Goal: Task Accomplishment & Management: Manage account settings

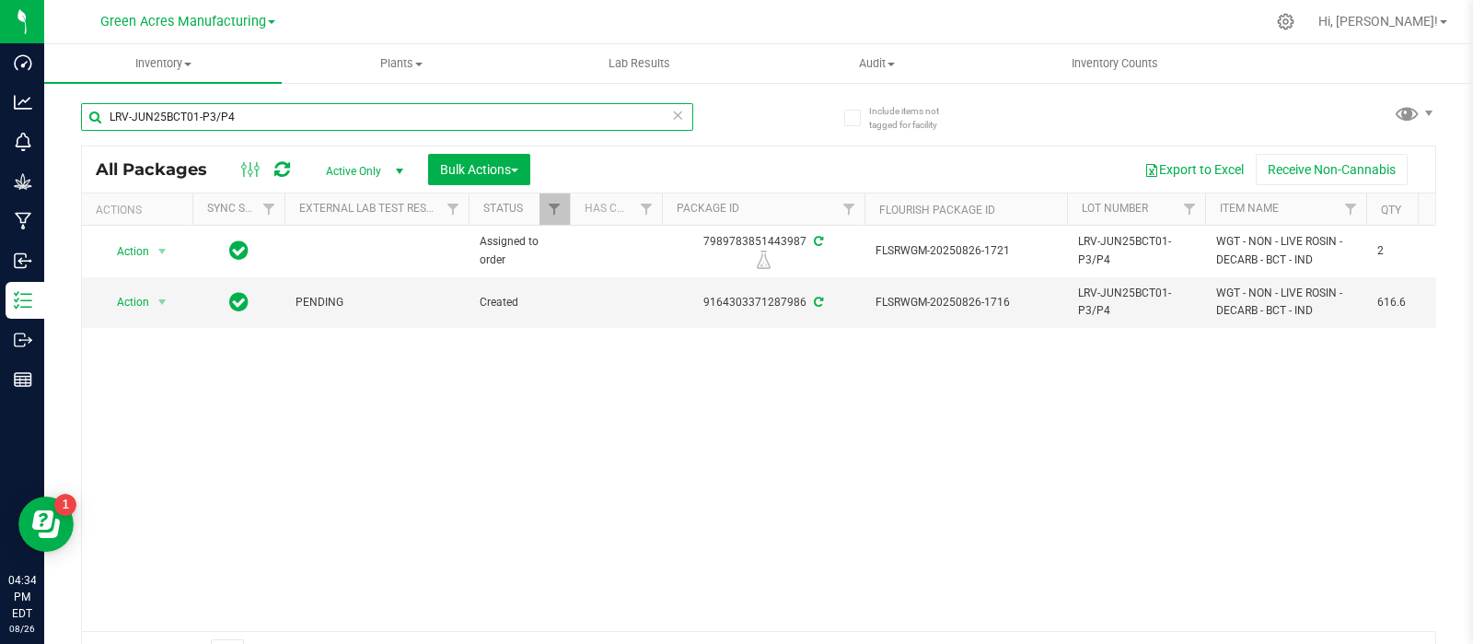
drag, startPoint x: 263, startPoint y: 109, endPoint x: 74, endPoint y: 125, distance: 190.4
click at [74, 125] on div "Include items not tagged for facility LRV-JUN25BCT01-P3/P4 All Packages Active …" at bounding box center [758, 362] width 1429 height 562
paste input "HC-AUG25IND03"
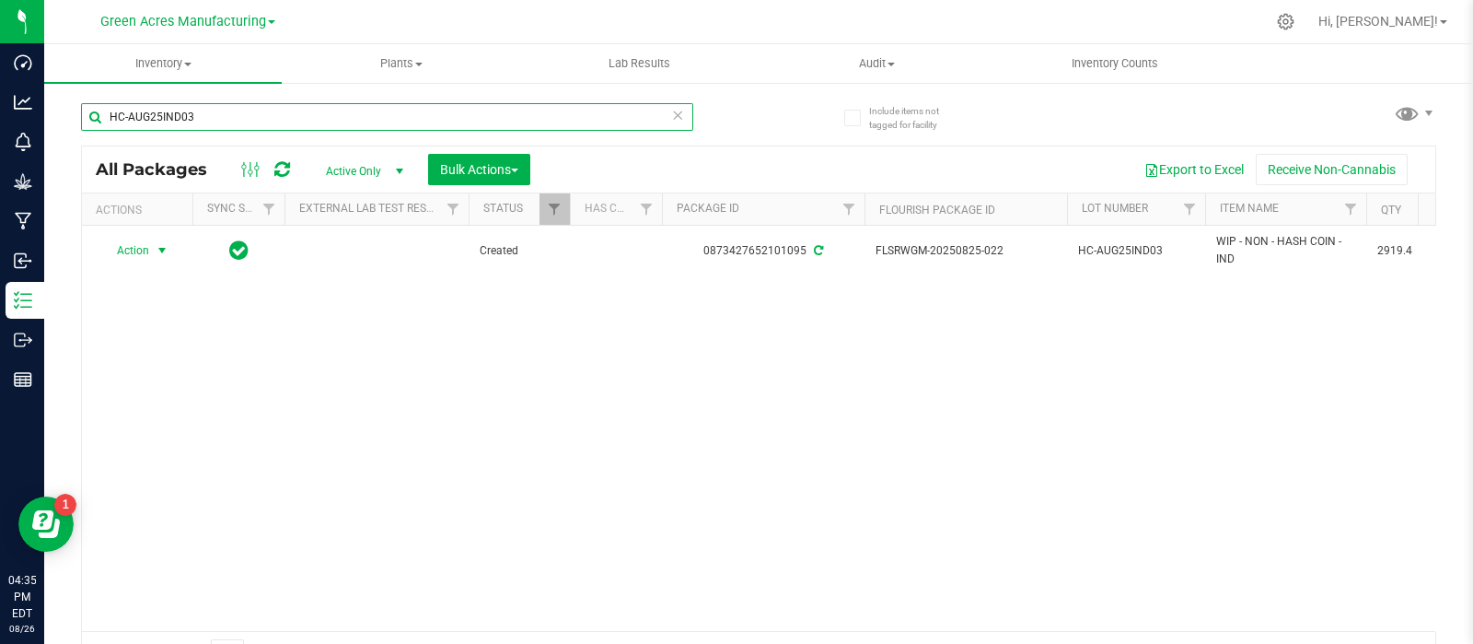
type input "HC-AUG25IND03"
click at [147, 250] on span "Action" at bounding box center [125, 251] width 50 height 26
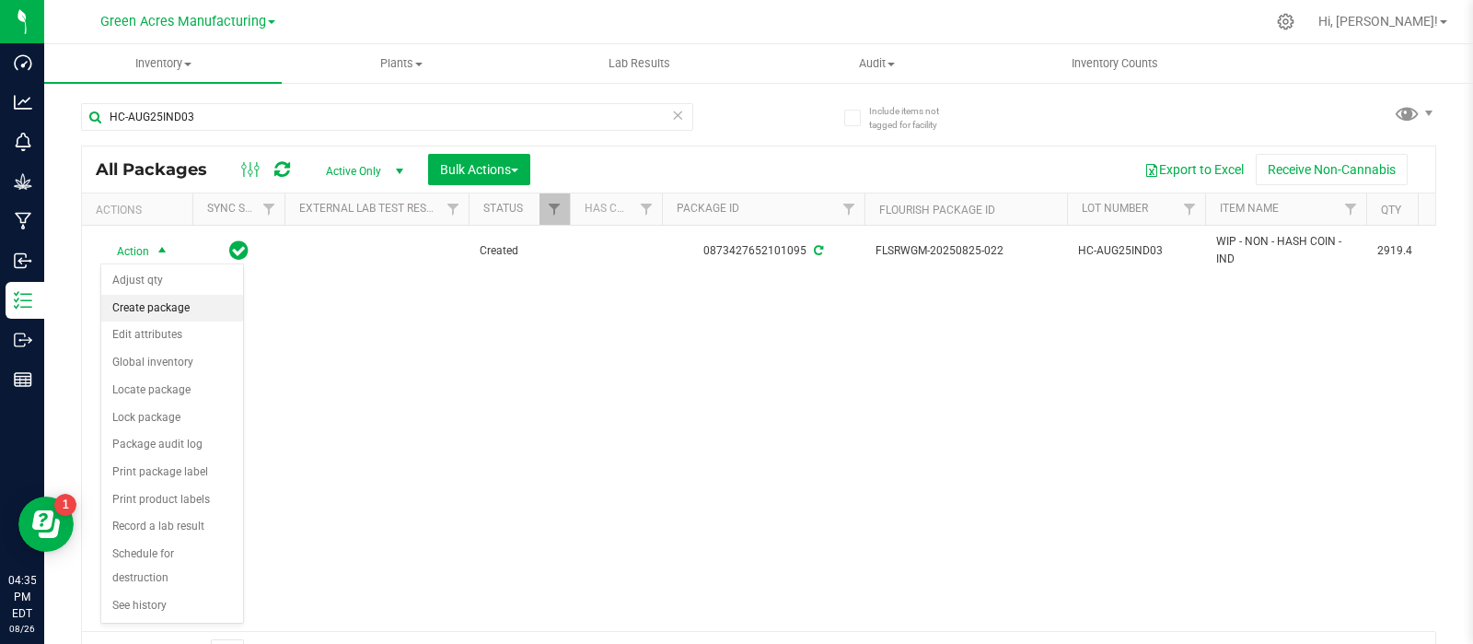
click at [171, 305] on li "Create package" at bounding box center [172, 309] width 142 height 28
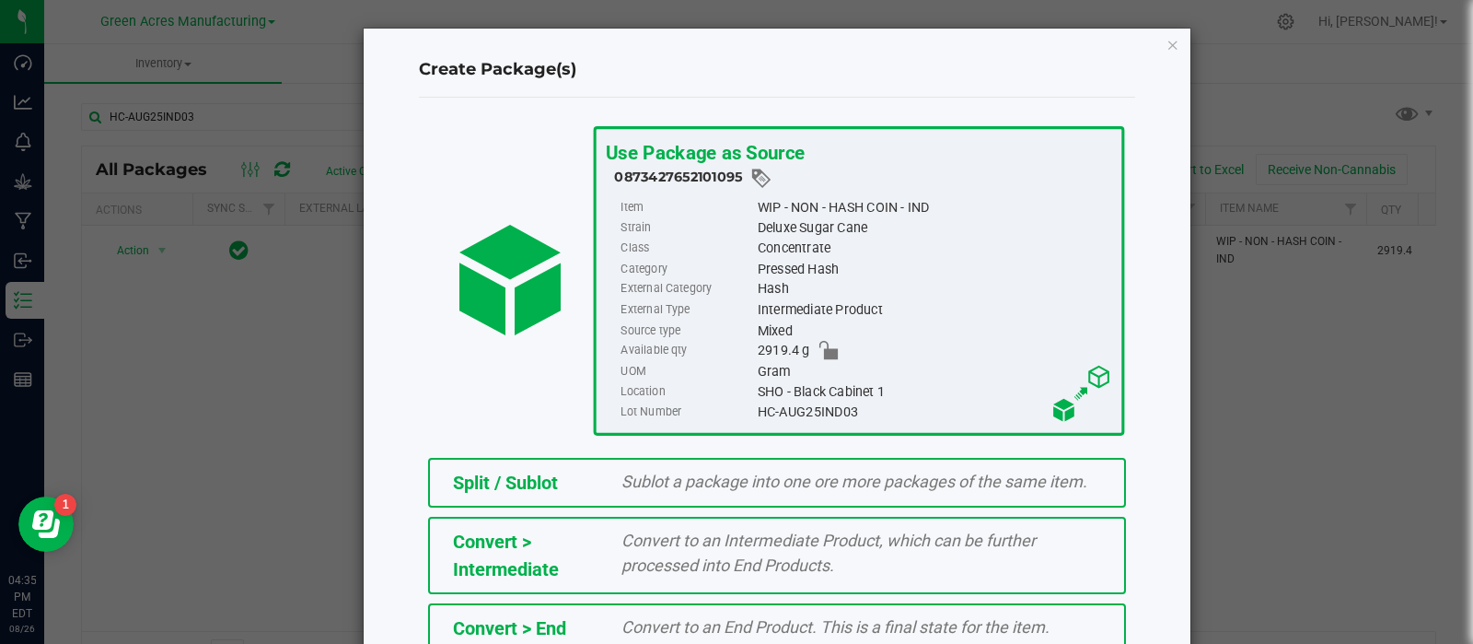
scroll to position [249, 0]
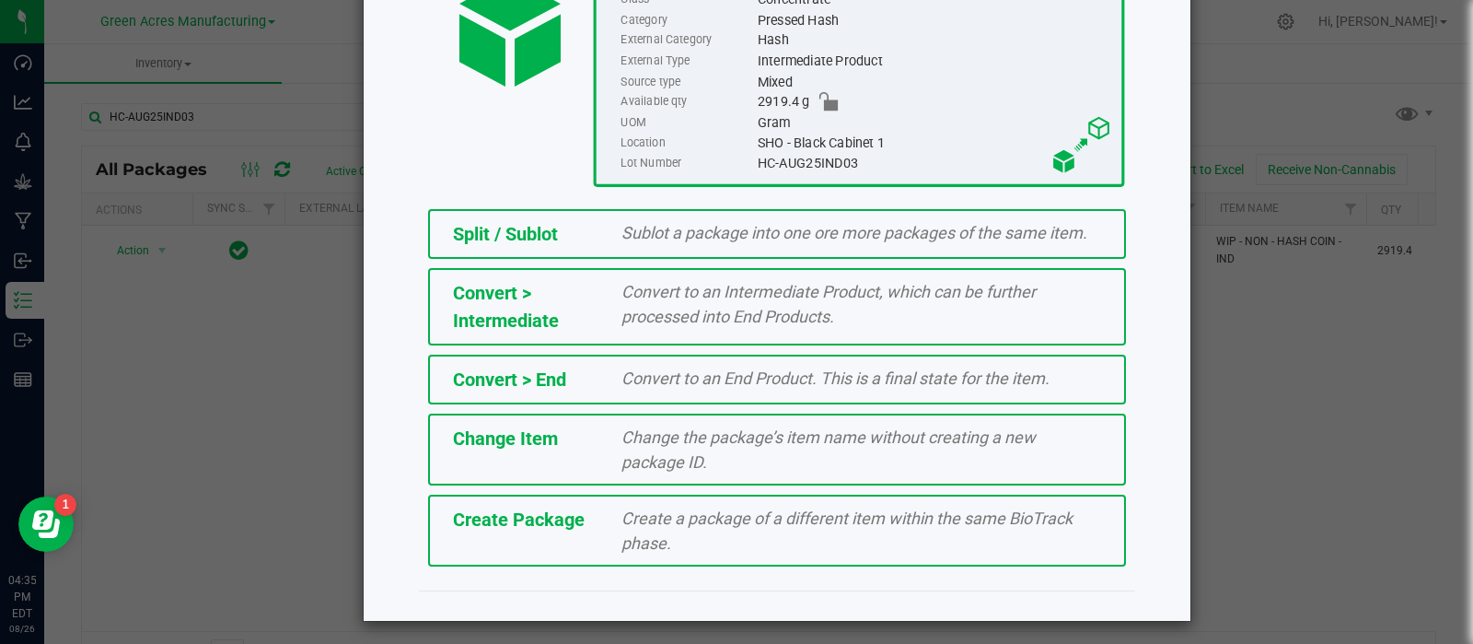
click at [656, 499] on div "Create Package Create a package of a different item within the same BioTrack ph…" at bounding box center [777, 530] width 698 height 72
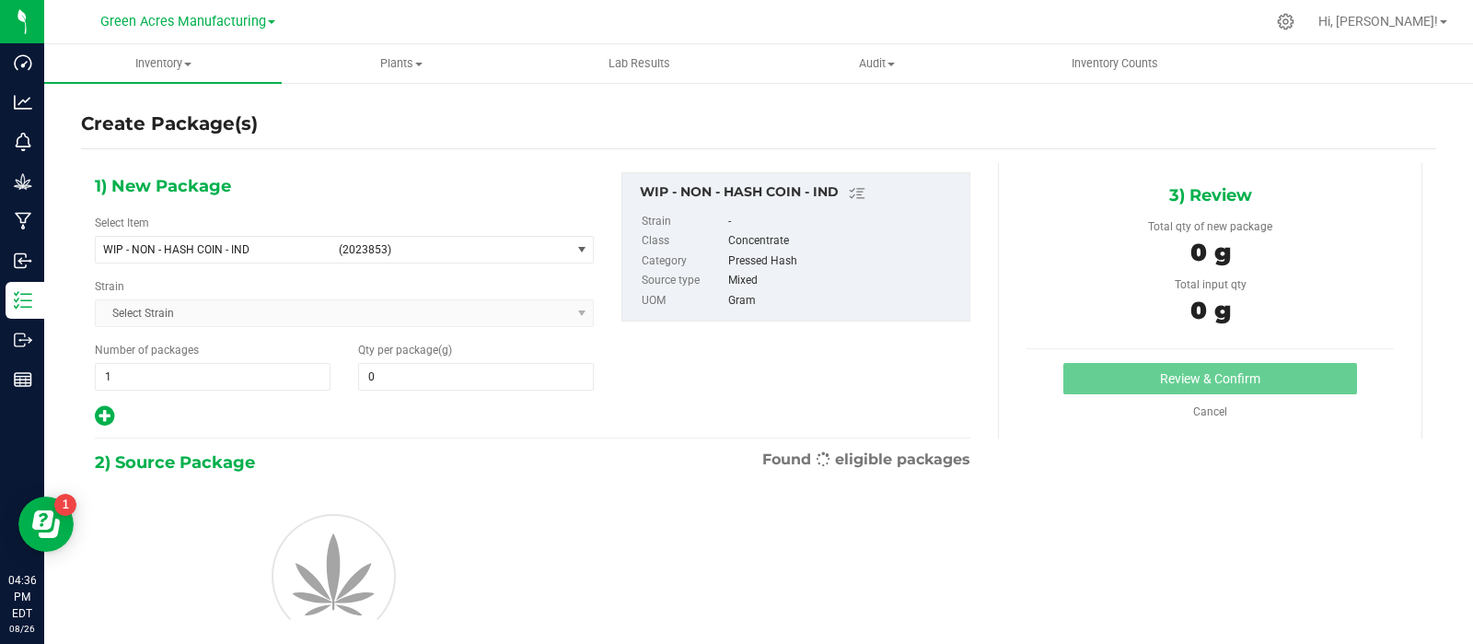
type input "0.0000"
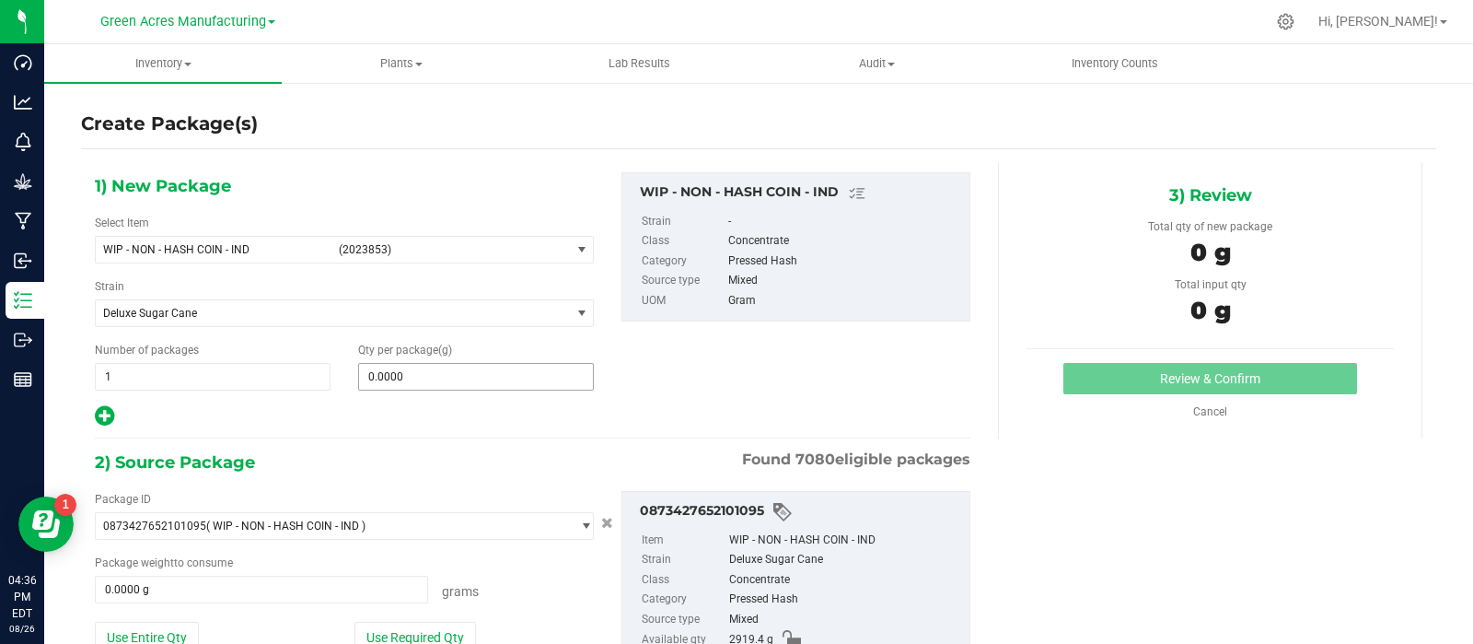
click at [407, 370] on span "0.0000 0" at bounding box center [476, 377] width 236 height 28
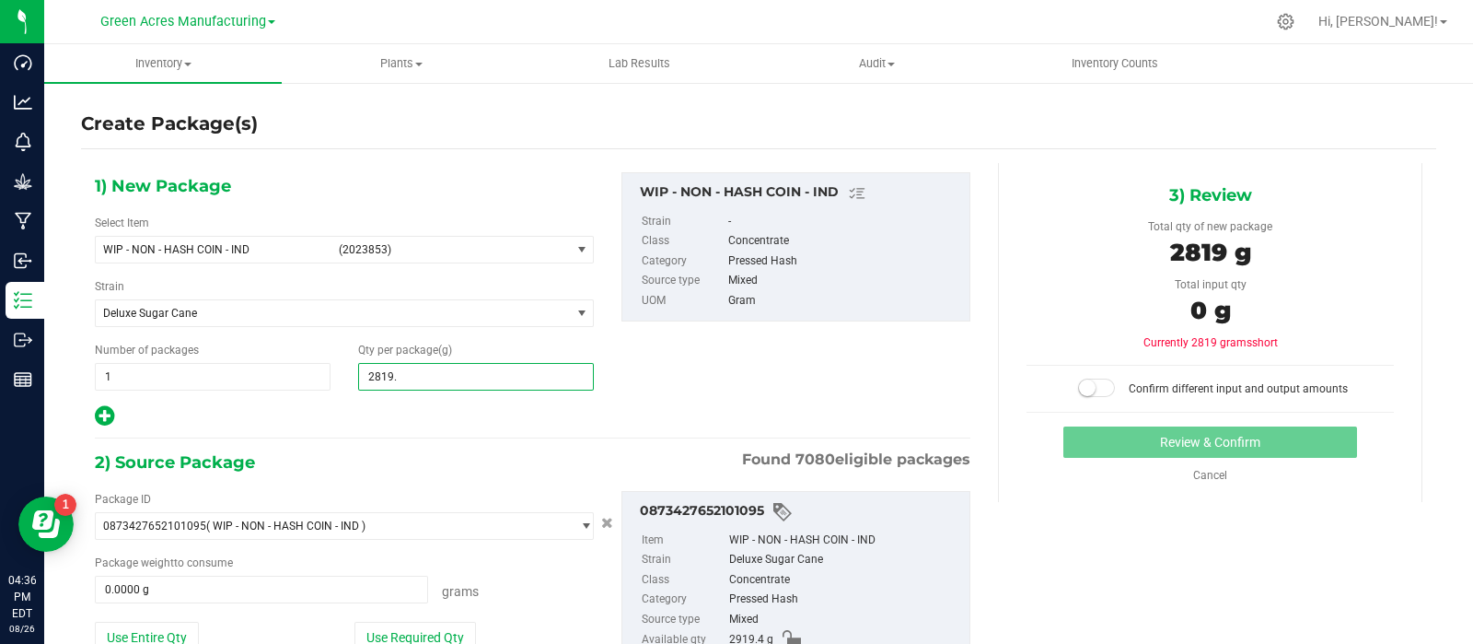
type input "2819.8"
click at [184, 628] on button "Use Entire Qty" at bounding box center [147, 636] width 104 height 31
type input "2,819.8000"
type input "2919.4000 g"
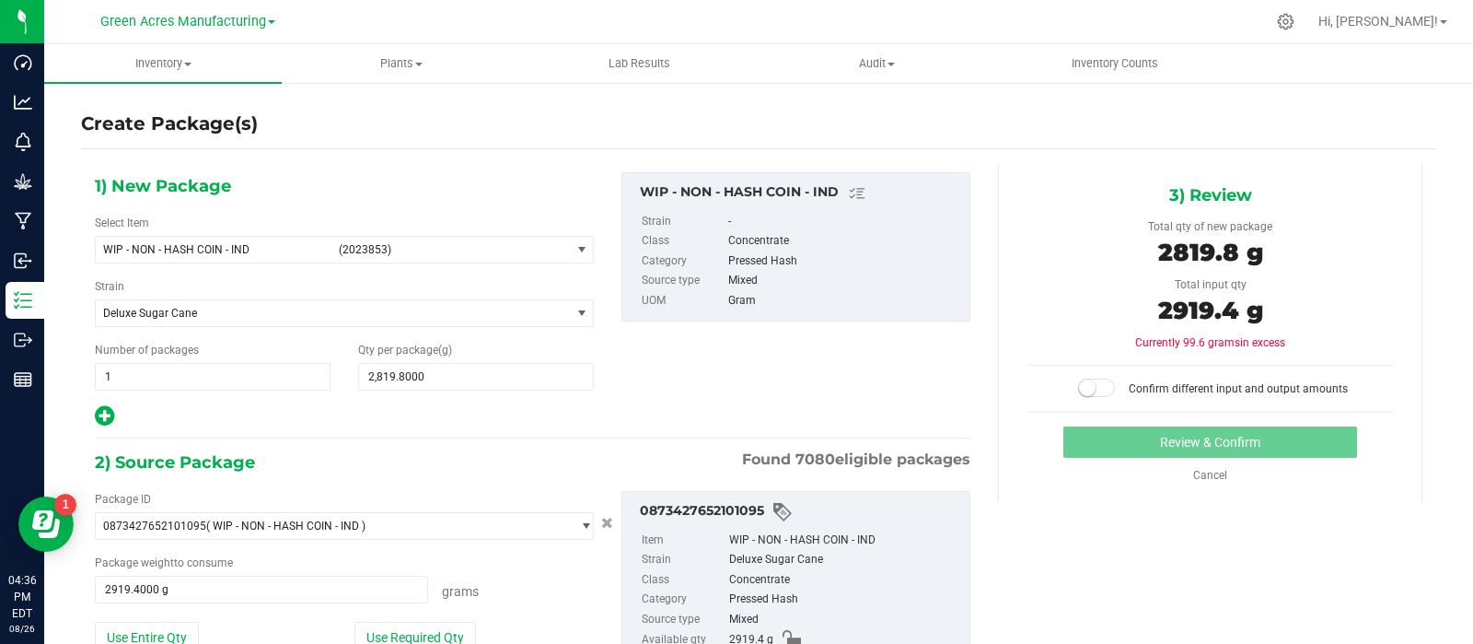
click at [1313, 202] on div "3) Review" at bounding box center [1210, 195] width 367 height 28
click at [1079, 389] on small at bounding box center [1087, 387] width 17 height 17
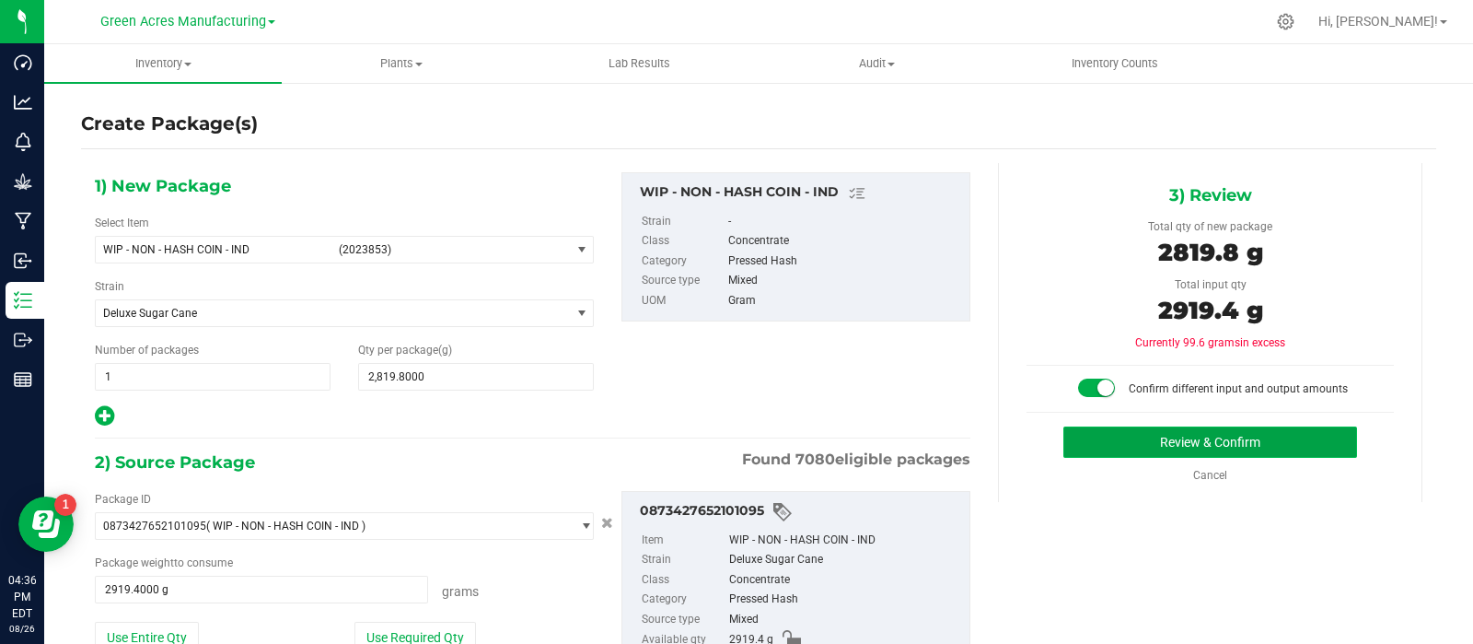
click at [1074, 426] on button "Review & Confirm" at bounding box center [1210, 441] width 294 height 31
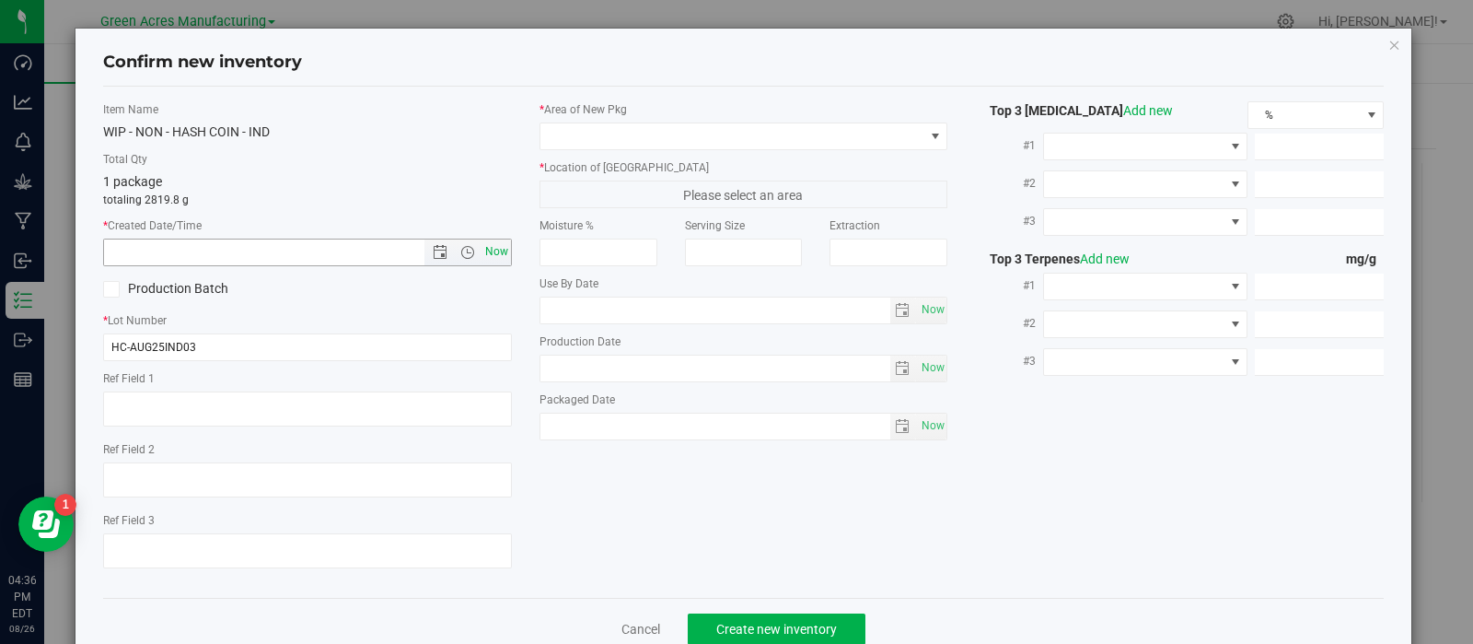
click at [483, 254] on span "Now" at bounding box center [496, 251] width 31 height 27
type input "8/26/2025 4:36 PM"
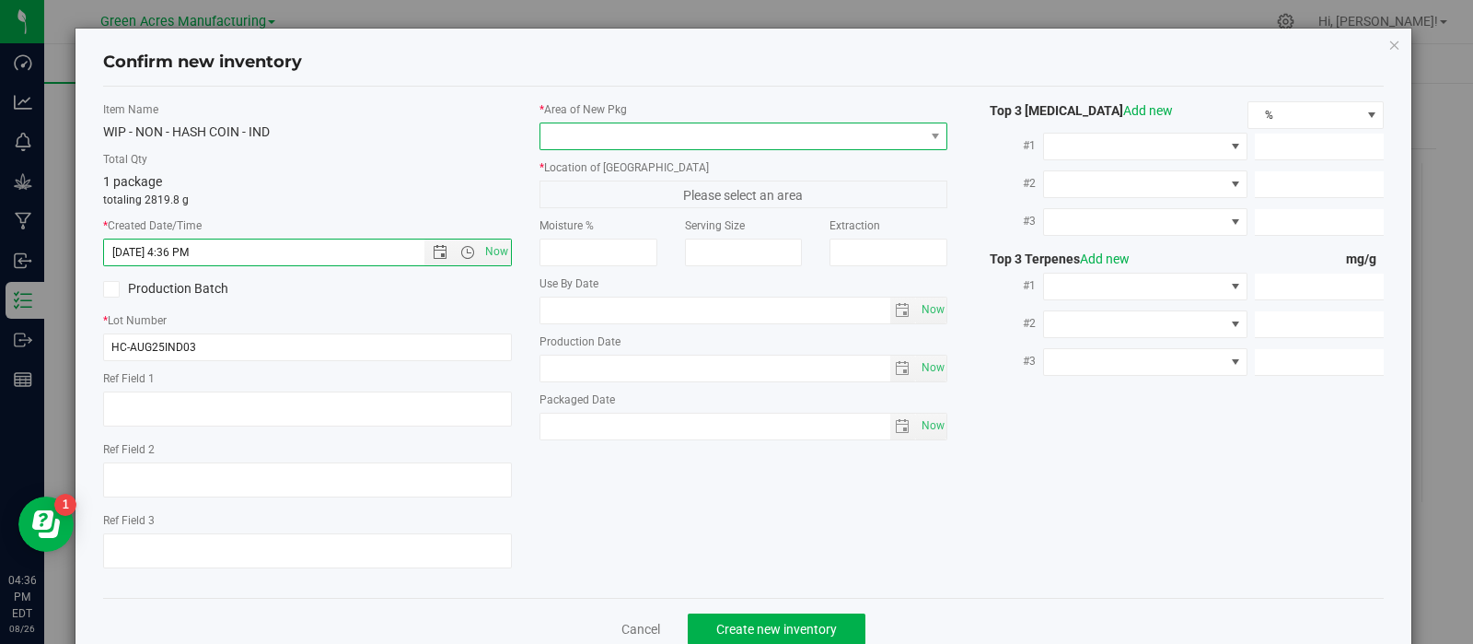
click at [641, 145] on span at bounding box center [732, 136] width 384 height 26
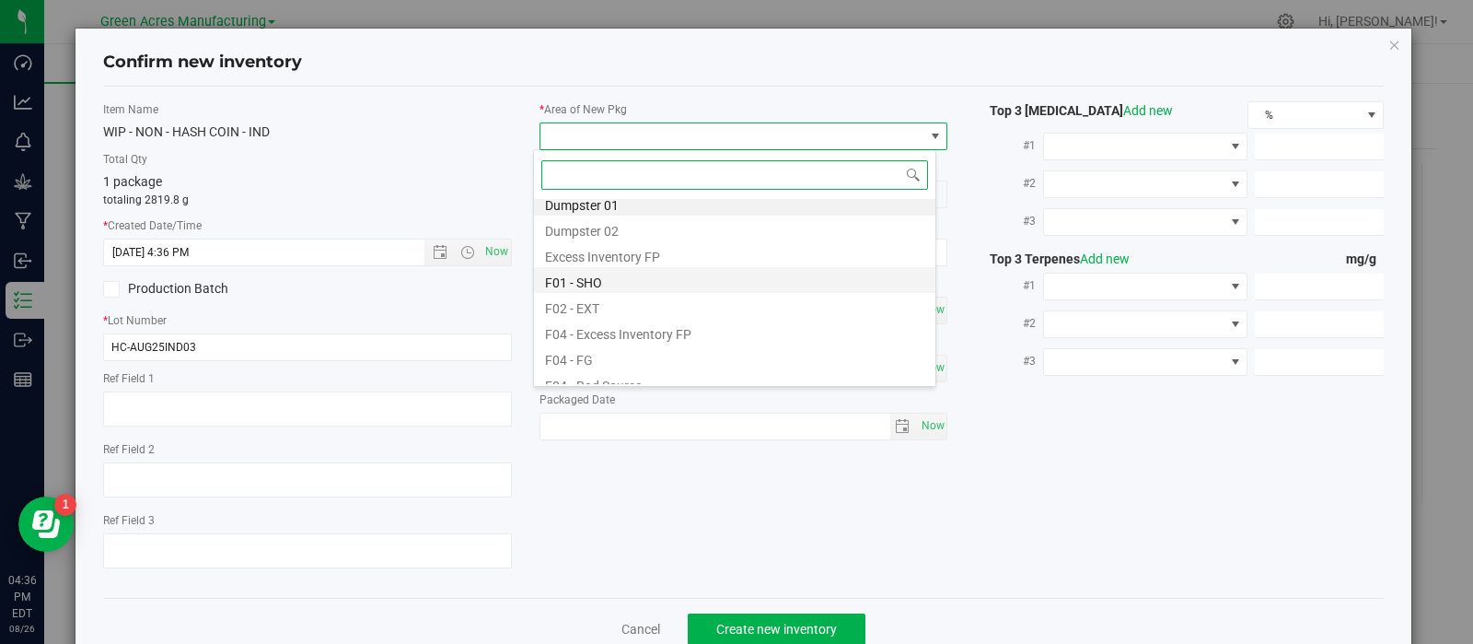
scroll to position [11, 0]
click at [644, 279] on li "F01 - SHO" at bounding box center [734, 278] width 401 height 26
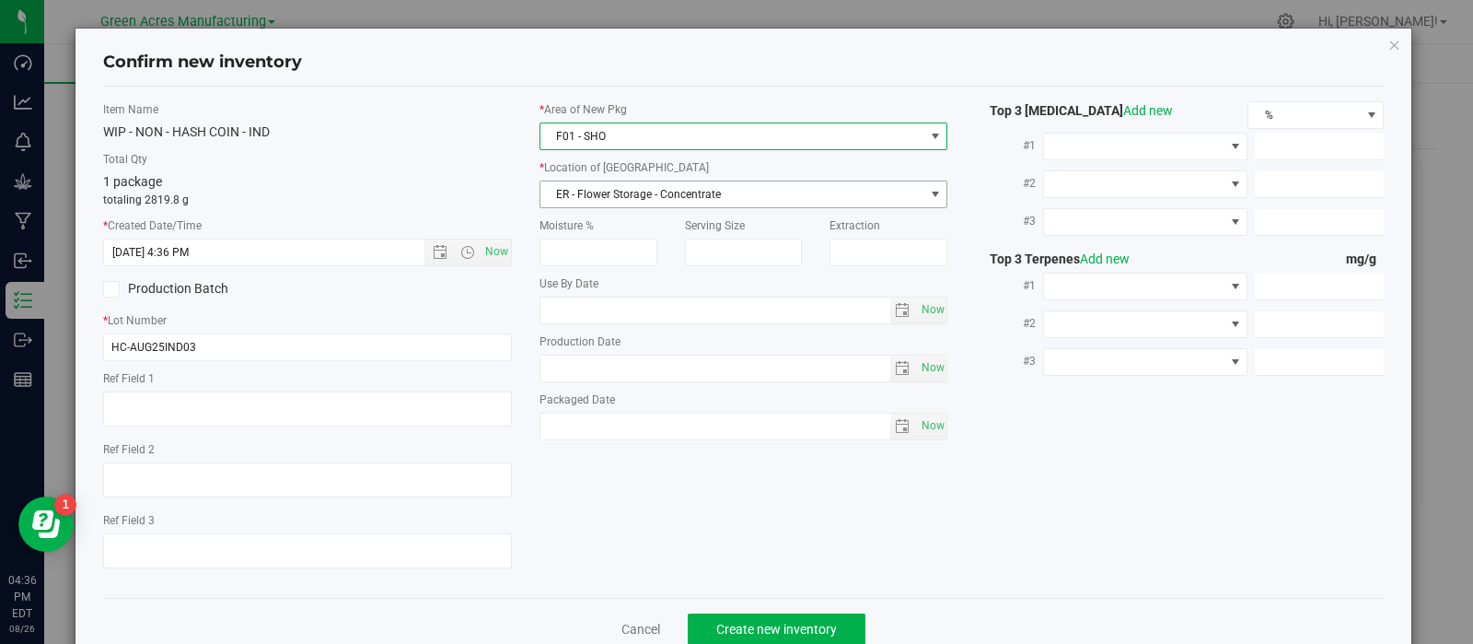
click at [669, 205] on span "ER - Flower Storage - Concentrate" at bounding box center [732, 194] width 384 height 26
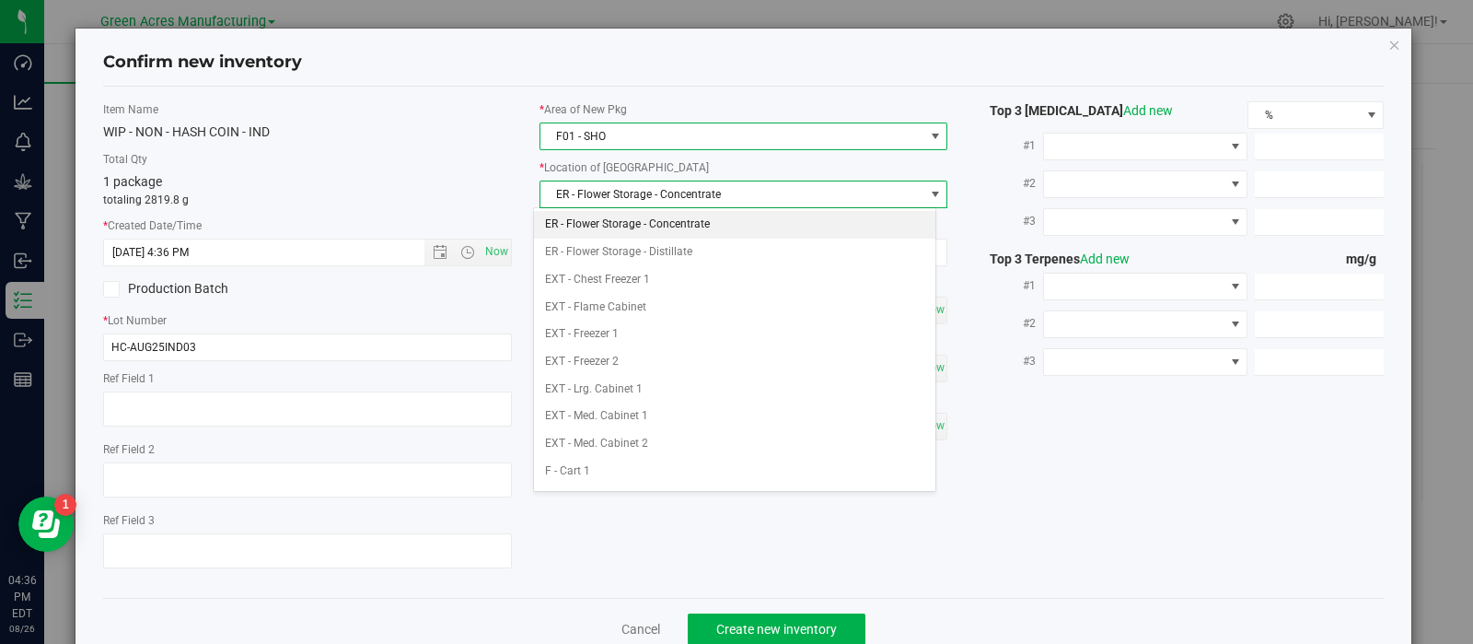
drag, startPoint x: 637, startPoint y: 133, endPoint x: 655, endPoint y: 221, distance: 90.1
click at [637, 131] on span "F01 - SHO" at bounding box center [732, 136] width 384 height 26
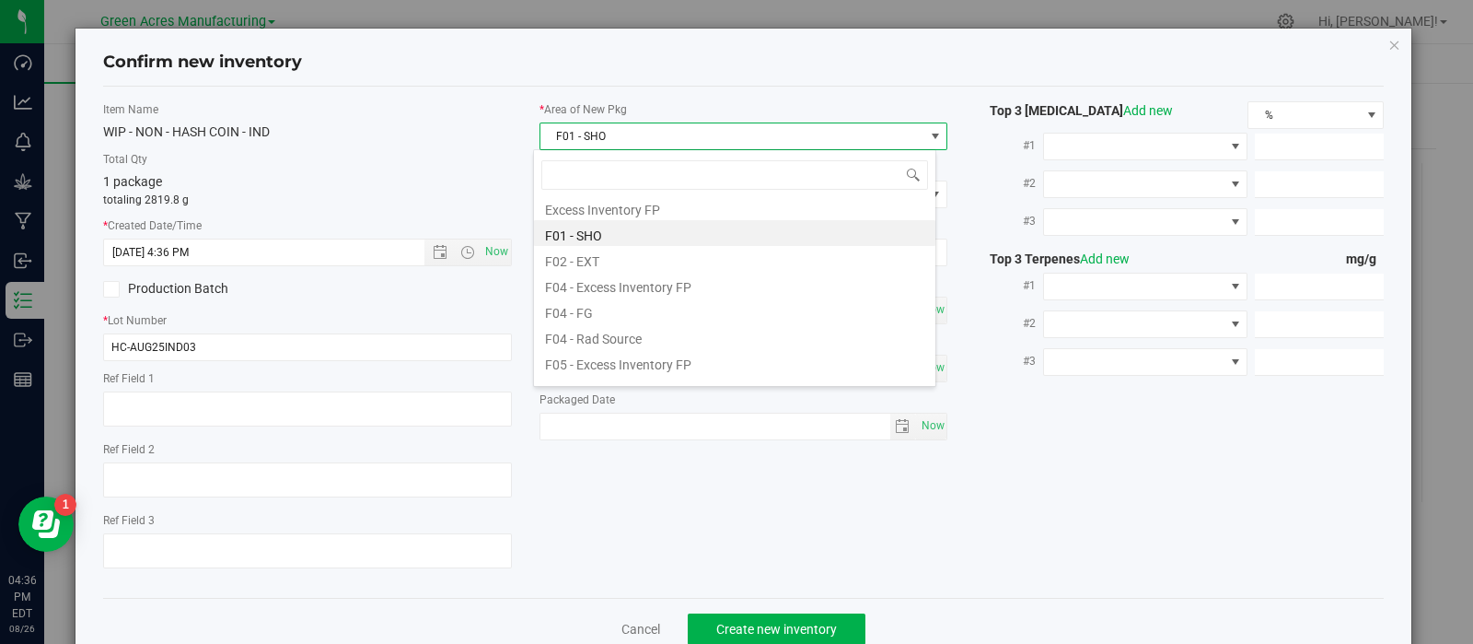
scroll to position [54, 0]
click at [608, 267] on li "F02 - EXT" at bounding box center [734, 261] width 401 height 26
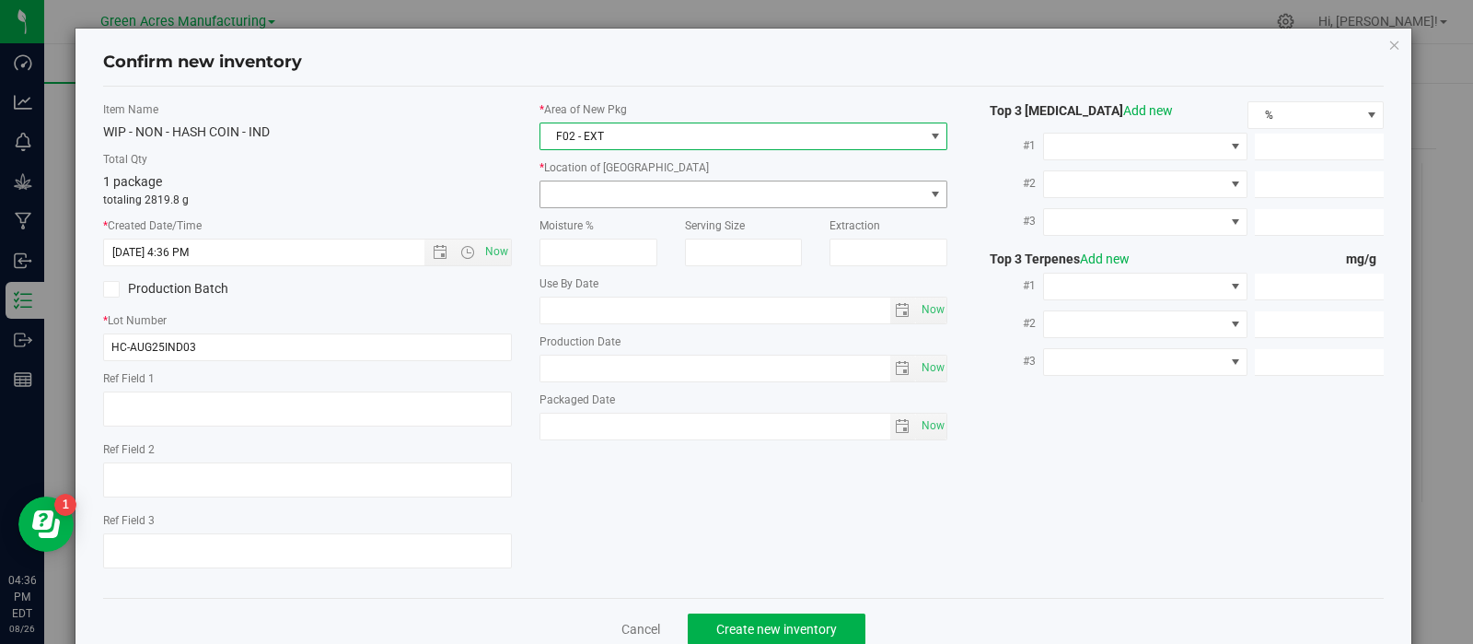
click at [649, 195] on span at bounding box center [732, 194] width 384 height 26
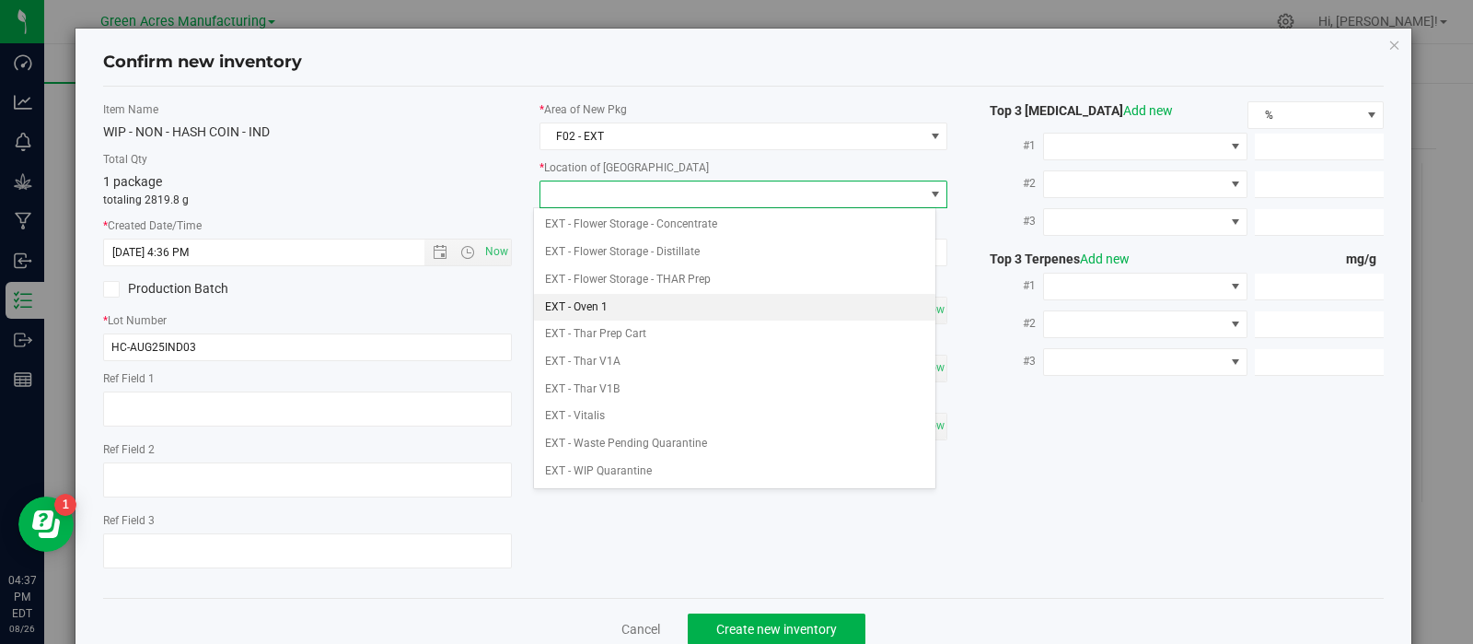
click at [597, 301] on li "EXT - Oven 1" at bounding box center [734, 308] width 401 height 28
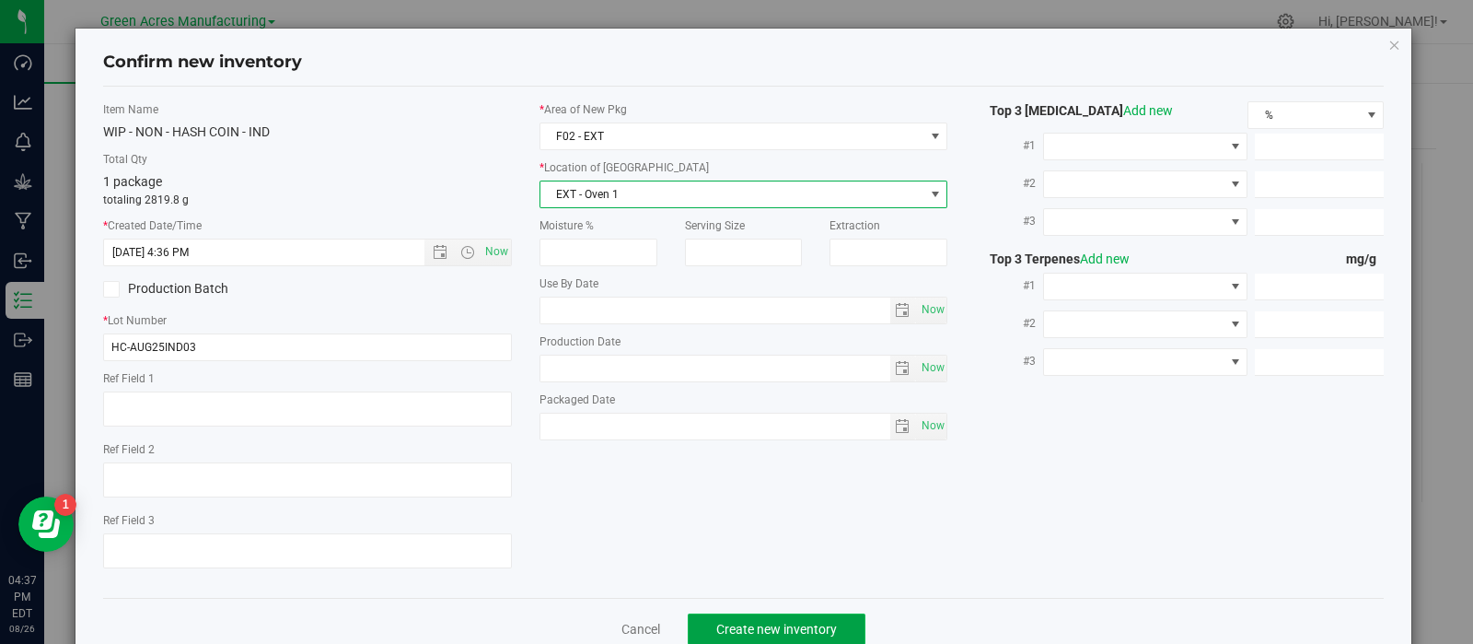
click at [716, 627] on span "Create new inventory" at bounding box center [776, 628] width 121 height 15
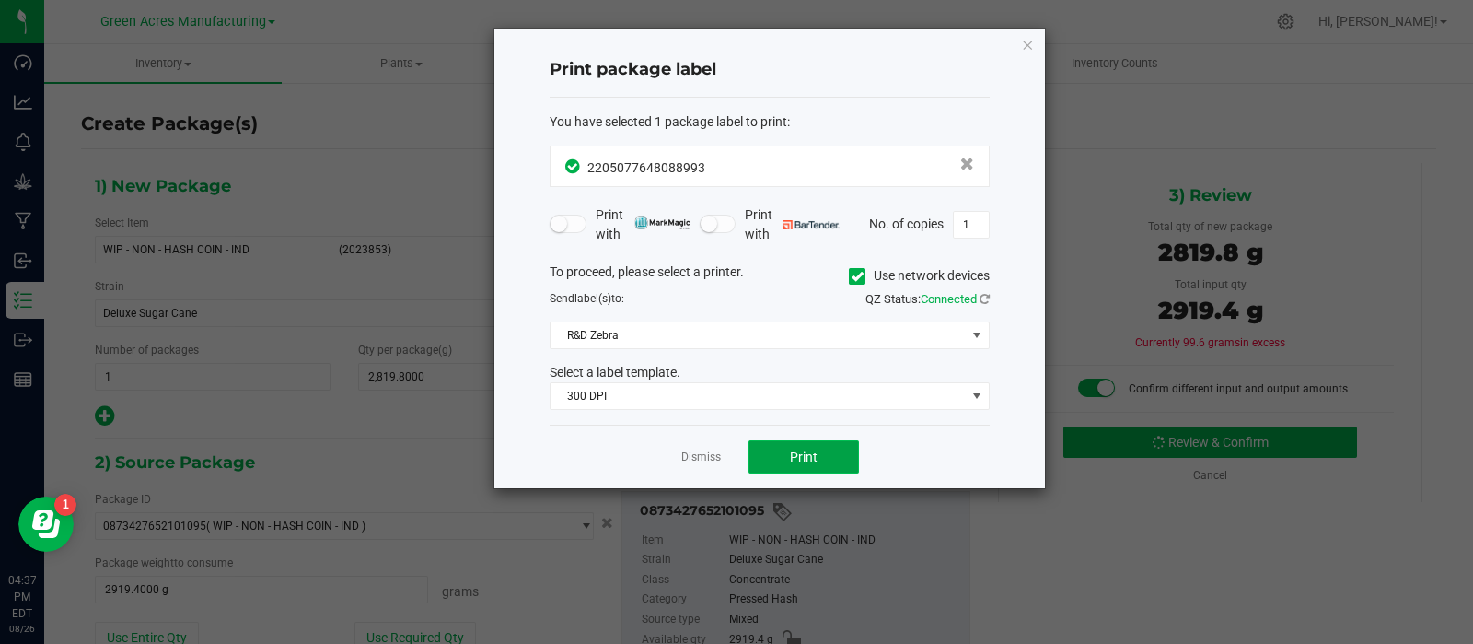
click at [760, 456] on button "Print" at bounding box center [803, 456] width 110 height 33
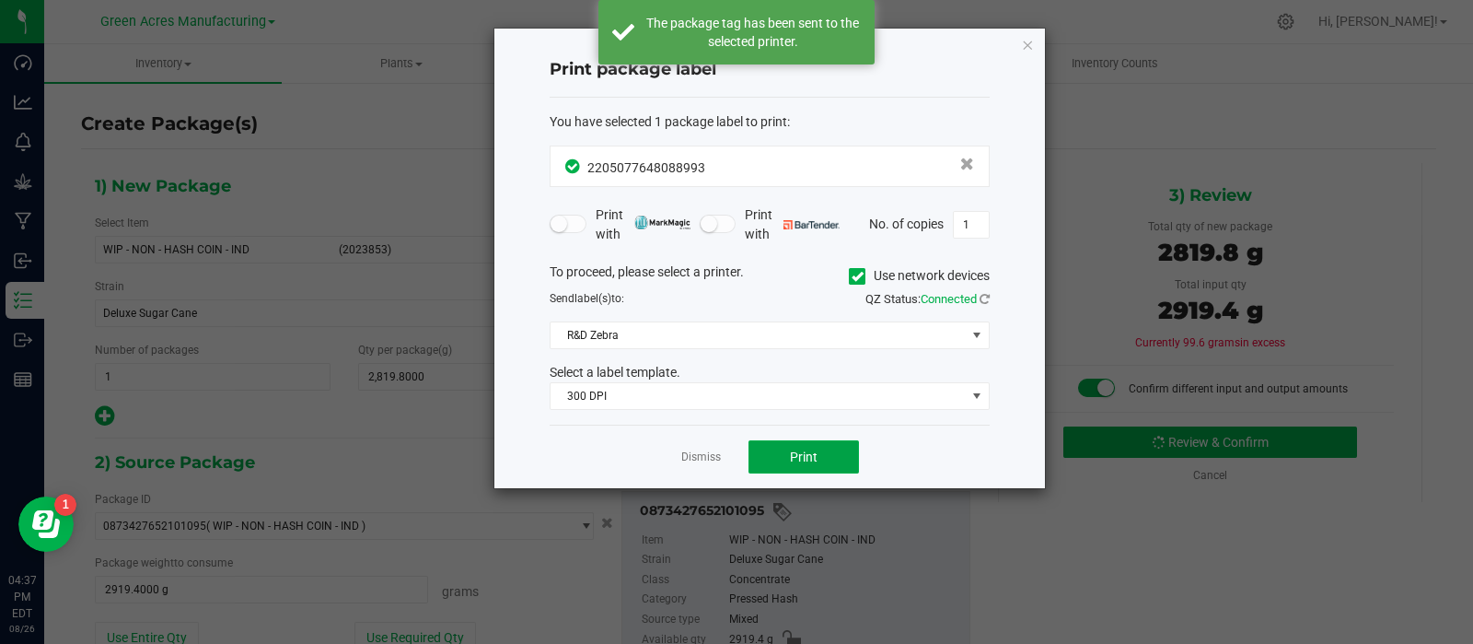
click at [757, 456] on button "Print" at bounding box center [803, 456] width 110 height 33
click at [695, 458] on link "Dismiss" at bounding box center [701, 457] width 40 height 16
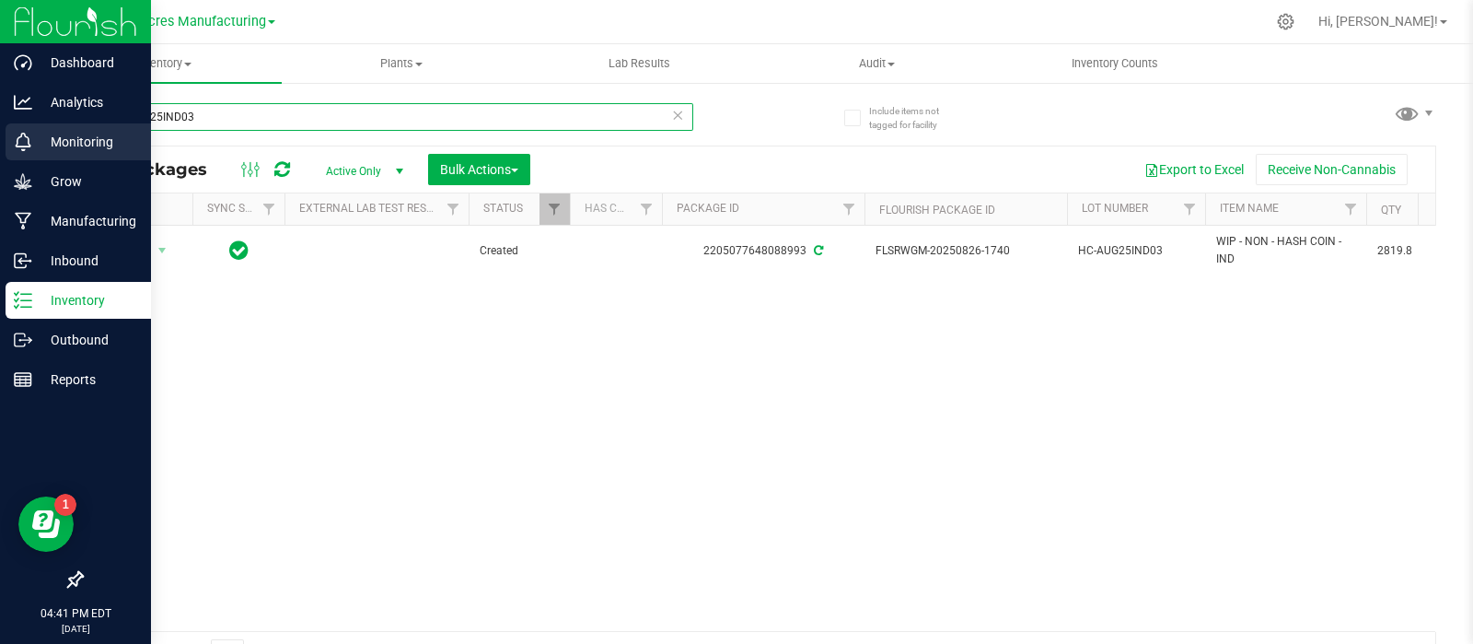
drag, startPoint x: 123, startPoint y: 124, endPoint x: 0, endPoint y: 138, distance: 124.1
click at [0, 139] on div "Dashboard Analytics Monitoring Grow Manufacturing Inbound Inventory Outbound Re…" at bounding box center [736, 322] width 1473 height 644
paste input "0812-009"
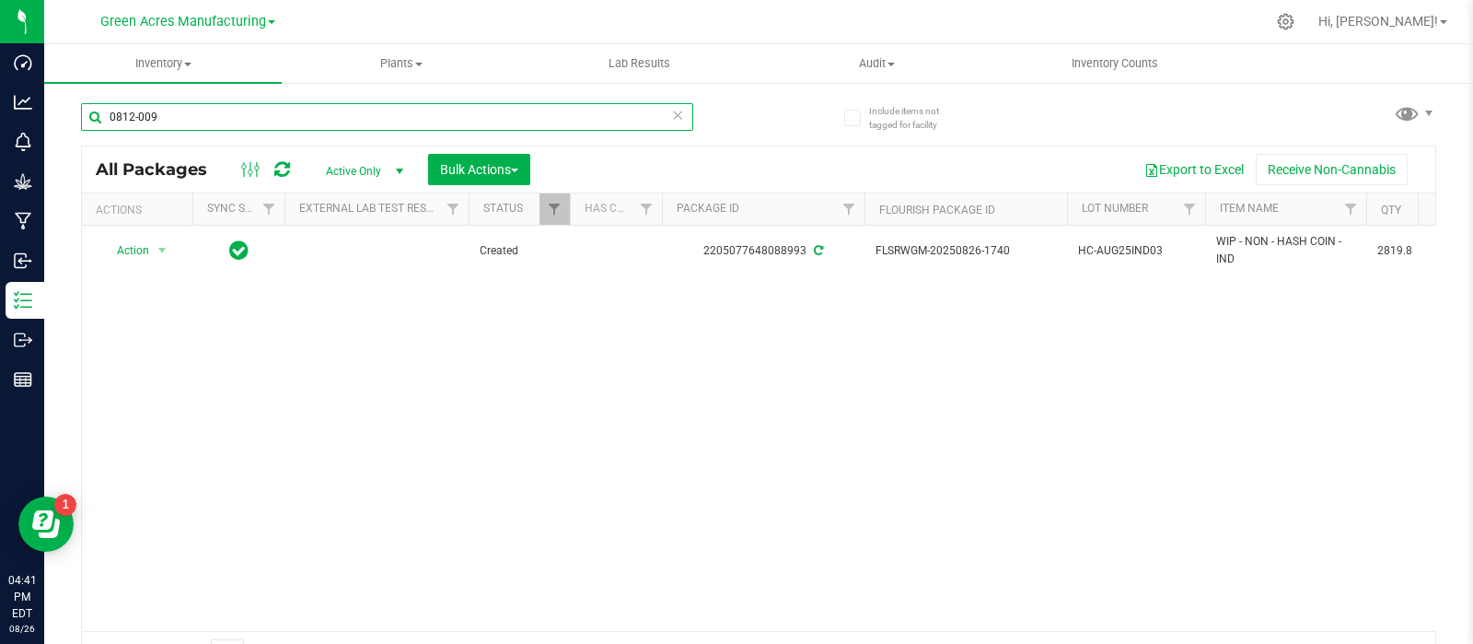
type input "0812-009"
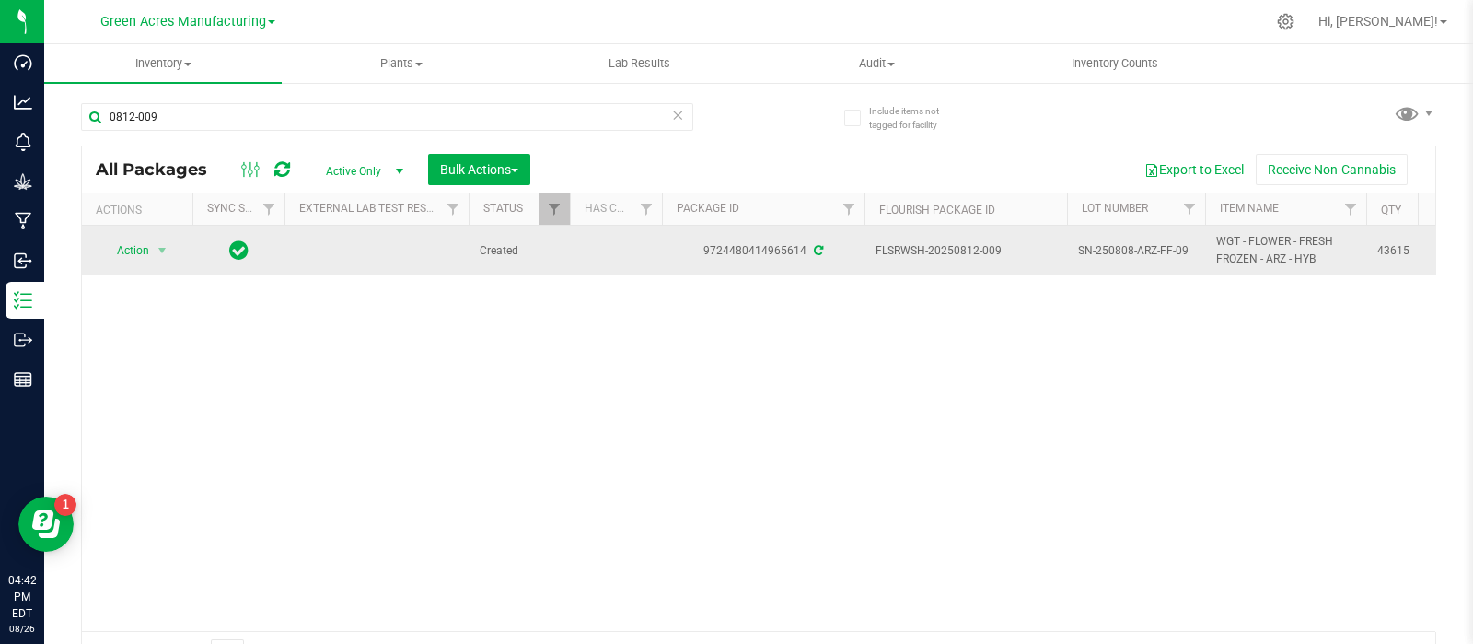
click at [1099, 239] on td "SN-250808-ARZ-FF-09" at bounding box center [1136, 251] width 138 height 50
click at [1099, 239] on input "SN-250808-ARZ-FF-09" at bounding box center [1132, 251] width 132 height 29
type input "LH-AUG25ARZ06"
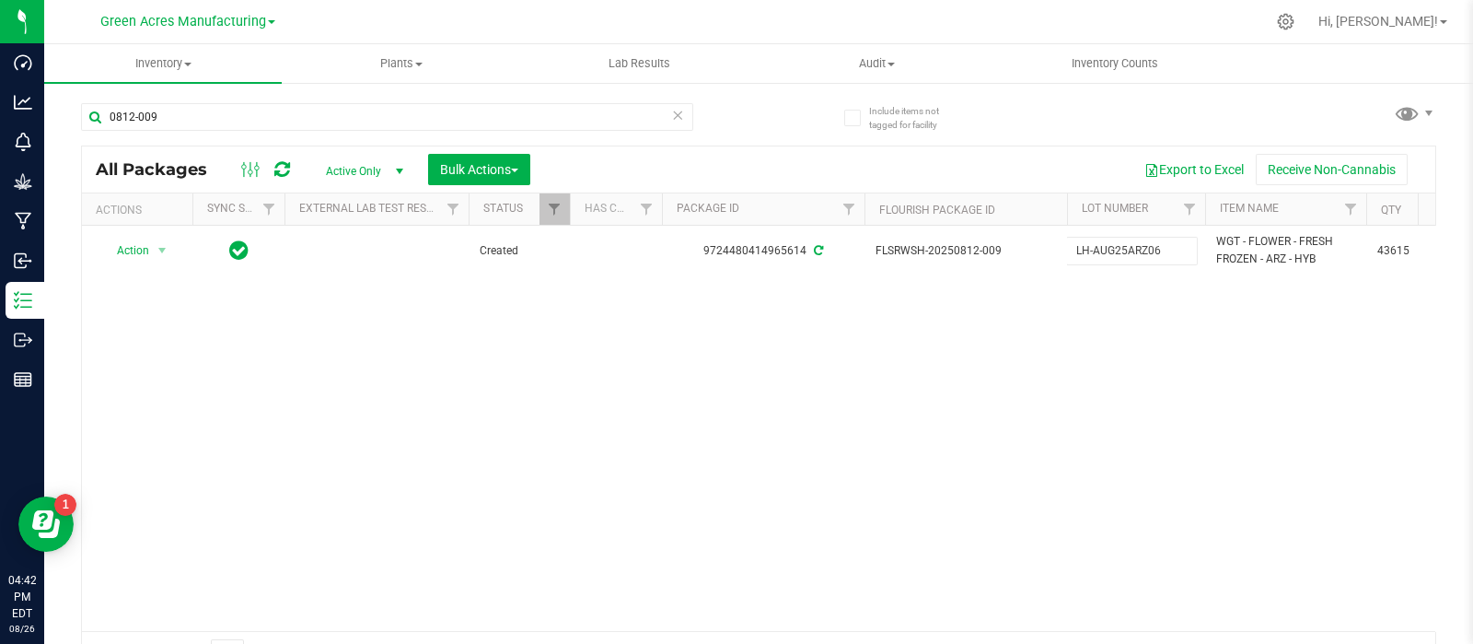
click at [1086, 315] on div "All Packages Active Only Active Only Lab Samples Locked All External Internal B…" at bounding box center [758, 410] width 1355 height 530
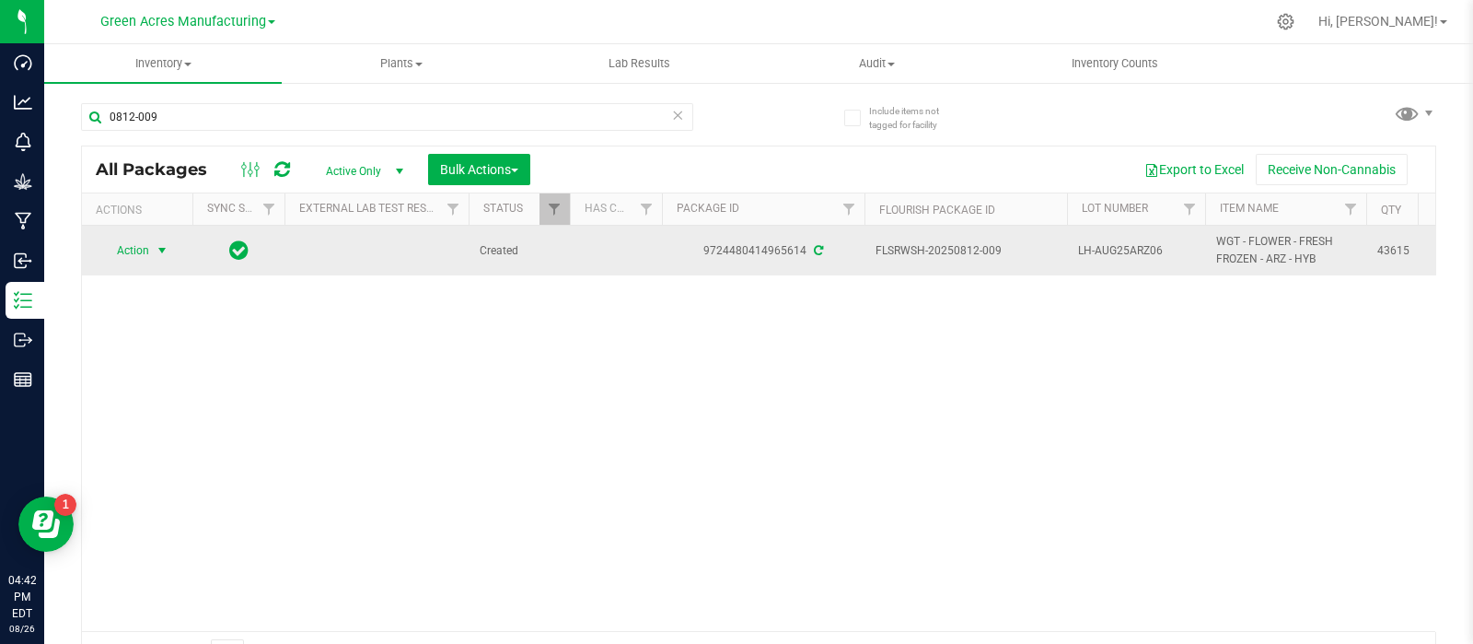
click at [133, 252] on span "Action" at bounding box center [125, 251] width 50 height 26
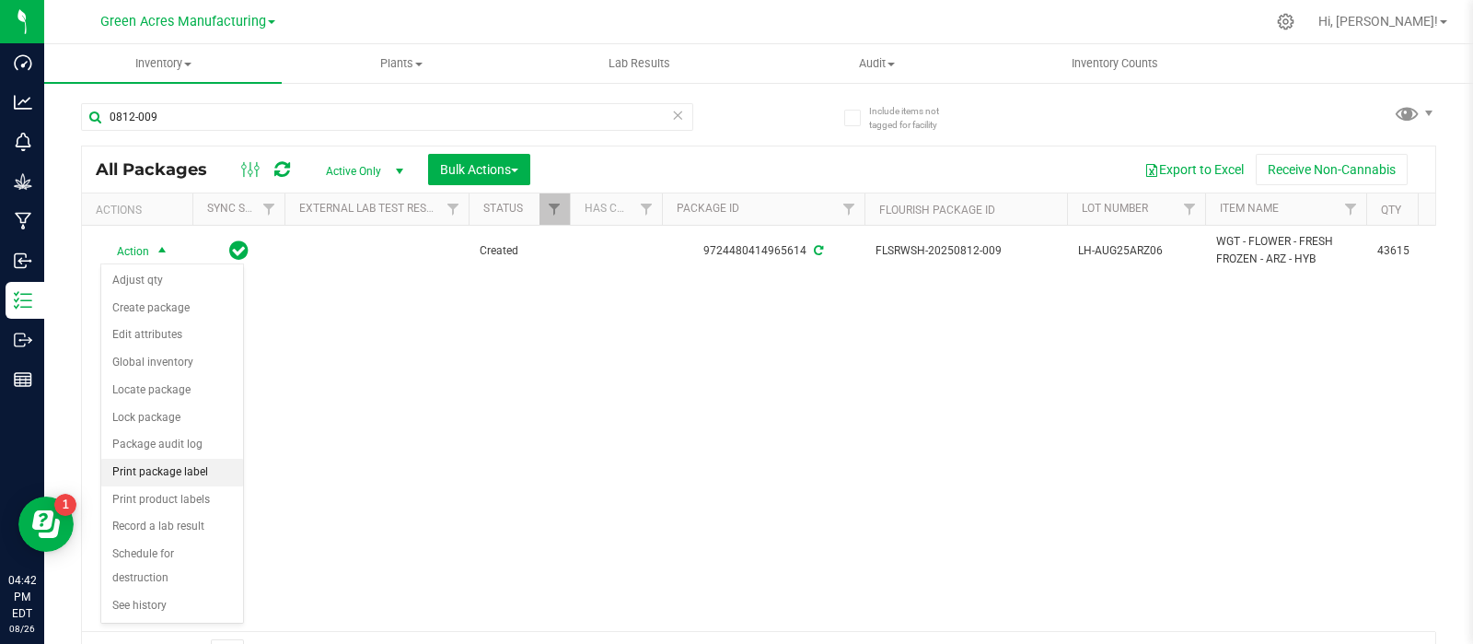
click at [185, 458] on li "Print package label" at bounding box center [172, 472] width 142 height 28
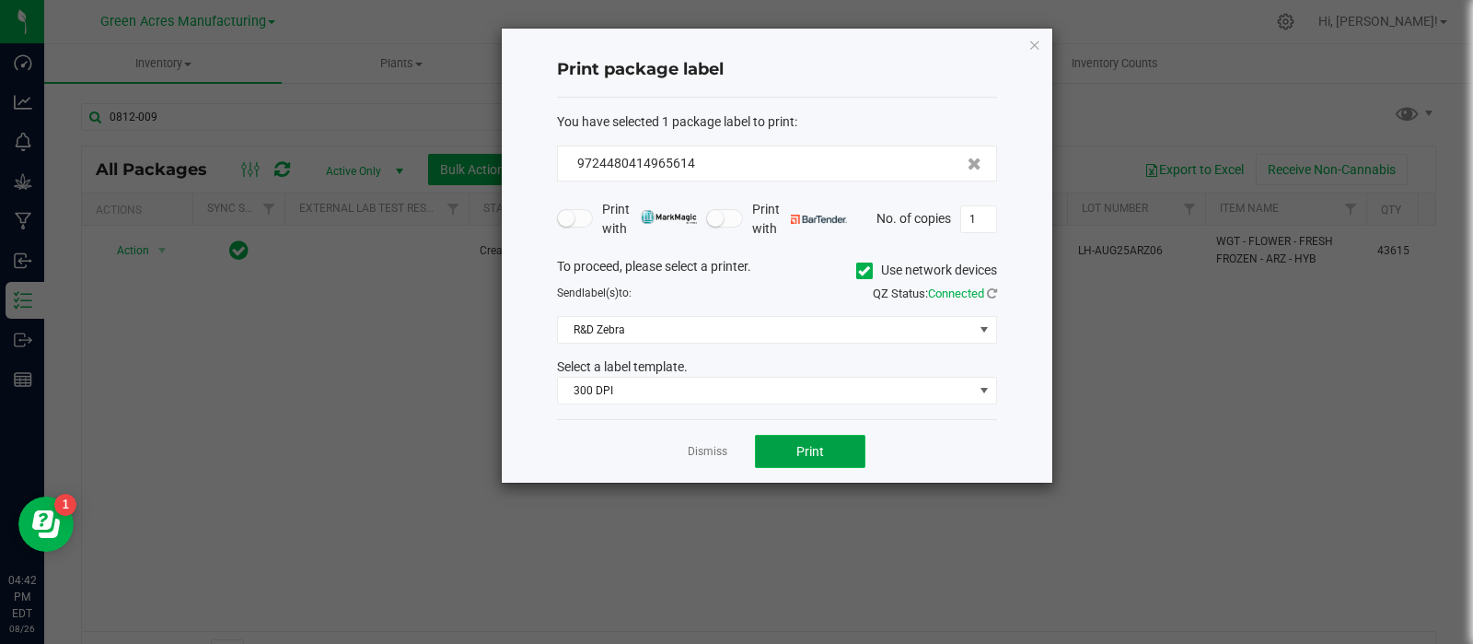
click at [810, 453] on span "Print" at bounding box center [810, 451] width 28 height 15
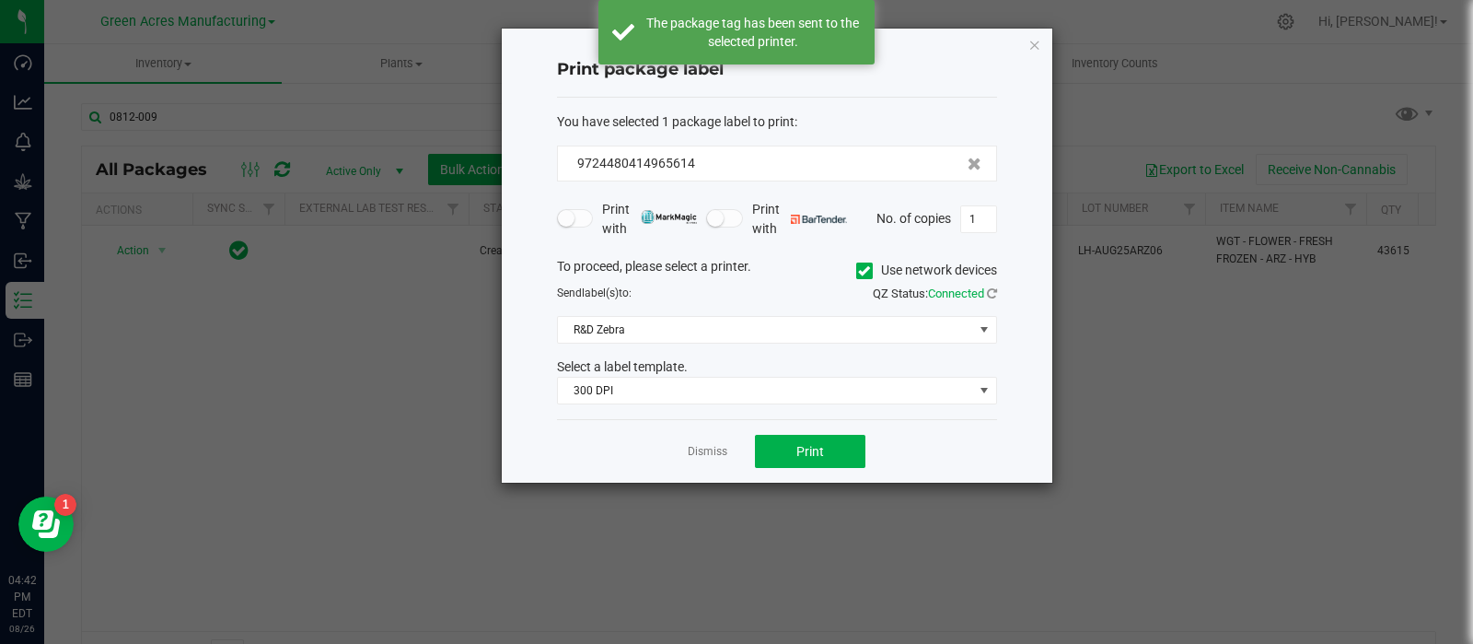
click at [695, 454] on link "Dismiss" at bounding box center [708, 452] width 40 height 16
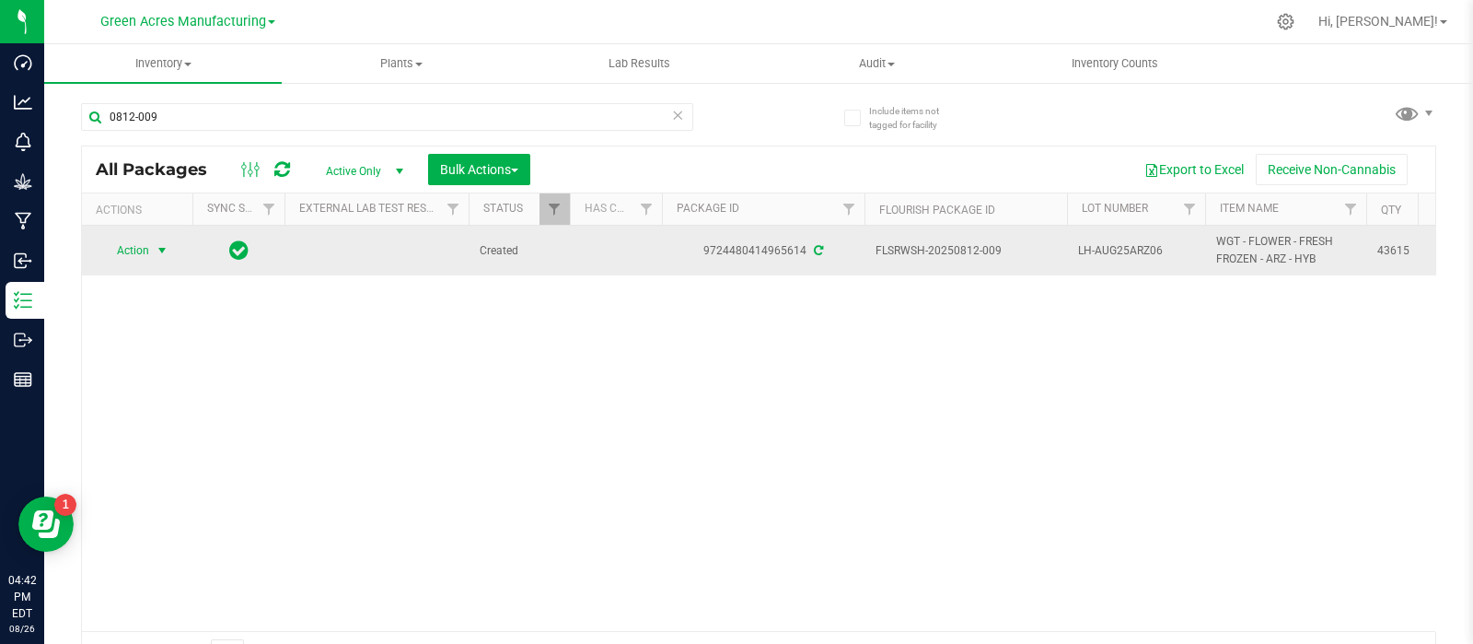
click at [158, 239] on span "select" at bounding box center [162, 251] width 23 height 26
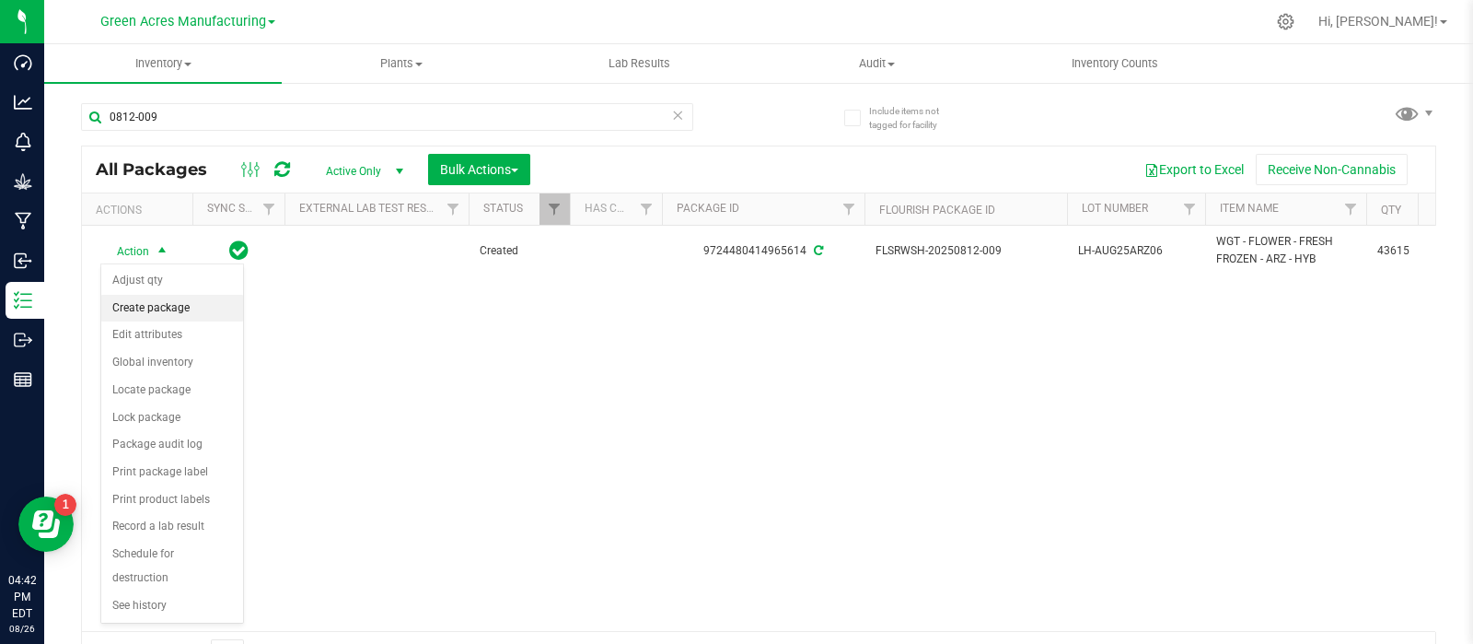
click at [166, 301] on li "Create package" at bounding box center [172, 309] width 142 height 28
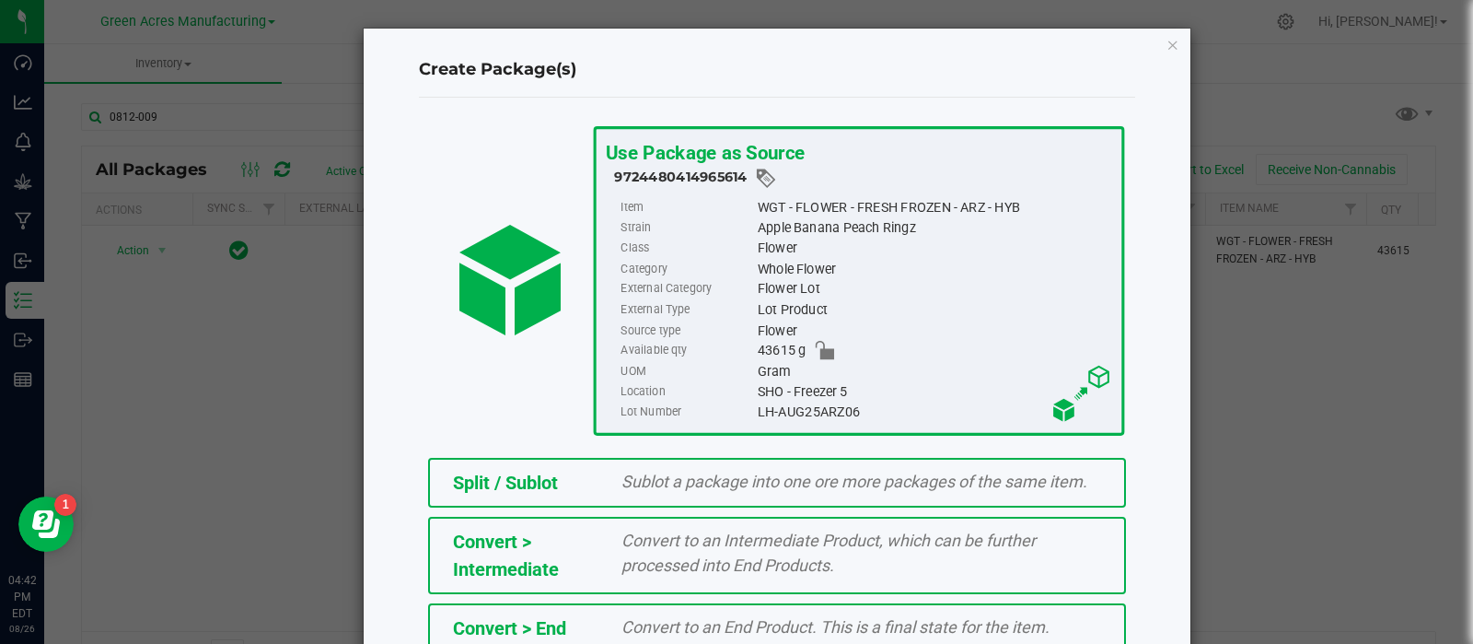
scroll to position [330, 0]
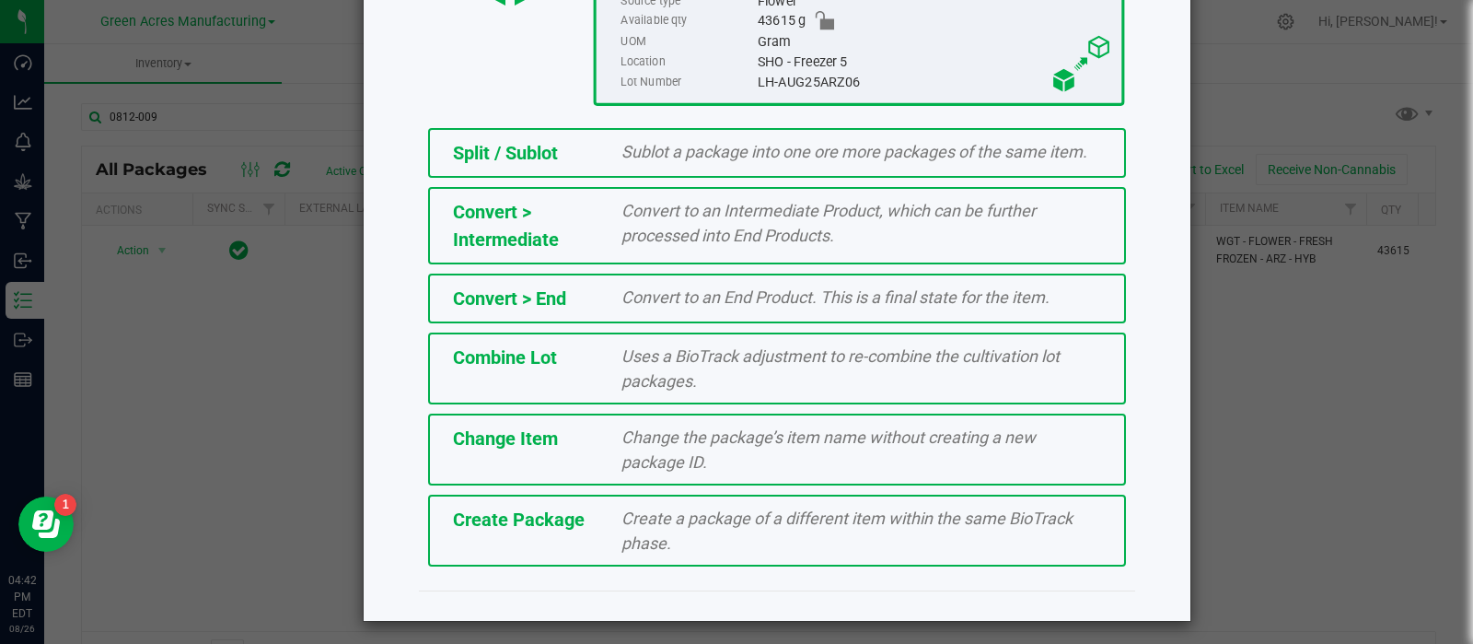
click at [724, 512] on span "Create a package of a different item within the same BioTrack phase." at bounding box center [846, 530] width 451 height 44
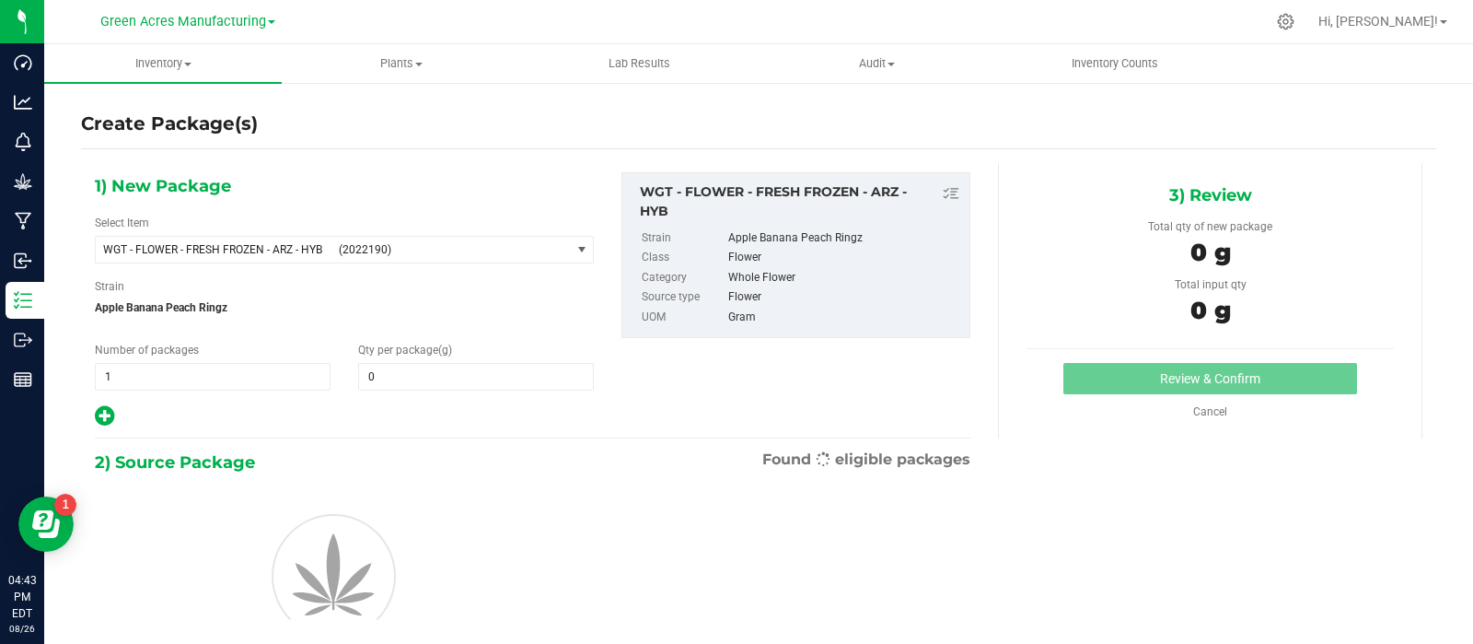
type input "0.0000"
click at [421, 367] on input "0.0000" at bounding box center [476, 377] width 234 height 26
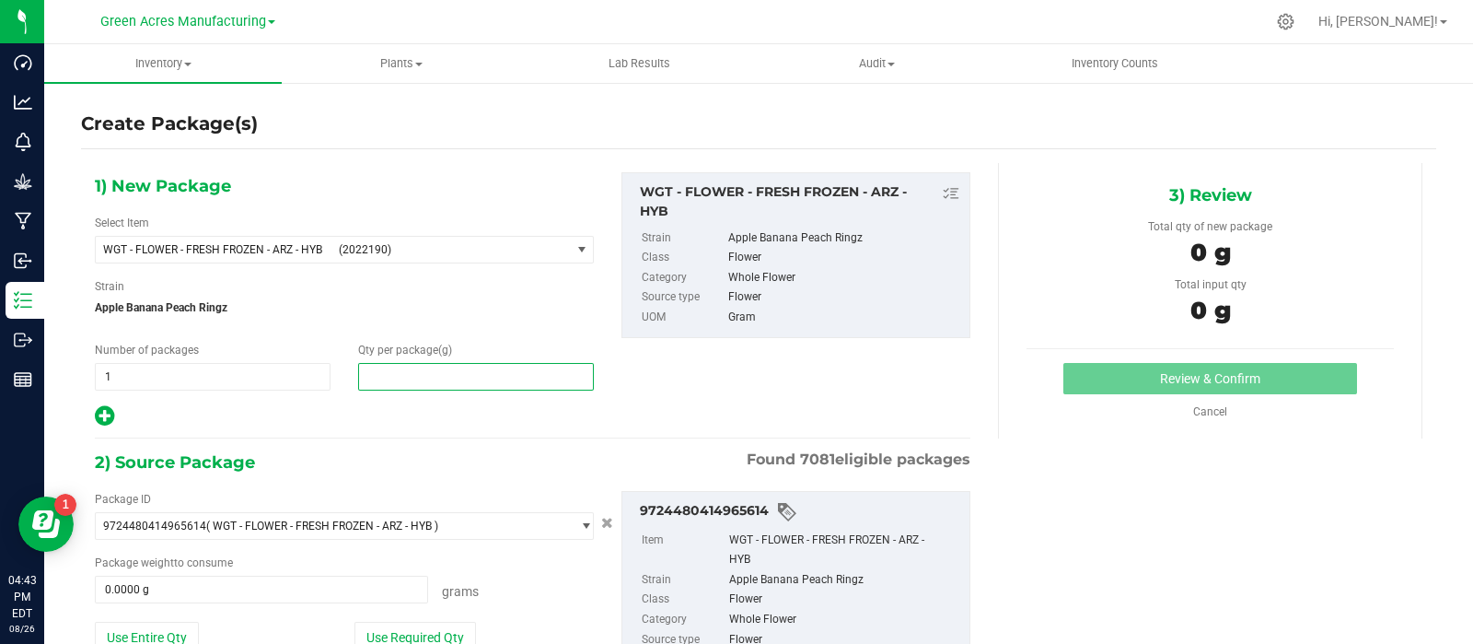
paste input "10903.75"
type input "10903.75"
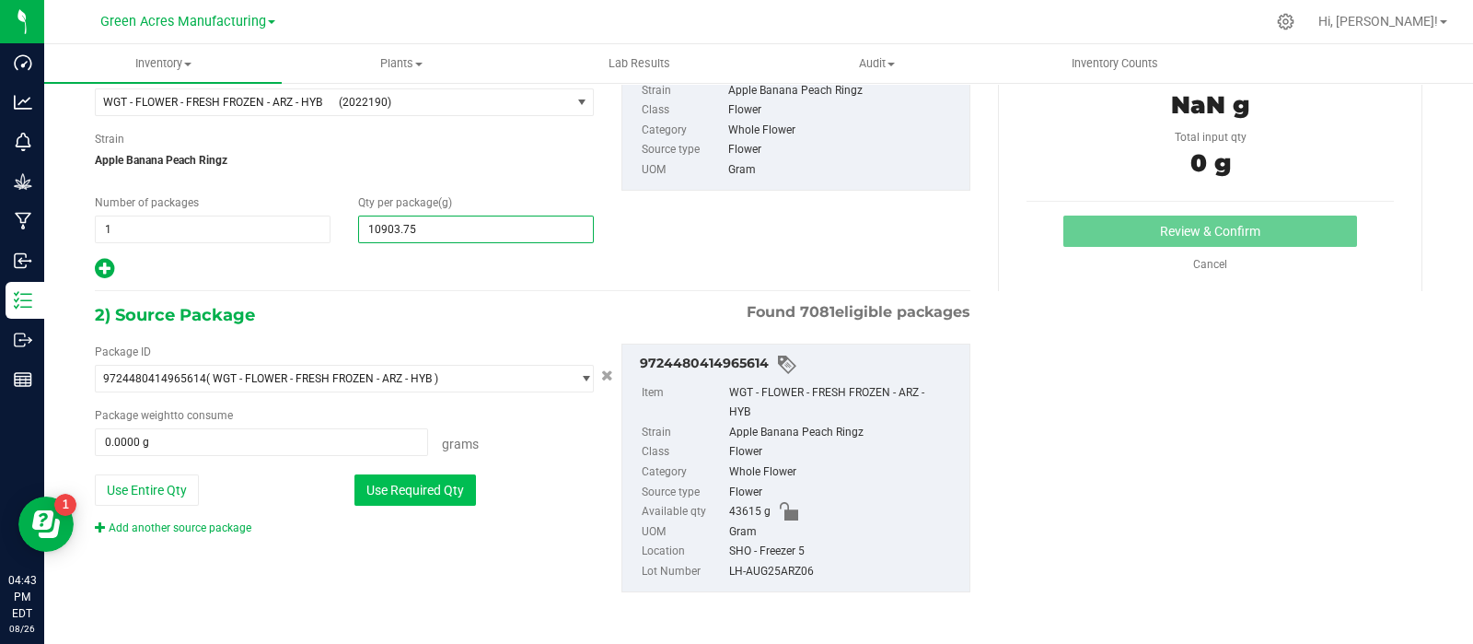
click at [382, 478] on button "Use Required Qty" at bounding box center [415, 489] width 122 height 31
type input "10,903.7500"
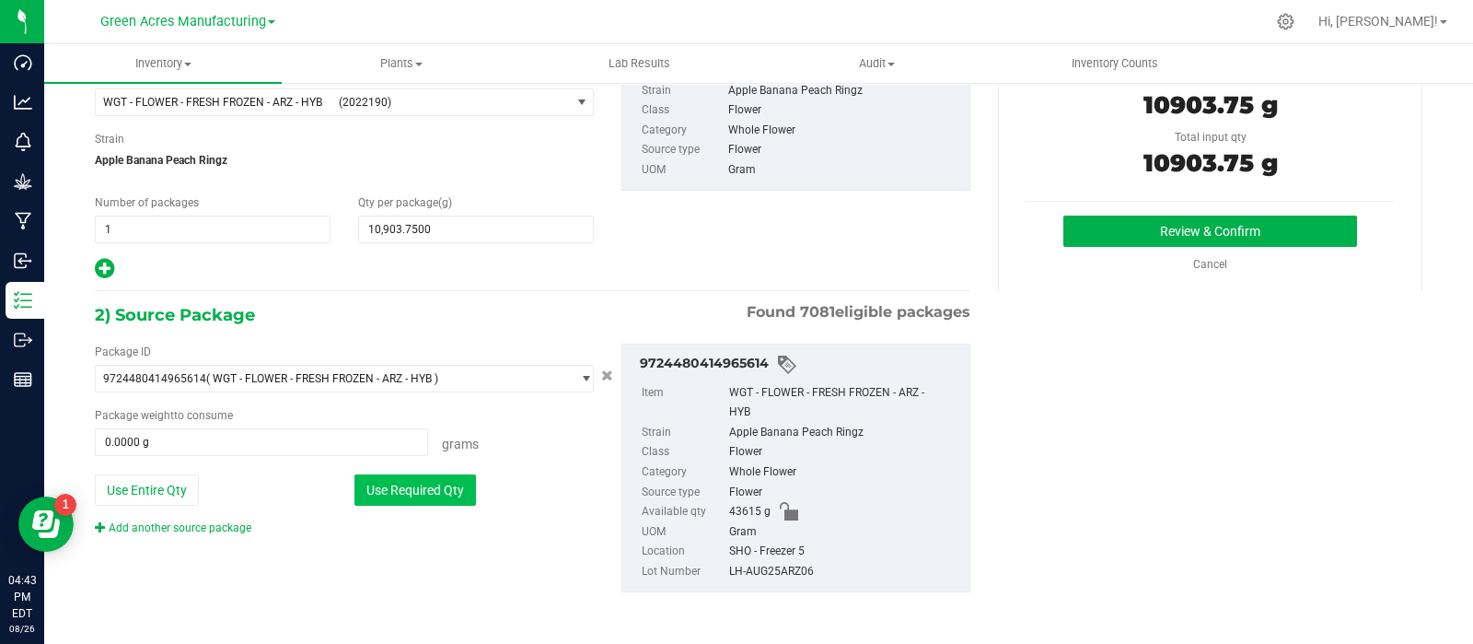
type input "10903.7500 g"
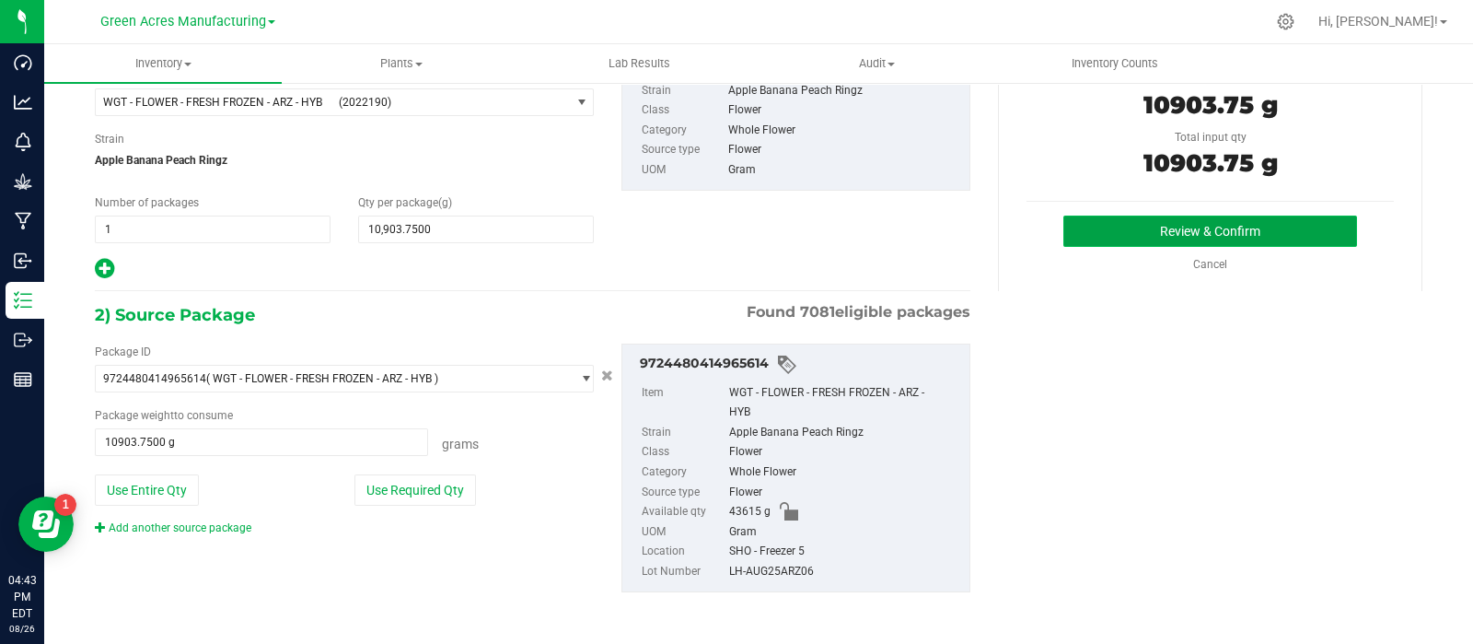
click at [1131, 227] on button "Review & Confirm" at bounding box center [1210, 230] width 294 height 31
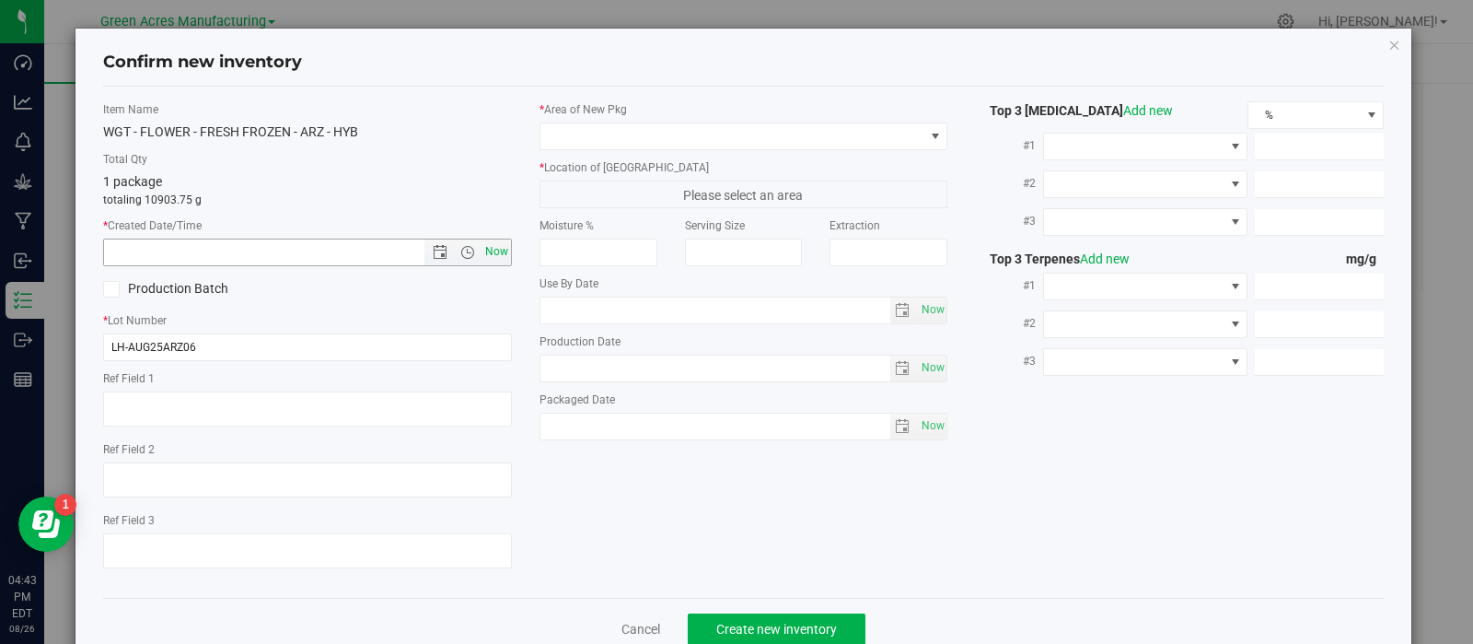
click at [481, 245] on span "Now" at bounding box center [496, 251] width 31 height 27
type input "8/26/2025 4:43 PM"
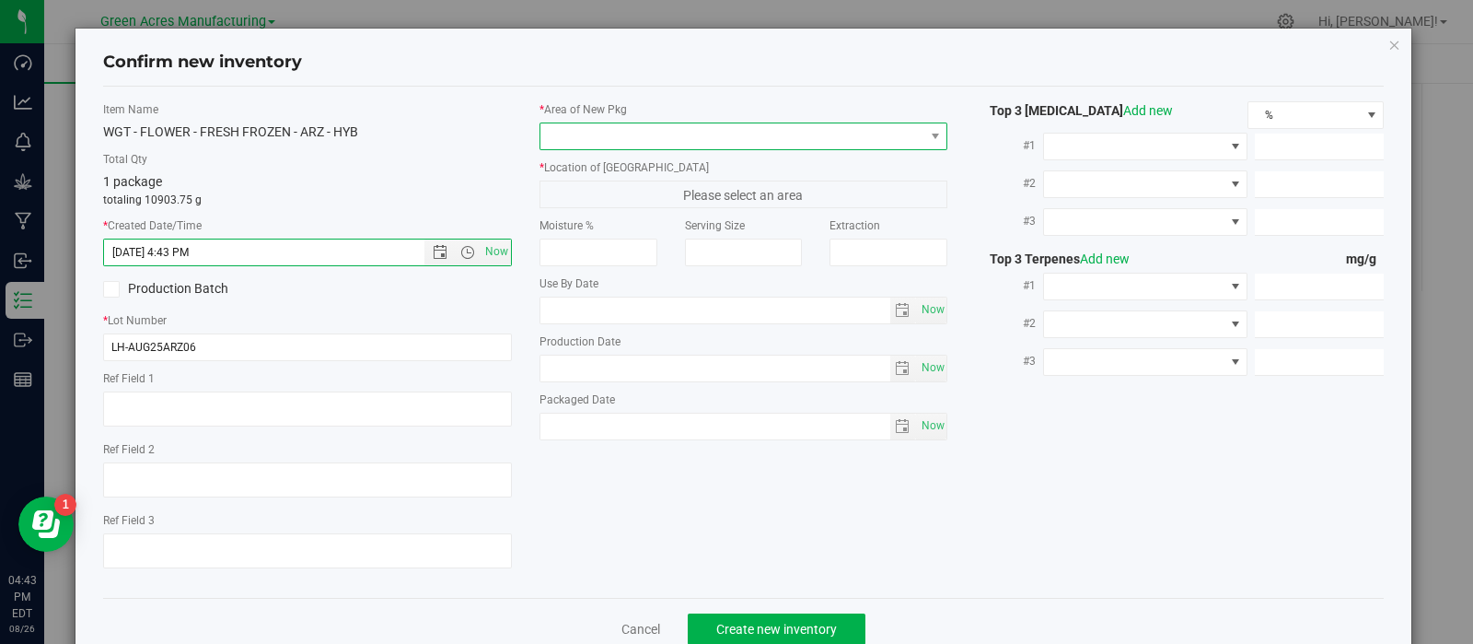
click at [664, 138] on span at bounding box center [732, 136] width 384 height 26
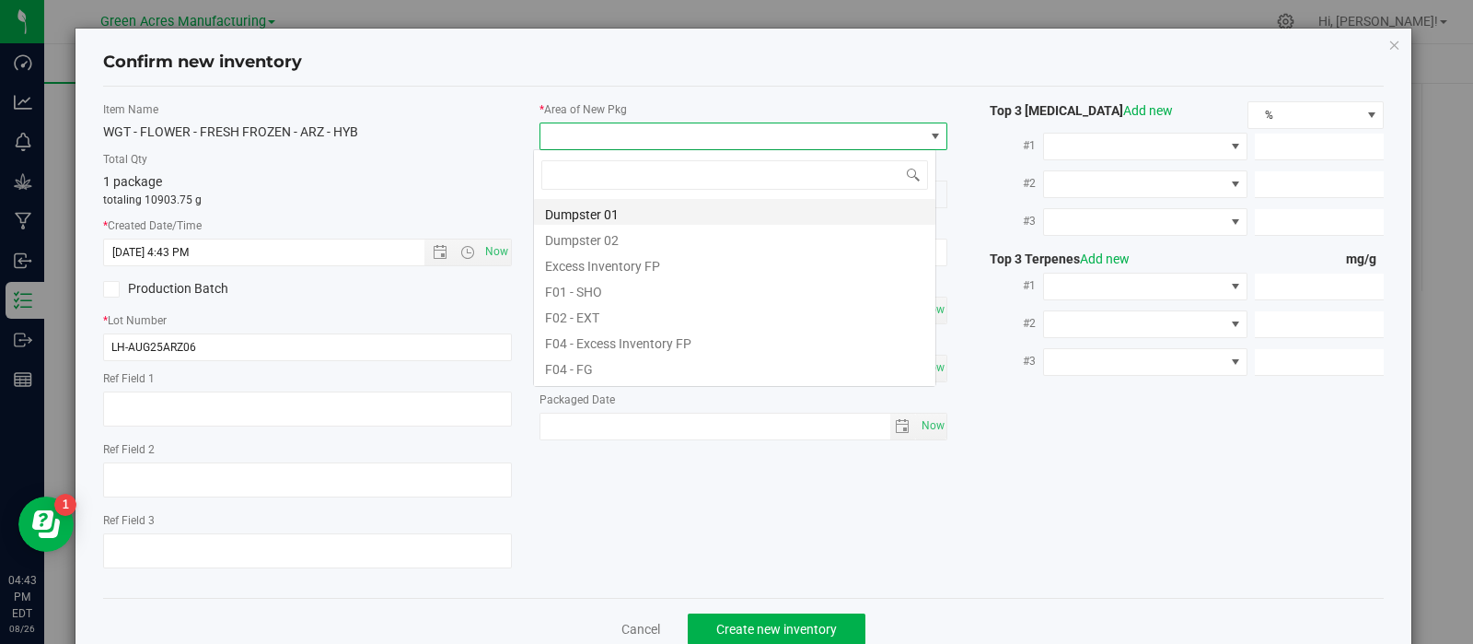
scroll to position [27, 403]
click at [641, 285] on li "F01 - SHO" at bounding box center [734, 289] width 401 height 26
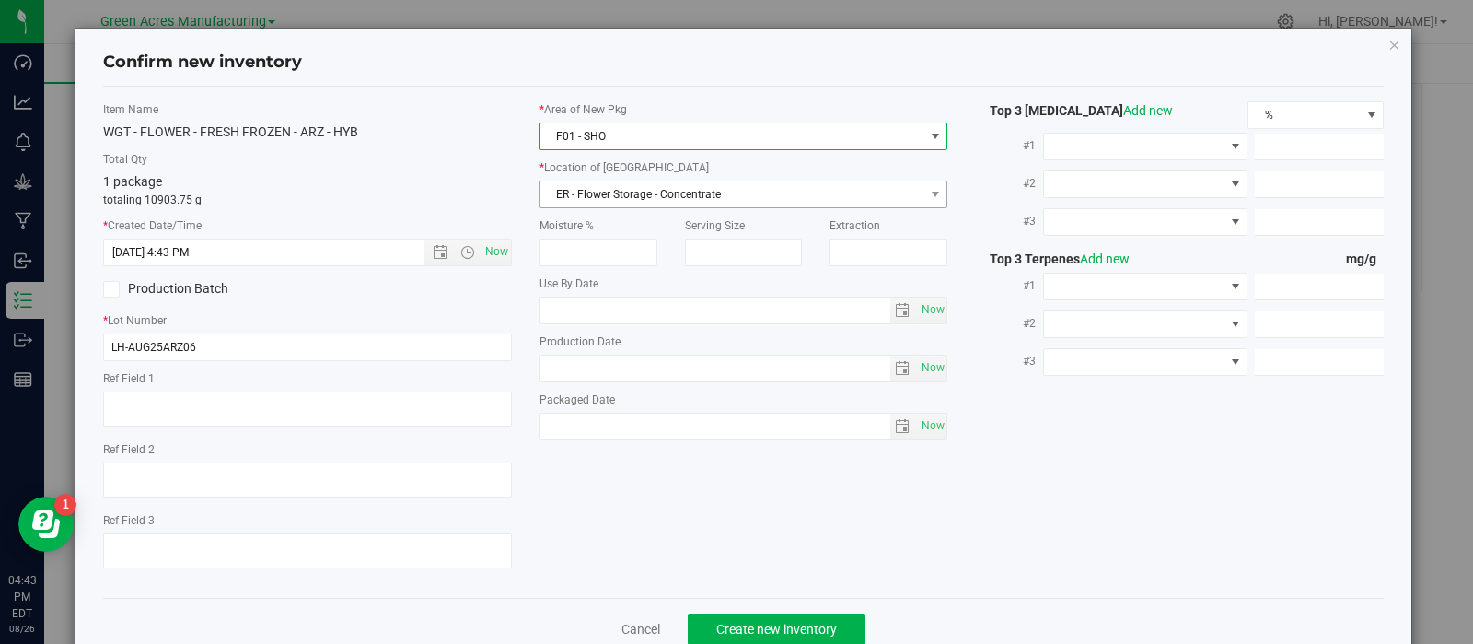
click at [617, 189] on span "ER - Flower Storage - Concentrate" at bounding box center [732, 194] width 384 height 26
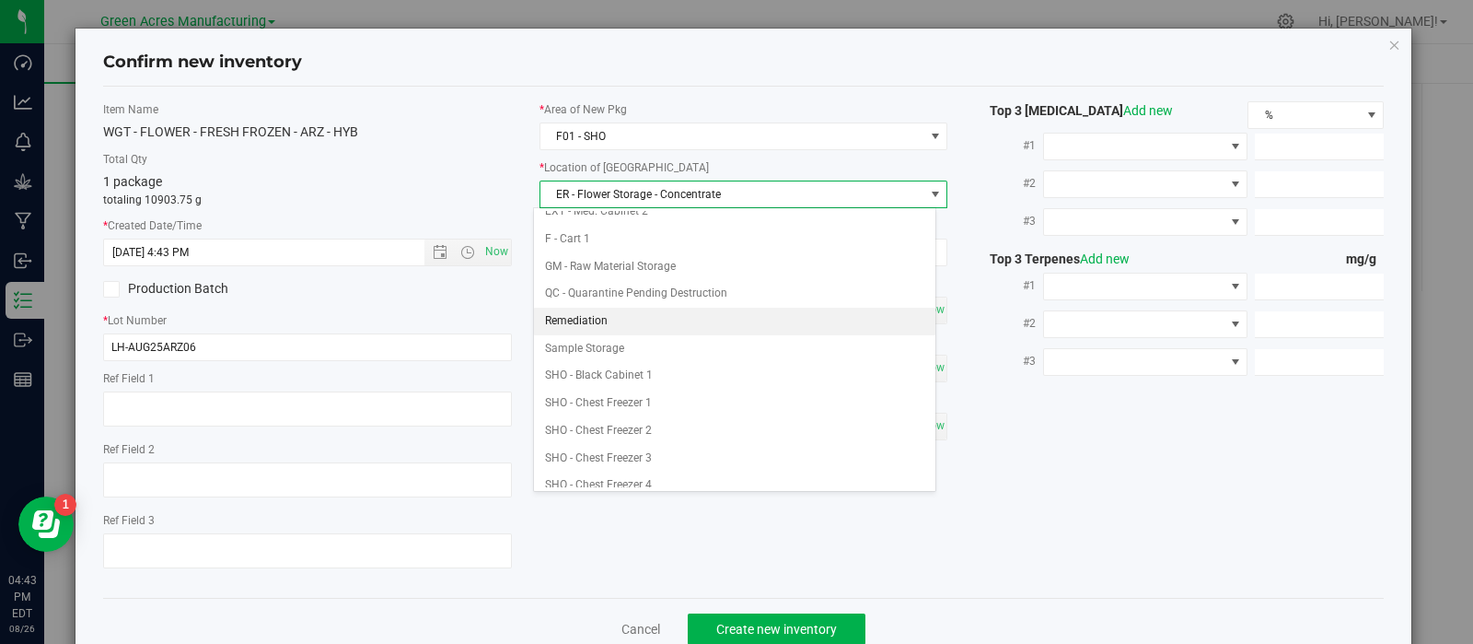
scroll to position [234, 0]
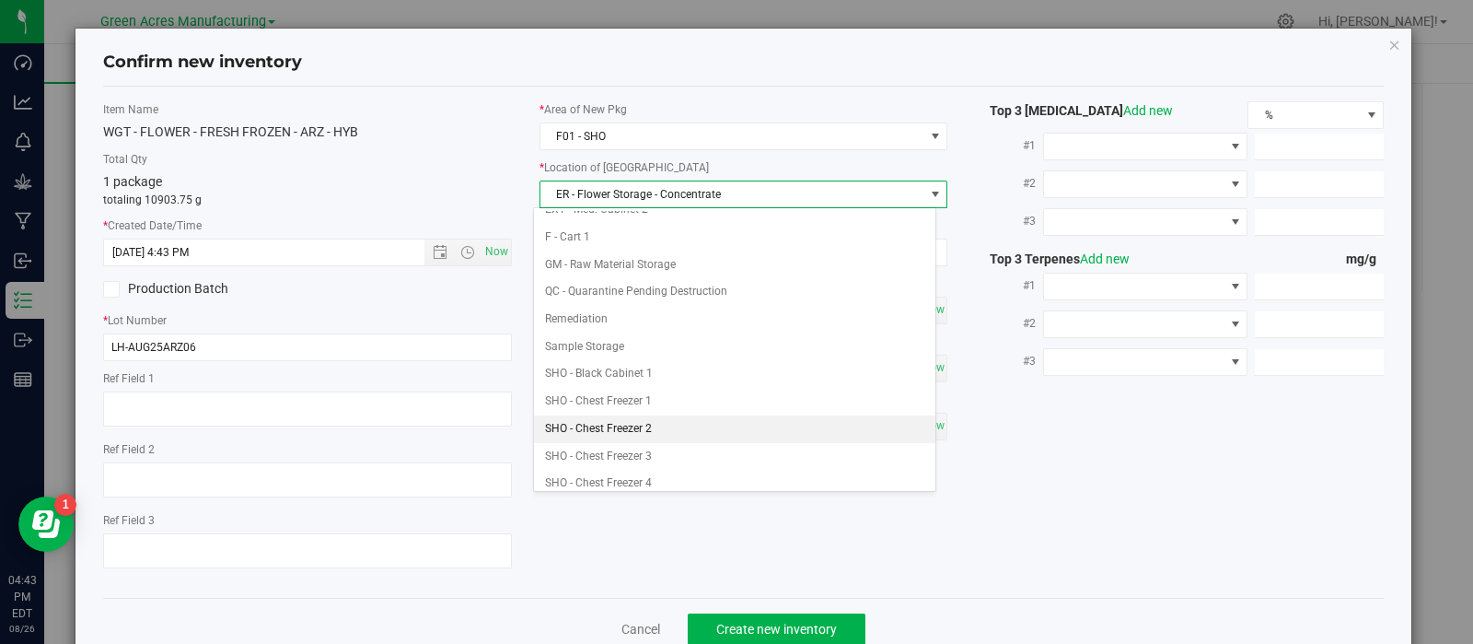
click at [631, 421] on li "SHO - Chest Freezer 2" at bounding box center [734, 429] width 401 height 28
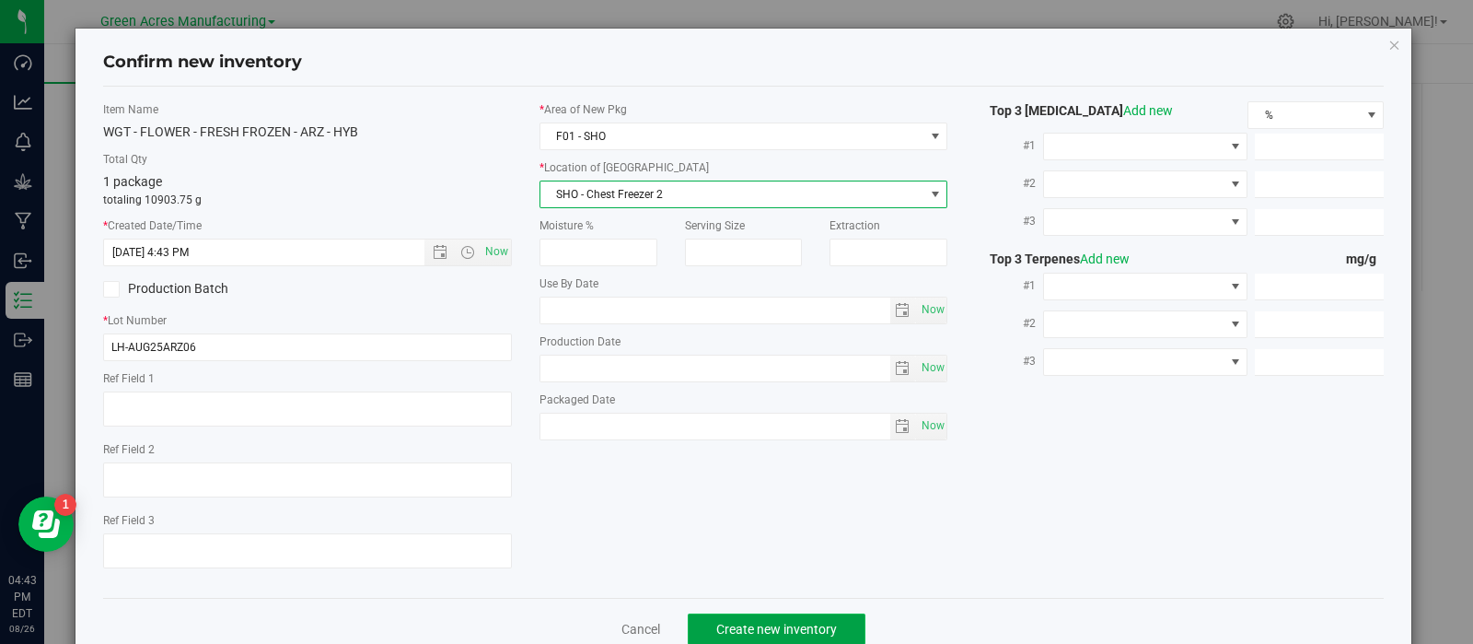
click at [717, 625] on span "Create new inventory" at bounding box center [776, 628] width 121 height 15
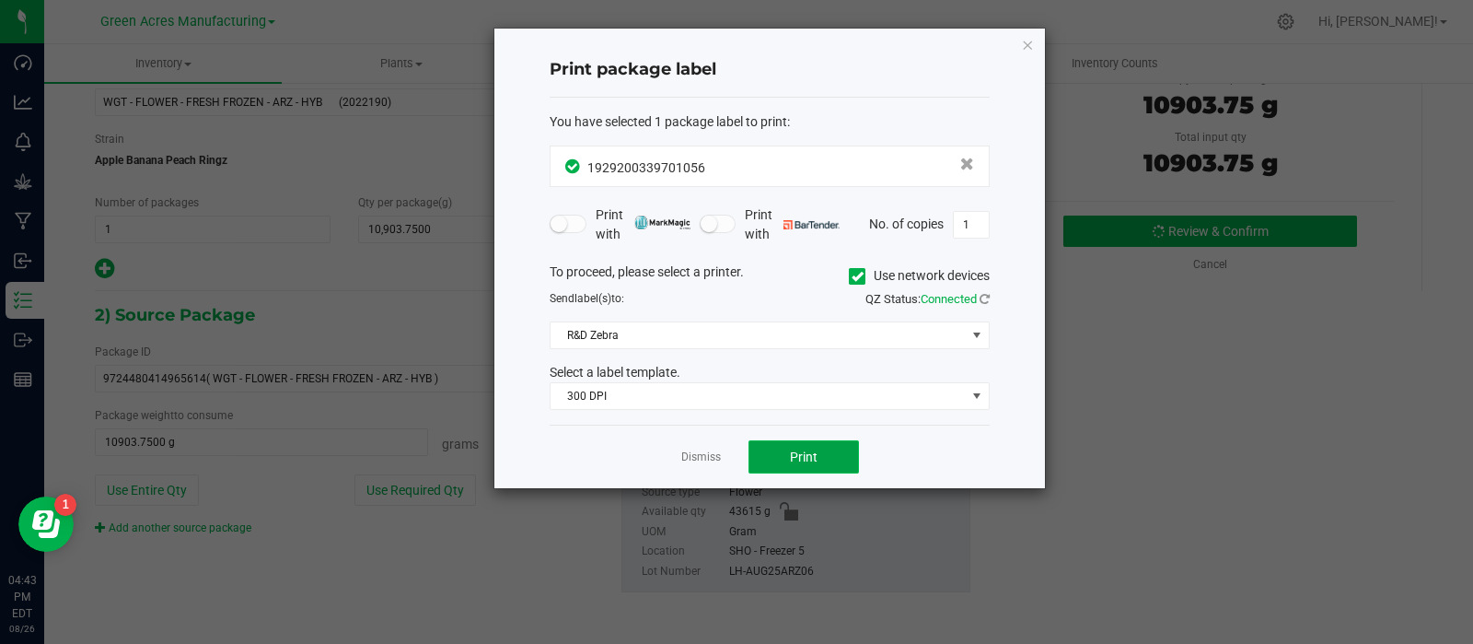
click at [771, 447] on button "Print" at bounding box center [803, 456] width 110 height 33
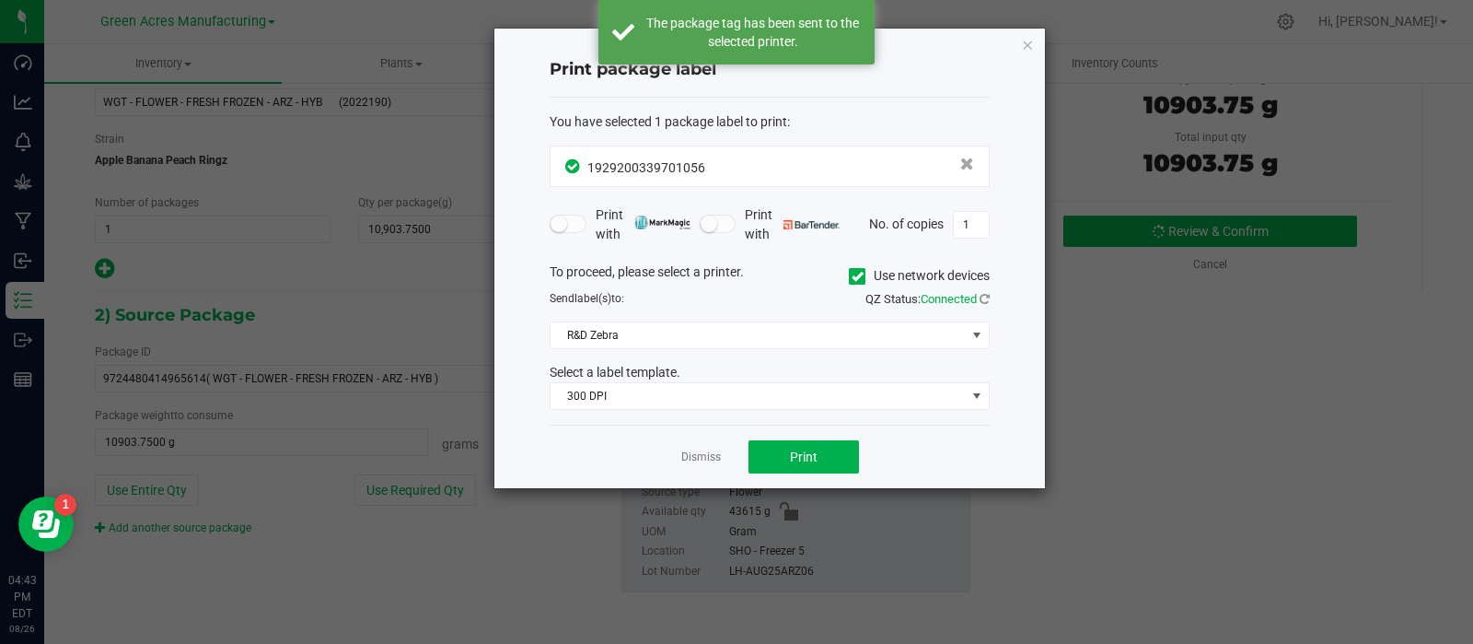
click at [725, 458] on div "Dismiss Print" at bounding box center [770, 456] width 440 height 64
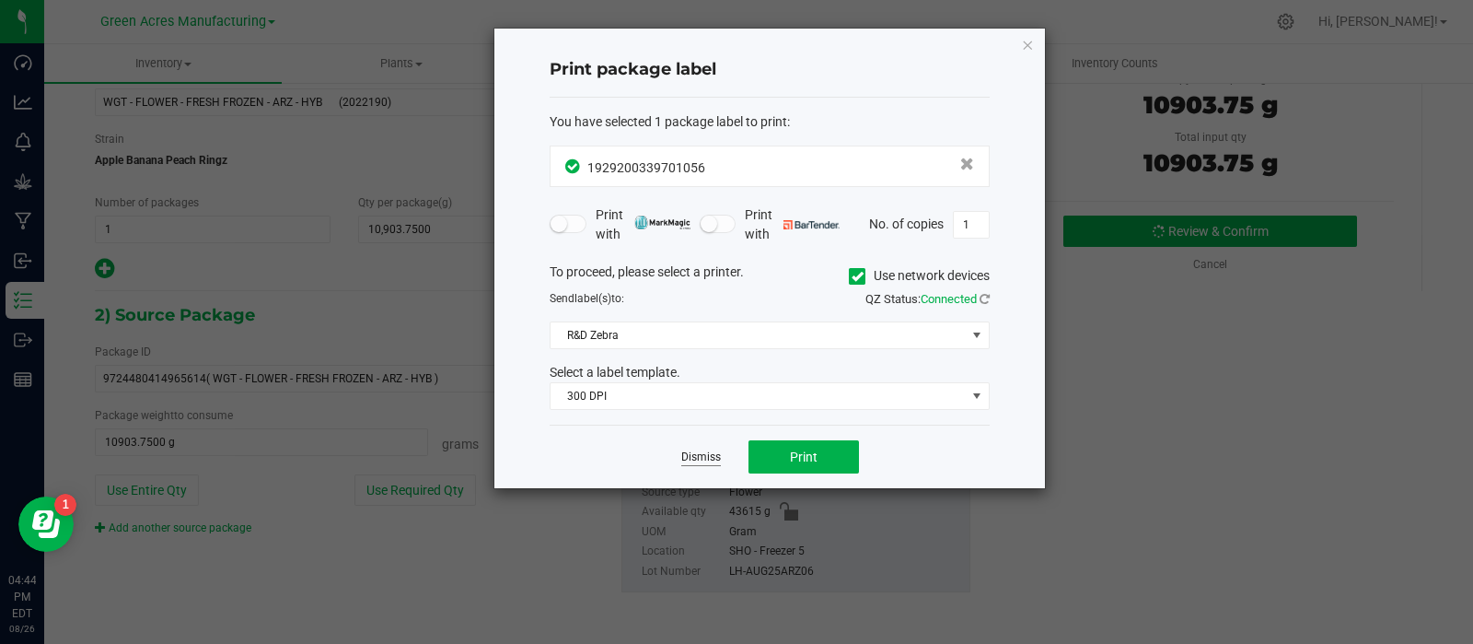
click at [698, 457] on link "Dismiss" at bounding box center [701, 457] width 40 height 16
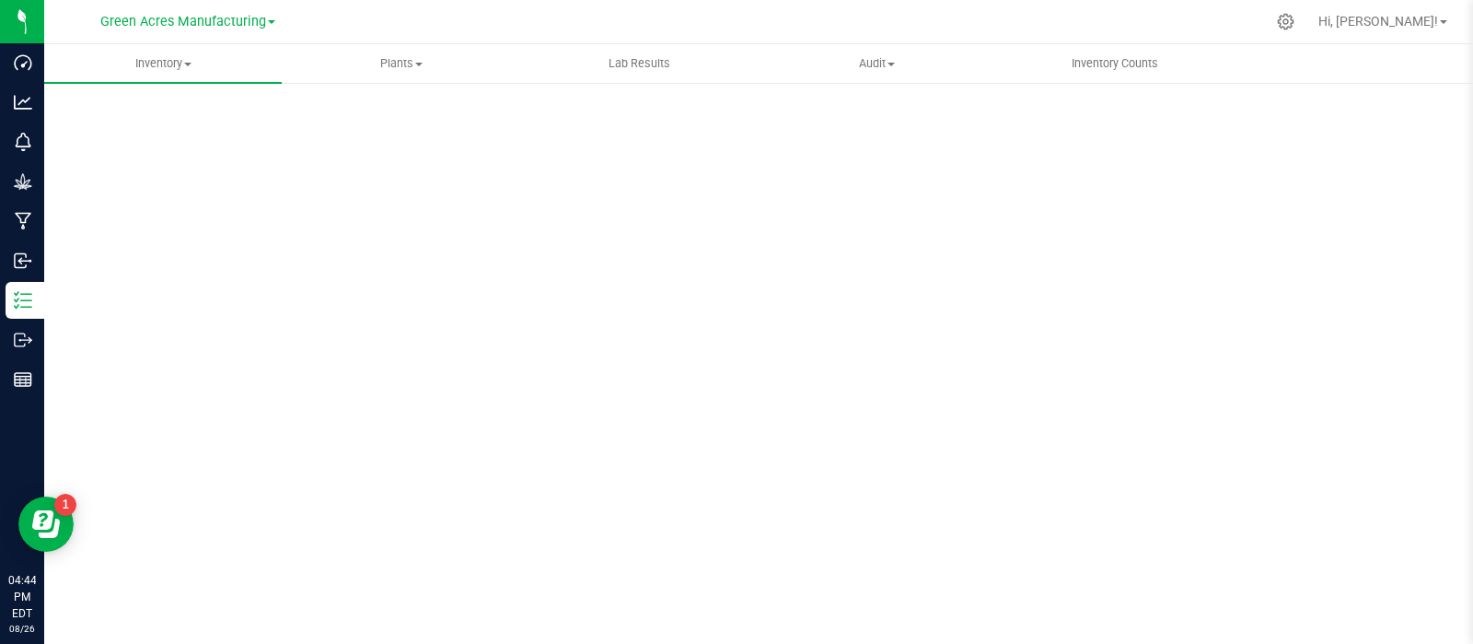
scroll to position [13, 0]
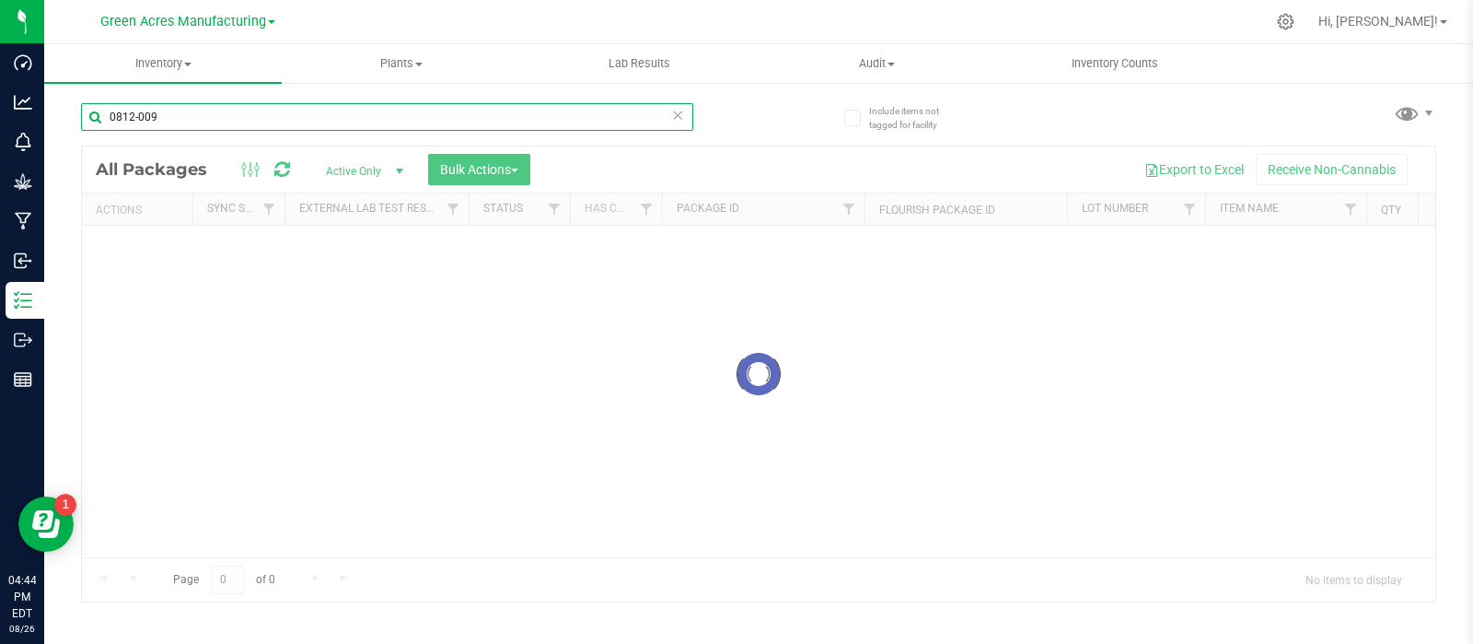
click at [181, 126] on input "0812-009" at bounding box center [387, 117] width 612 height 28
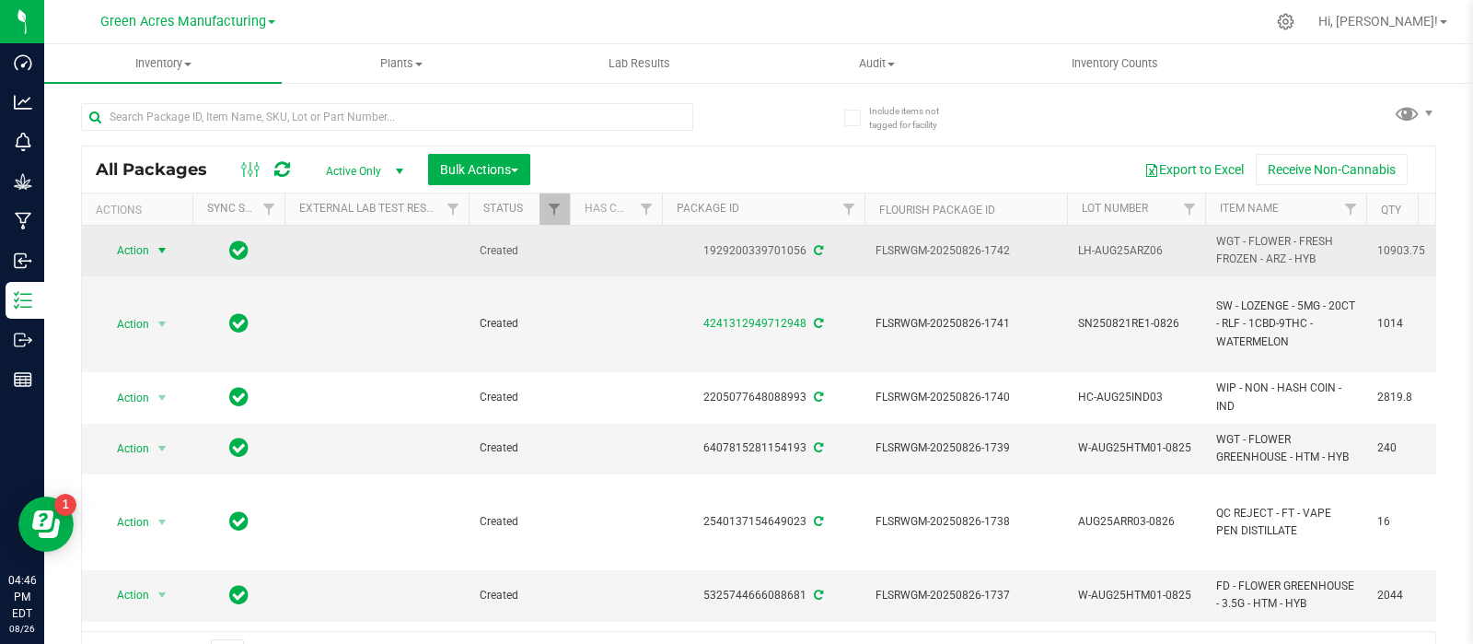
click at [157, 247] on span "select" at bounding box center [162, 250] width 15 height 15
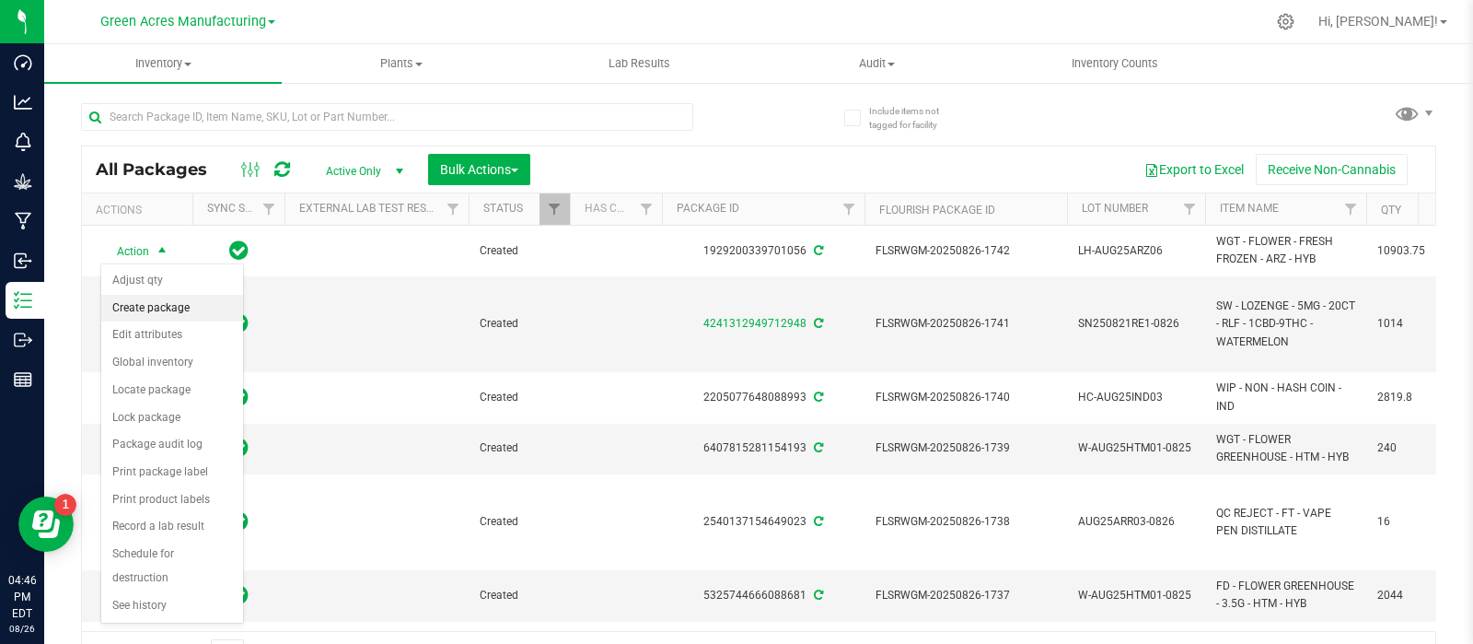
click at [163, 302] on li "Create package" at bounding box center [172, 309] width 142 height 28
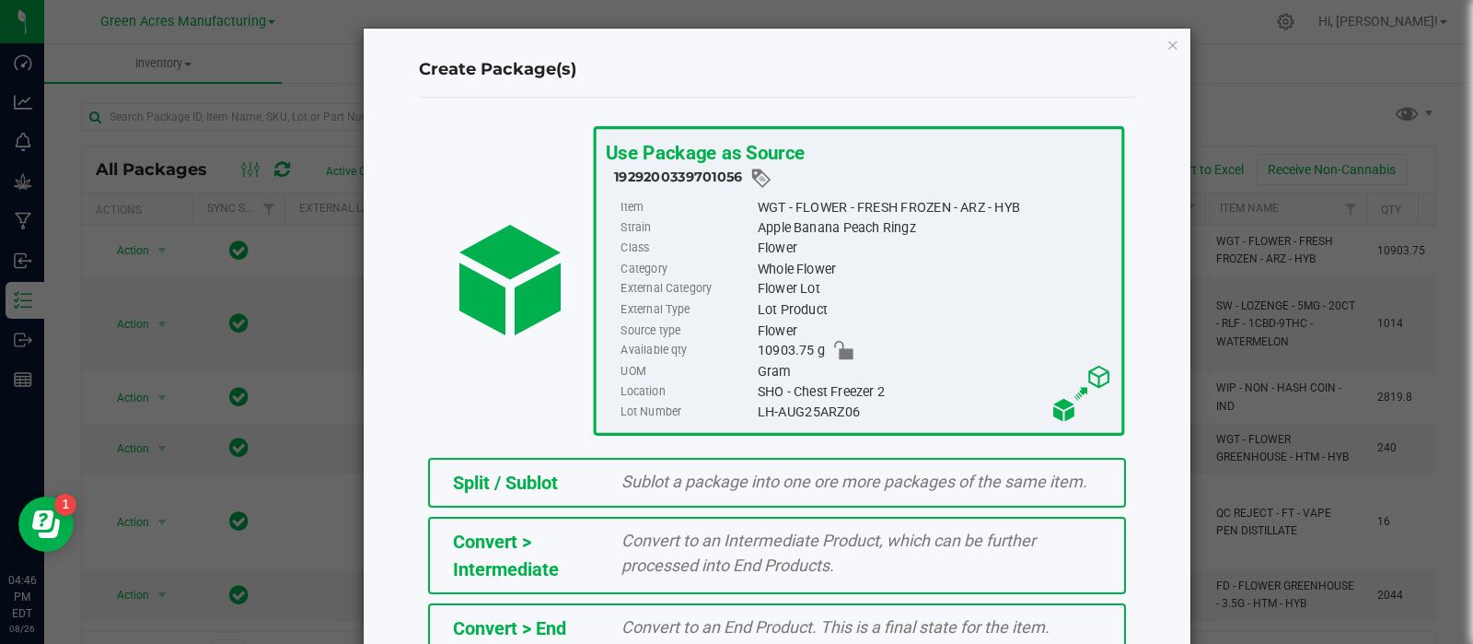
scroll to position [330, 0]
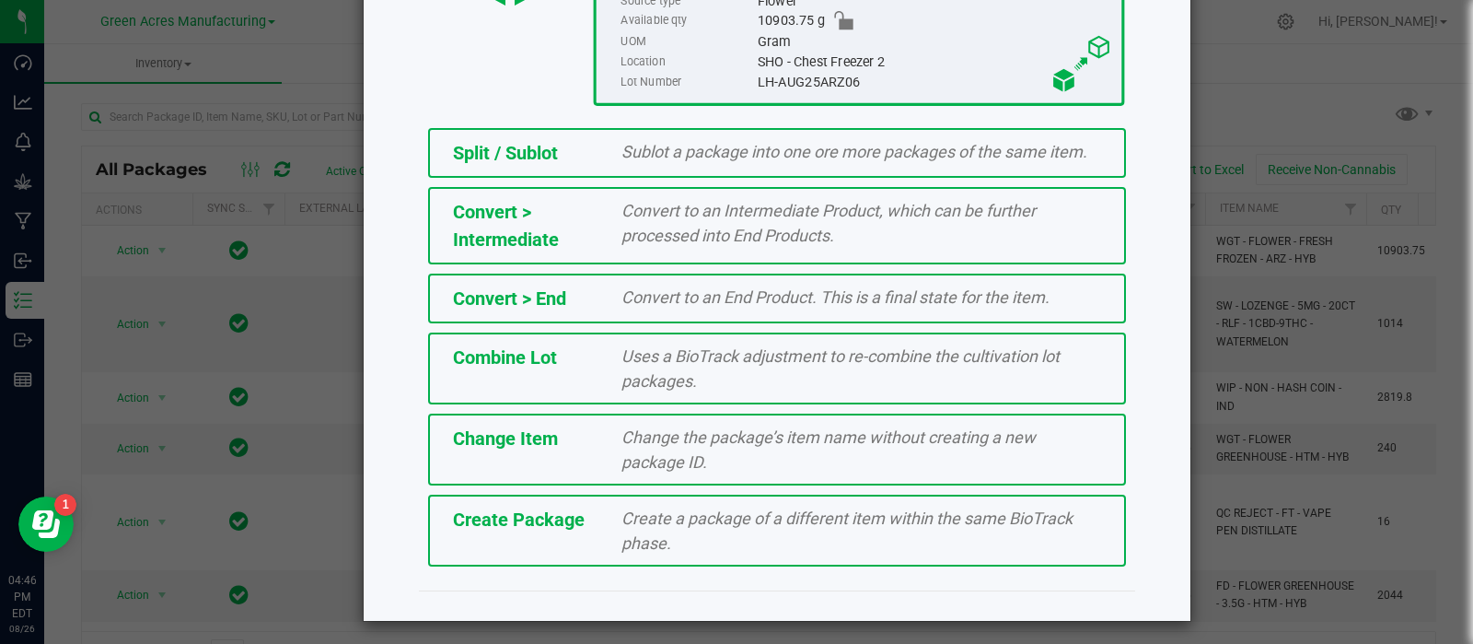
click at [585, 522] on div "Create Package" at bounding box center [523, 519] width 169 height 28
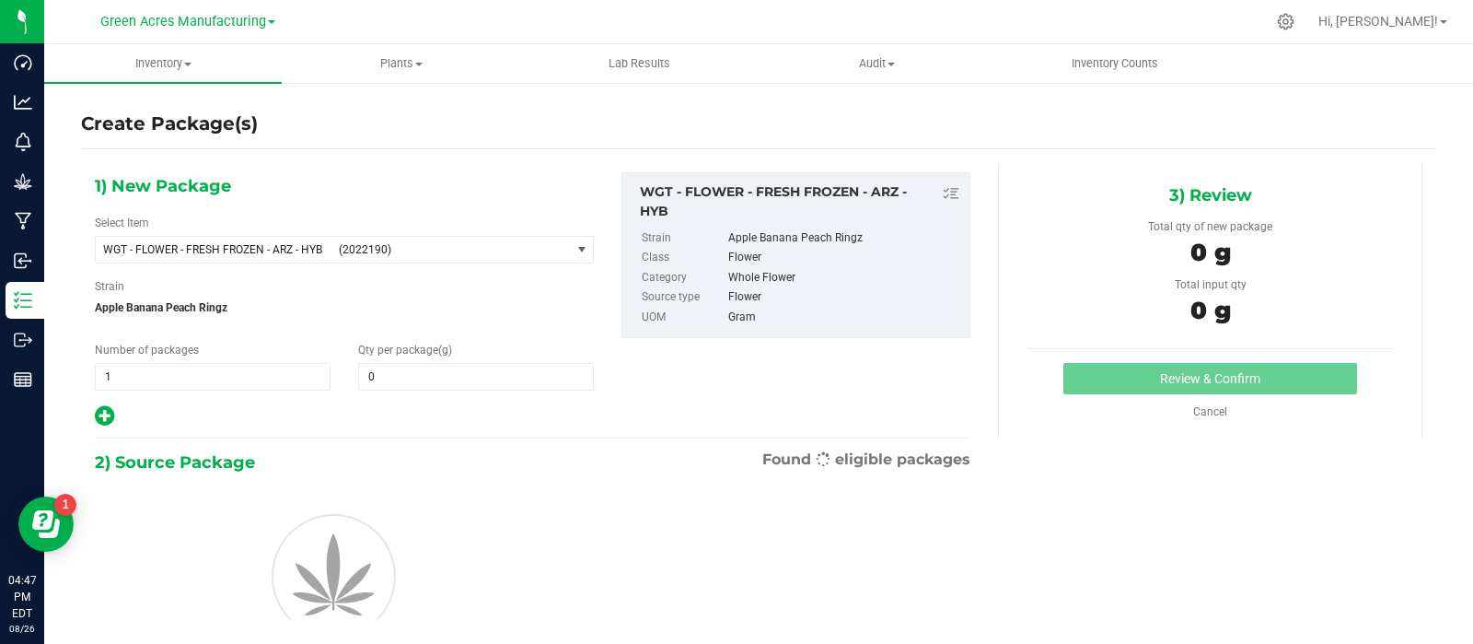
type input "0.0000"
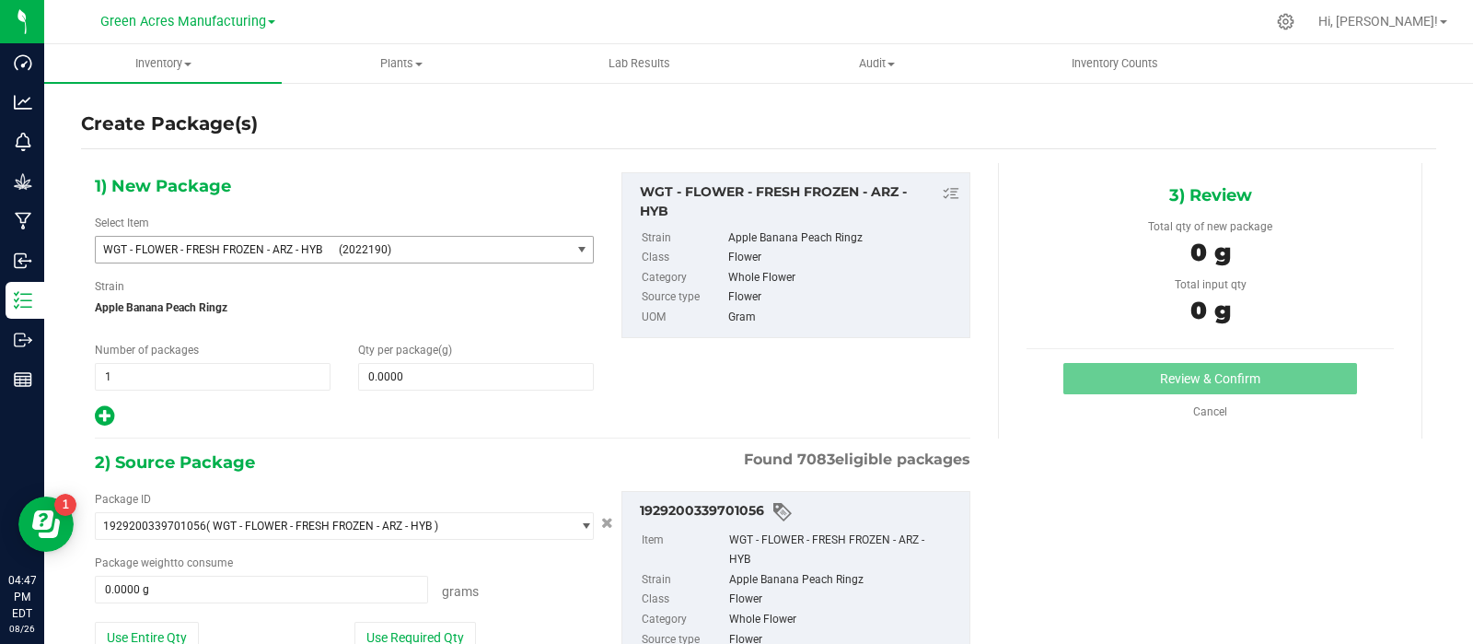
click at [410, 260] on span "WGT - FLOWER - FRESH FROZEN - ARZ - HYB (2022190)" at bounding box center [333, 250] width 474 height 26
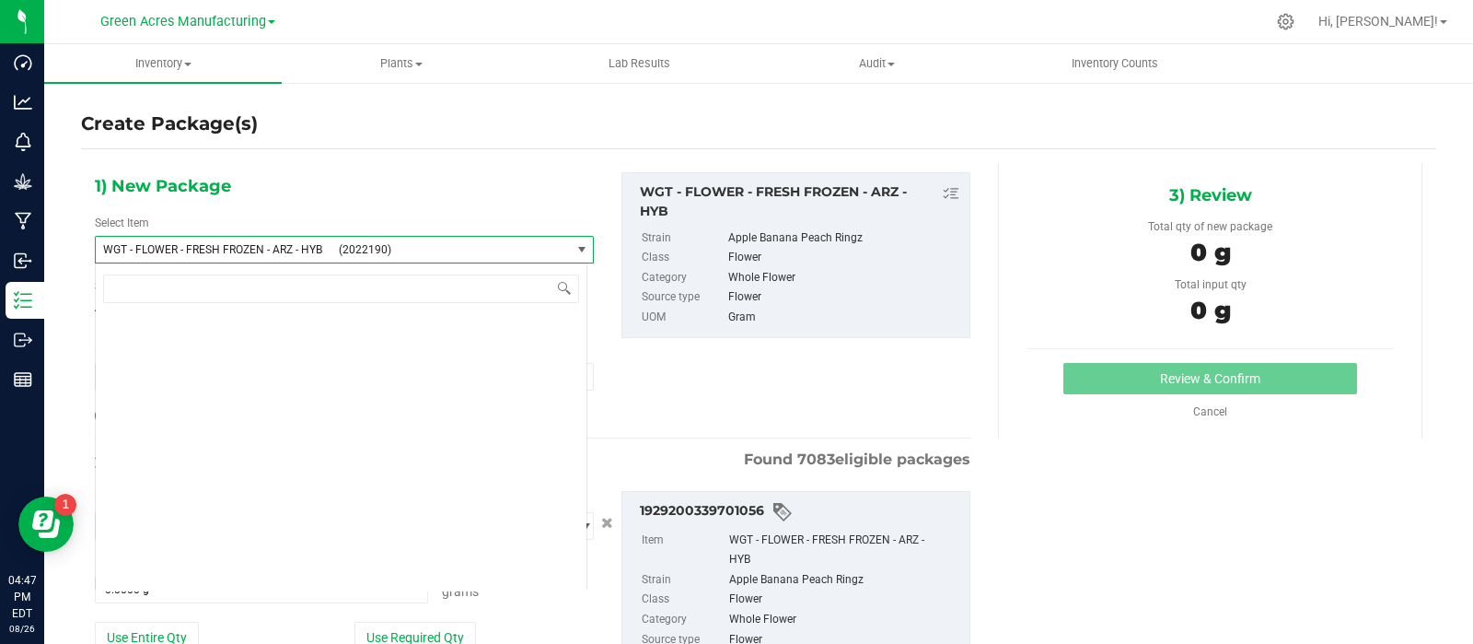
scroll to position [356874, 0]
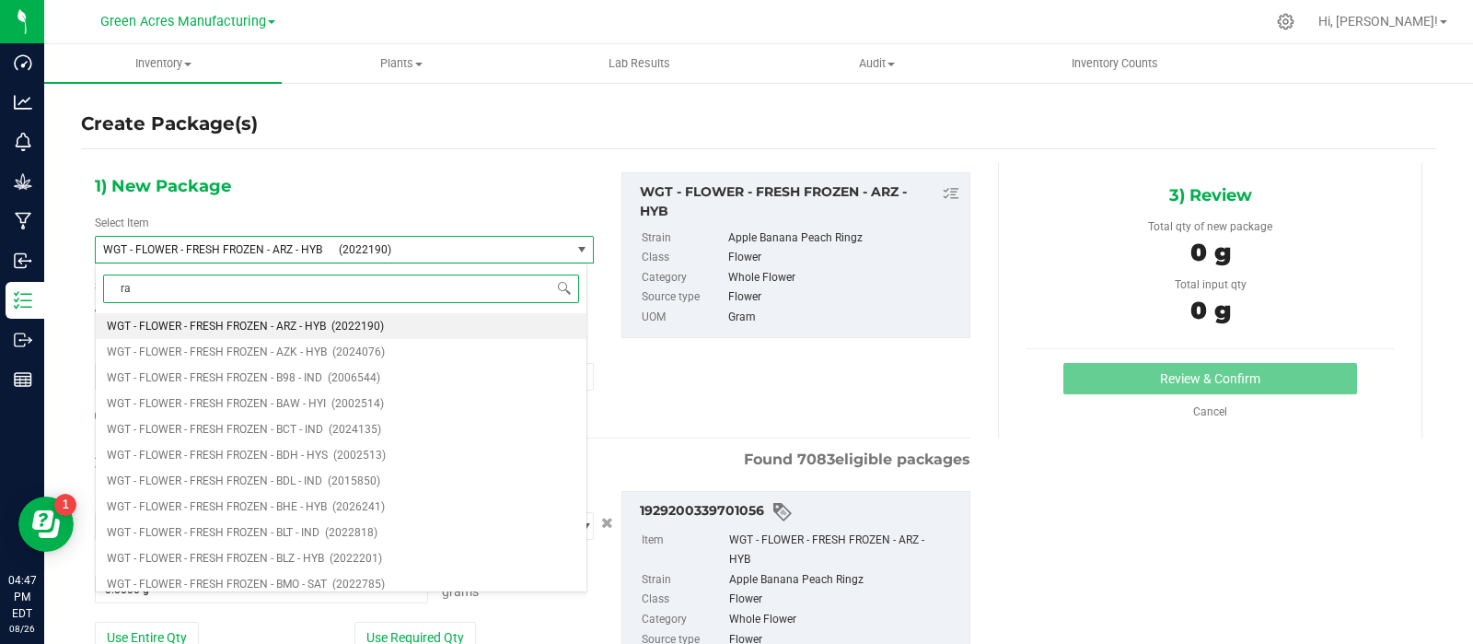
type input "raf"
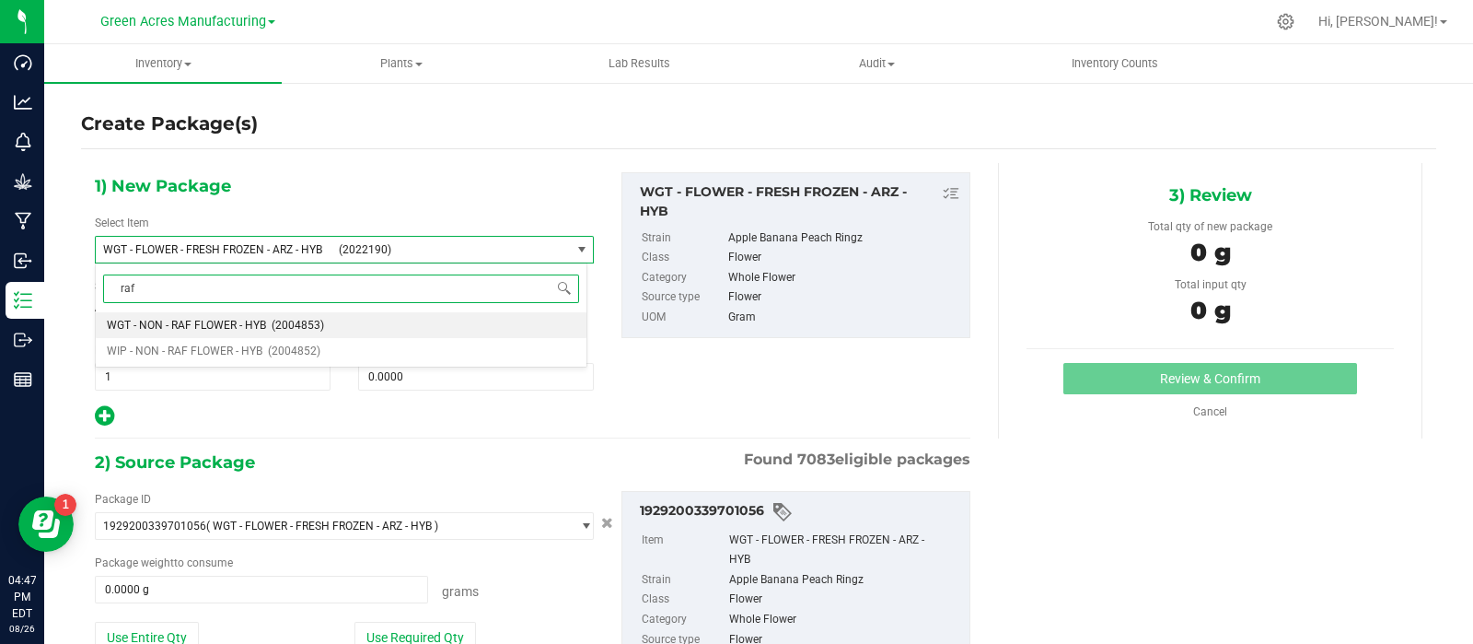
scroll to position [0, 0]
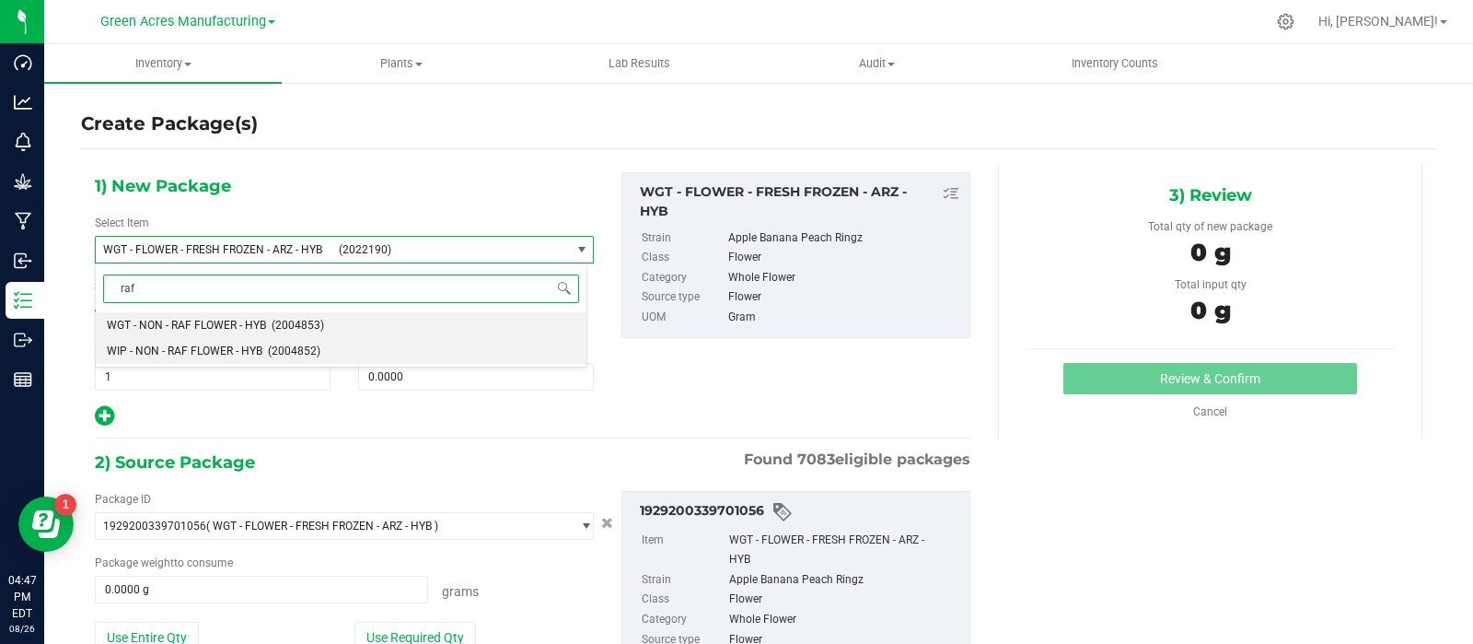
click at [208, 341] on li "WIP - NON - RAF FLOWER - HYB (2004852)" at bounding box center [341, 351] width 491 height 26
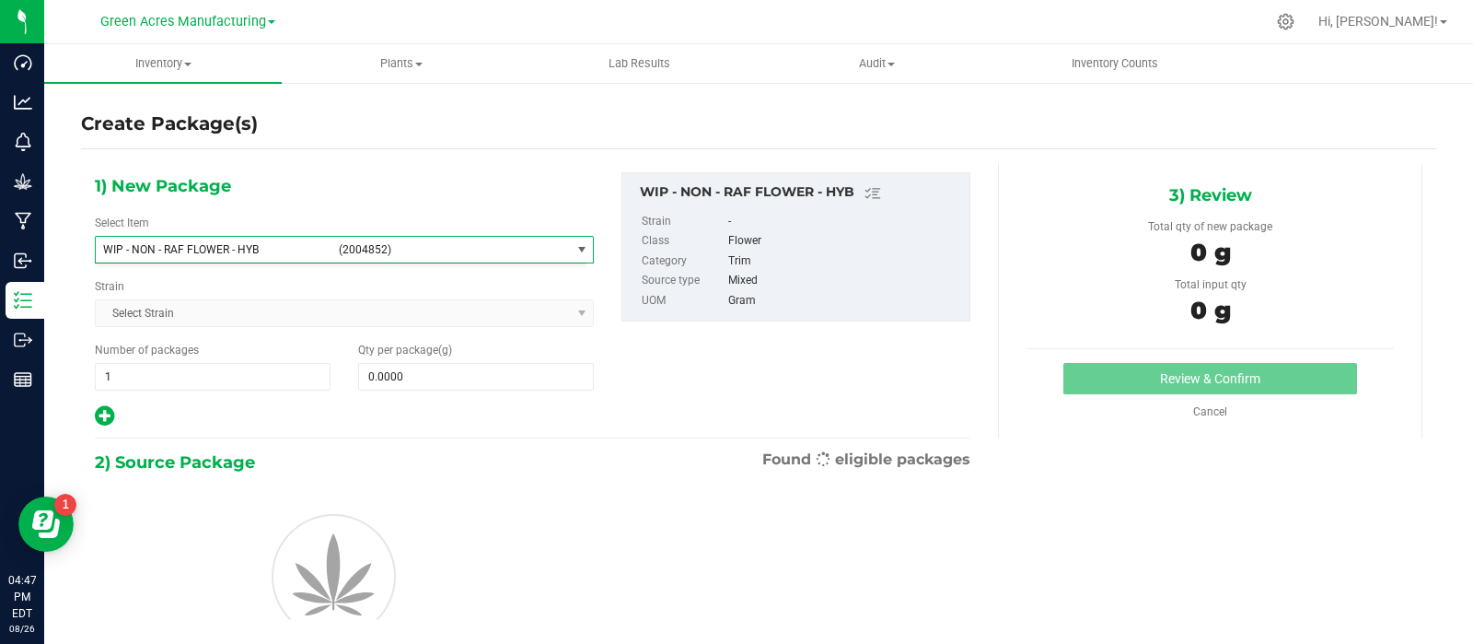
type input "0.0000"
click at [405, 379] on input "0.0000" at bounding box center [476, 377] width 234 height 26
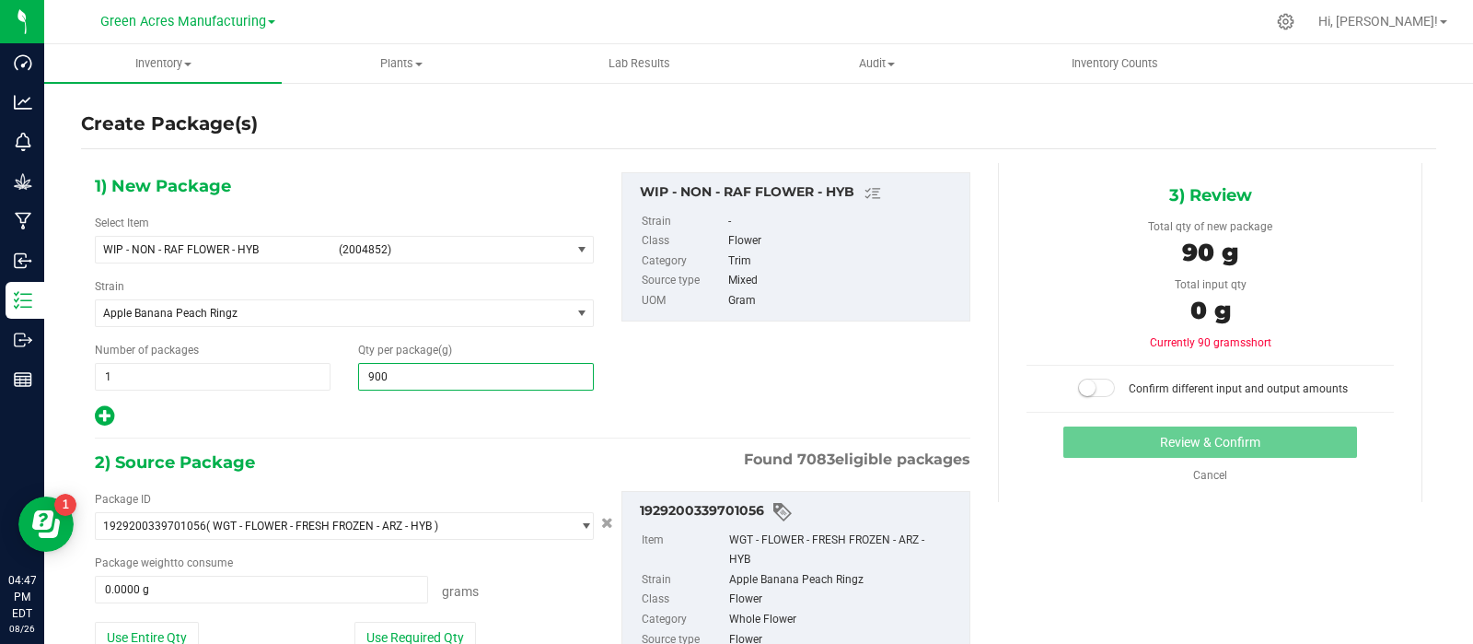
type input "9000"
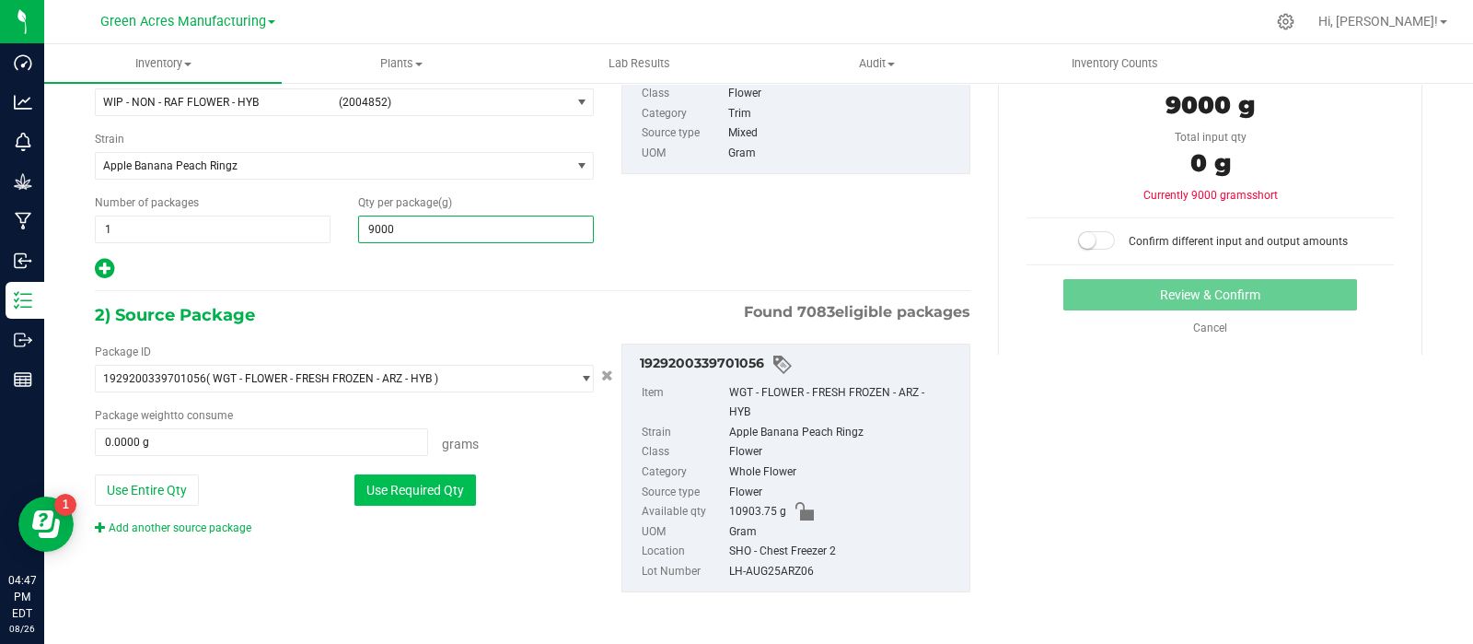
click at [400, 499] on button "Use Required Qty" at bounding box center [415, 489] width 122 height 31
type input "9,000.0000"
type input "9000.0000 g"
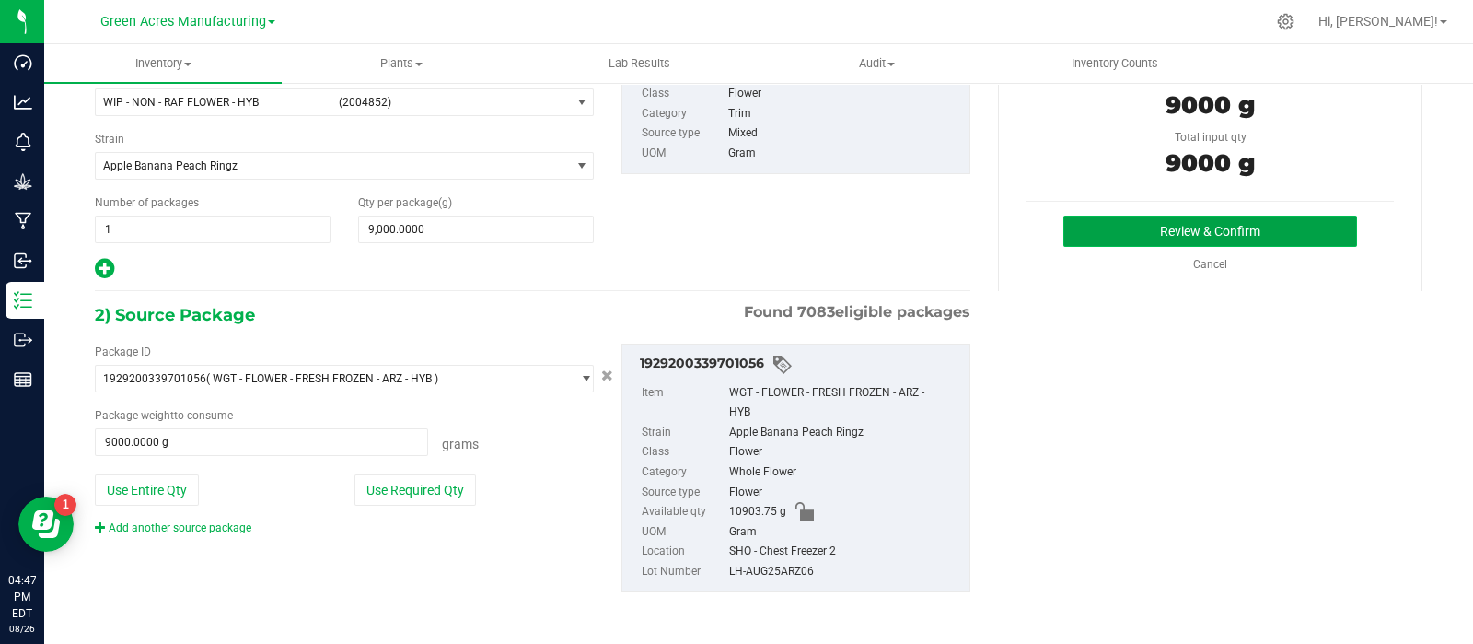
click at [1114, 230] on button "Review & Confirm" at bounding box center [1210, 230] width 294 height 31
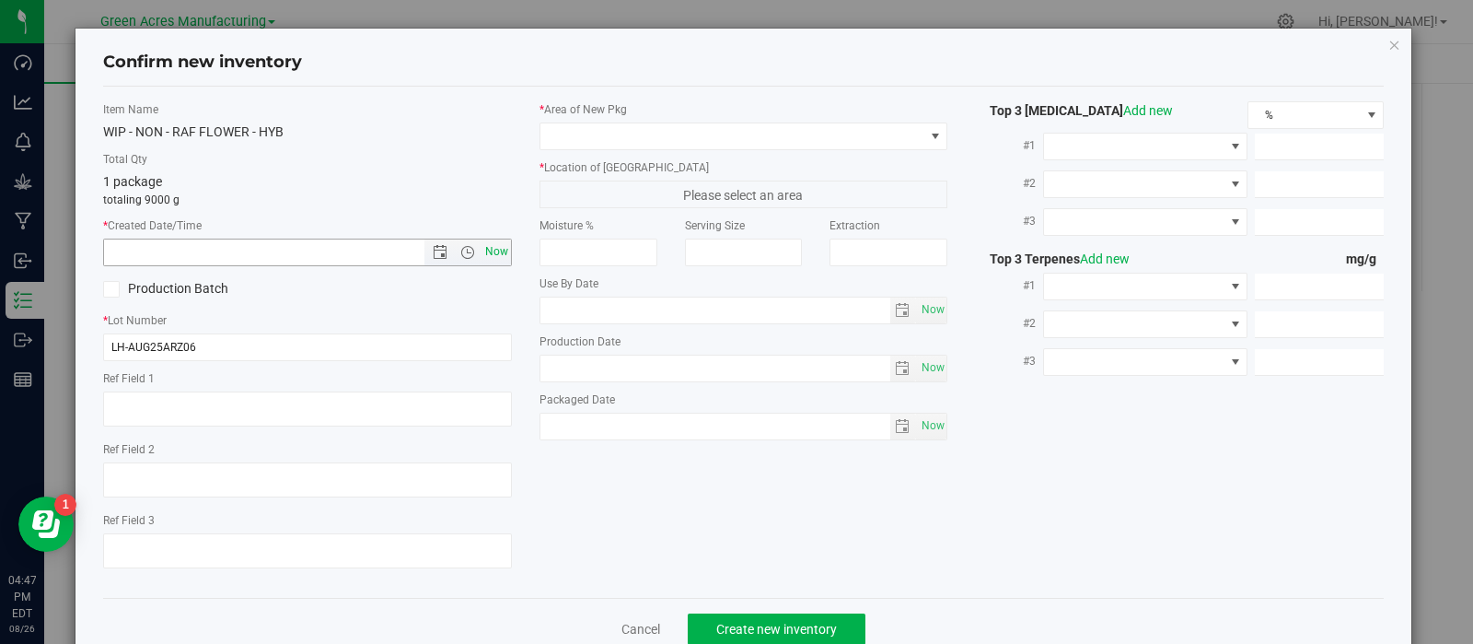
click at [487, 254] on span "Now" at bounding box center [496, 251] width 31 height 27
type input "8/26/2025 4:47 PM"
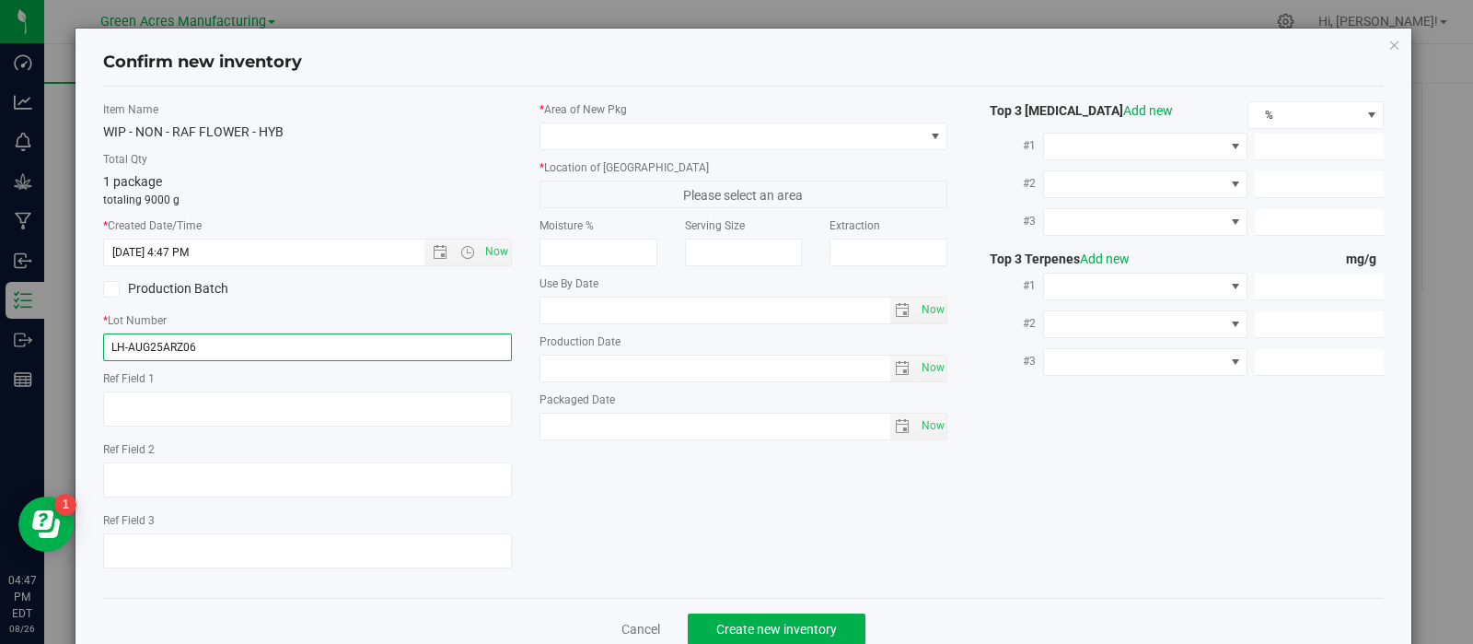
drag, startPoint x: 410, startPoint y: 346, endPoint x: 2, endPoint y: 346, distance: 407.8
click at [0, 346] on div "Confirm new inventory Item Name WIP - NON - RAF FLOWER - HYB Total Qty 1 packag…" at bounding box center [743, 322] width 1487 height 644
paste input "Retrieving data. Wait a few seconds and try to cut or copy again."
type input "Retrieving data. Wait a few seconds and try to cut or copy again."
drag, startPoint x: 440, startPoint y: 350, endPoint x: 16, endPoint y: 308, distance: 426.4
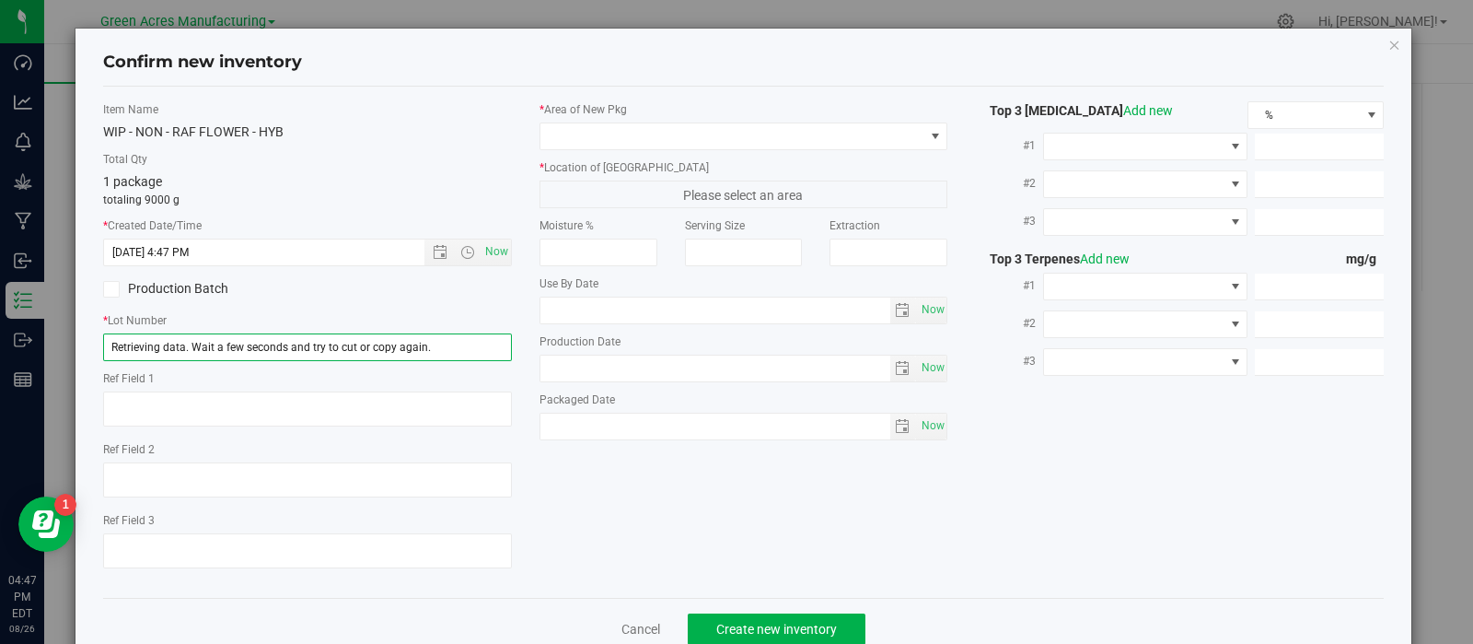
click at [0, 319] on div "Confirm new inventory Item Name WIP - NON - RAF FLOWER - HYB Total Qty 1 packag…" at bounding box center [743, 322] width 1487 height 644
paste input "SN-250808-ARZ-FF-09-8/26"
type input "SN-250808-ARZ-FF-09-8/26"
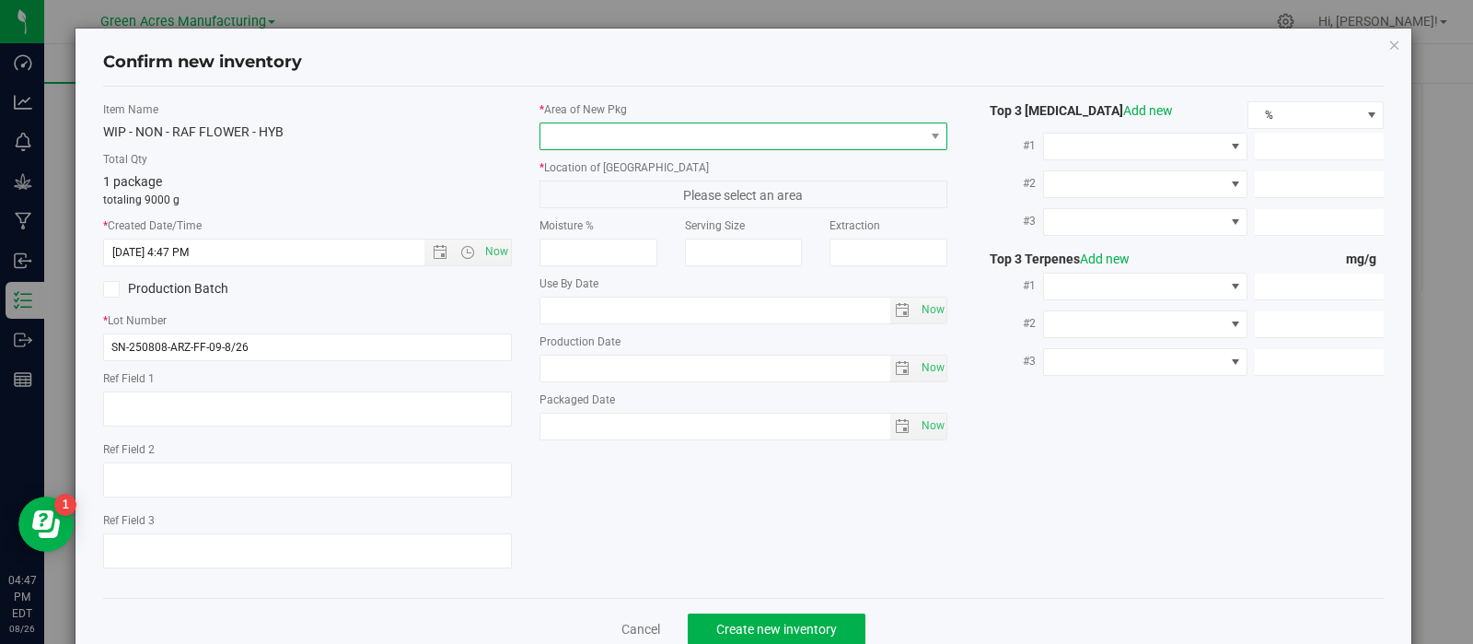
click at [656, 137] on span at bounding box center [732, 136] width 384 height 26
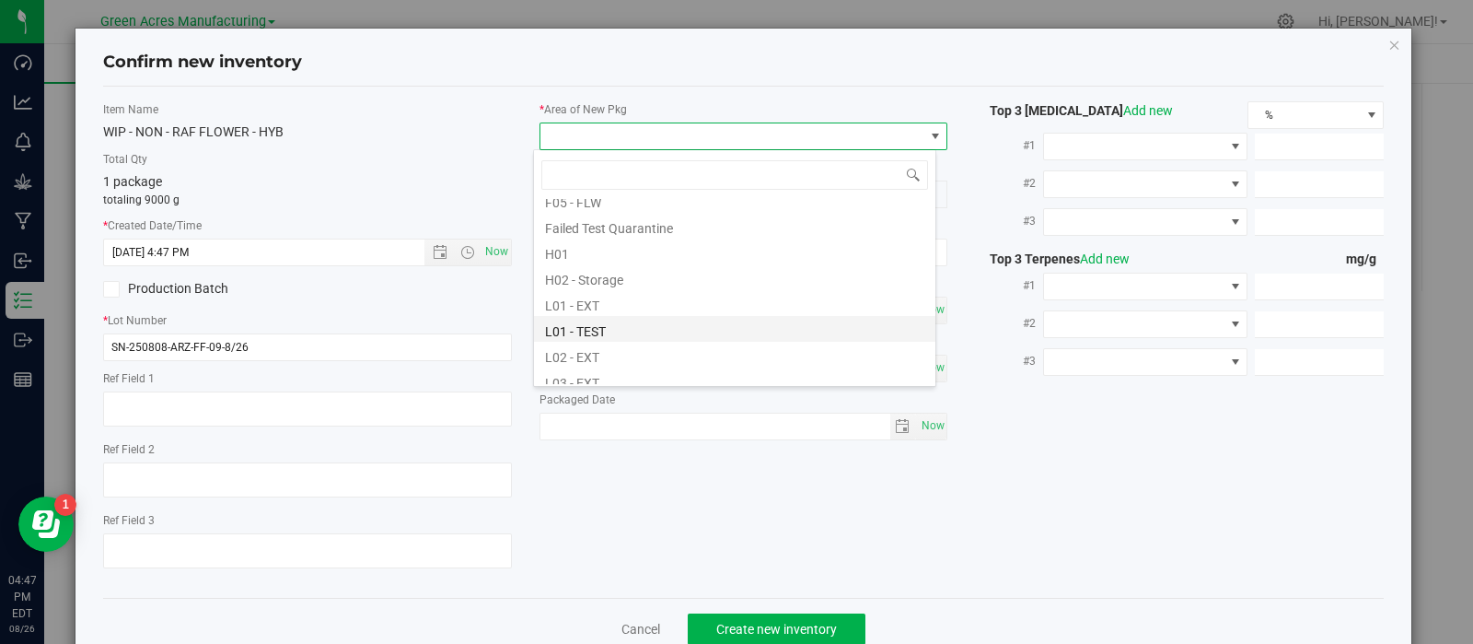
scroll to position [246, 0]
click at [608, 352] on li "L02 - EXT" at bounding box center [734, 353] width 401 height 26
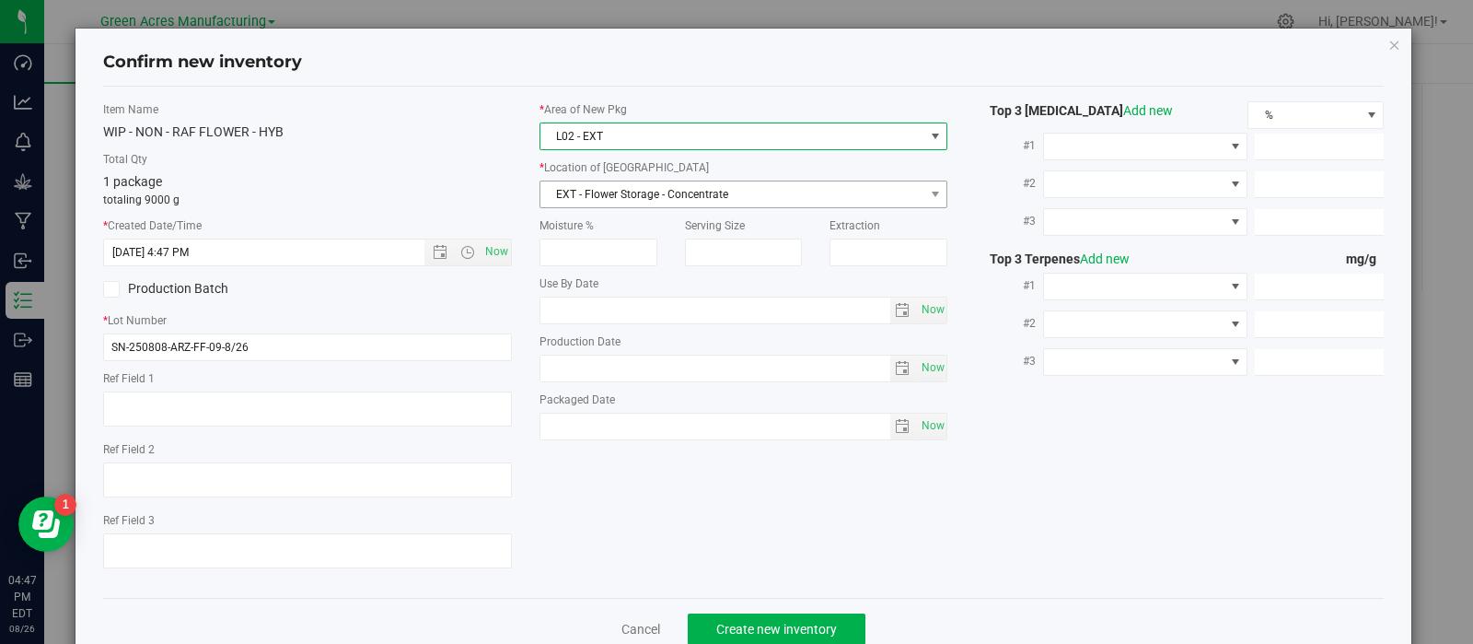
click at [657, 186] on span "EXT - Flower Storage - Concentrate" at bounding box center [732, 194] width 384 height 26
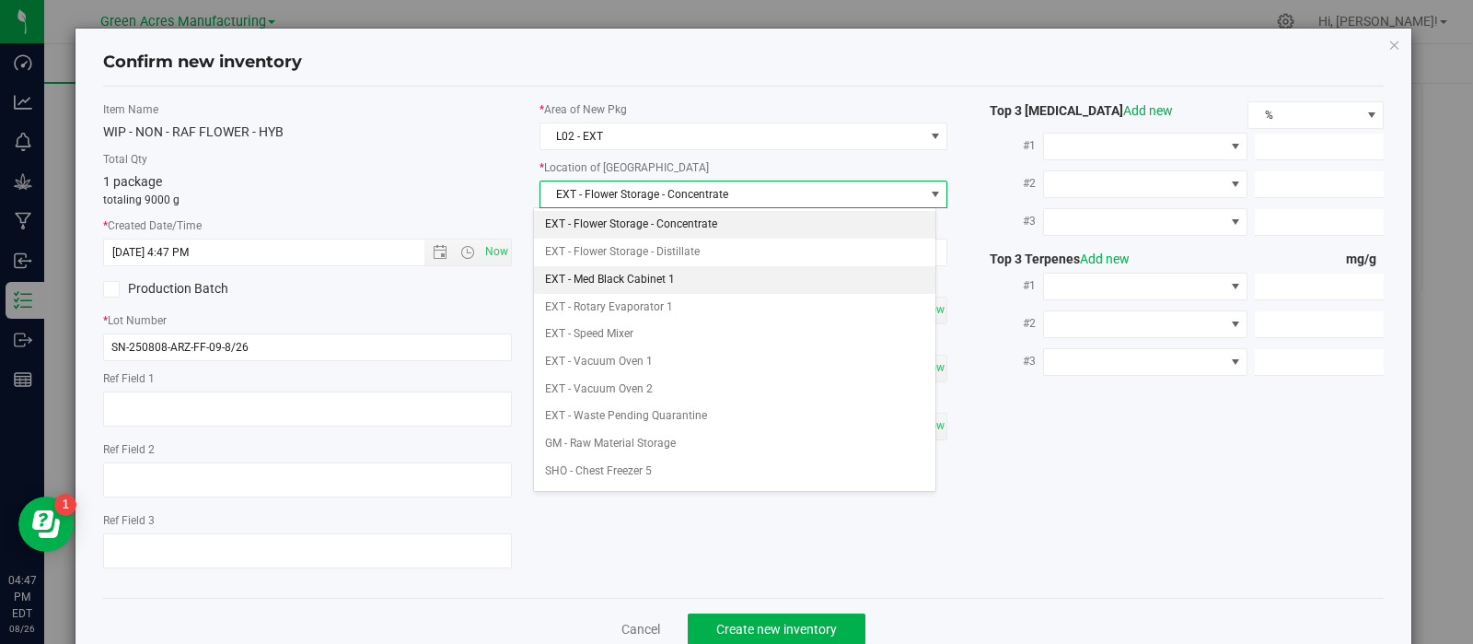
scroll to position [291, 0]
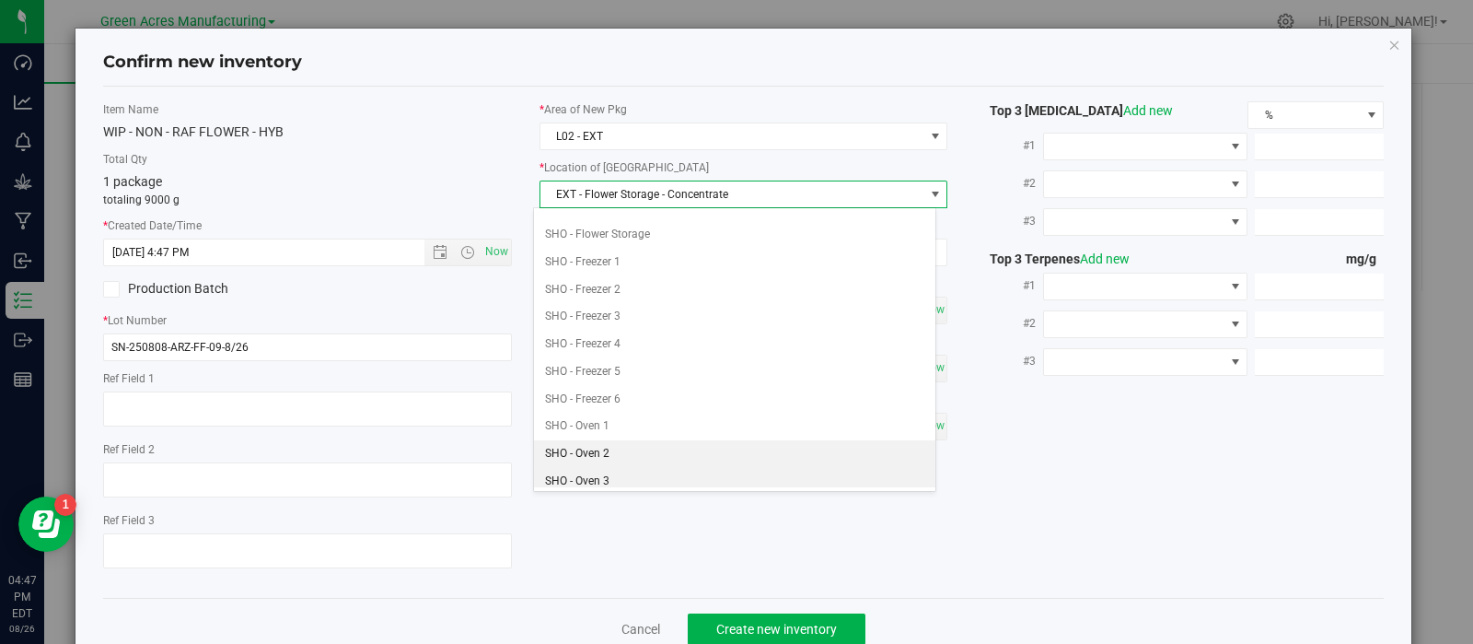
click at [621, 458] on li "SHO - Oven 2" at bounding box center [734, 454] width 401 height 28
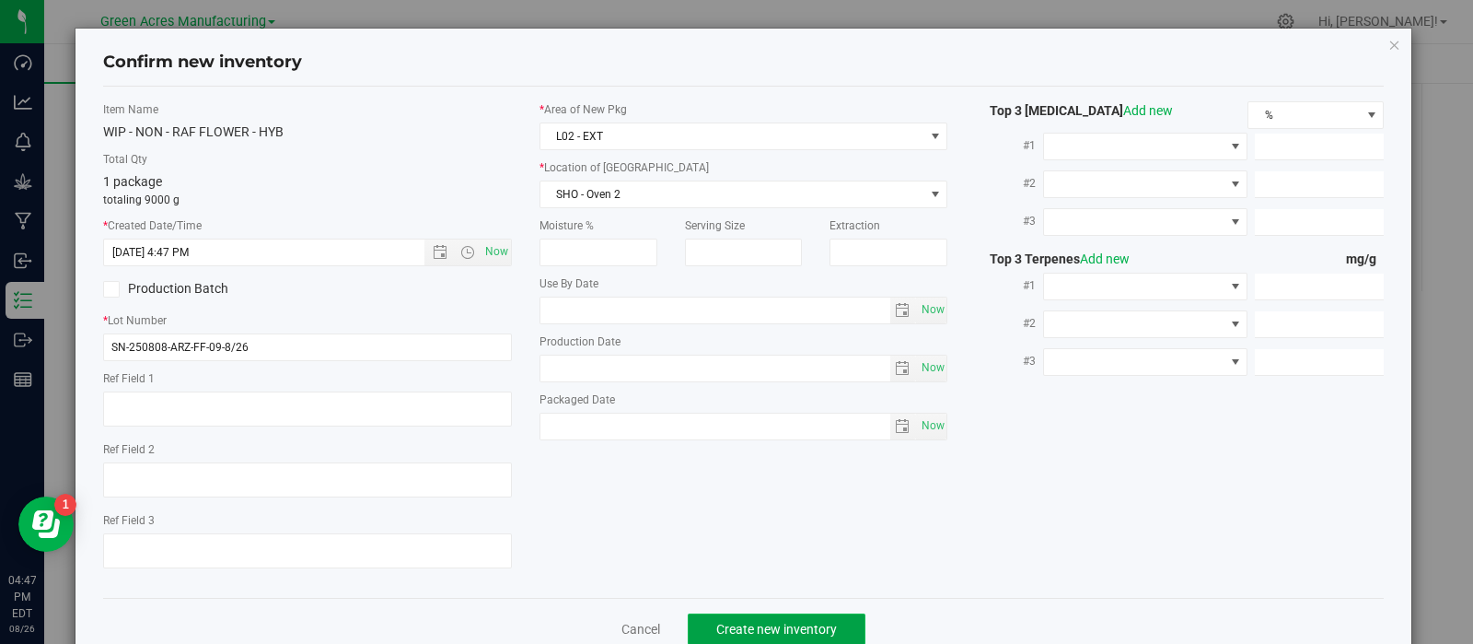
click at [703, 637] on button "Create new inventory" at bounding box center [777, 628] width 178 height 31
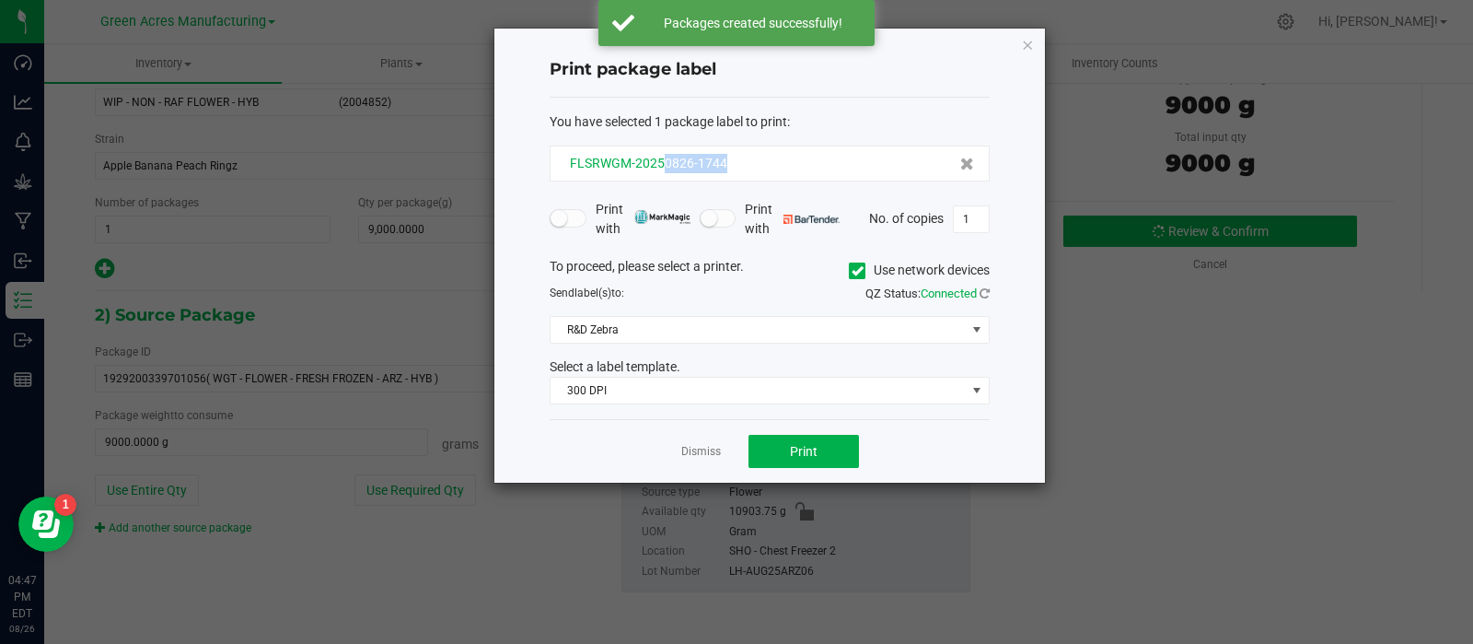
drag, startPoint x: 739, startPoint y: 162, endPoint x: 661, endPoint y: 168, distance: 78.5
click at [661, 168] on div "FLSRWGM-20250826-1744" at bounding box center [769, 163] width 409 height 19
copy span "0826-1744"
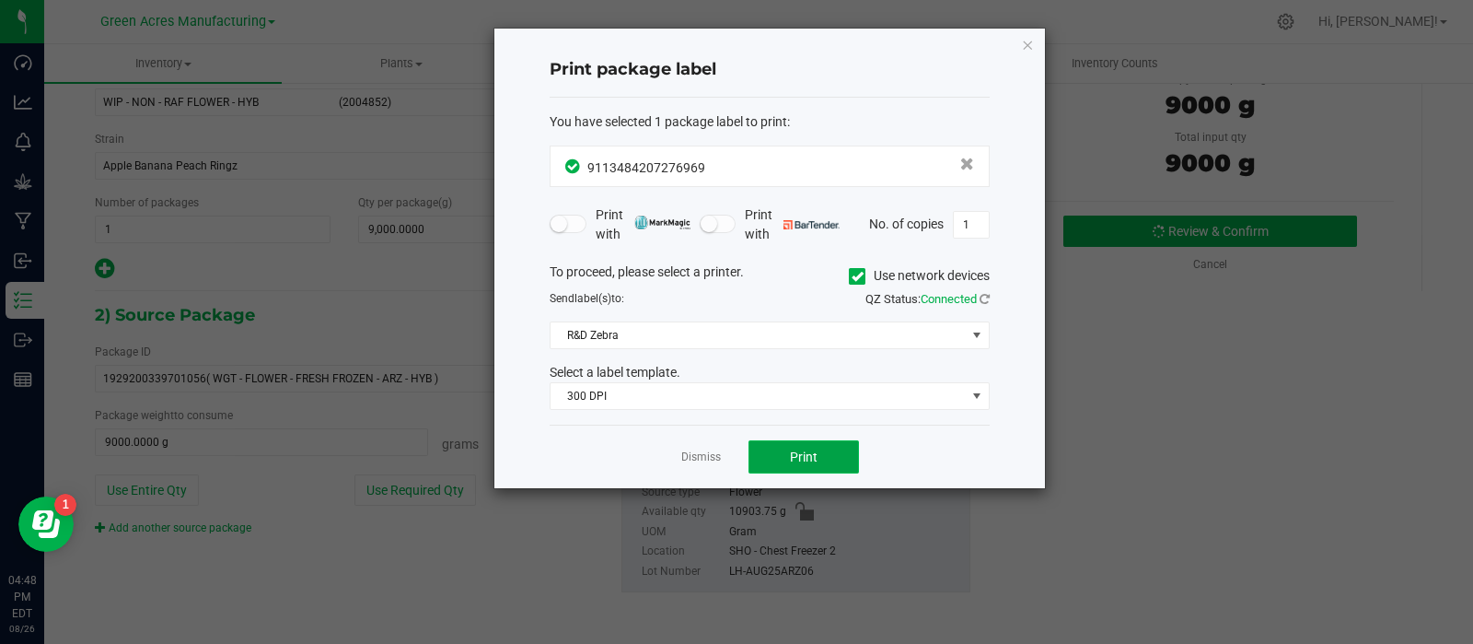
click at [760, 450] on button "Print" at bounding box center [803, 456] width 110 height 33
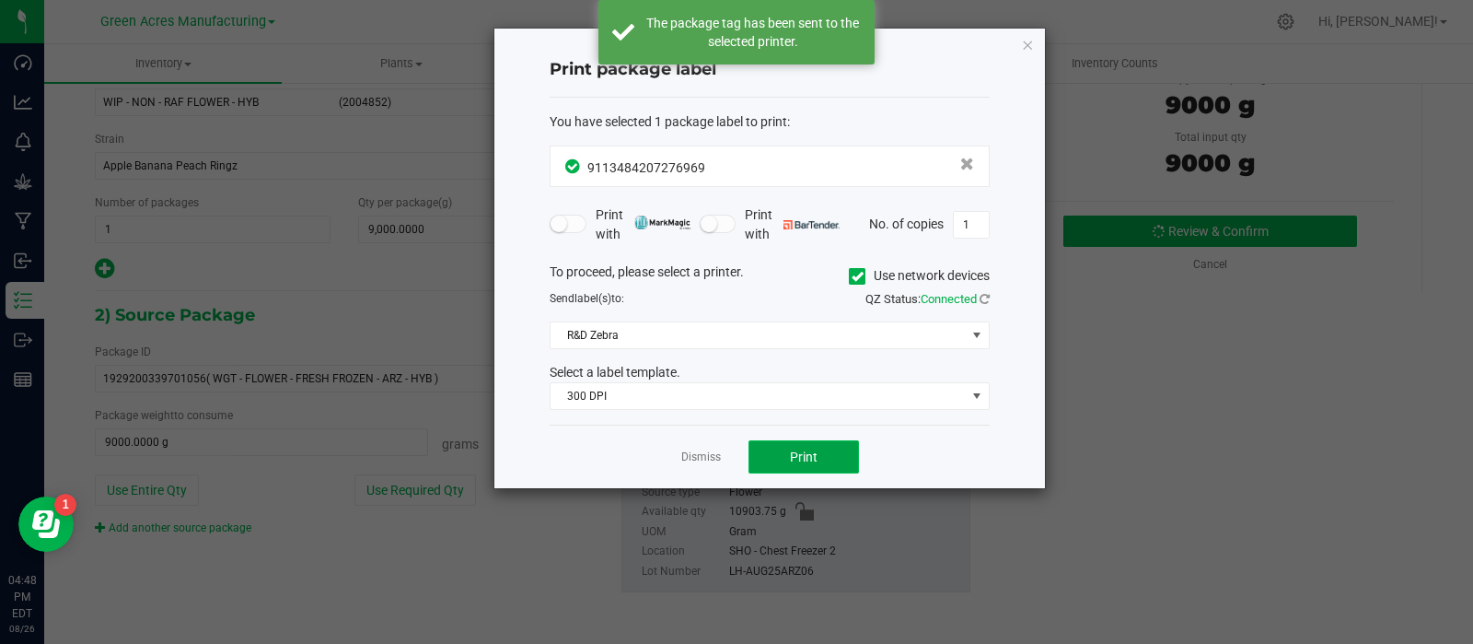
click at [760, 450] on button "Print" at bounding box center [803, 456] width 110 height 33
click at [767, 455] on button "Print" at bounding box center [803, 456] width 110 height 33
click at [706, 455] on link "Dismiss" at bounding box center [701, 457] width 40 height 16
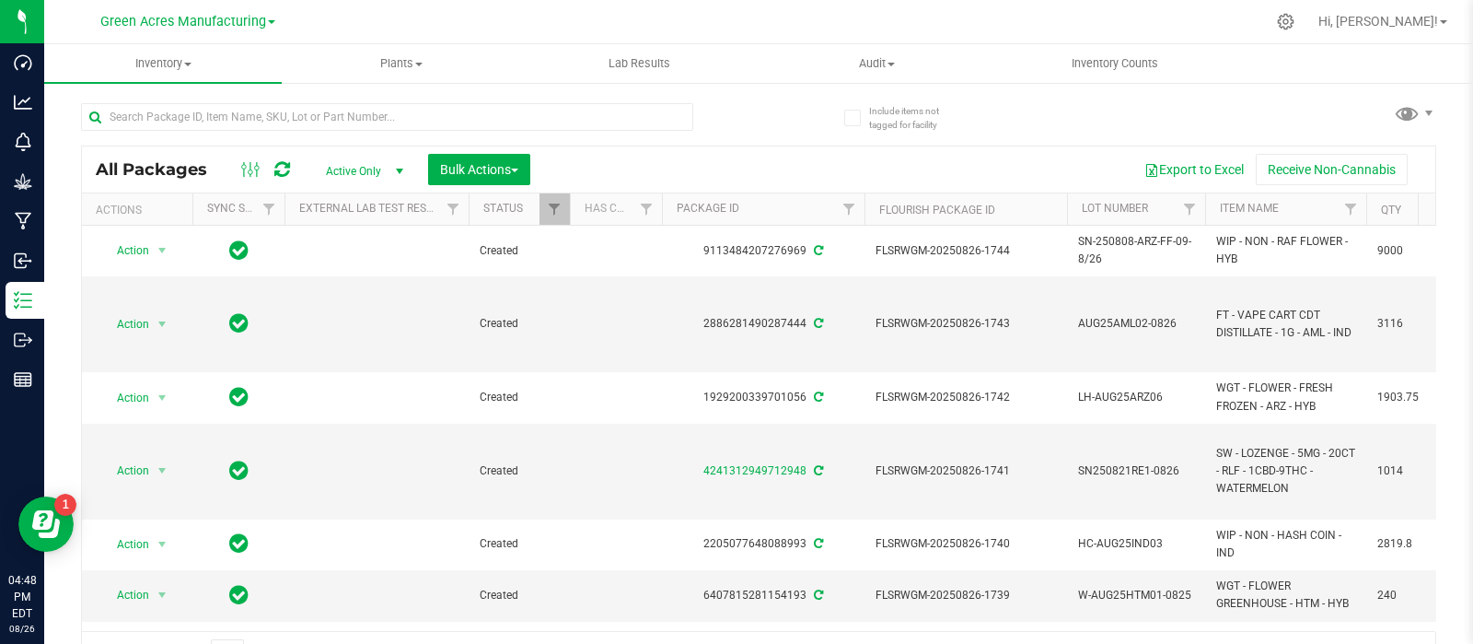
click at [1433, 448] on div "Include items not tagged for facility All Packages Active Only Active Only Lab …" at bounding box center [758, 362] width 1429 height 562
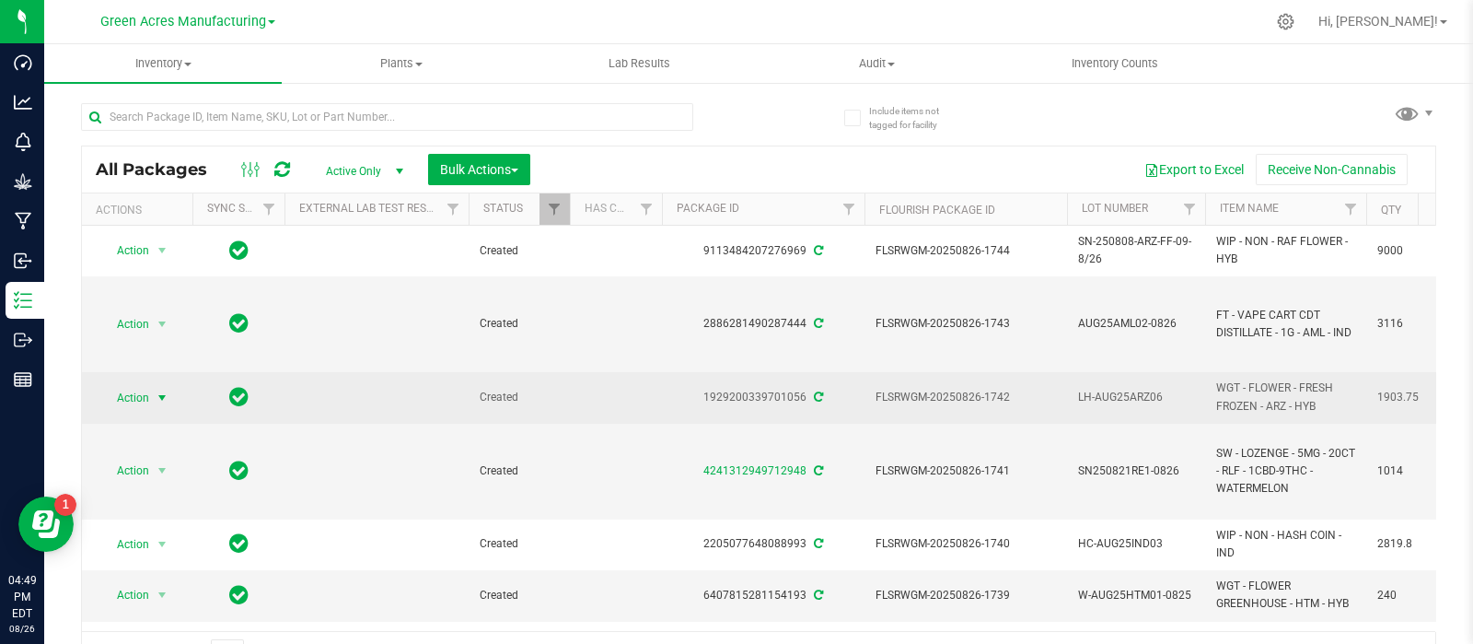
click at [132, 394] on span "Action" at bounding box center [125, 398] width 50 height 26
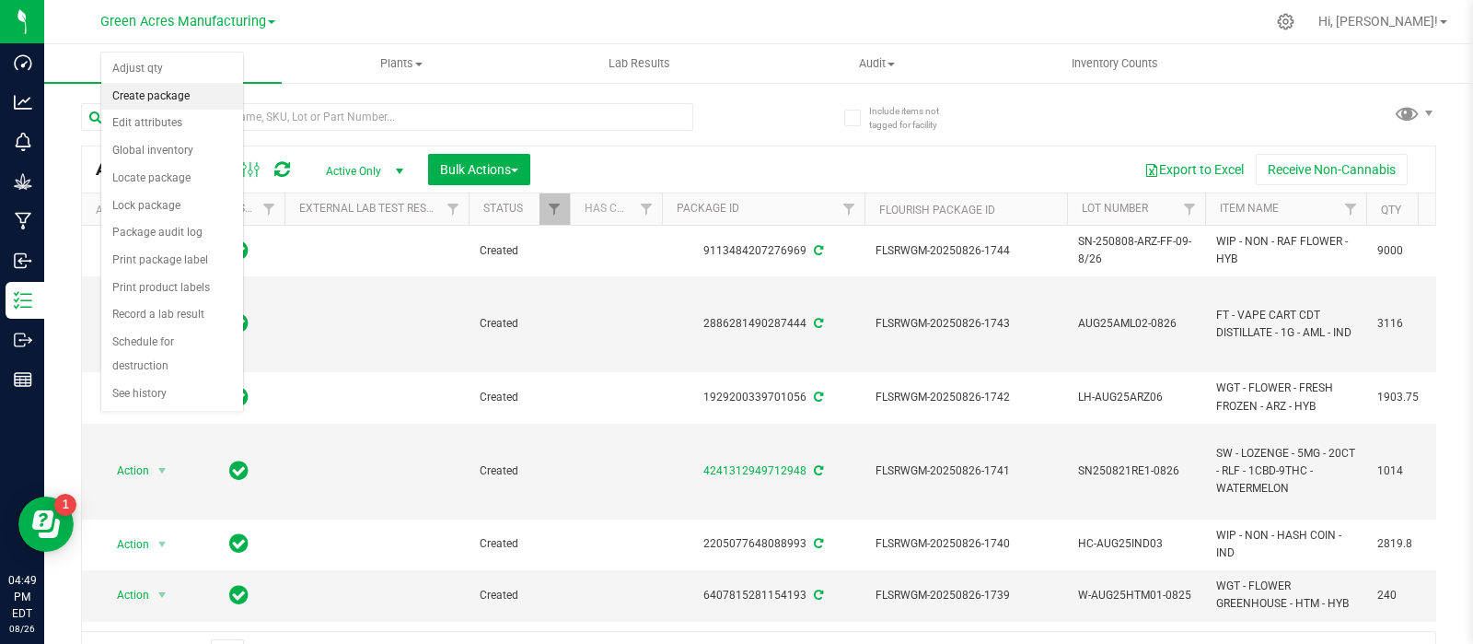
click at [155, 97] on li "Create package" at bounding box center [172, 97] width 142 height 28
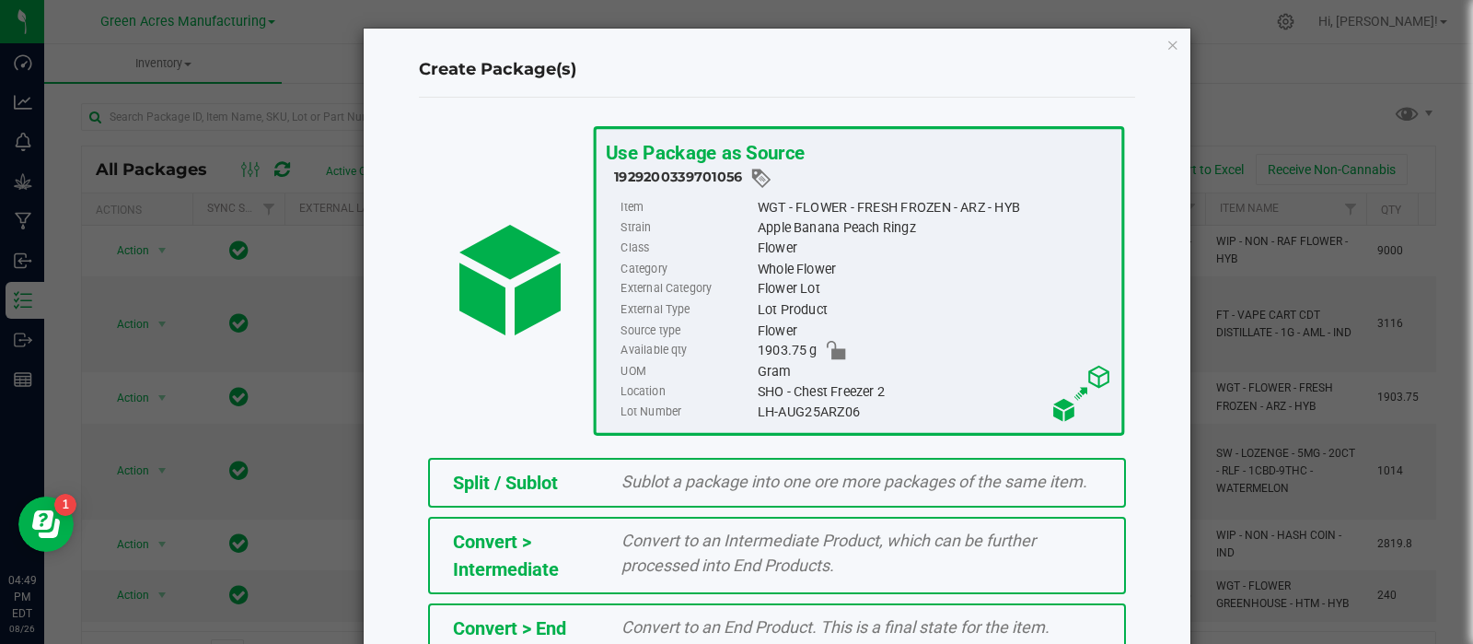
scroll to position [330, 0]
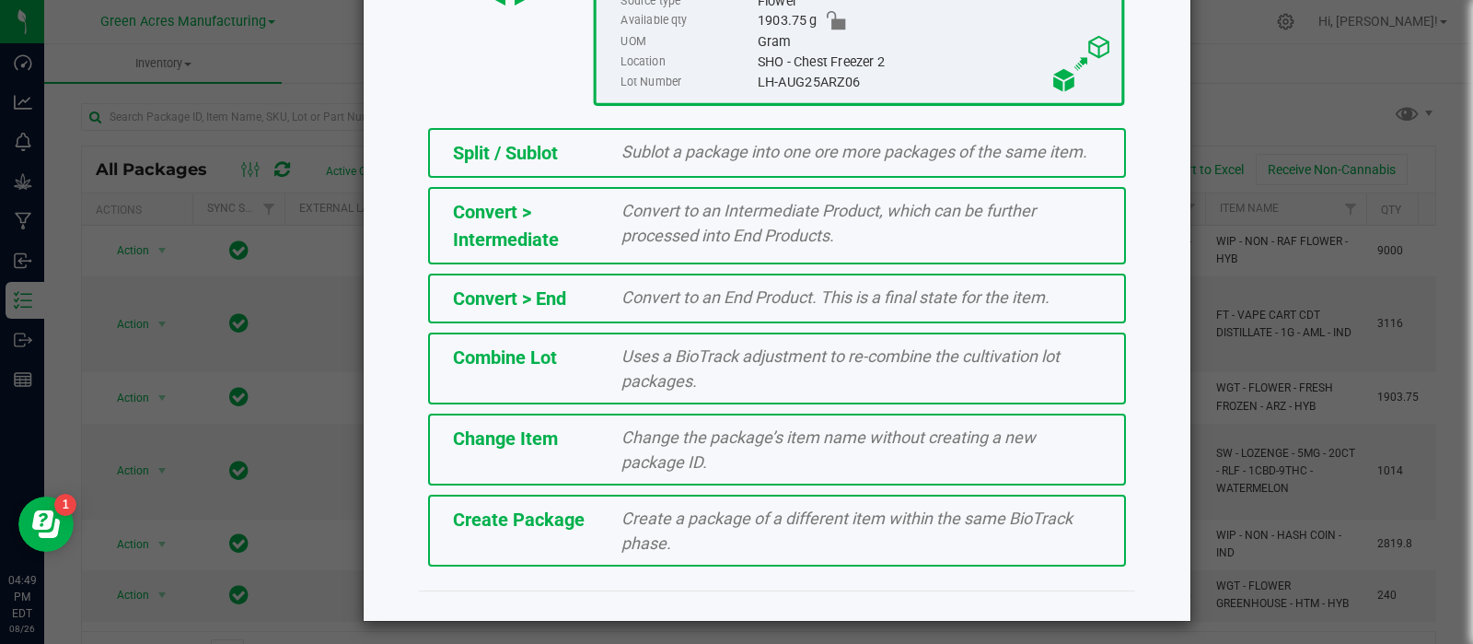
click at [660, 524] on div "Create a package of a different item within the same BioTrack phase." at bounding box center [861, 530] width 507 height 50
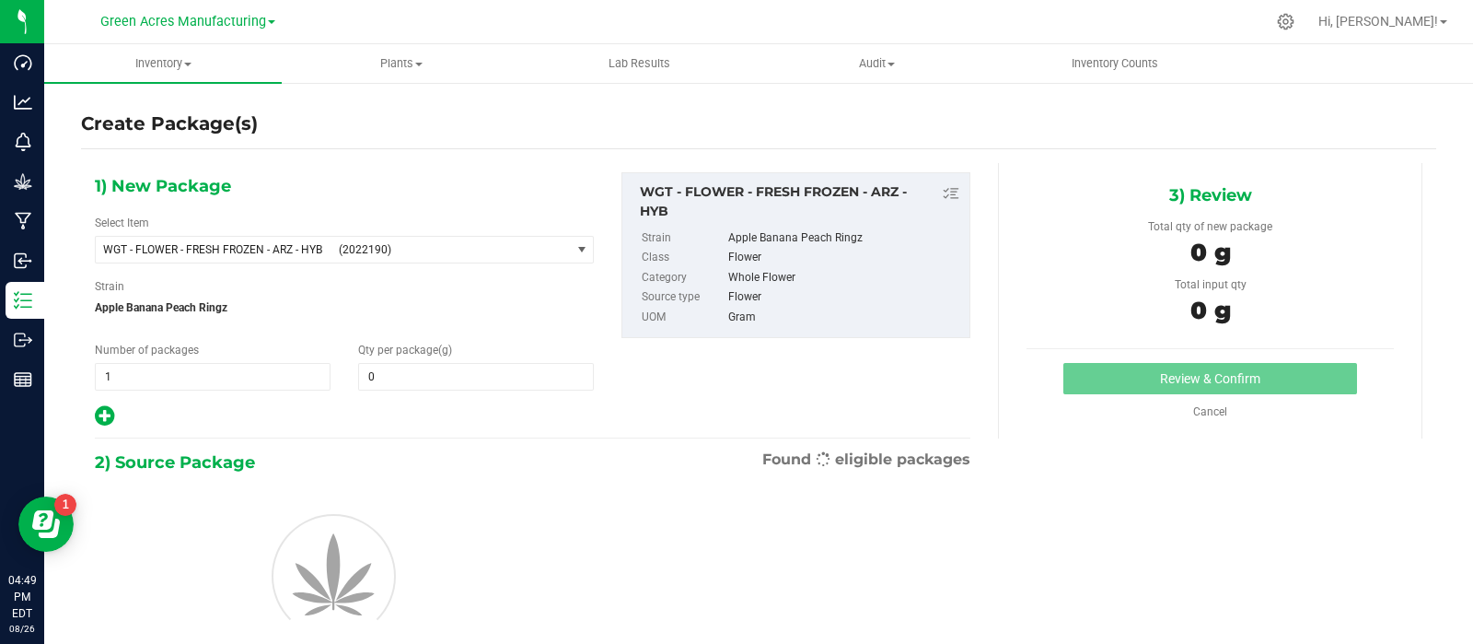
type input "0.0000"
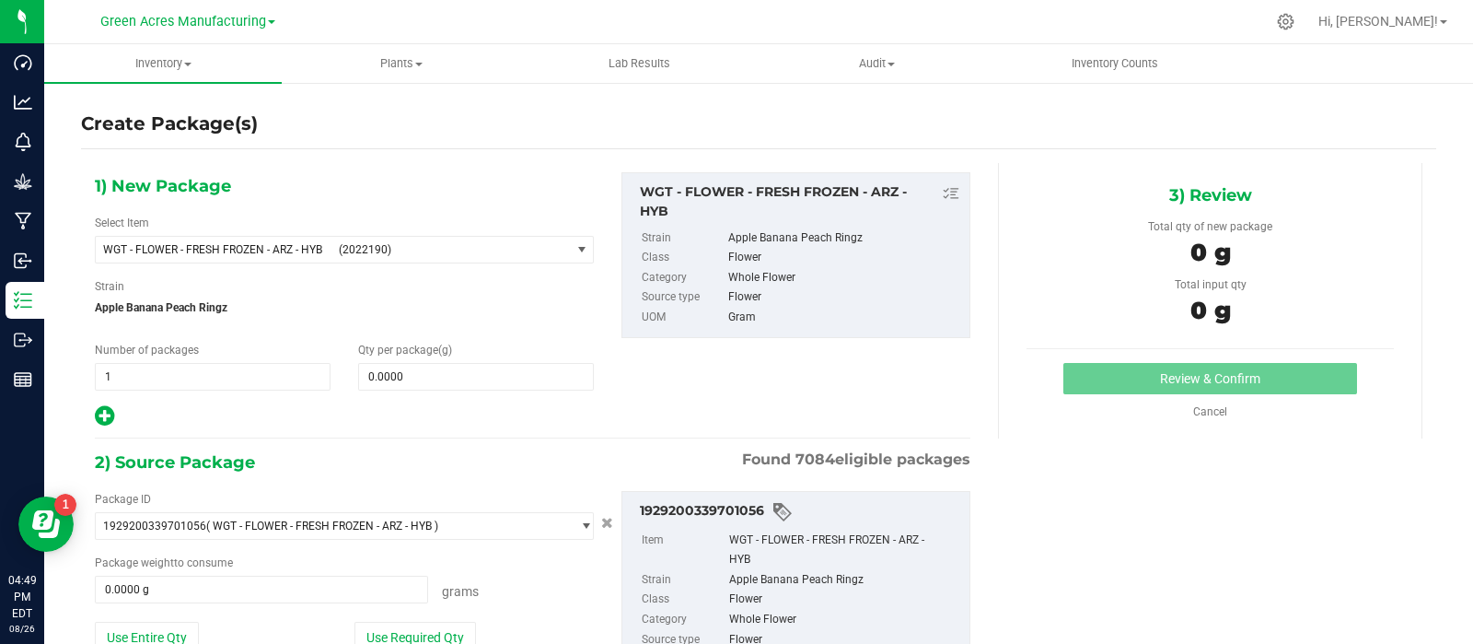
click at [453, 263] on div "1) New Package Select Item WGT - FLOWER - FRESH FROZEN - ARZ - HYB (2022190) 00…" at bounding box center [344, 300] width 527 height 256
click at [450, 255] on span "WGT - FLOWER - FRESH FROZEN - ARZ - HYB (2022190)" at bounding box center [333, 250] width 474 height 26
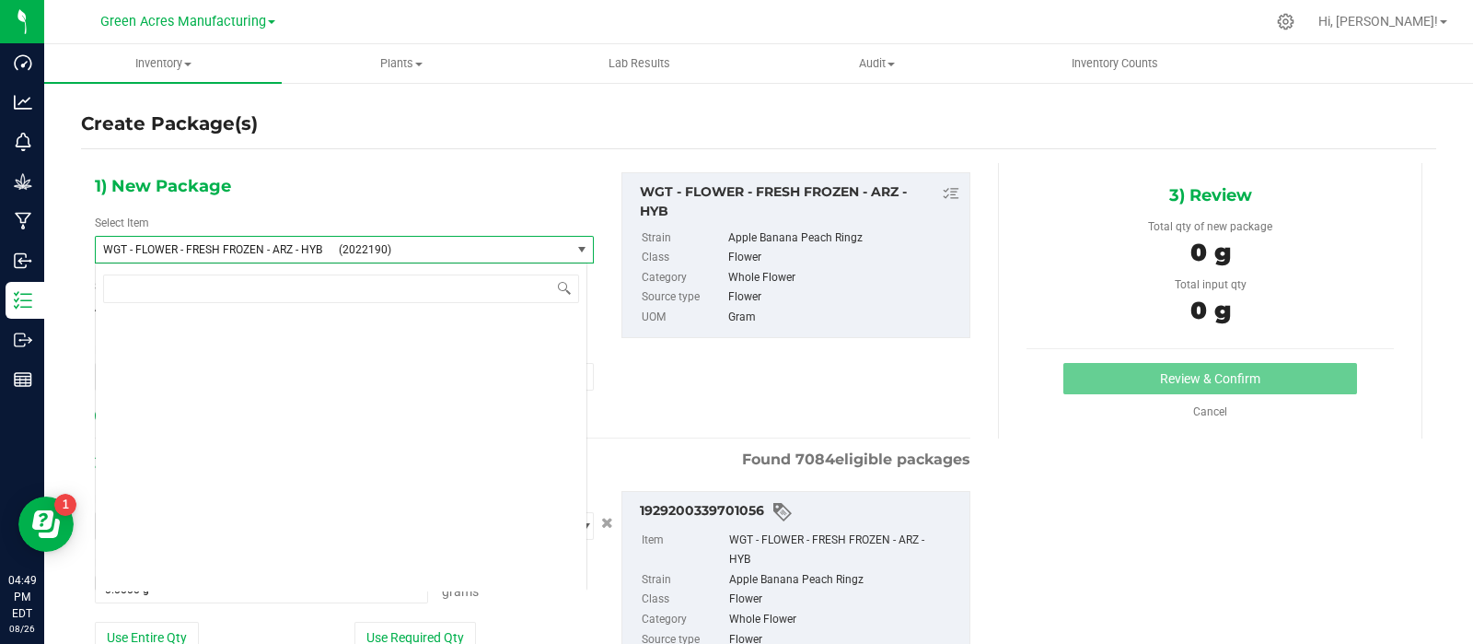
scroll to position [356874, 0]
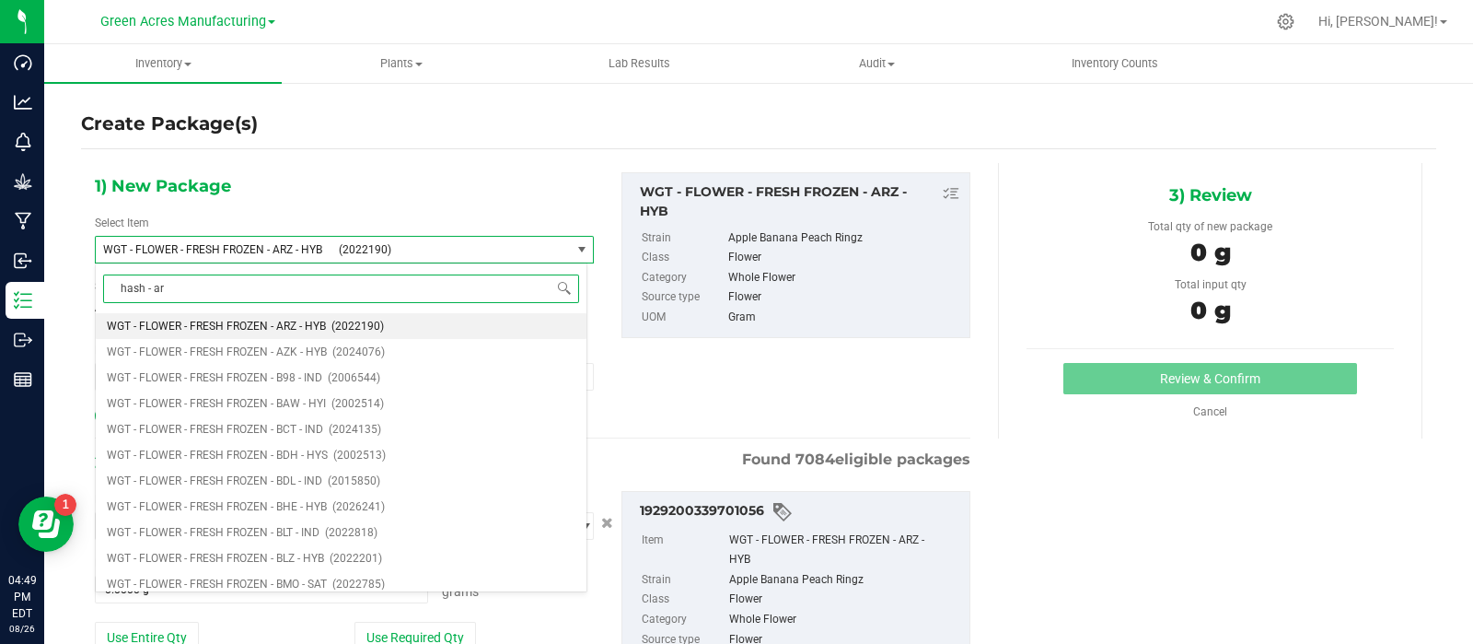
type input "hash - arz"
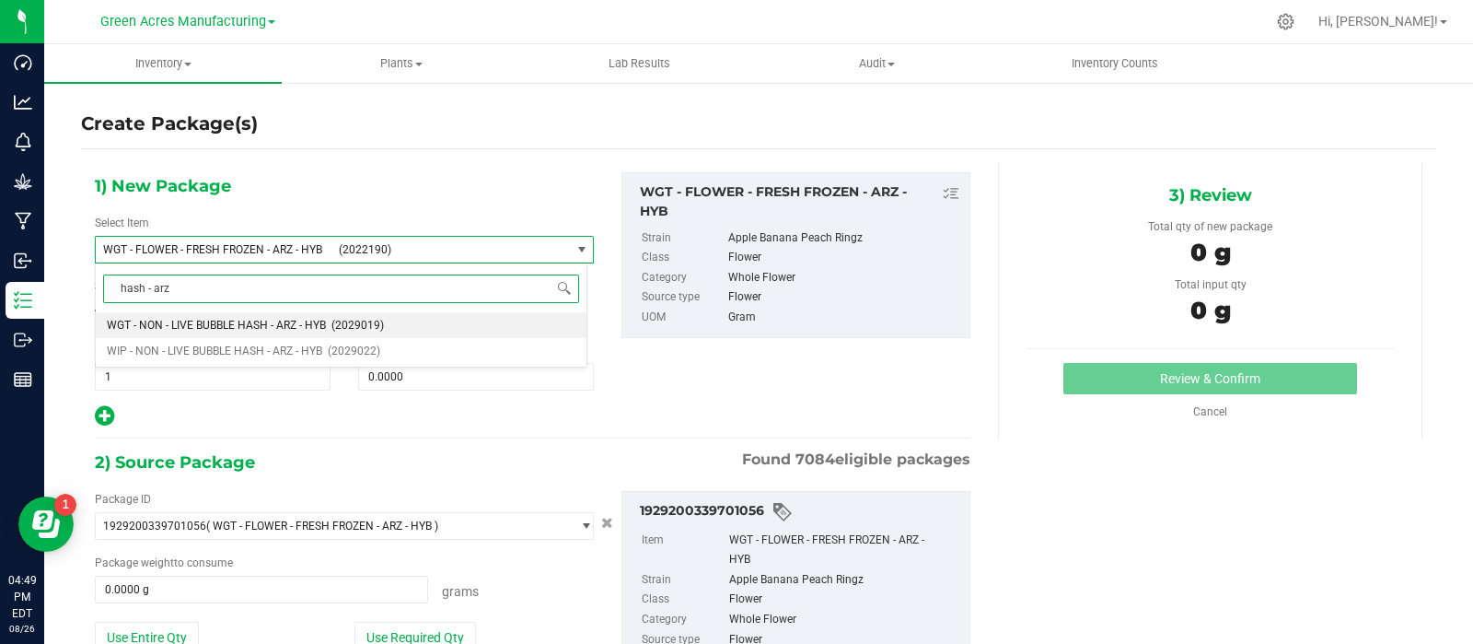
scroll to position [0, 0]
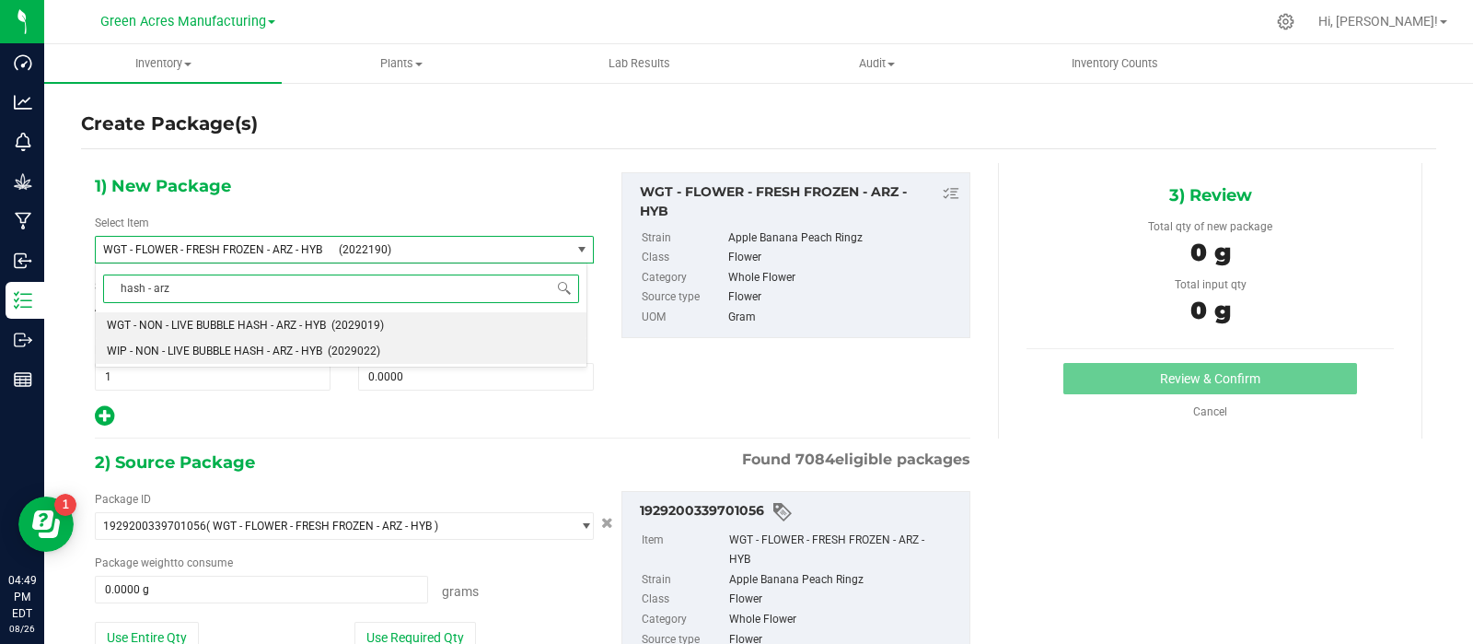
click at [274, 345] on span "WIP - NON - LIVE BUBBLE HASH - ARZ - HYB" at bounding box center [214, 350] width 215 height 13
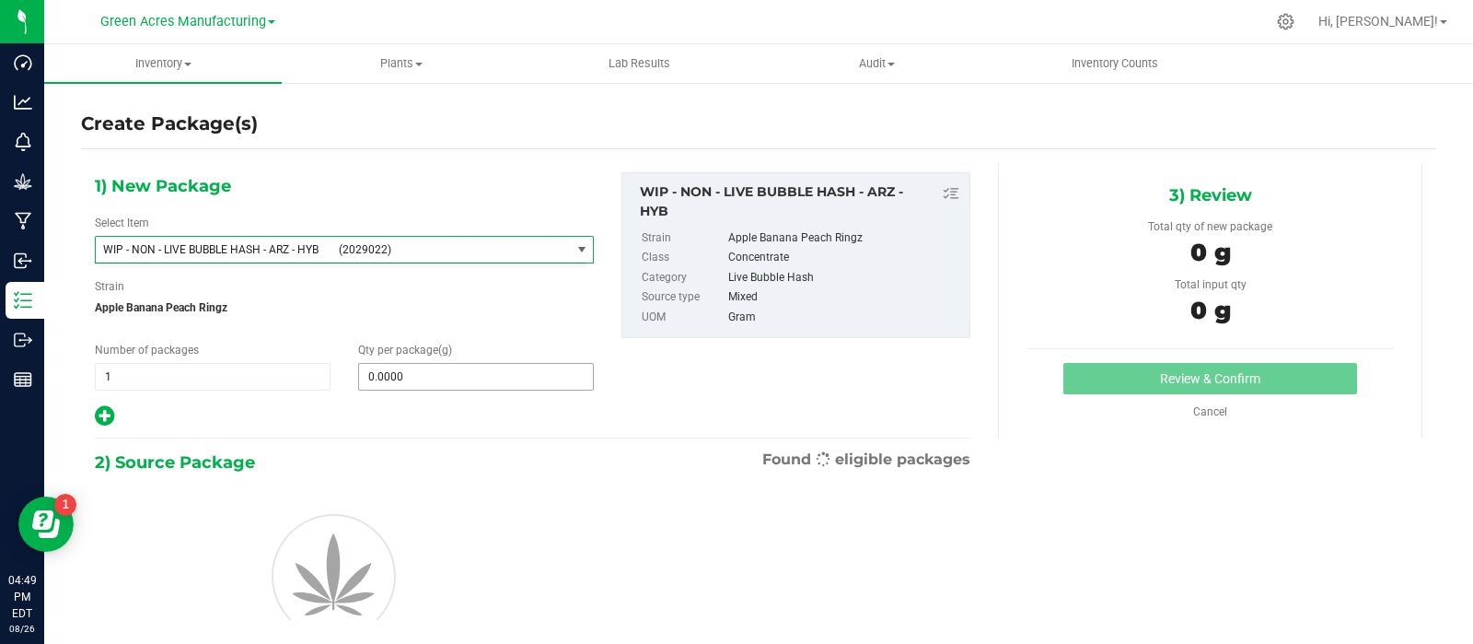
type input "0.0000"
click at [427, 378] on input "0.0000" at bounding box center [476, 377] width 234 height 26
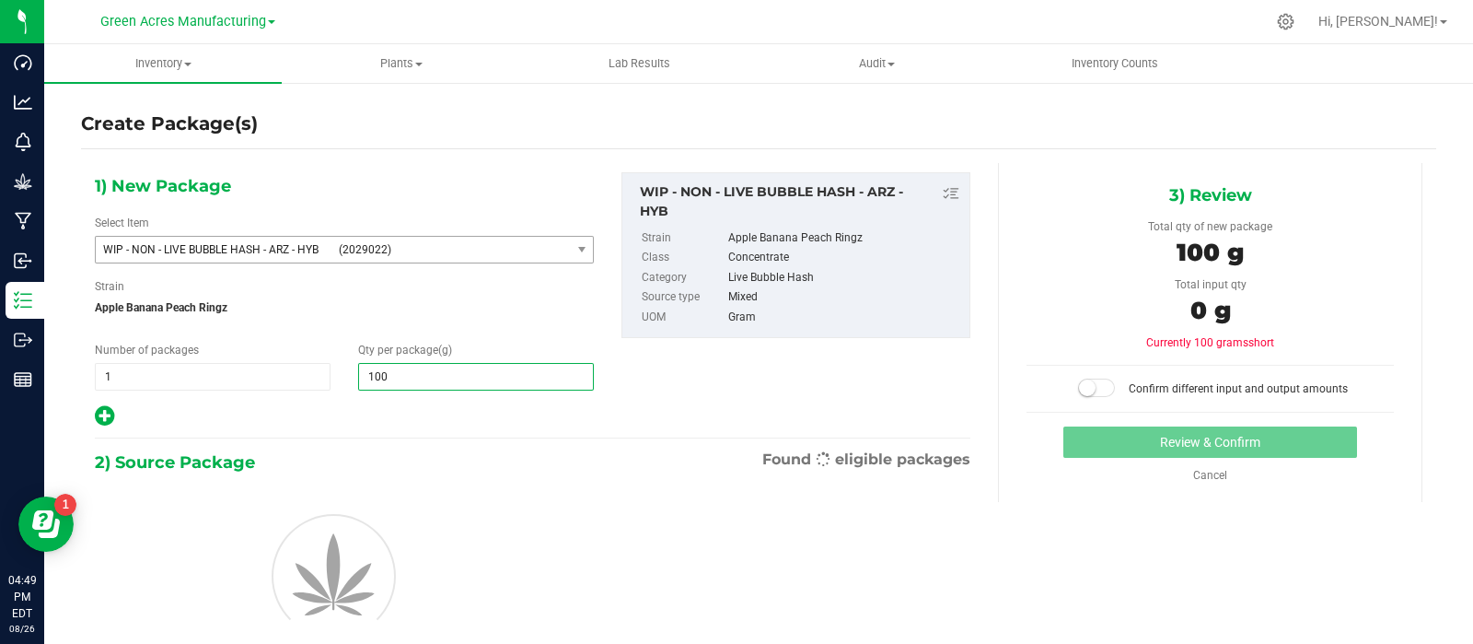
type input "1000"
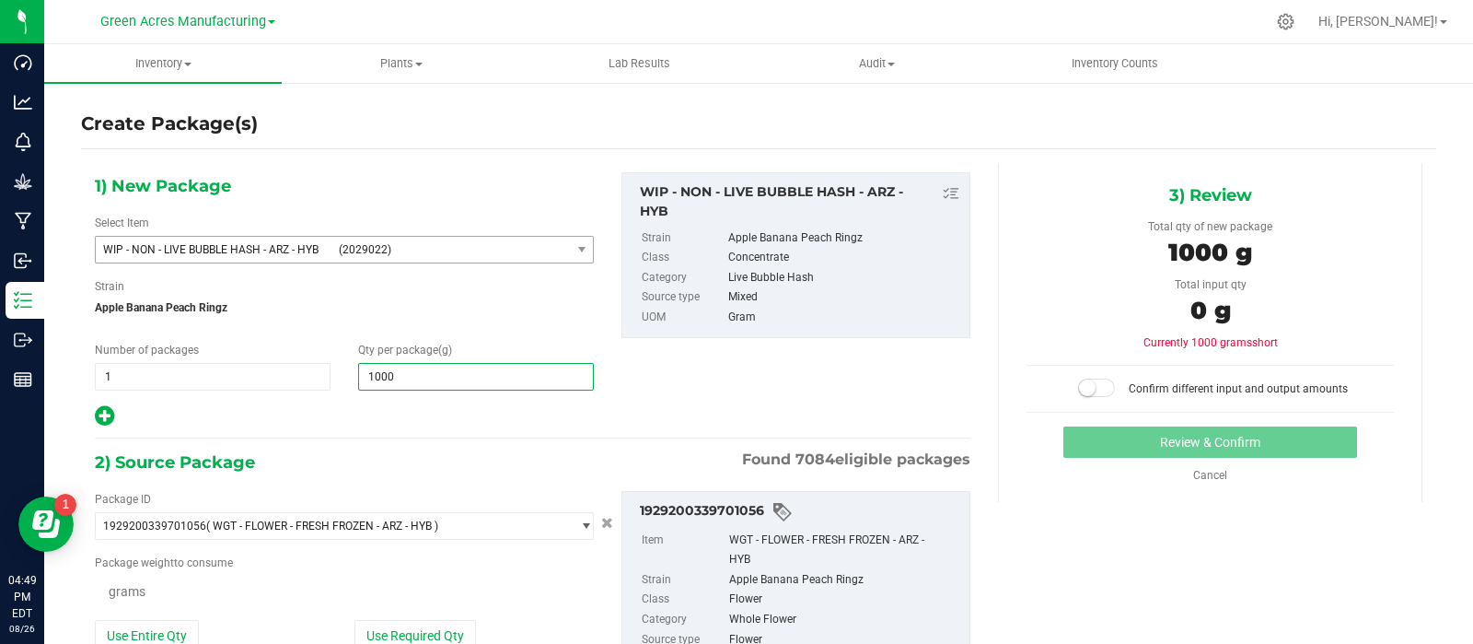
scroll to position [64, 0]
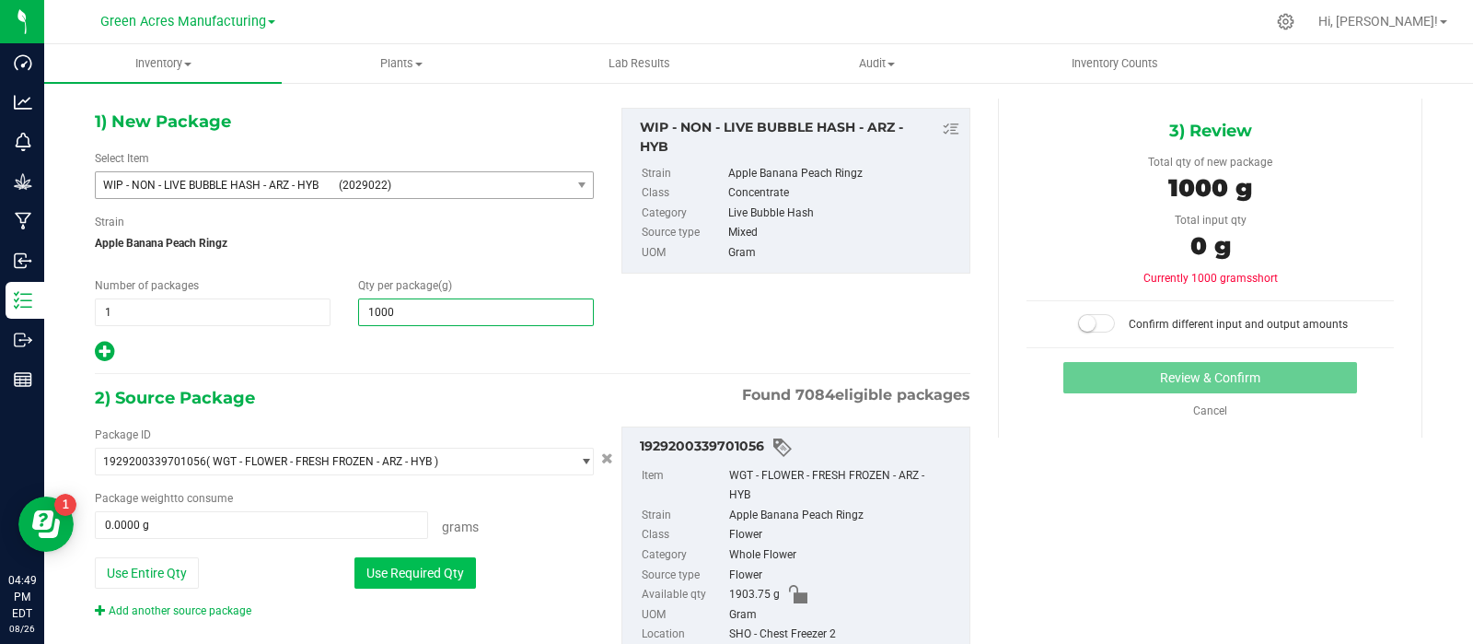
click at [367, 568] on button "Use Required Qty" at bounding box center [415, 572] width 122 height 31
type input "1,000.0000"
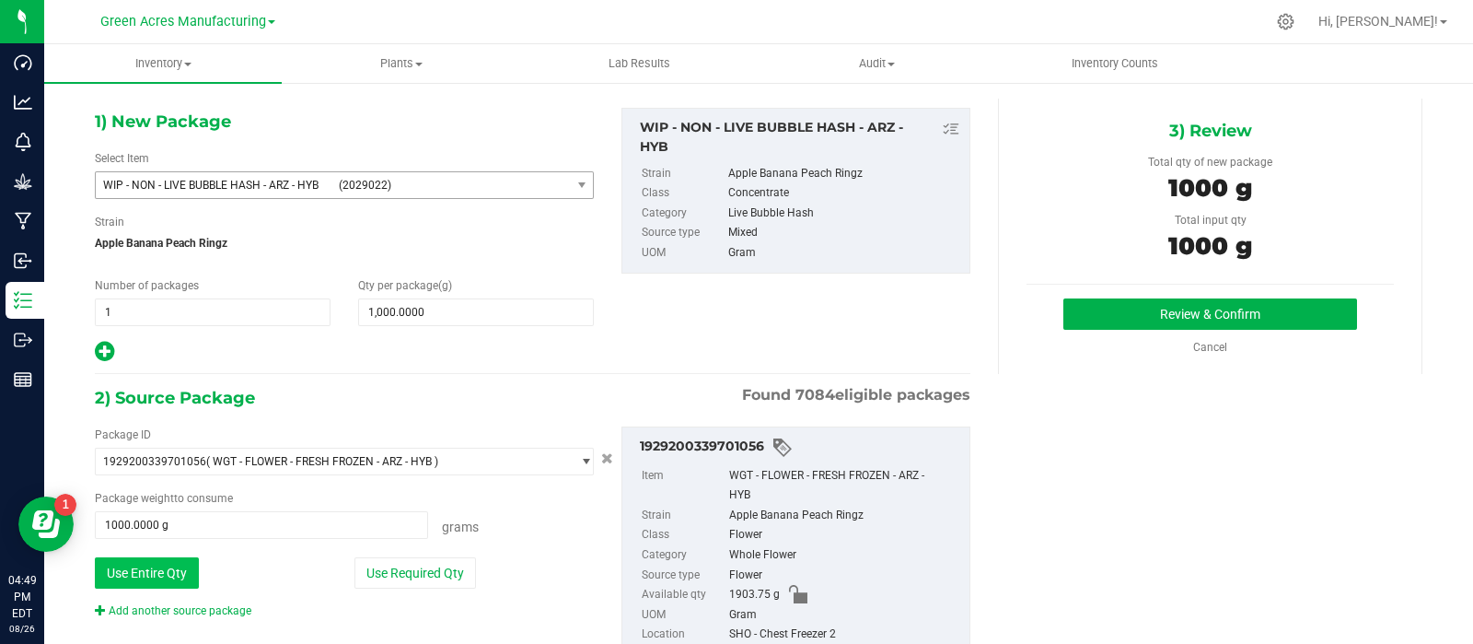
click at [160, 573] on button "Use Entire Qty" at bounding box center [147, 572] width 104 height 31
type input "1903.7500 g"
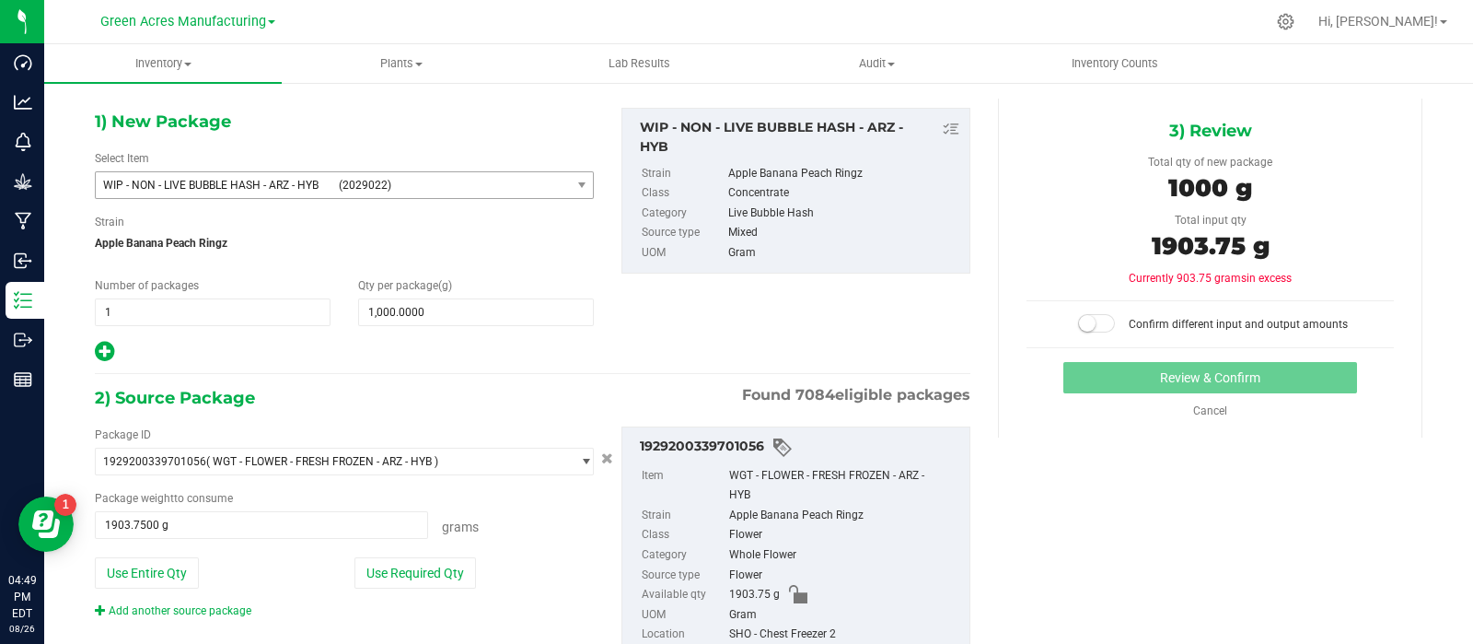
click at [1095, 324] on span at bounding box center [1096, 323] width 37 height 18
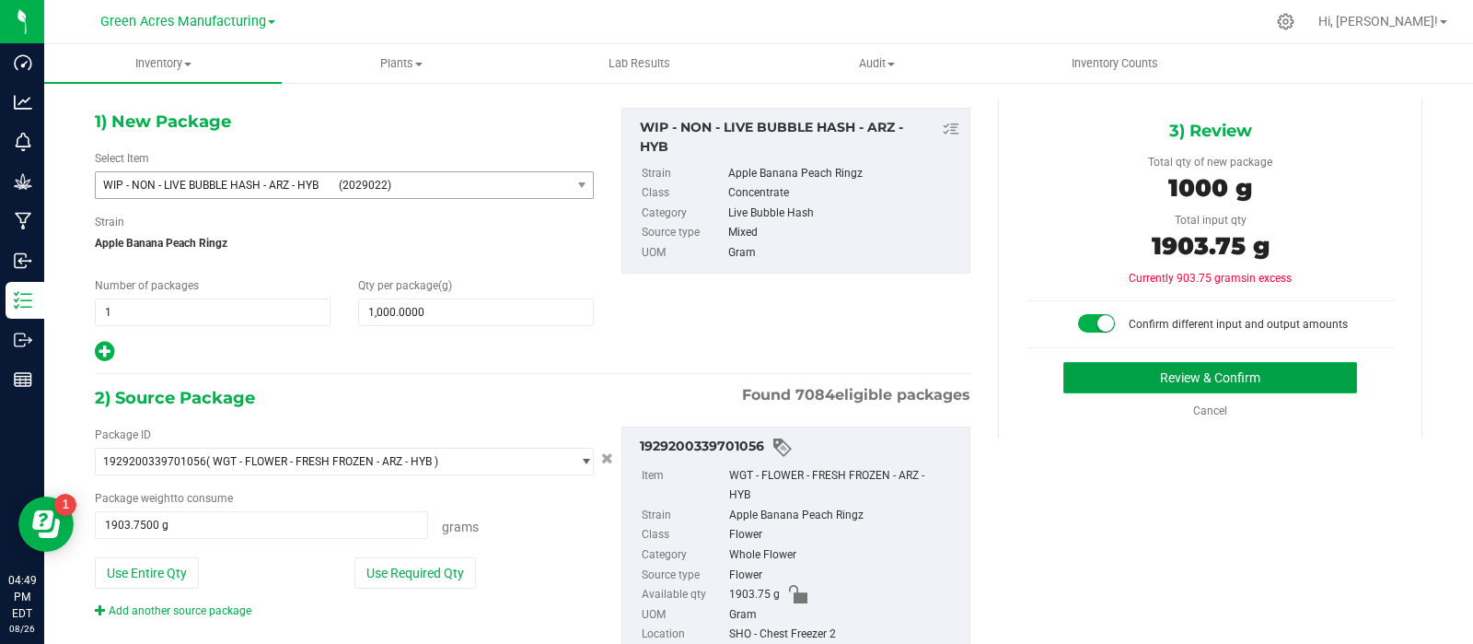
click at [1105, 362] on button "Review & Confirm" at bounding box center [1210, 377] width 294 height 31
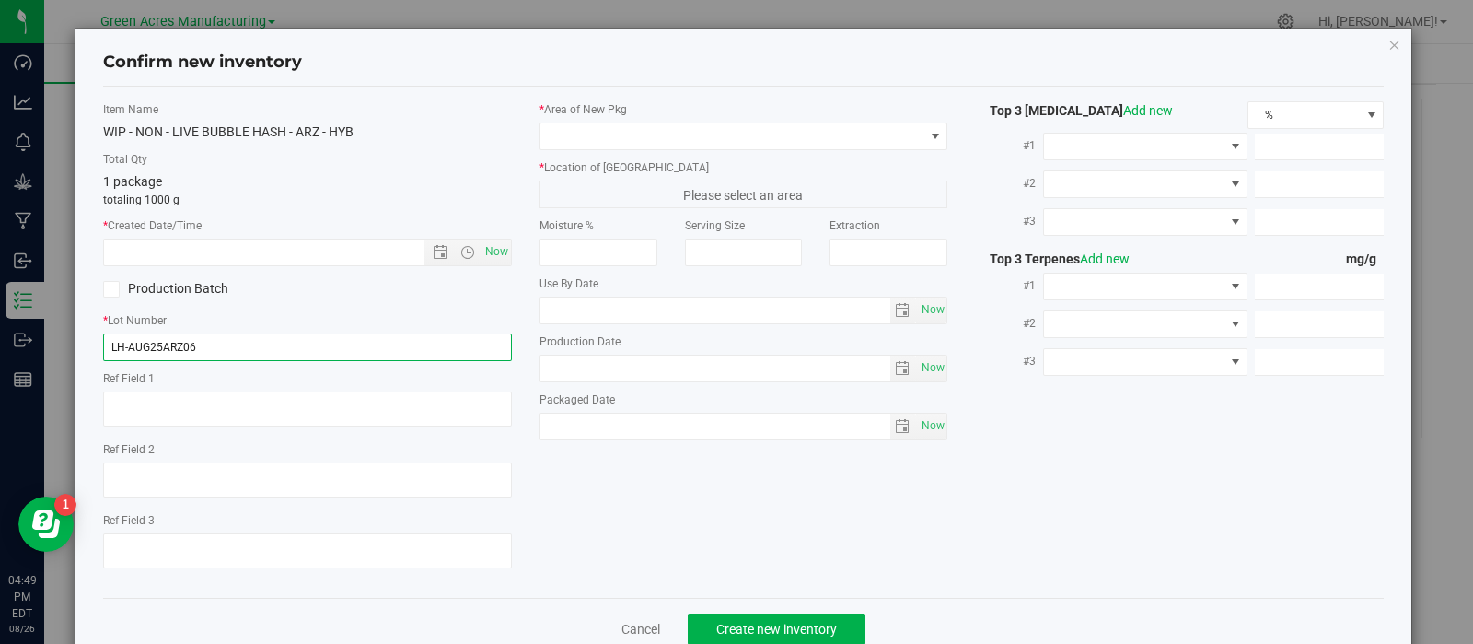
click at [304, 340] on input "LH-AUG25ARZ06" at bounding box center [307, 347] width 409 height 28
click at [488, 255] on span "Now" at bounding box center [496, 251] width 31 height 27
type input "8/26/2025 4:49 PM"
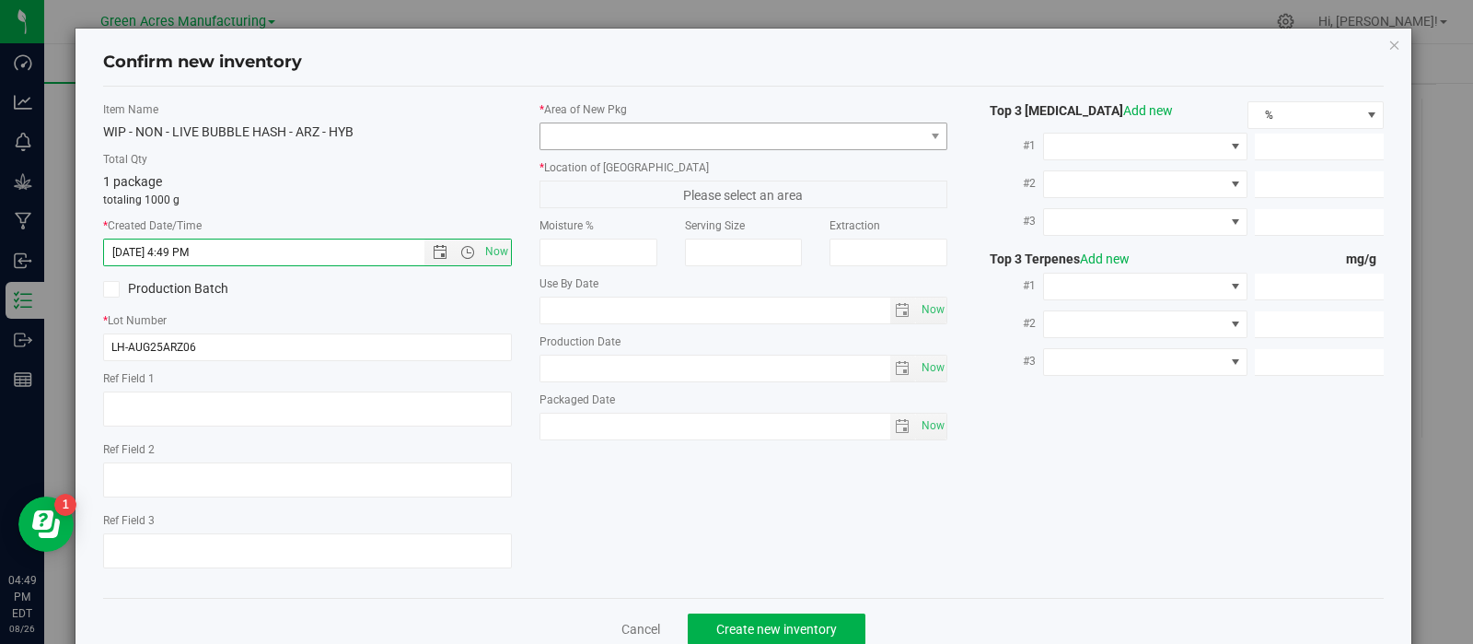
click at [637, 117] on label "* Area of New Pkg" at bounding box center [744, 109] width 409 height 17
click at [640, 133] on span at bounding box center [732, 136] width 384 height 26
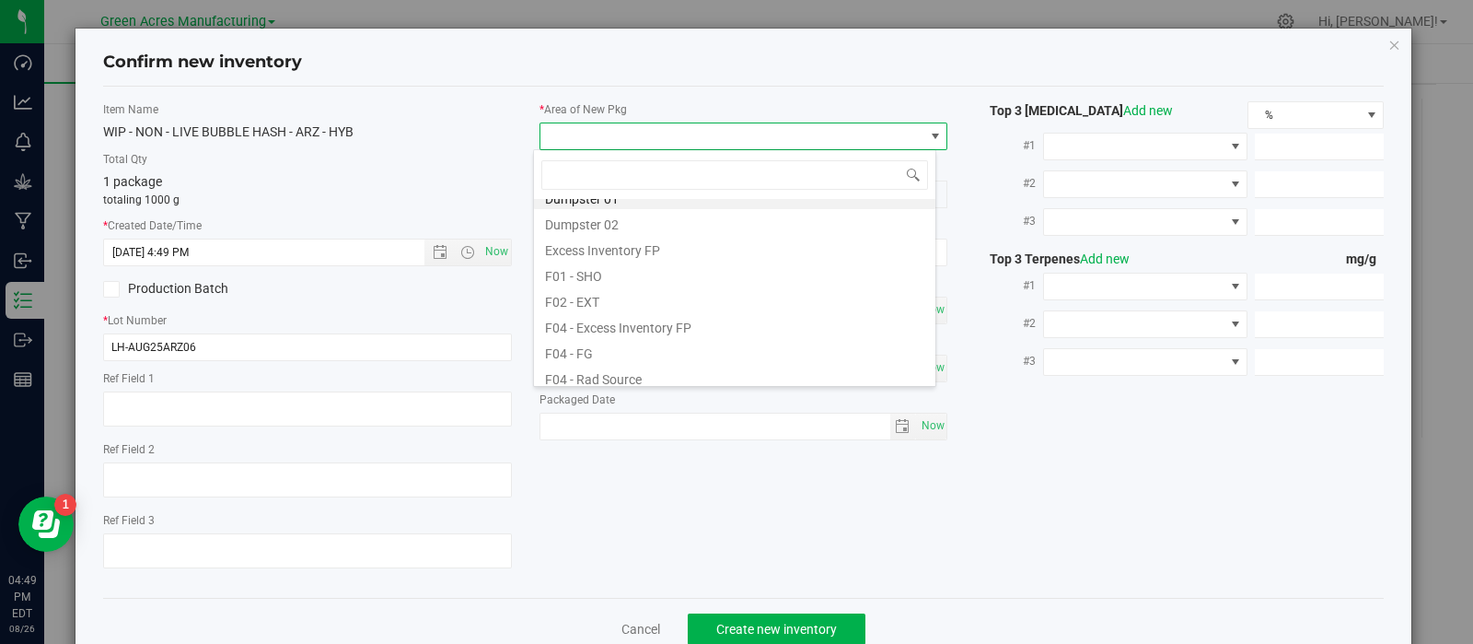
scroll to position [0, 0]
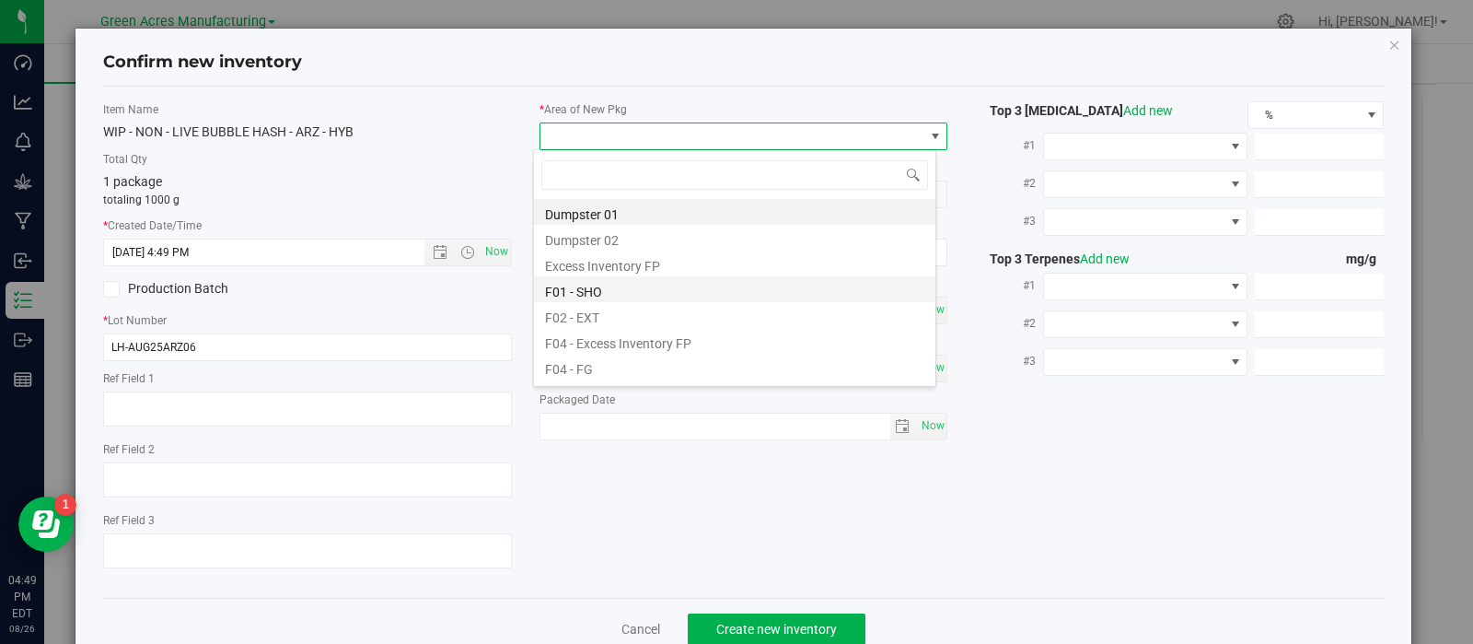
click at [608, 287] on li "F01 - SHO" at bounding box center [734, 289] width 401 height 26
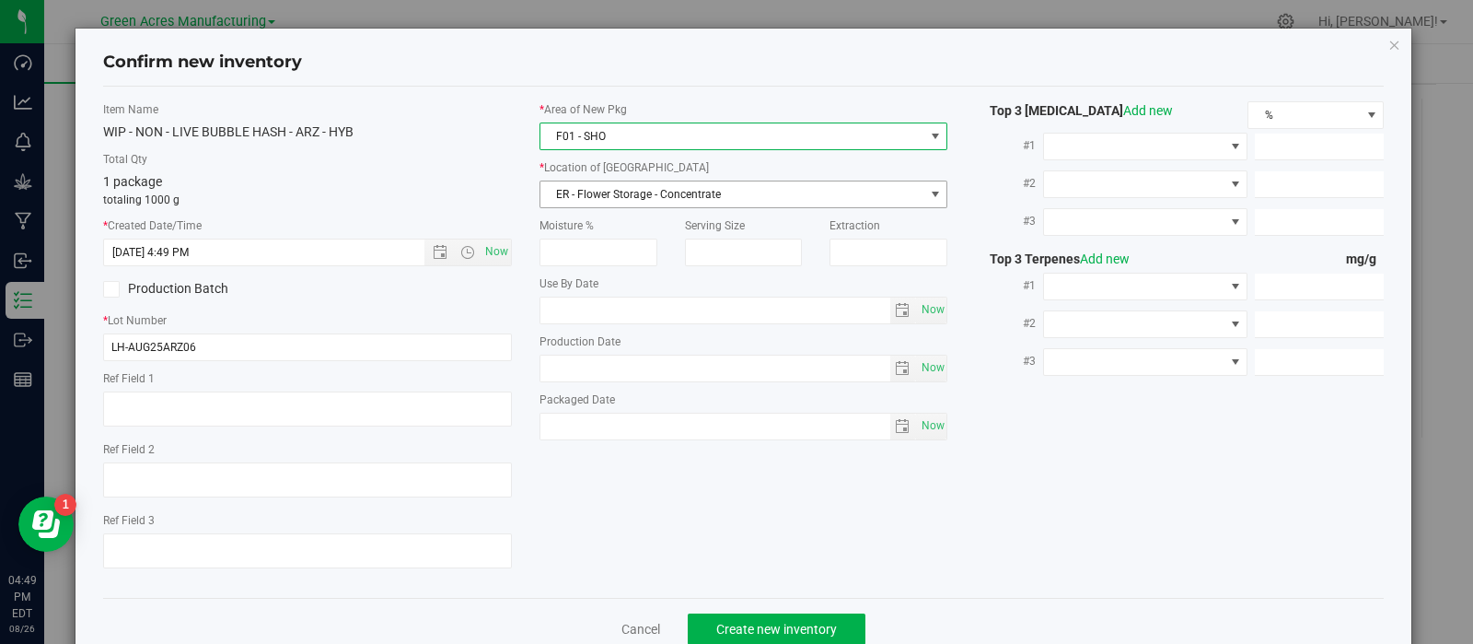
click at [641, 192] on span "ER - Flower Storage - Concentrate" at bounding box center [732, 194] width 384 height 26
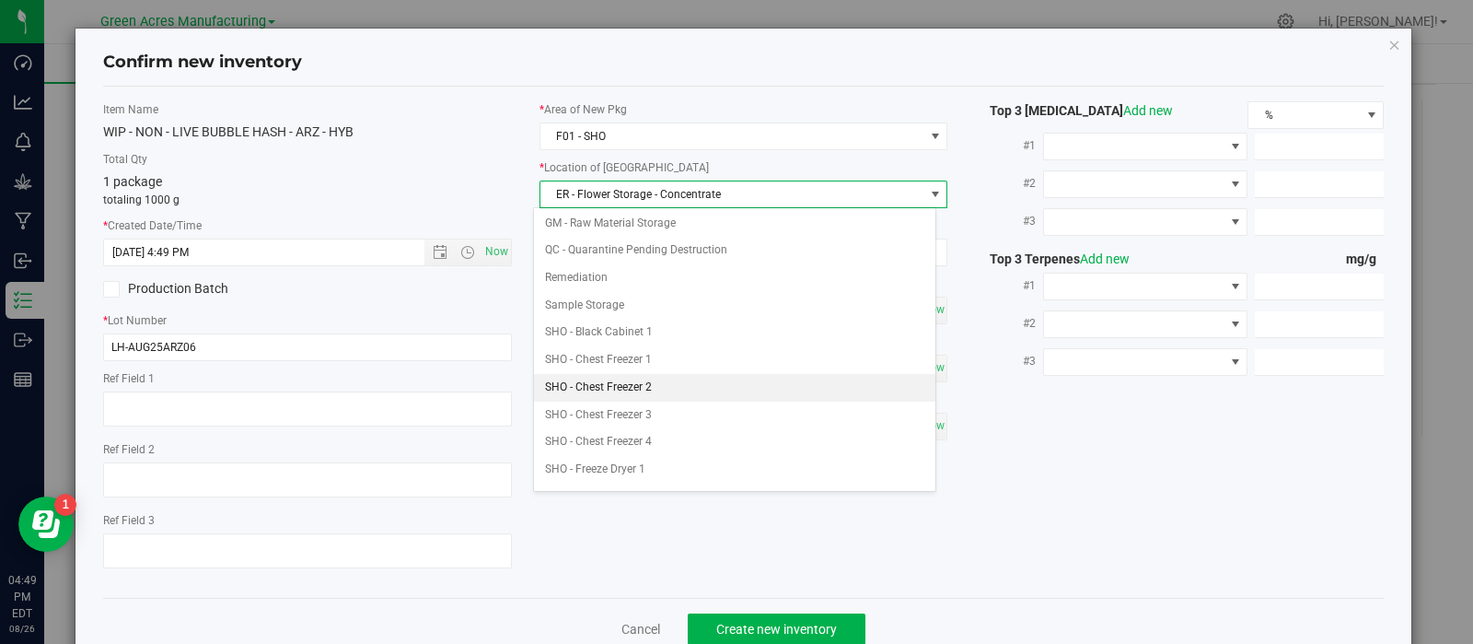
click at [656, 379] on li "SHO - Chest Freezer 2" at bounding box center [734, 388] width 401 height 28
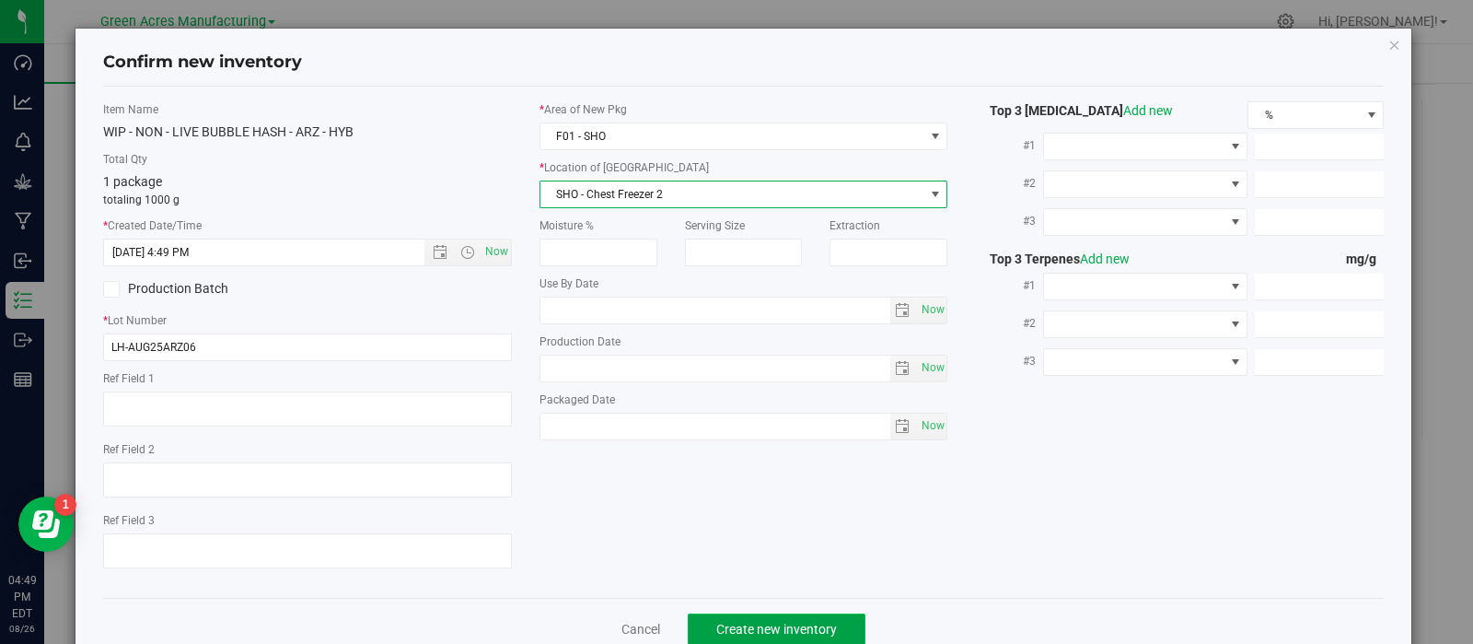
click at [737, 628] on span "Create new inventory" at bounding box center [776, 628] width 121 height 15
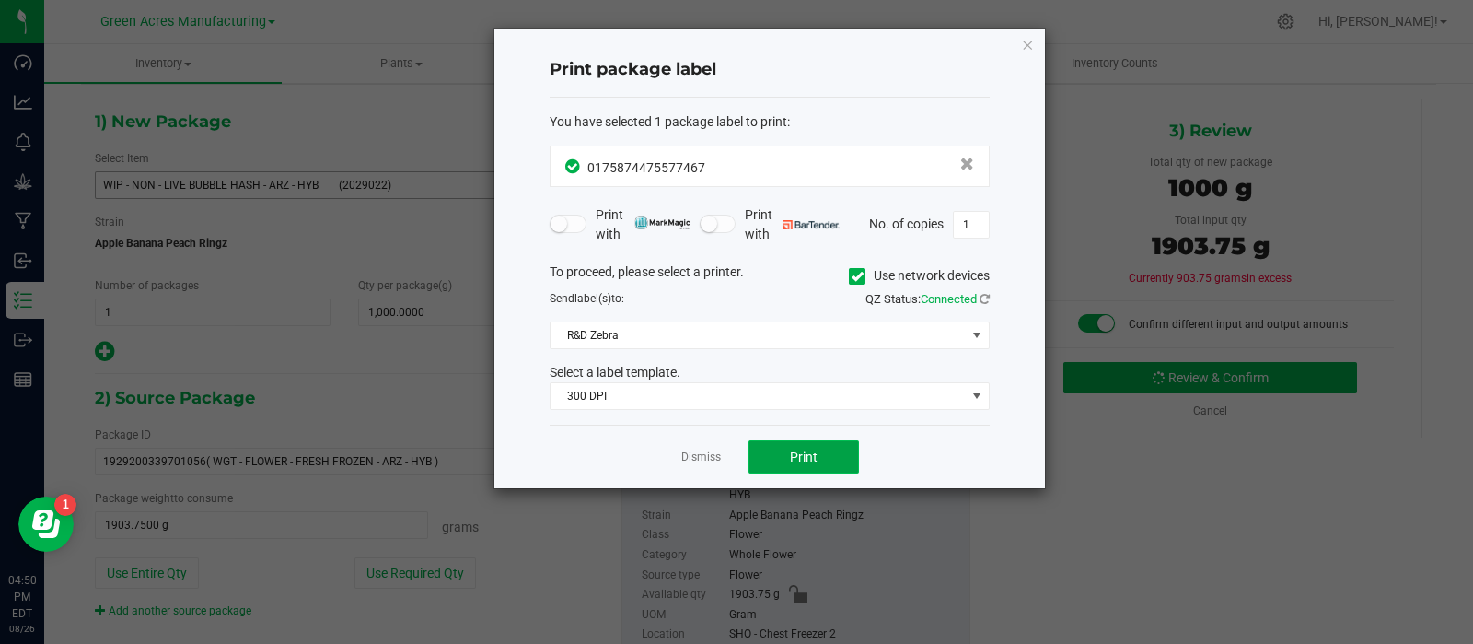
click at [810, 444] on button "Print" at bounding box center [803, 456] width 110 height 33
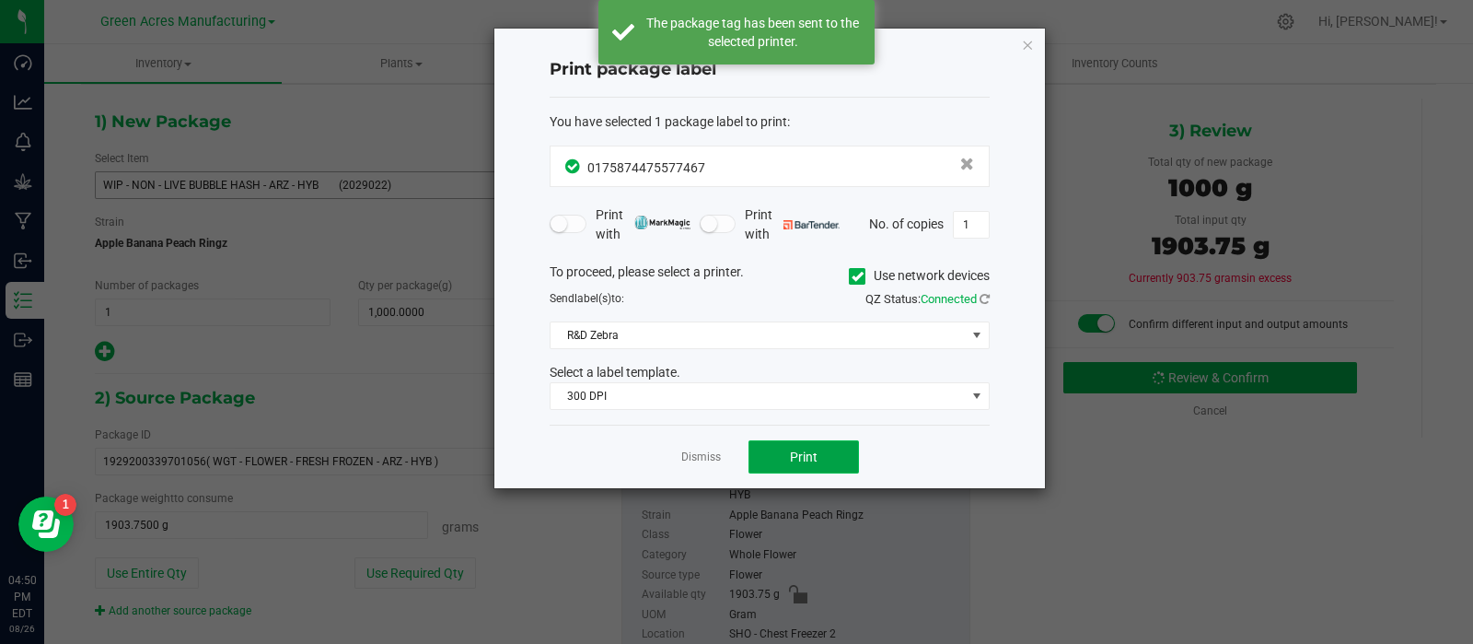
click at [810, 444] on button "Print" at bounding box center [803, 456] width 110 height 33
drag, startPoint x: 688, startPoint y: 465, endPoint x: 696, endPoint y: 470, distance: 9.5
click at [696, 470] on div "Dismiss Print" at bounding box center [770, 456] width 440 height 64
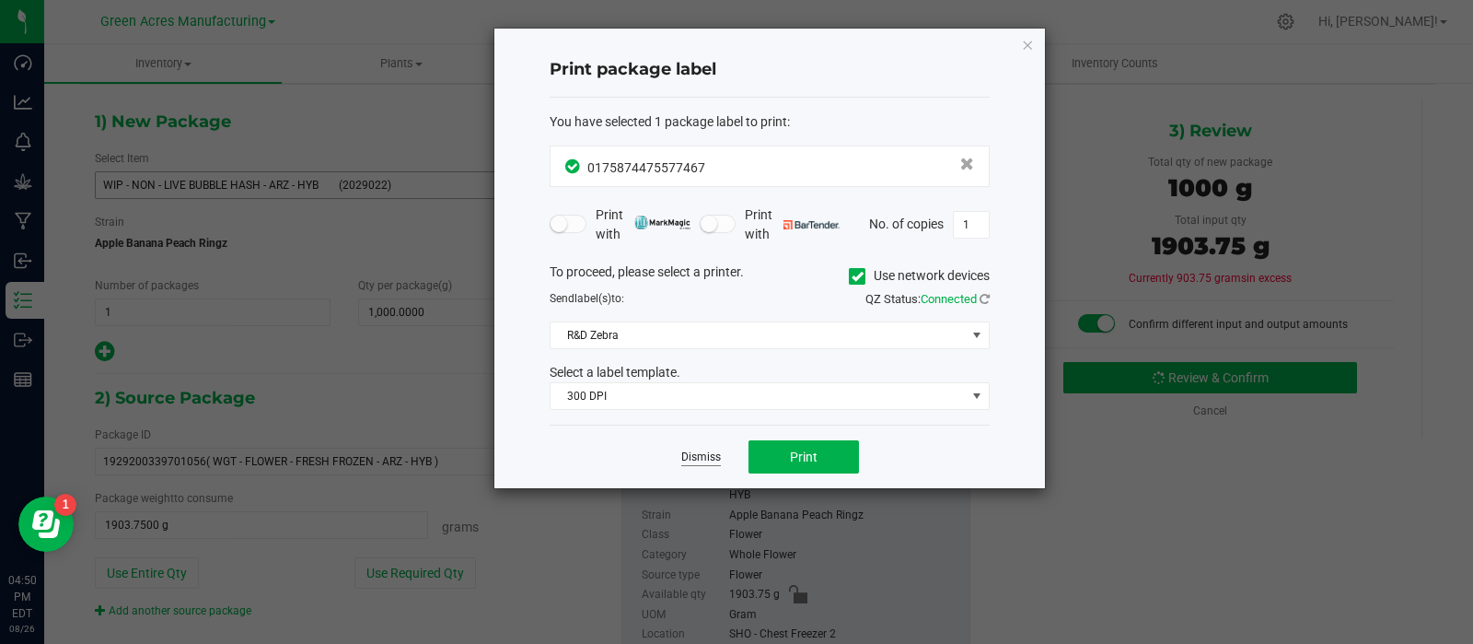
click at [692, 460] on div "Dismiss Print" at bounding box center [770, 456] width 440 height 64
click at [692, 452] on link "Dismiss" at bounding box center [701, 457] width 40 height 16
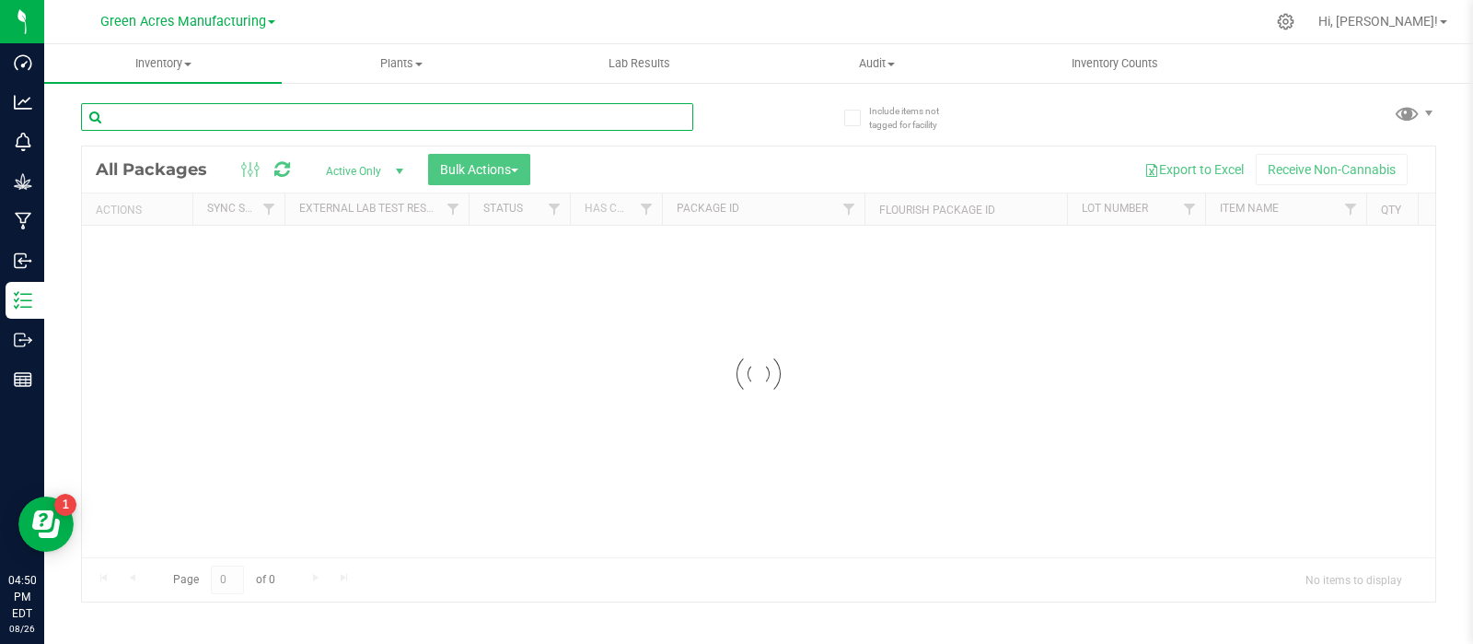
click at [350, 117] on input "text" at bounding box center [387, 117] width 612 height 28
paste input "LH-AUG25JCW05"
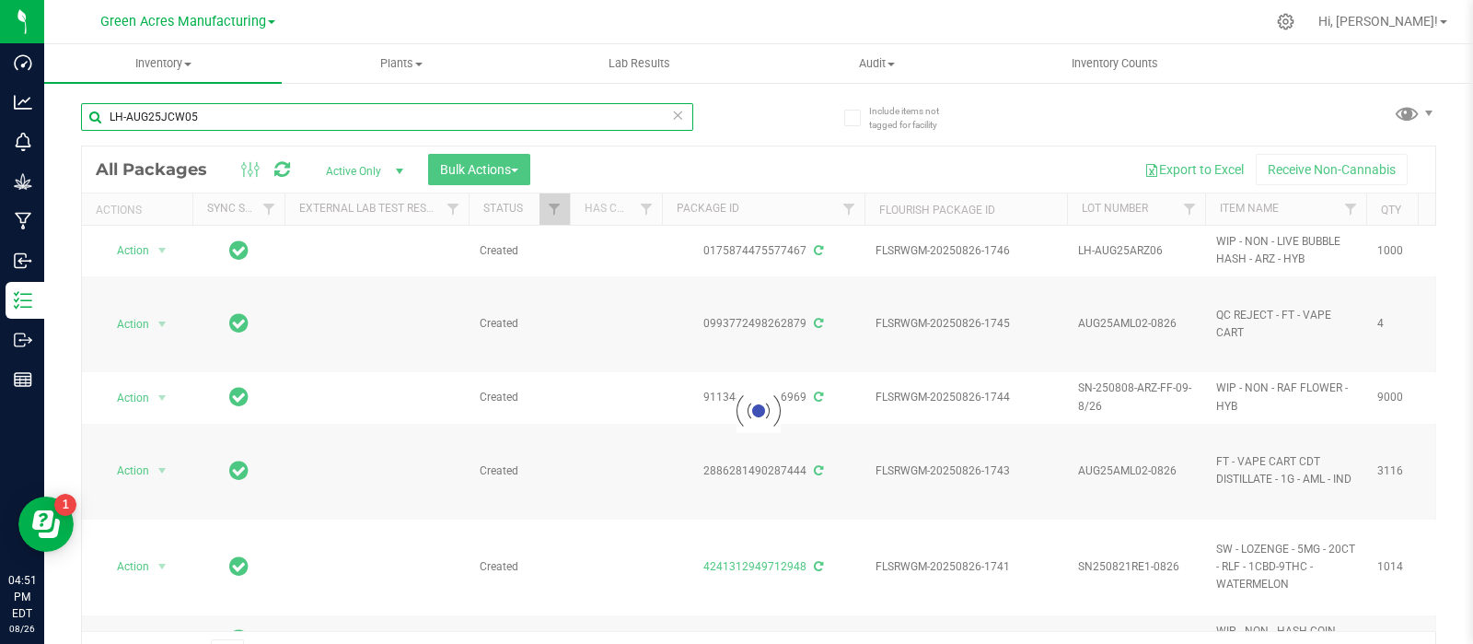
type input "LH-AUG25JCW05"
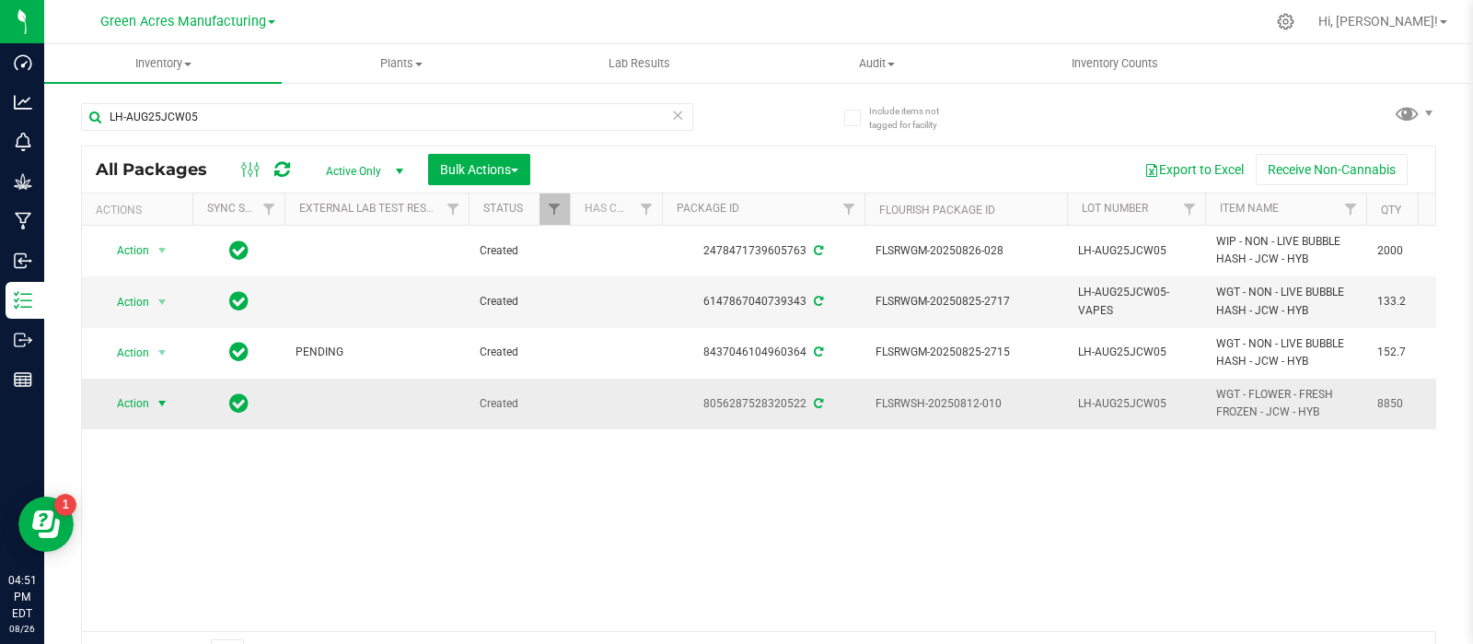
click at [168, 393] on span "select" at bounding box center [162, 403] width 23 height 26
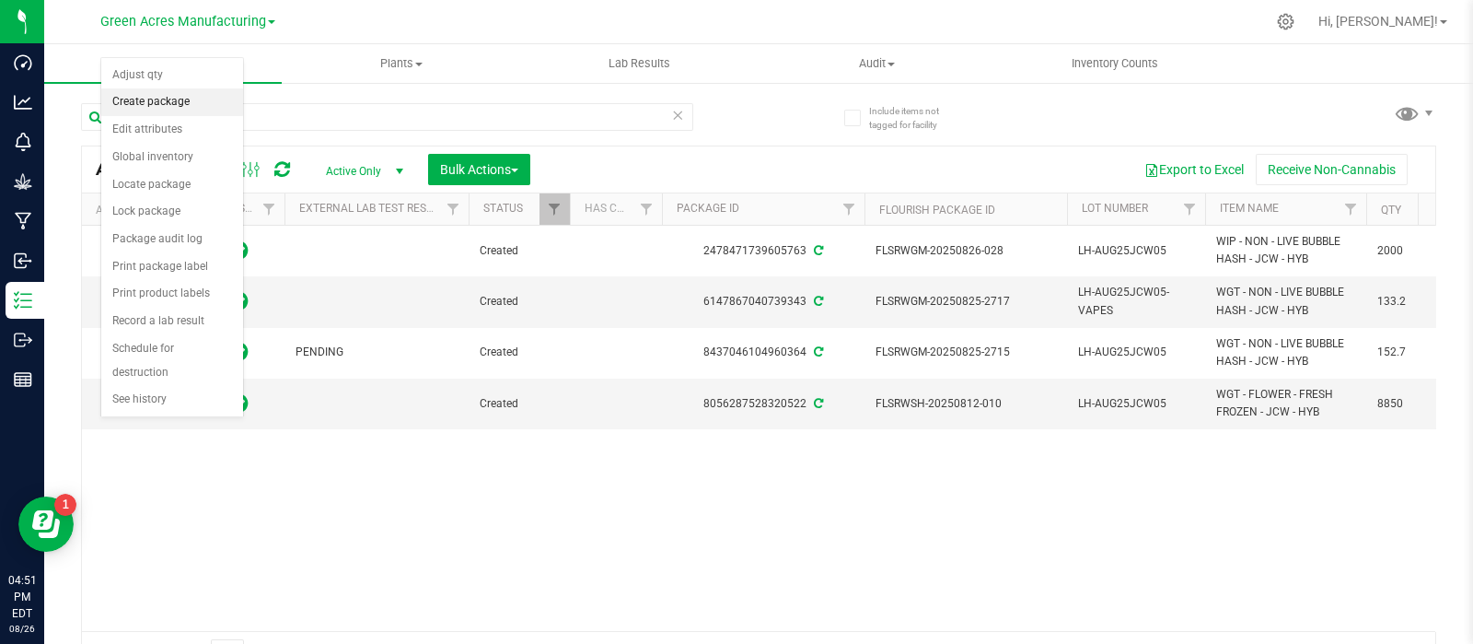
click at [152, 101] on li "Create package" at bounding box center [172, 102] width 142 height 28
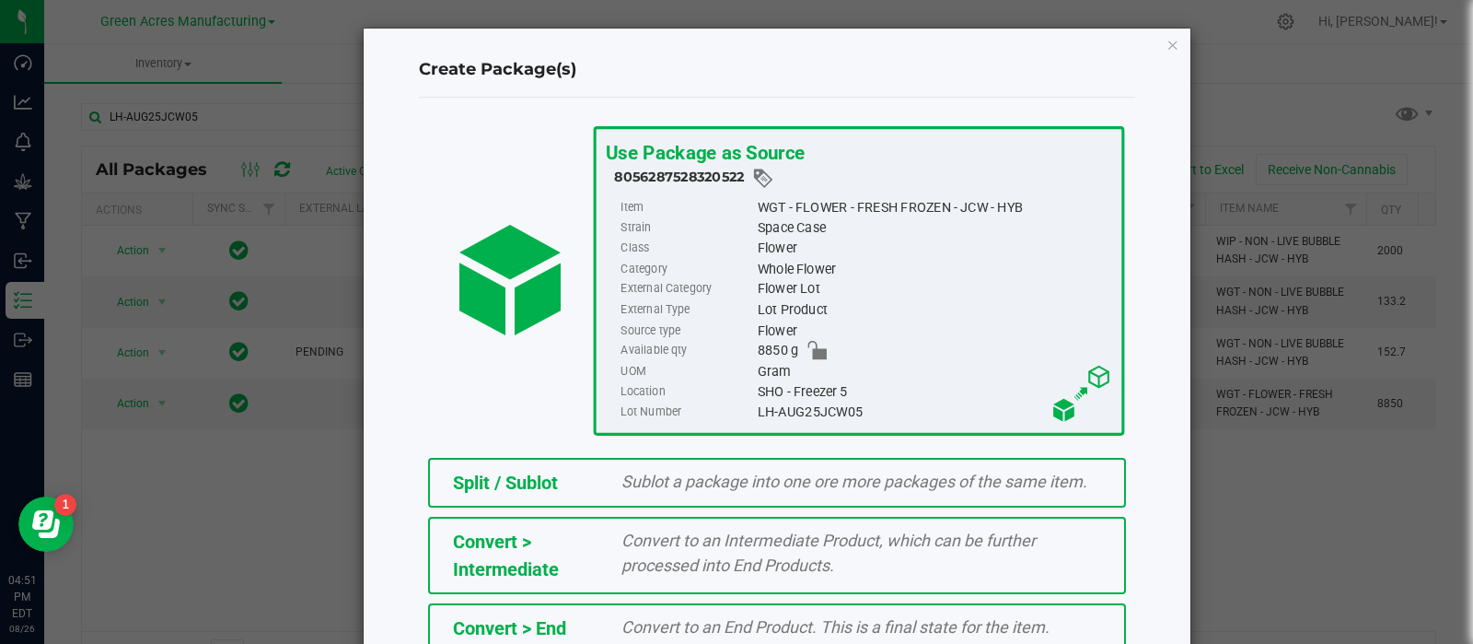
scroll to position [330, 0]
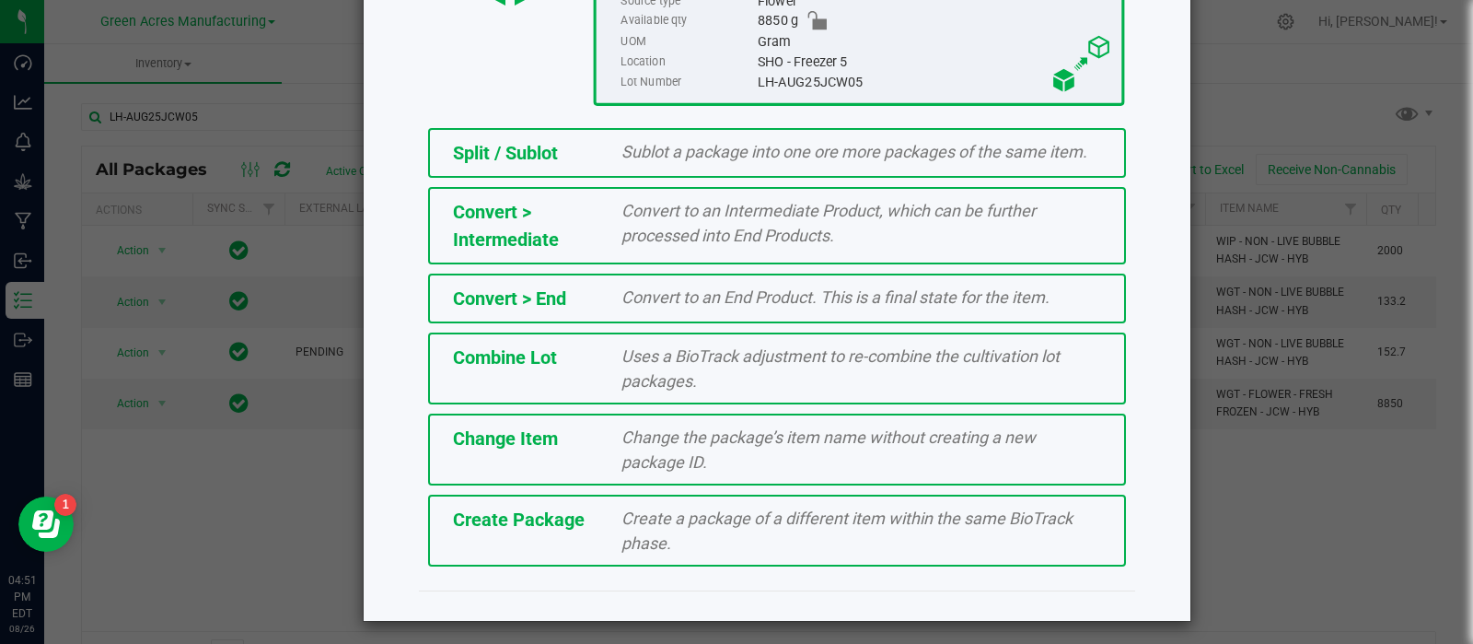
click at [565, 499] on div "Create Package Create a package of a different item within the same BioTrack ph…" at bounding box center [777, 530] width 698 height 72
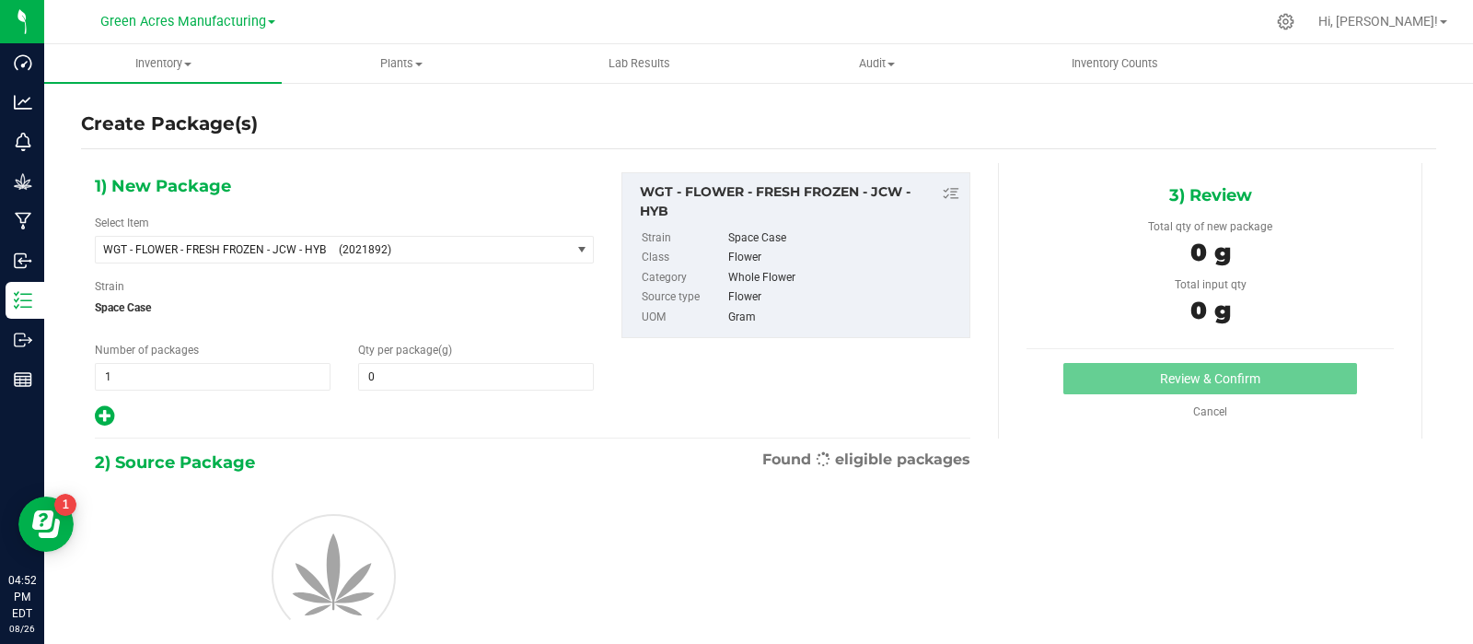
type input "0.0000"
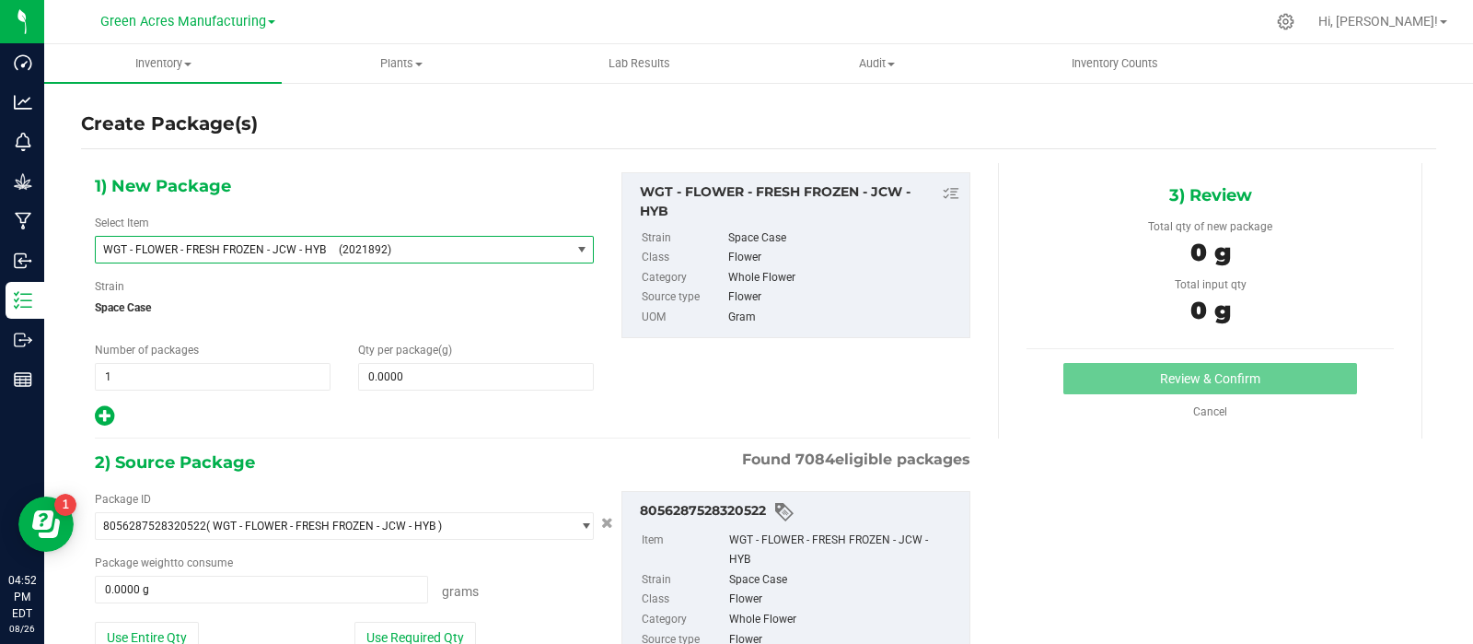
click at [313, 251] on span "WGT - FLOWER - FRESH FROZEN - JCW - HYB" at bounding box center [215, 249] width 224 height 13
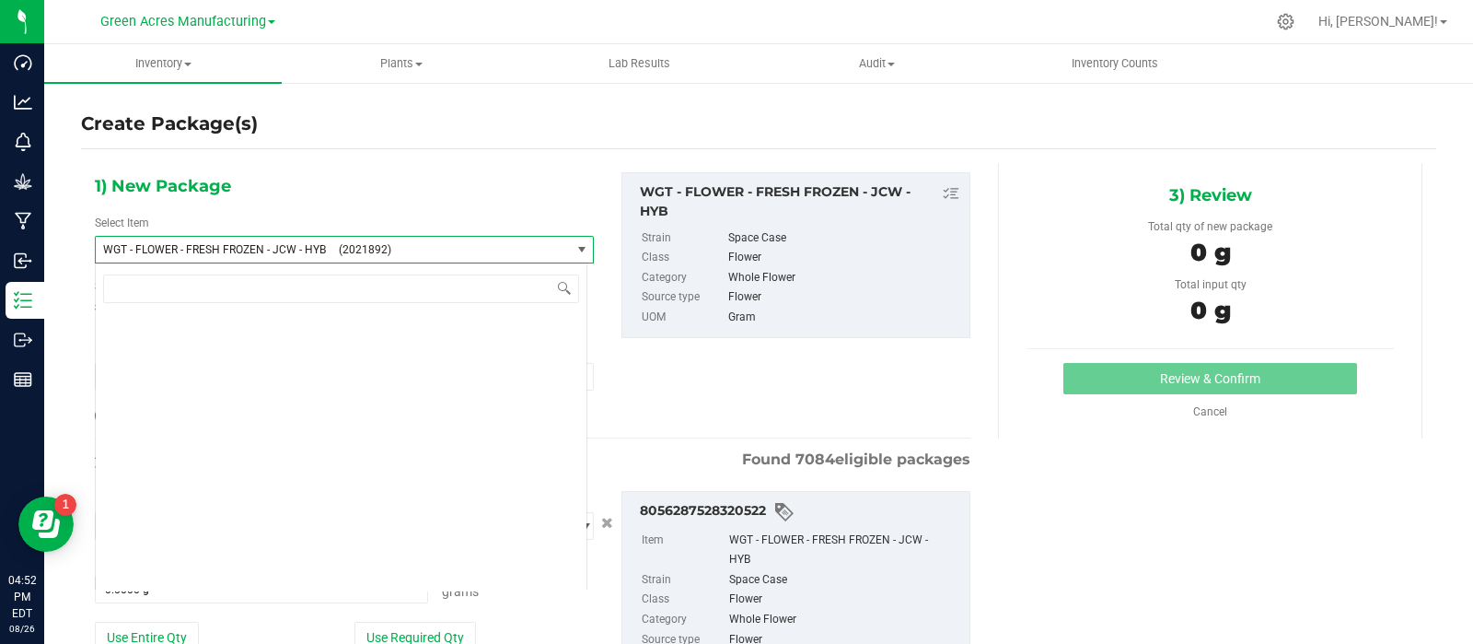
scroll to position [359658, 0]
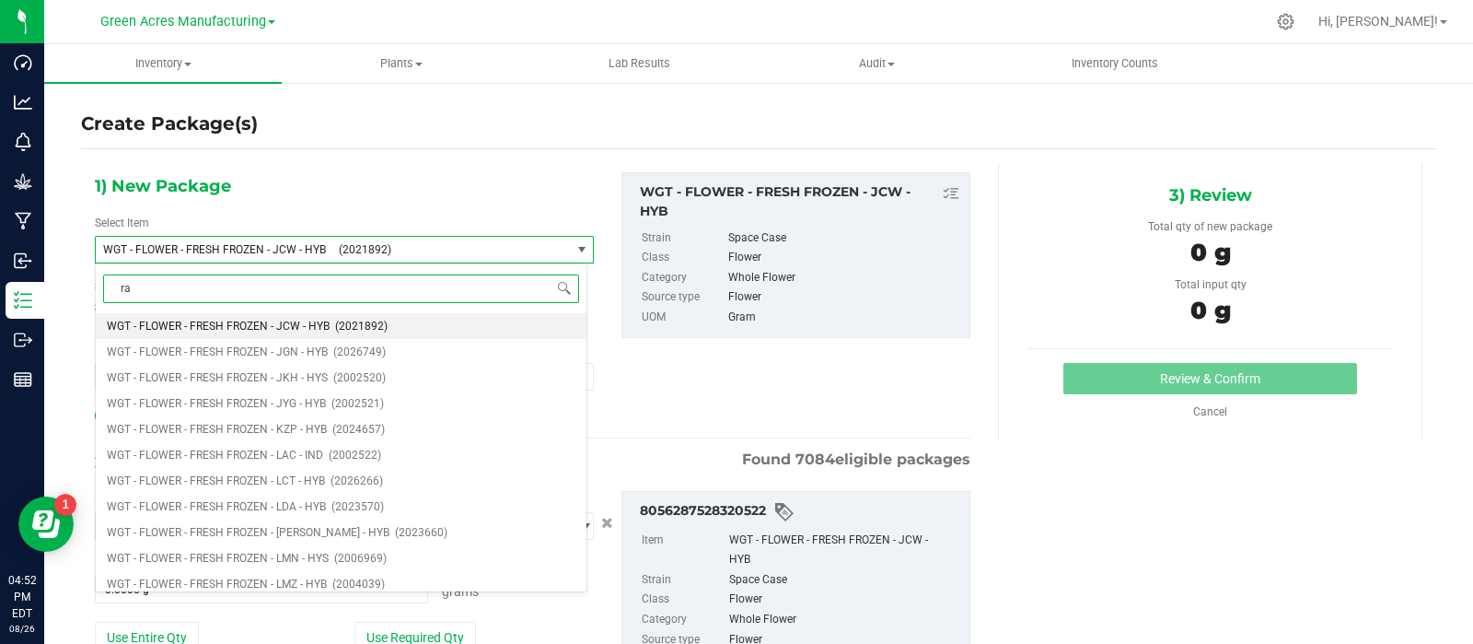
type input "raf"
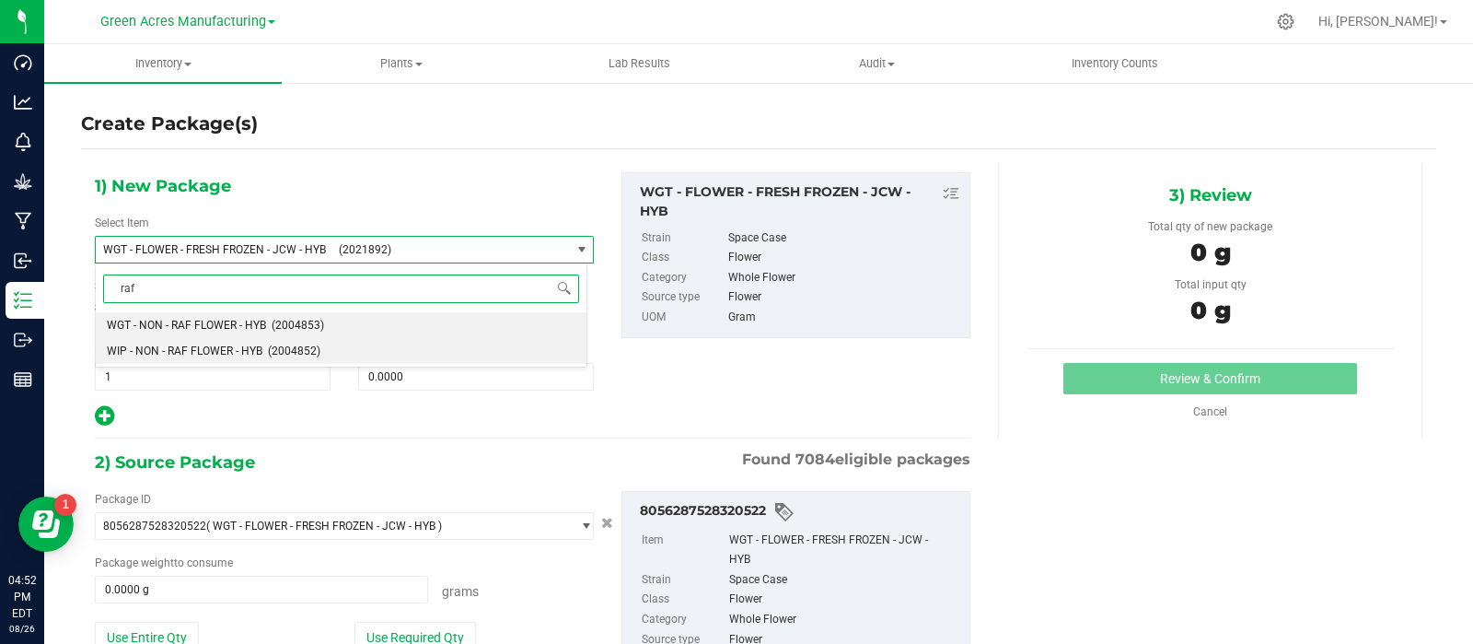
scroll to position [0, 0]
click at [173, 352] on span "WIP - NON - RAF FLOWER - HYB" at bounding box center [185, 350] width 156 height 13
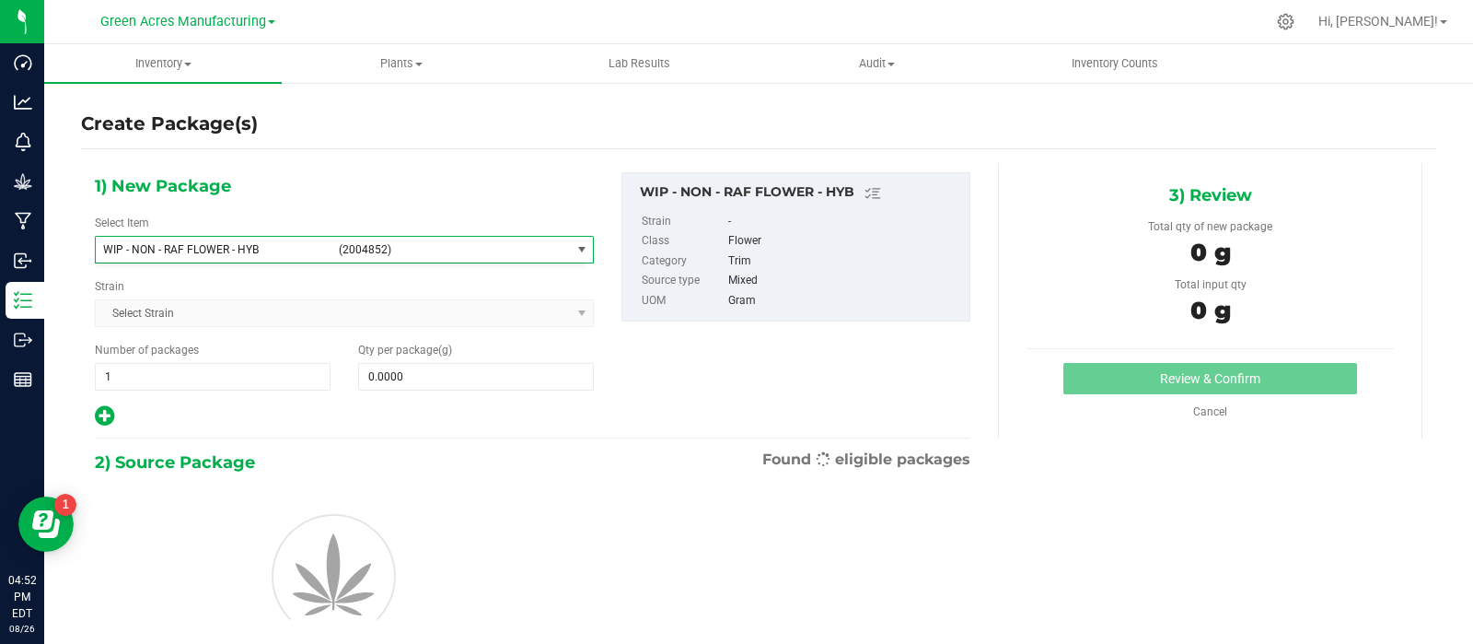
type input "0.0000"
click at [415, 375] on span "0.0000 0" at bounding box center [476, 377] width 236 height 28
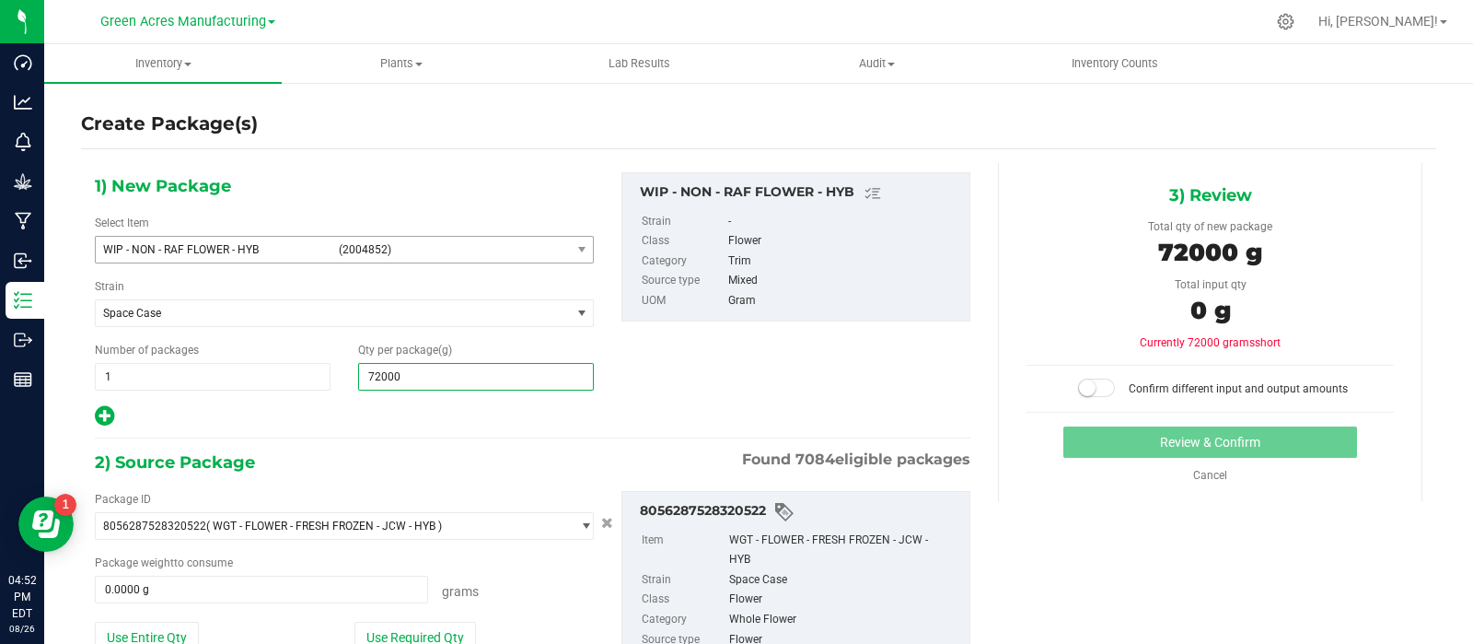
type input "7200"
click at [155, 628] on button "Use Entire Qty" at bounding box center [147, 636] width 104 height 31
type input "7,200.0000"
type input "8850.0000 g"
click at [1087, 391] on span at bounding box center [1096, 387] width 37 height 18
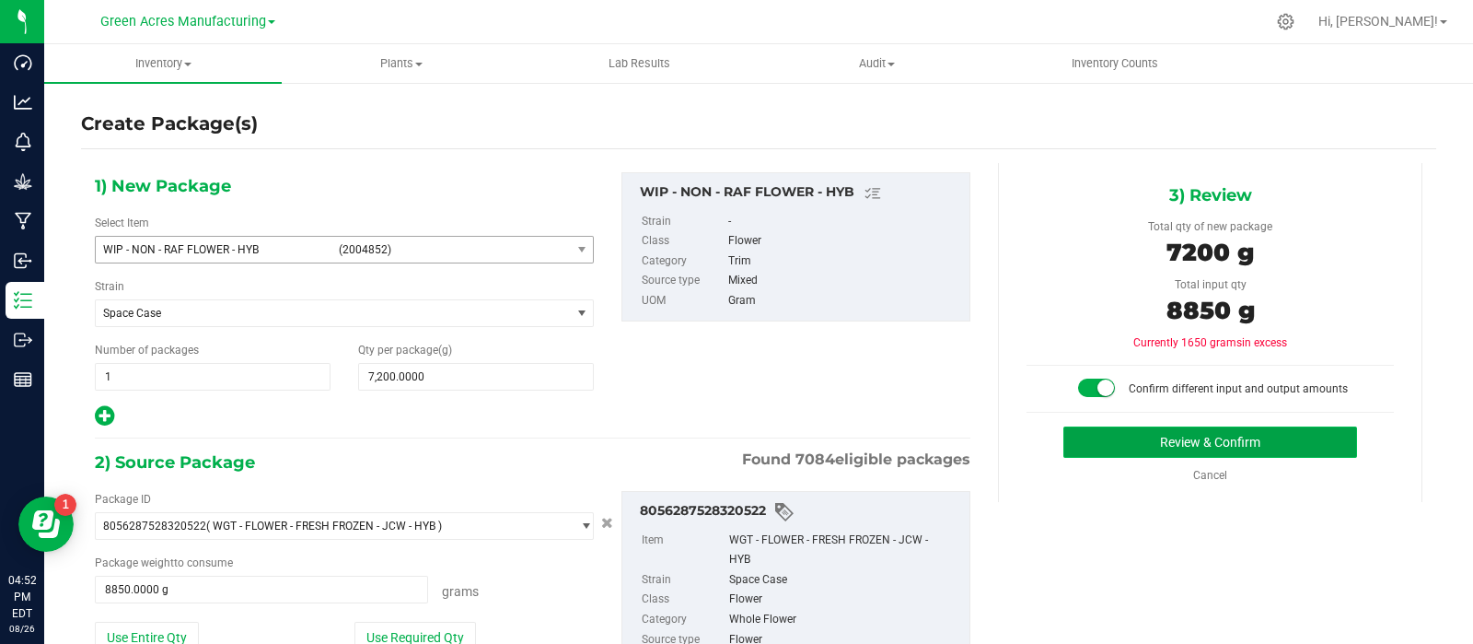
click at [1096, 432] on button "Review & Confirm" at bounding box center [1210, 441] width 294 height 31
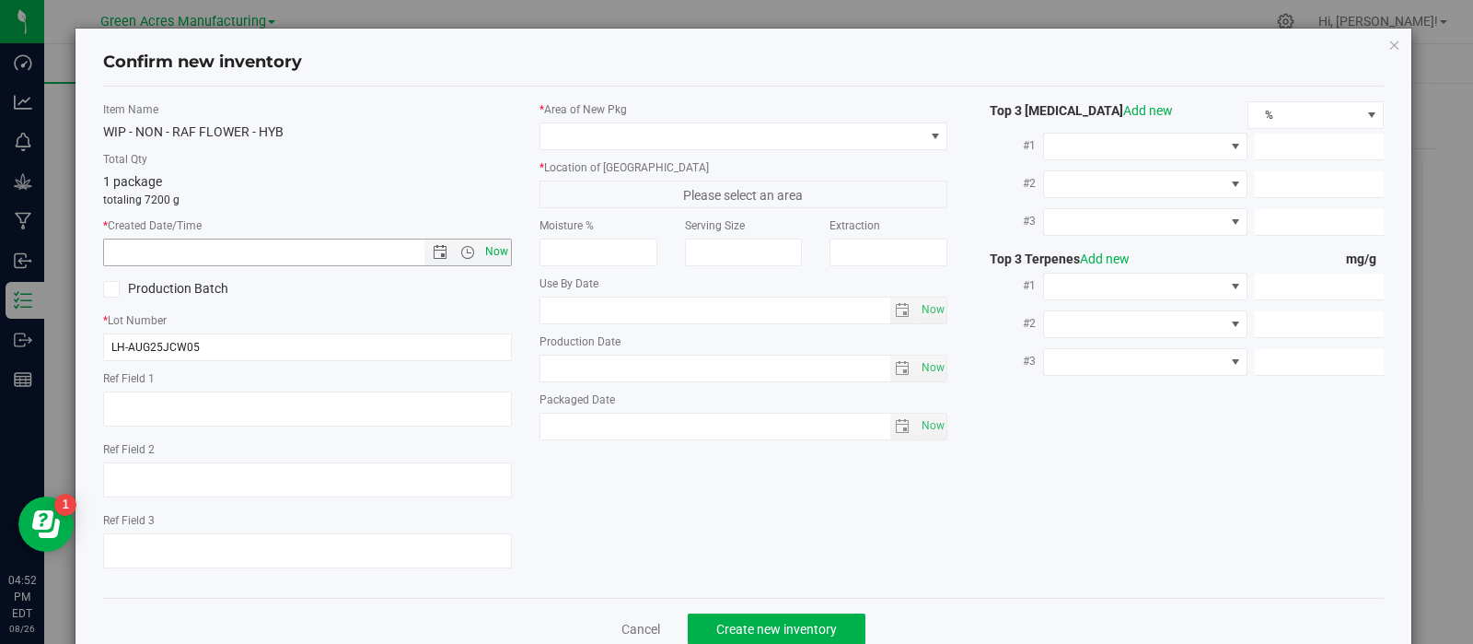
click at [494, 243] on span "Now" at bounding box center [496, 251] width 31 height 27
type input "8/26/2025 4:52 PM"
click at [330, 329] on div "* Lot Number LH-AUG25JCW05" at bounding box center [307, 336] width 409 height 49
drag, startPoint x: 300, startPoint y: 350, endPoint x: 6, endPoint y: 352, distance: 293.7
click at [1, 352] on div "Confirm new inventory Item Name WIP - NON - RAF FLOWER - HYB Total Qty 1 packag…" at bounding box center [743, 322] width 1487 height 644
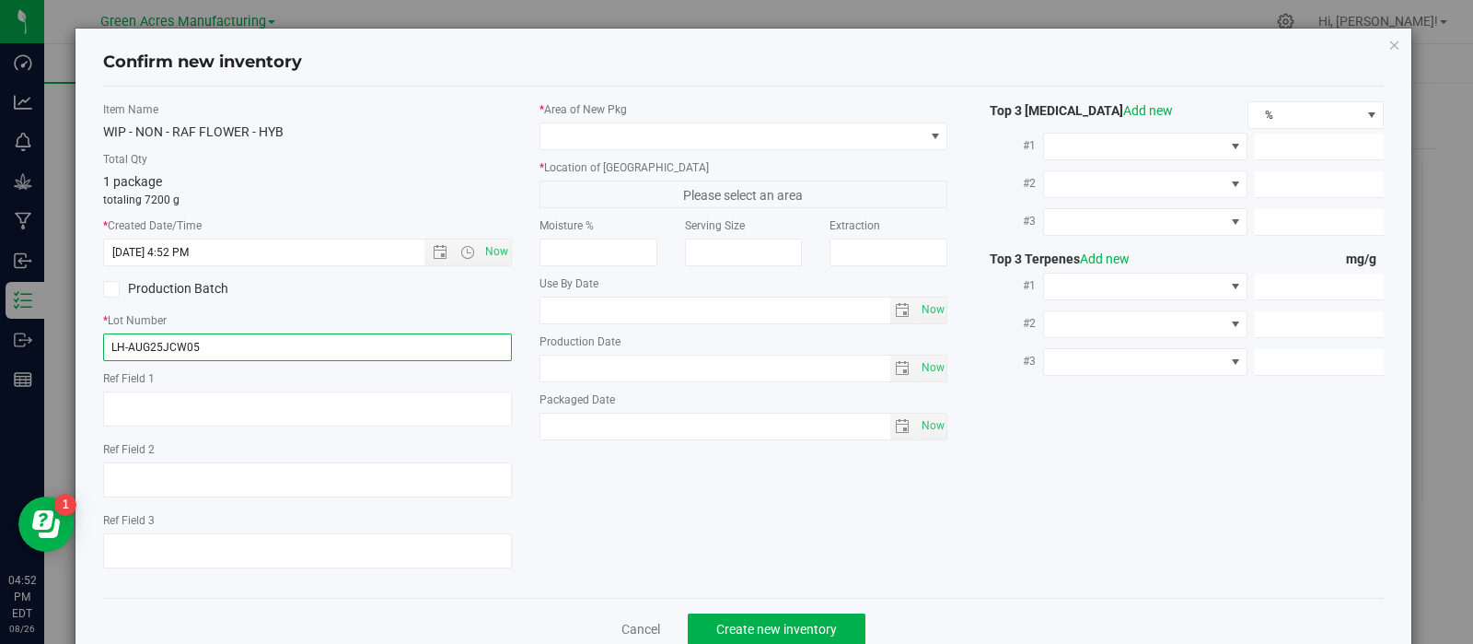
paste input "SN-250808-JCW-FF-09-8/26"
type input "SN-250808-JCW-FF-09-8/26"
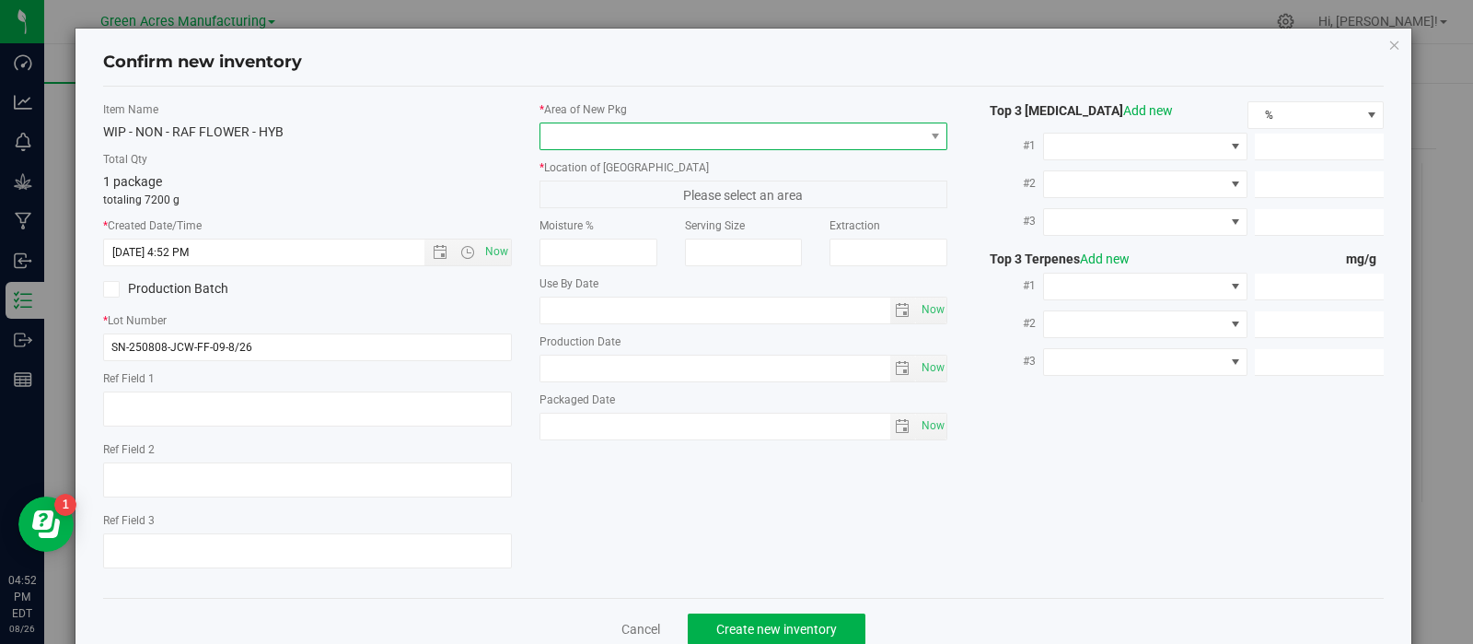
click at [801, 140] on span at bounding box center [732, 136] width 384 height 26
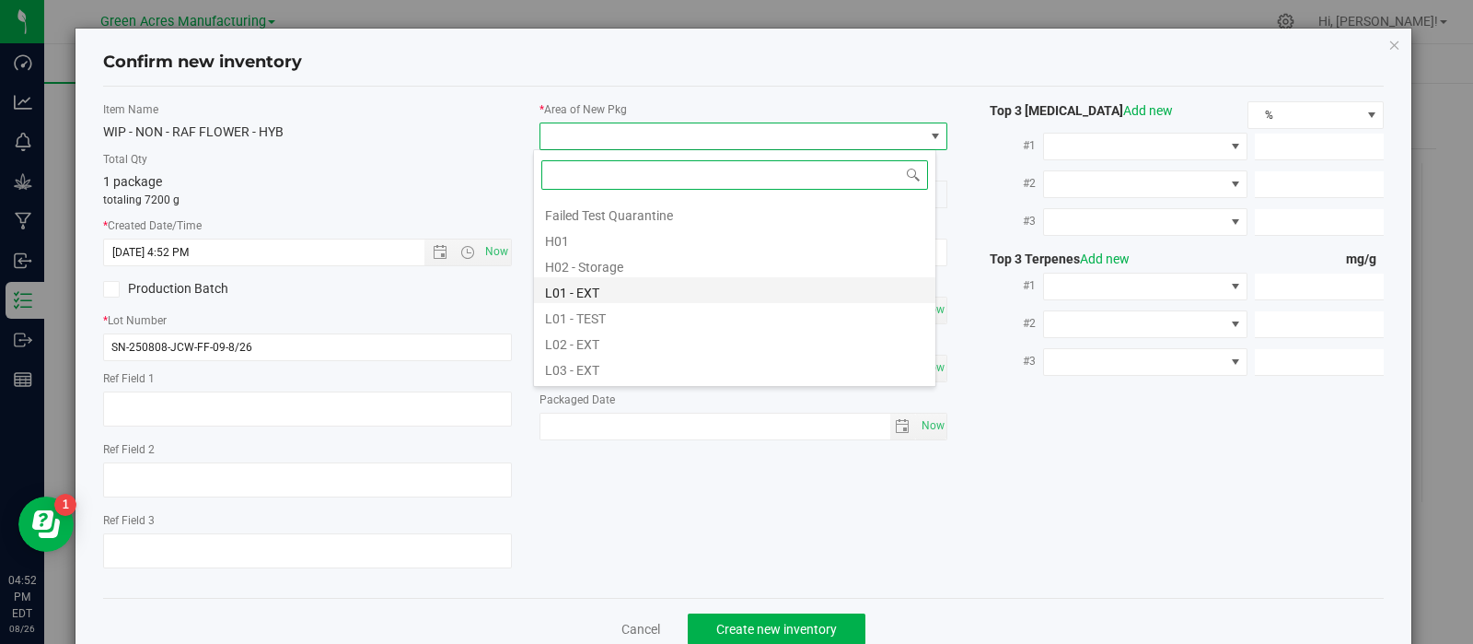
scroll to position [260, 0]
click at [680, 338] on li "L02 - EXT" at bounding box center [734, 339] width 401 height 26
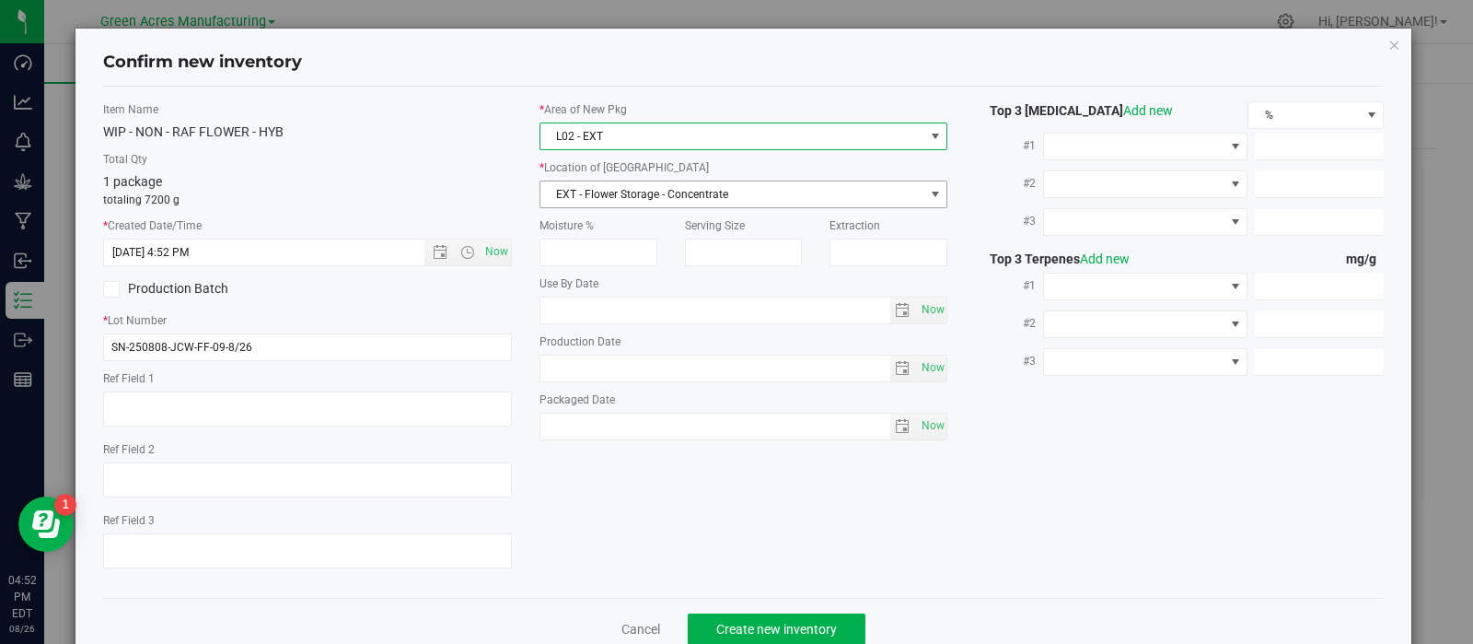
click at [667, 192] on span "EXT - Flower Storage - Concentrate" at bounding box center [732, 194] width 384 height 26
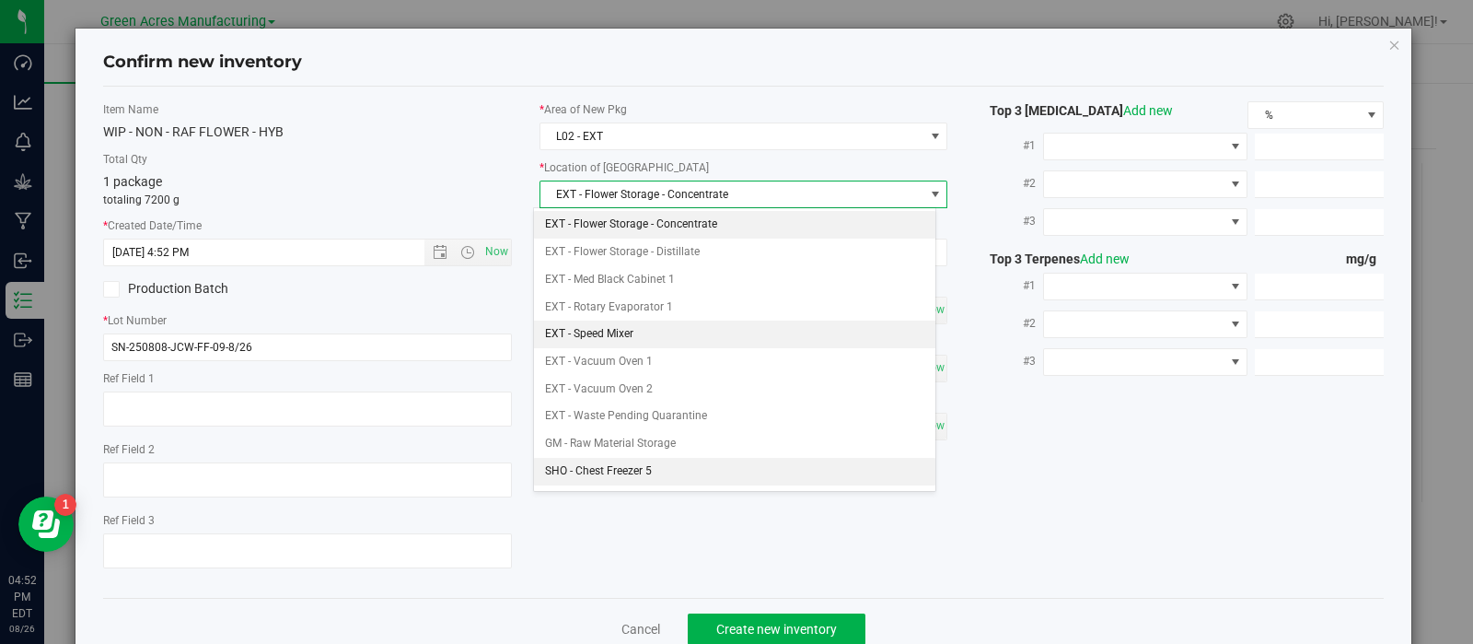
scroll to position [291, 0]
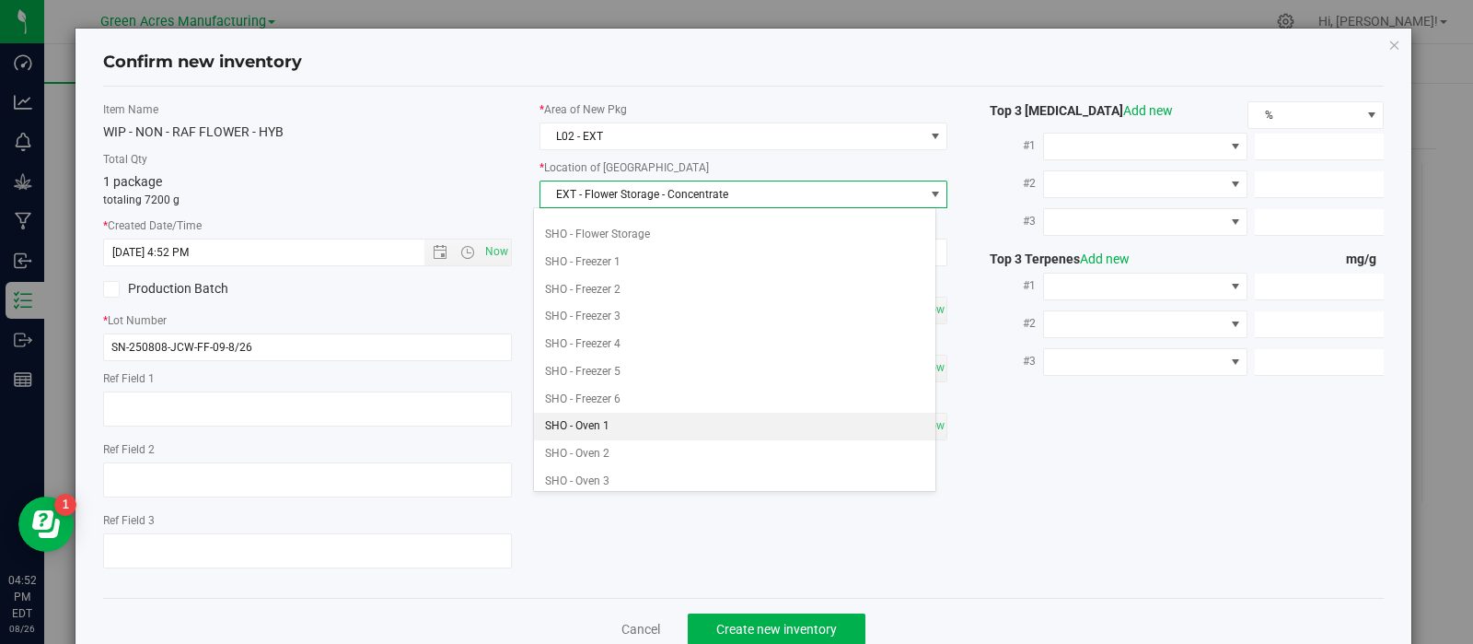
click at [628, 424] on li "SHO - Oven 1" at bounding box center [734, 426] width 401 height 28
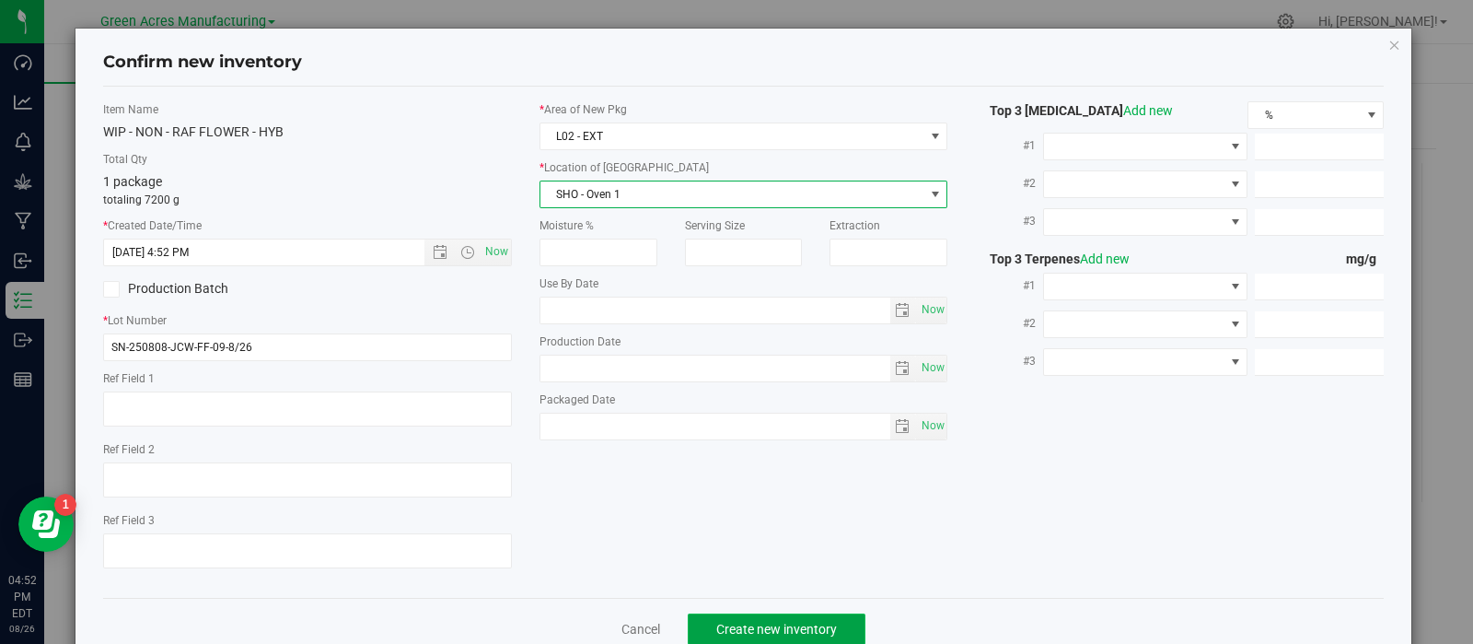
click at [704, 628] on button "Create new inventory" at bounding box center [777, 628] width 178 height 31
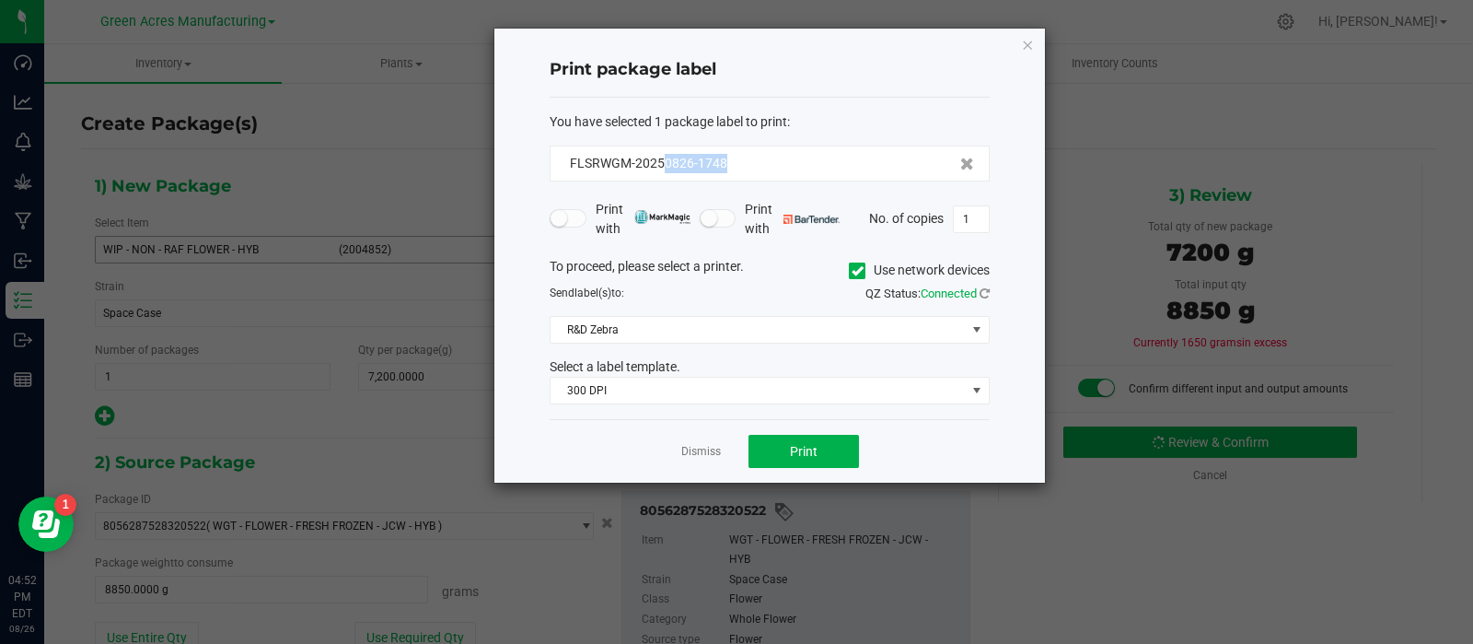
drag, startPoint x: 730, startPoint y: 162, endPoint x: 661, endPoint y: 172, distance: 69.8
click at [661, 172] on div "FLSRWGM-20250826-1748" at bounding box center [770, 163] width 440 height 36
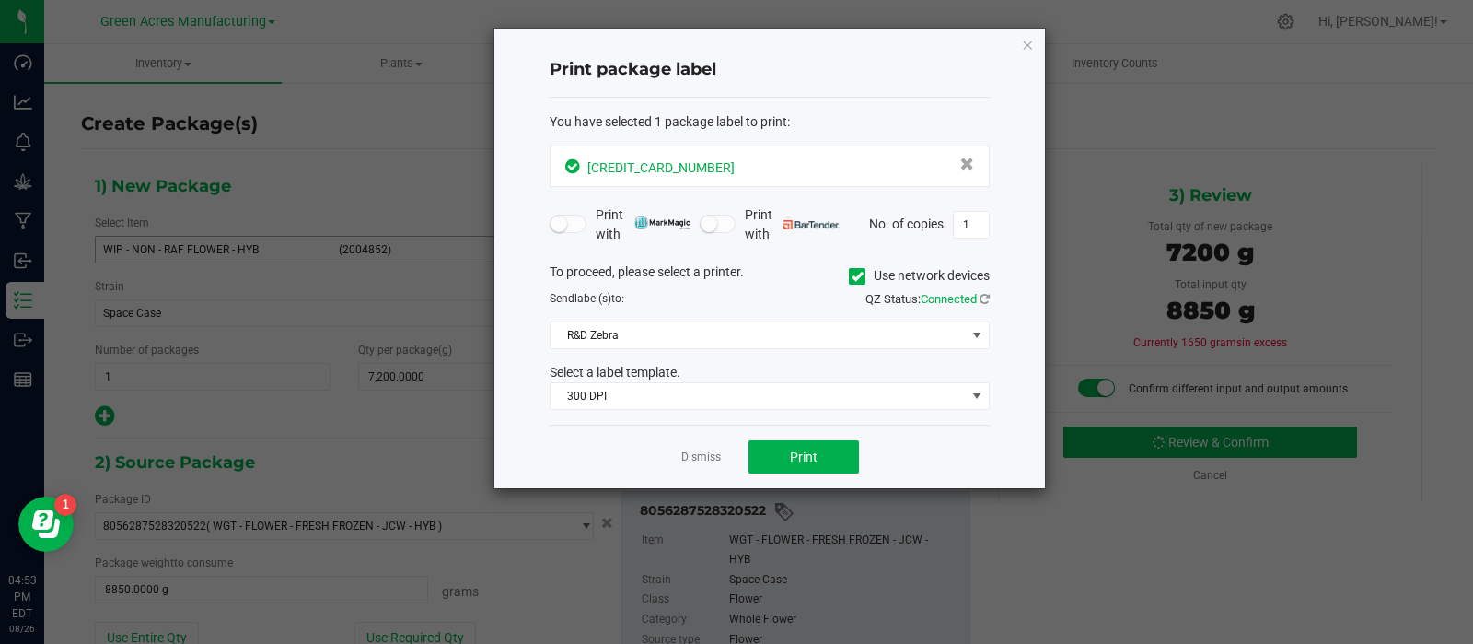
copy span "0826-1748"
click at [779, 447] on button "Print" at bounding box center [803, 456] width 110 height 33
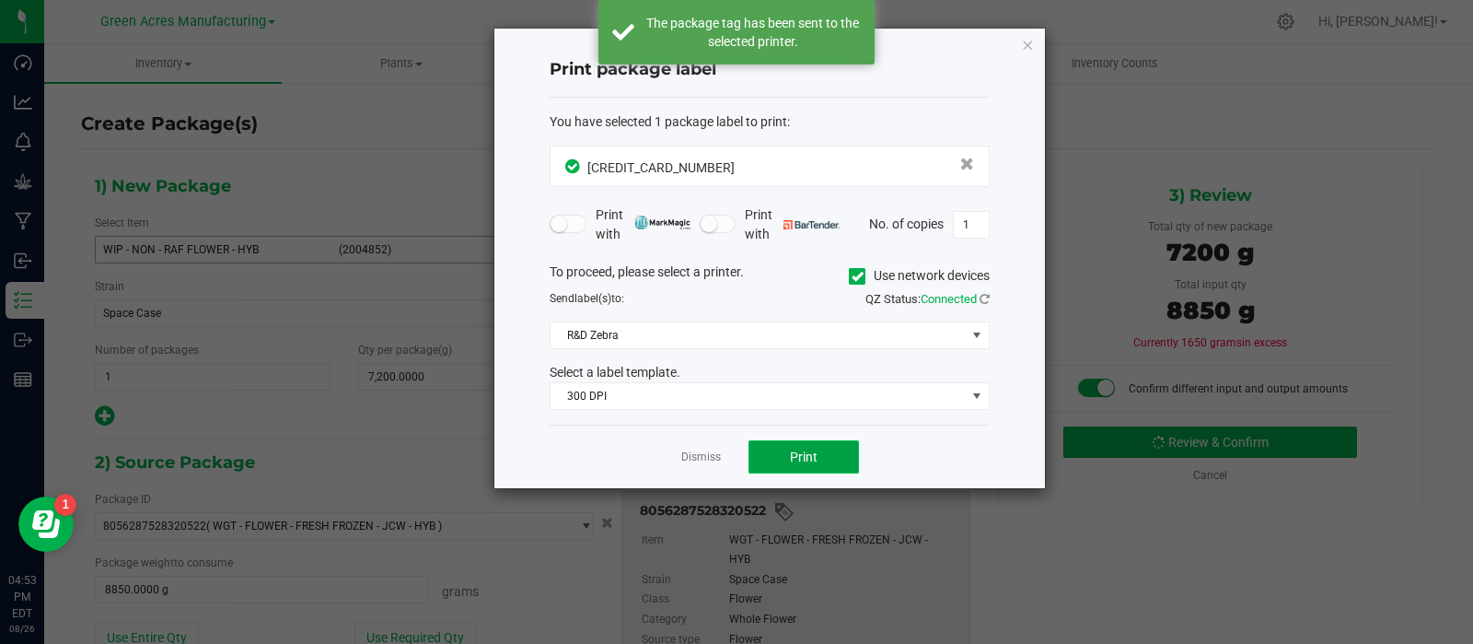
click at [782, 450] on button "Print" at bounding box center [803, 456] width 110 height 33
click at [690, 449] on link "Dismiss" at bounding box center [701, 457] width 40 height 16
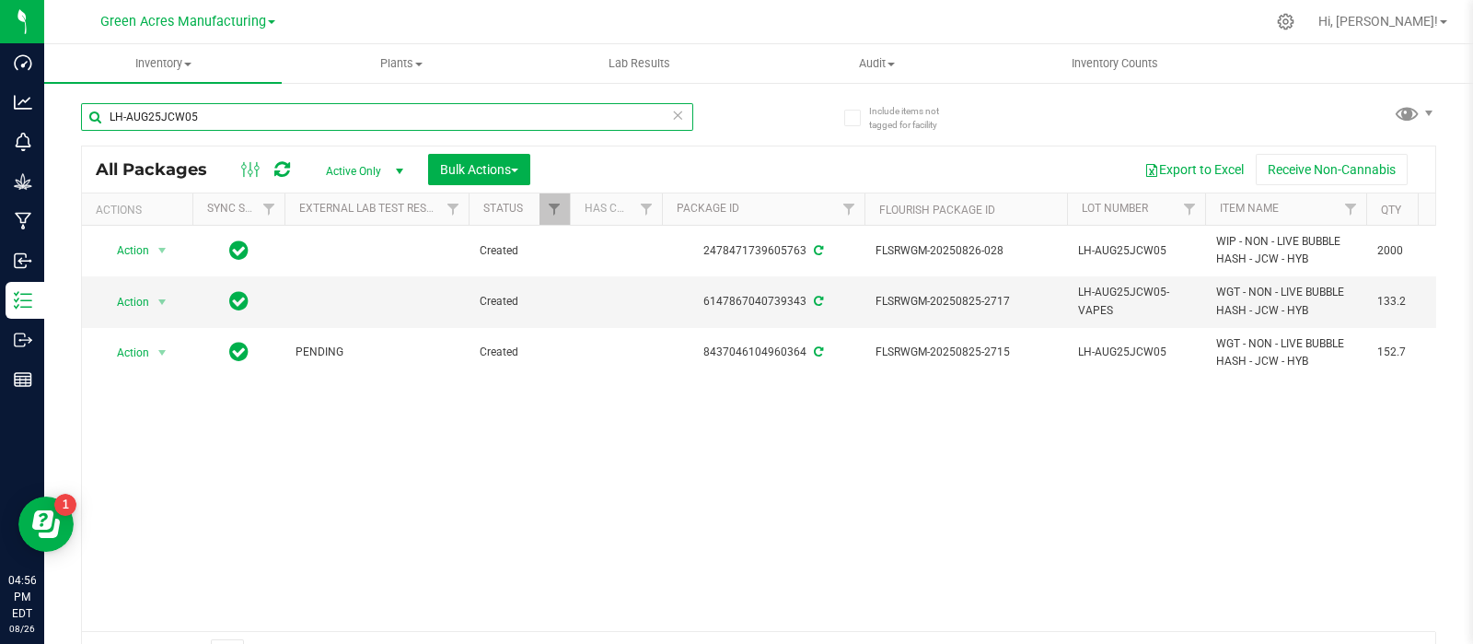
click at [227, 118] on input "LH-AUG25JCW05" at bounding box center [387, 117] width 612 height 28
drag, startPoint x: 227, startPoint y: 119, endPoint x: 65, endPoint y: 110, distance: 162.3
click at [66, 111] on div "Include items not tagged for facility LH-AUG25JCW05 All Packages Active Only Ac…" at bounding box center [758, 362] width 1429 height 562
click at [451, 414] on div "Action Action Adjust qty Create package Edit attributes Global inventory Locate…" at bounding box center [758, 428] width 1353 height 405
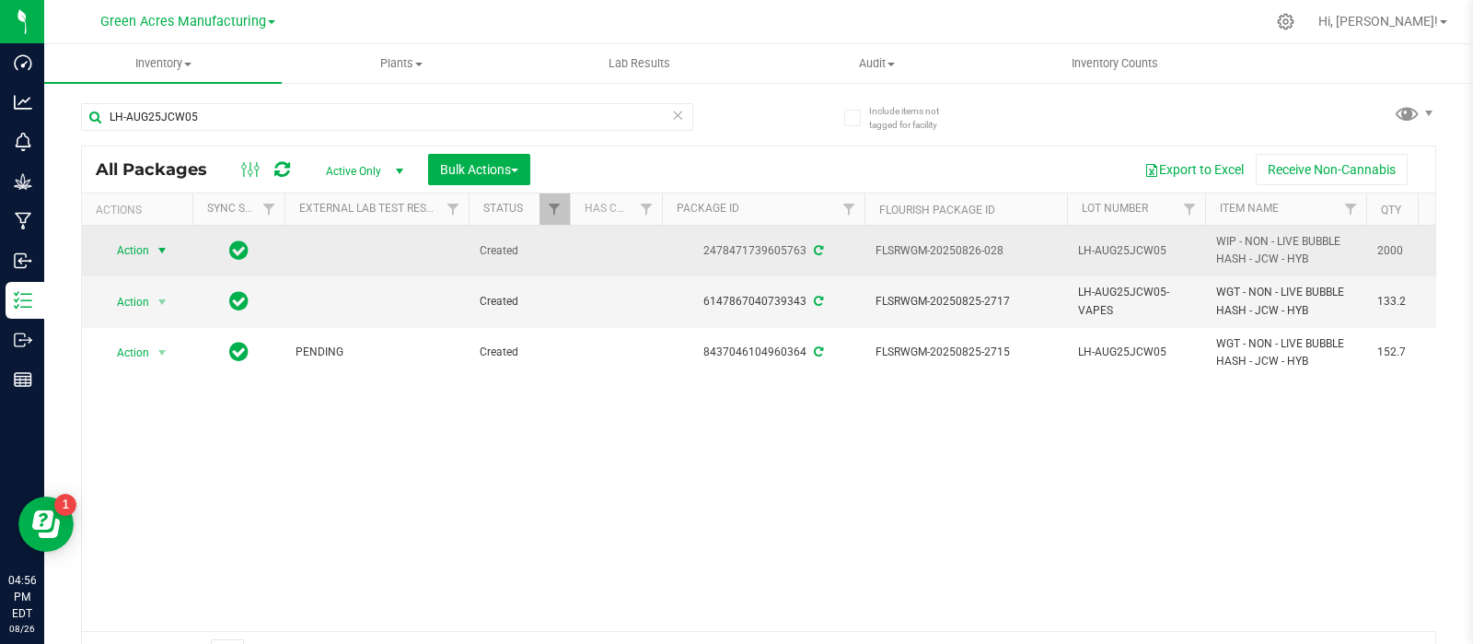
click at [157, 252] on span "select" at bounding box center [162, 250] width 15 height 15
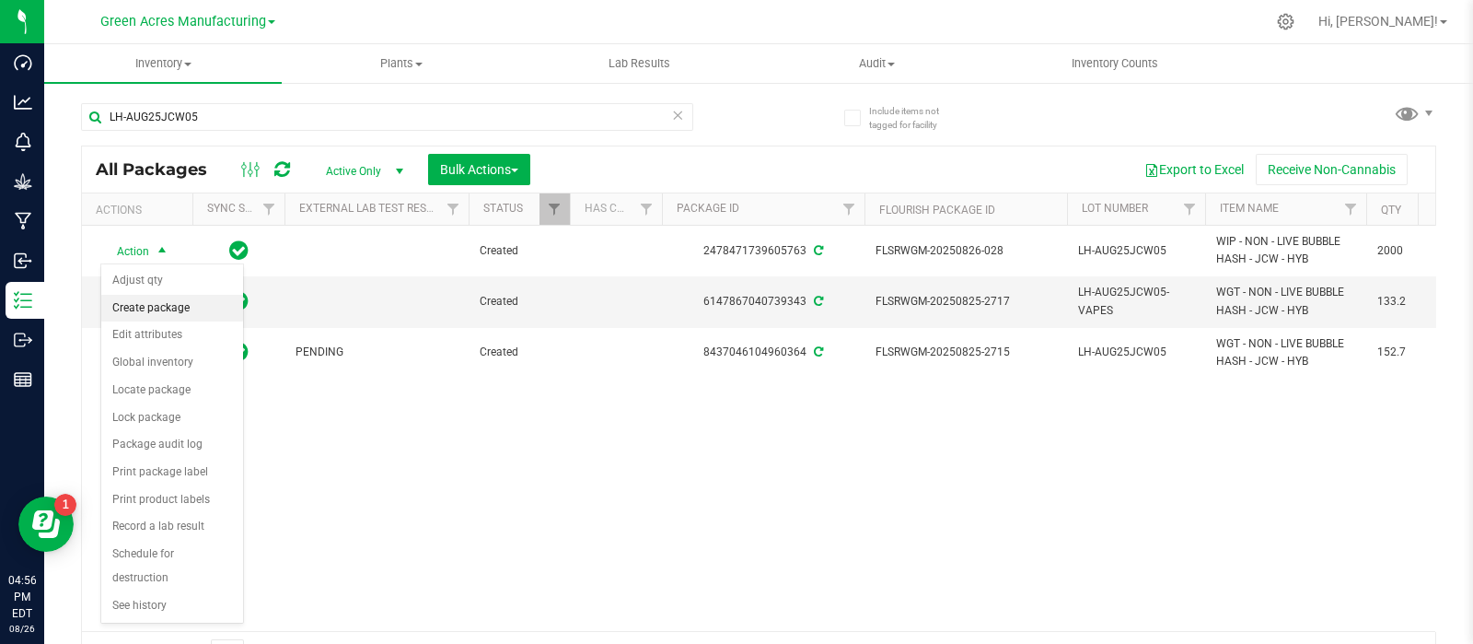
click at [173, 303] on li "Create package" at bounding box center [172, 309] width 142 height 28
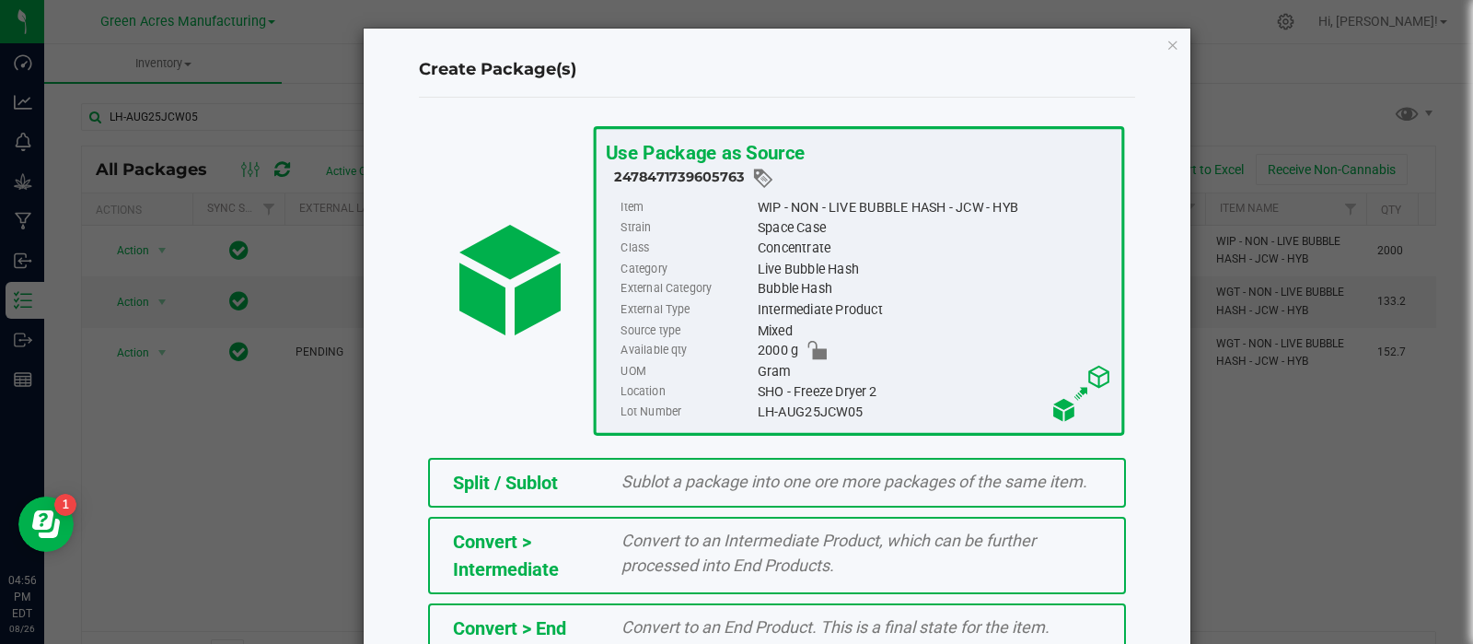
scroll to position [249, 0]
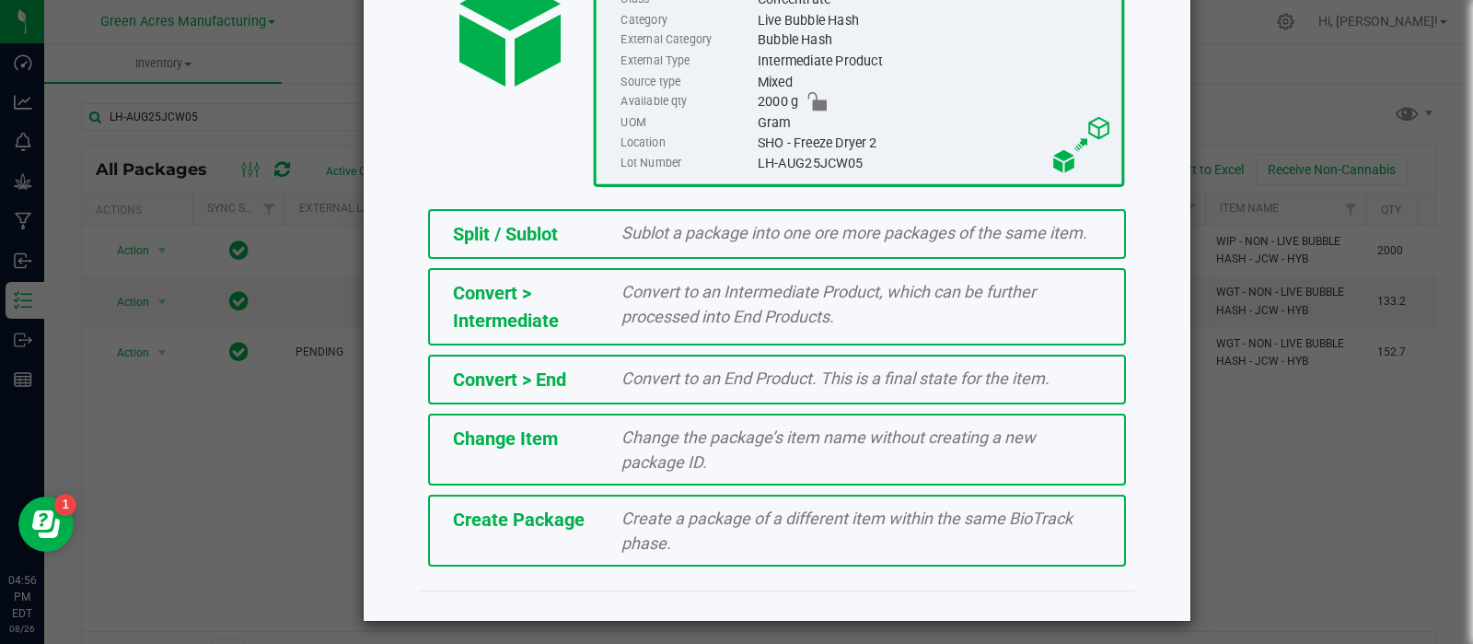
click at [608, 505] on div "Create a package of a different item within the same BioTrack phase." at bounding box center [861, 530] width 507 height 50
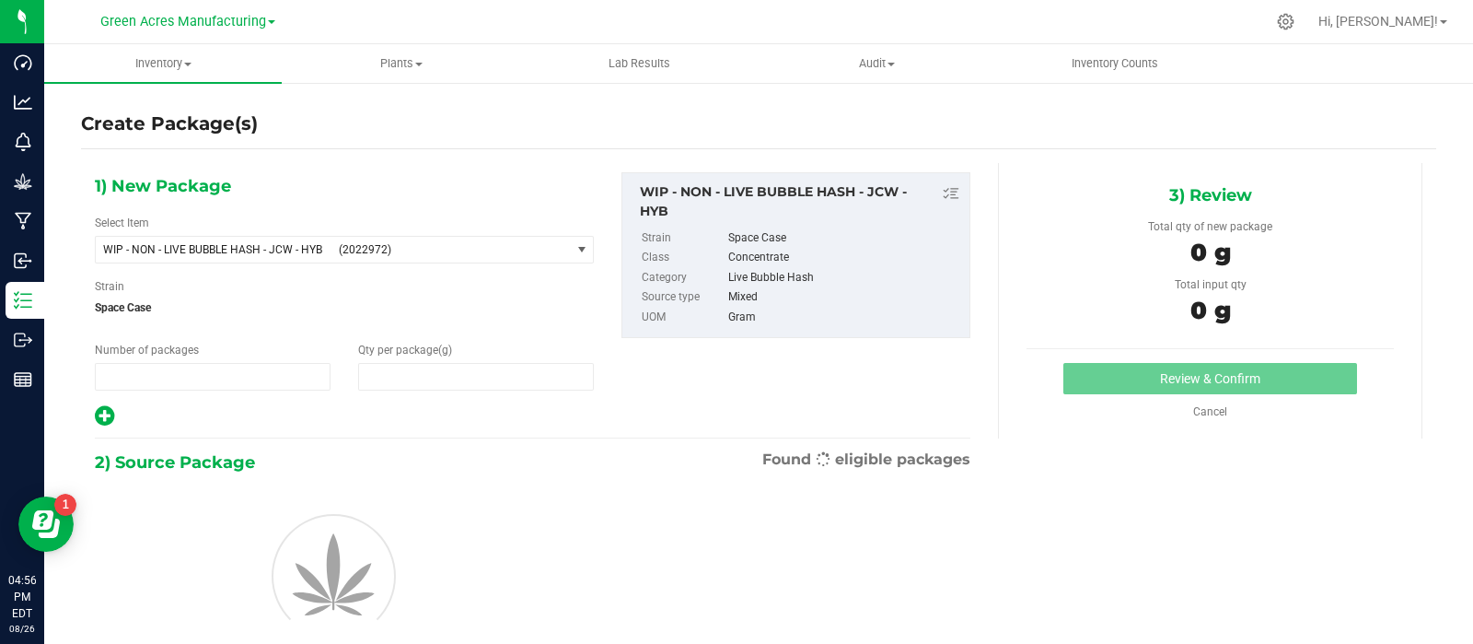
type input "1"
type input "0.0000"
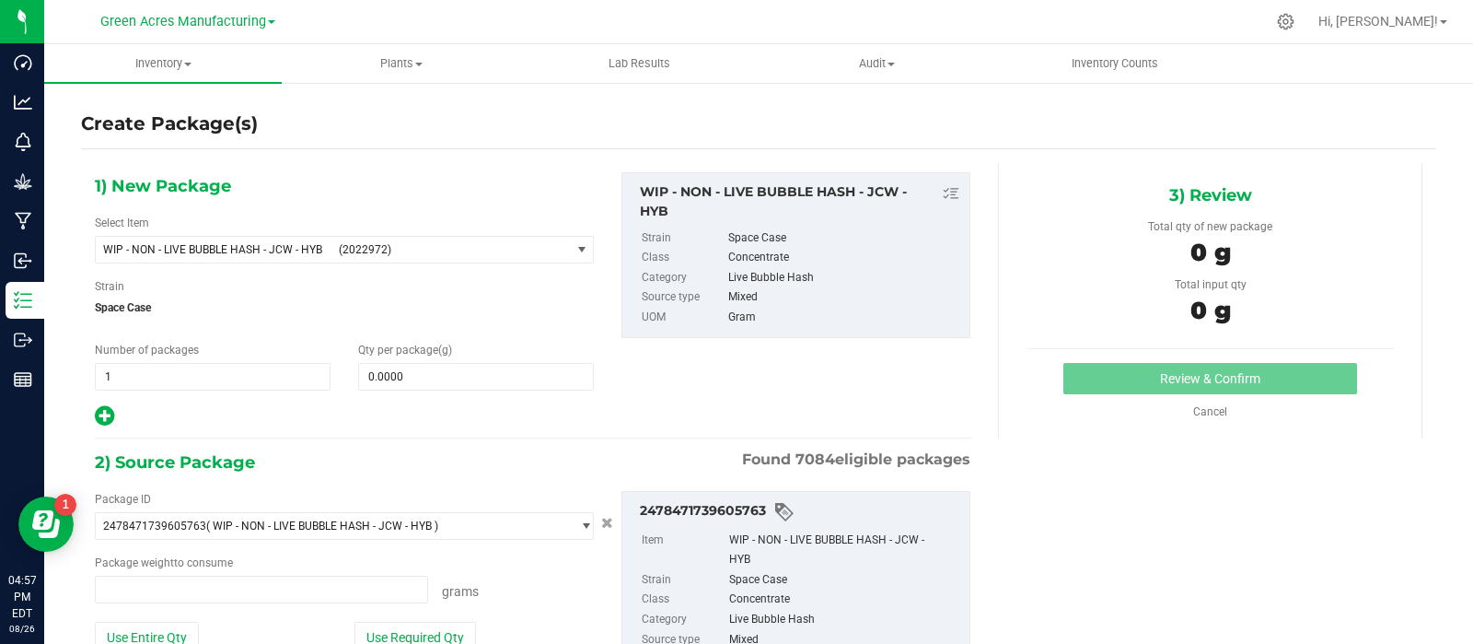
type input "0.0000 g"
click at [460, 239] on span "WIP - NON - LIVE BUBBLE HASH - JCW - HYB (2022972)" at bounding box center [333, 250] width 474 height 26
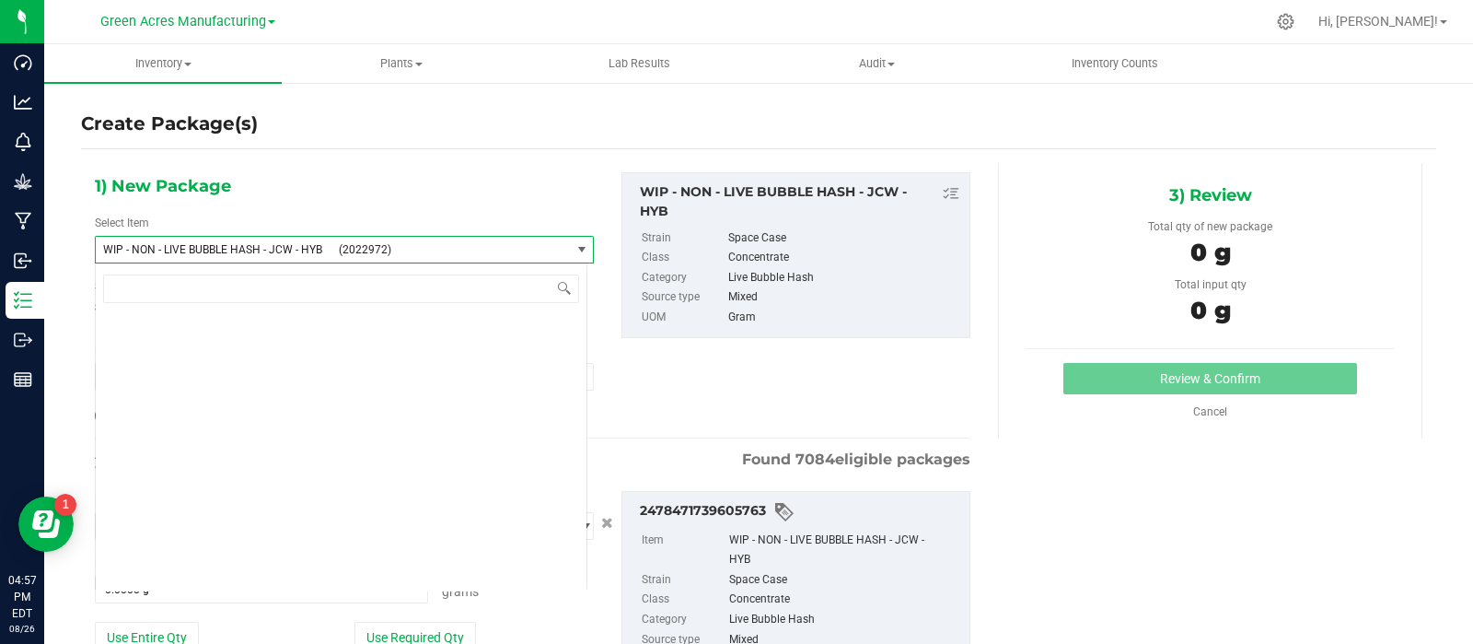
scroll to position [537193, 0]
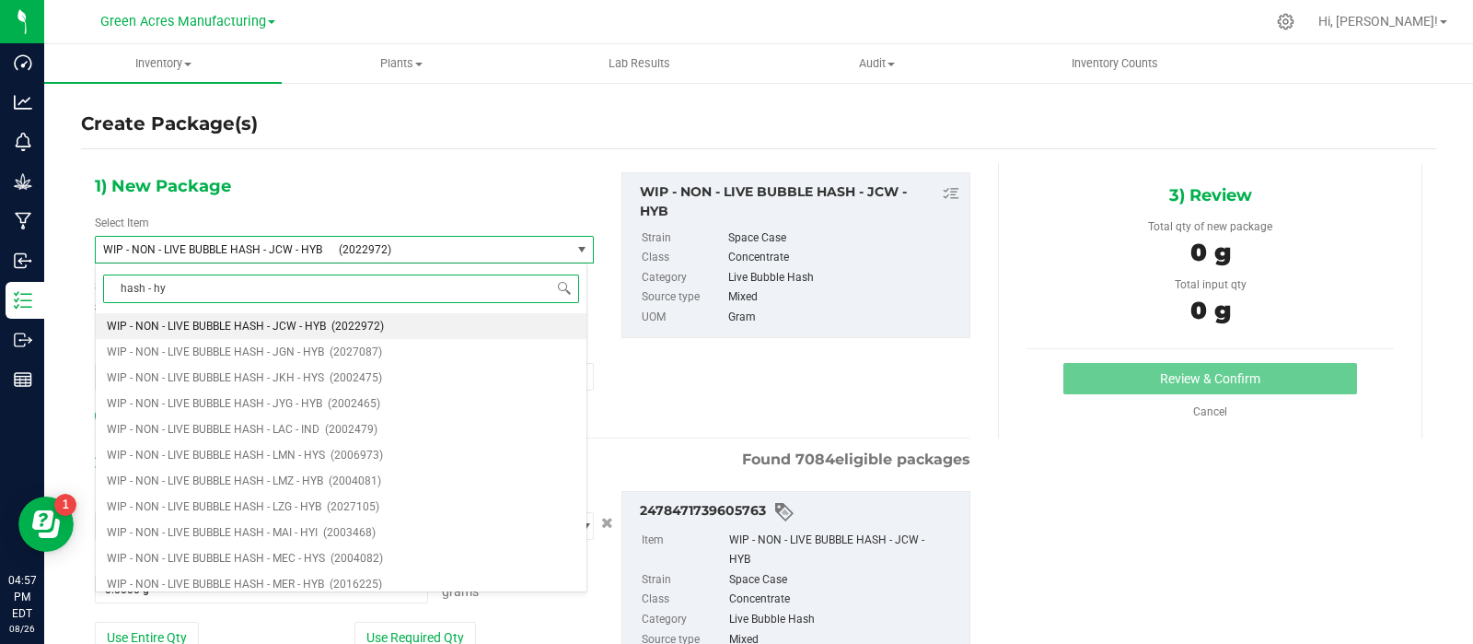
type input "hash - hyb"
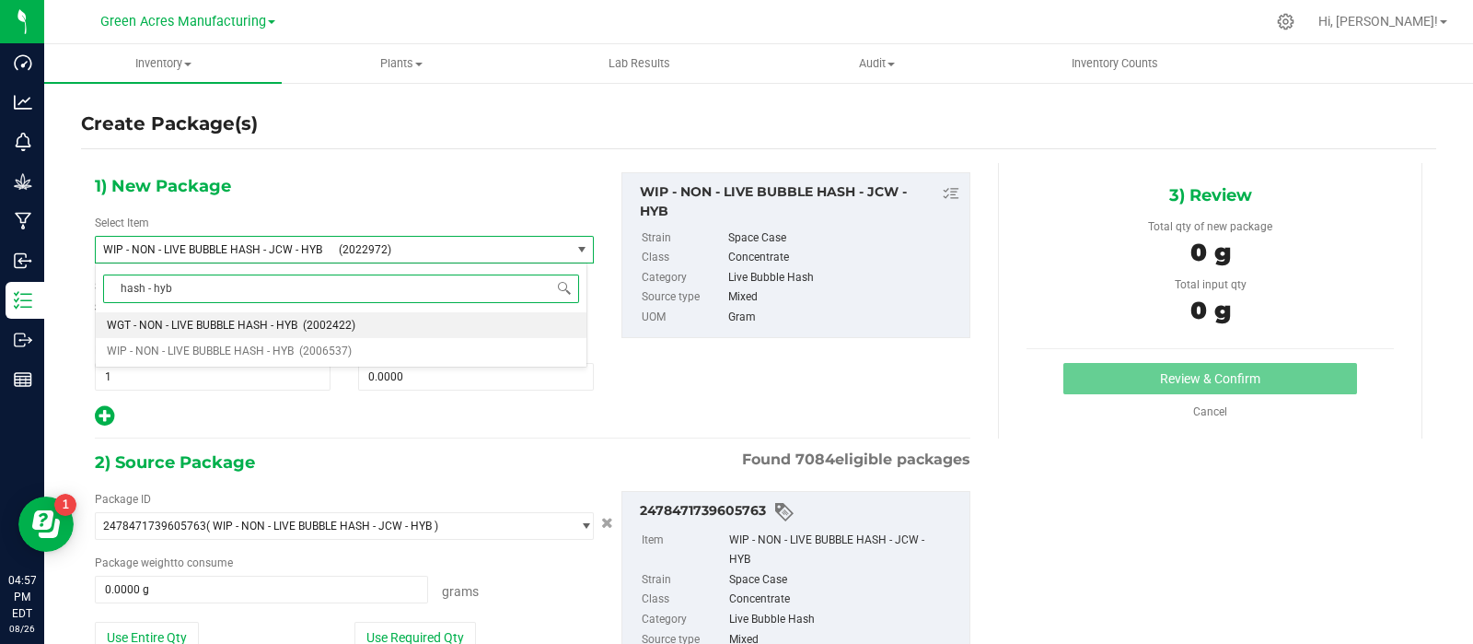
scroll to position [0, 0]
click at [247, 319] on span "WGT - NON - LIVE BUBBLE HASH - HYB" at bounding box center [202, 325] width 191 height 13
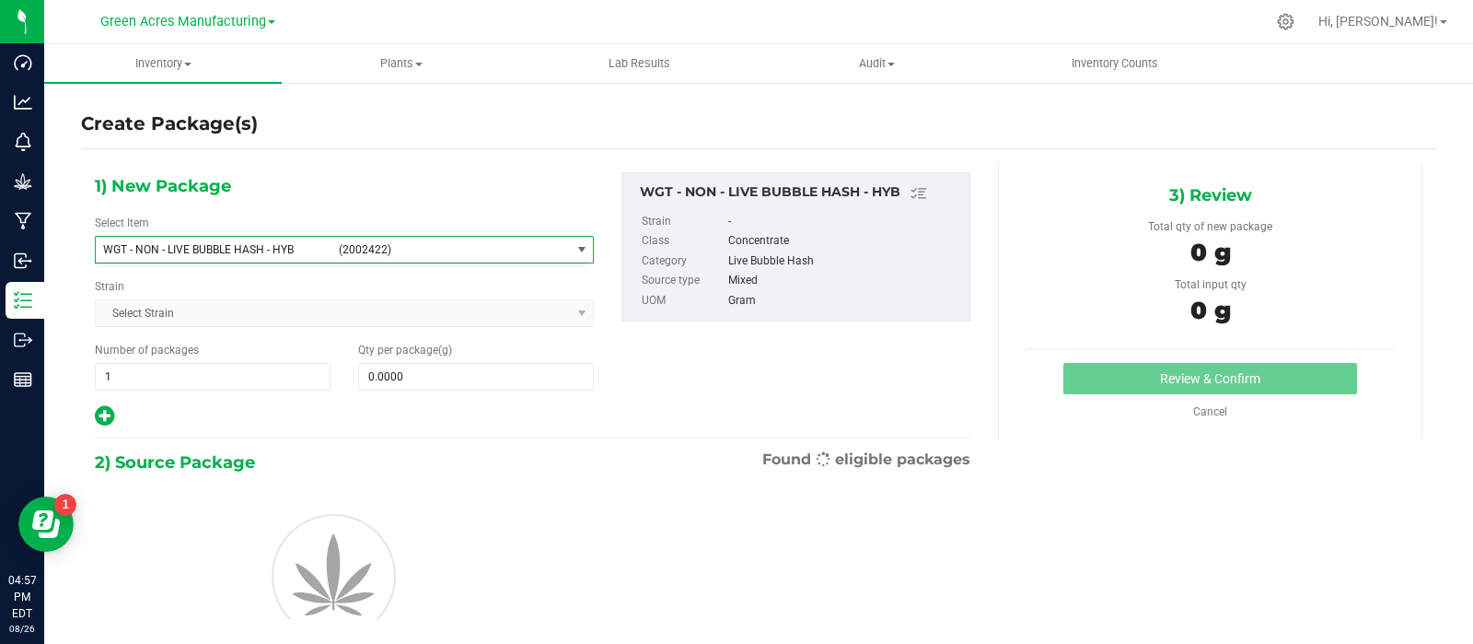
type input "0.0000"
drag, startPoint x: 247, startPoint y: 319, endPoint x: 410, endPoint y: 376, distance: 172.4
click at [410, 376] on input "0.0000" at bounding box center [476, 377] width 234 height 26
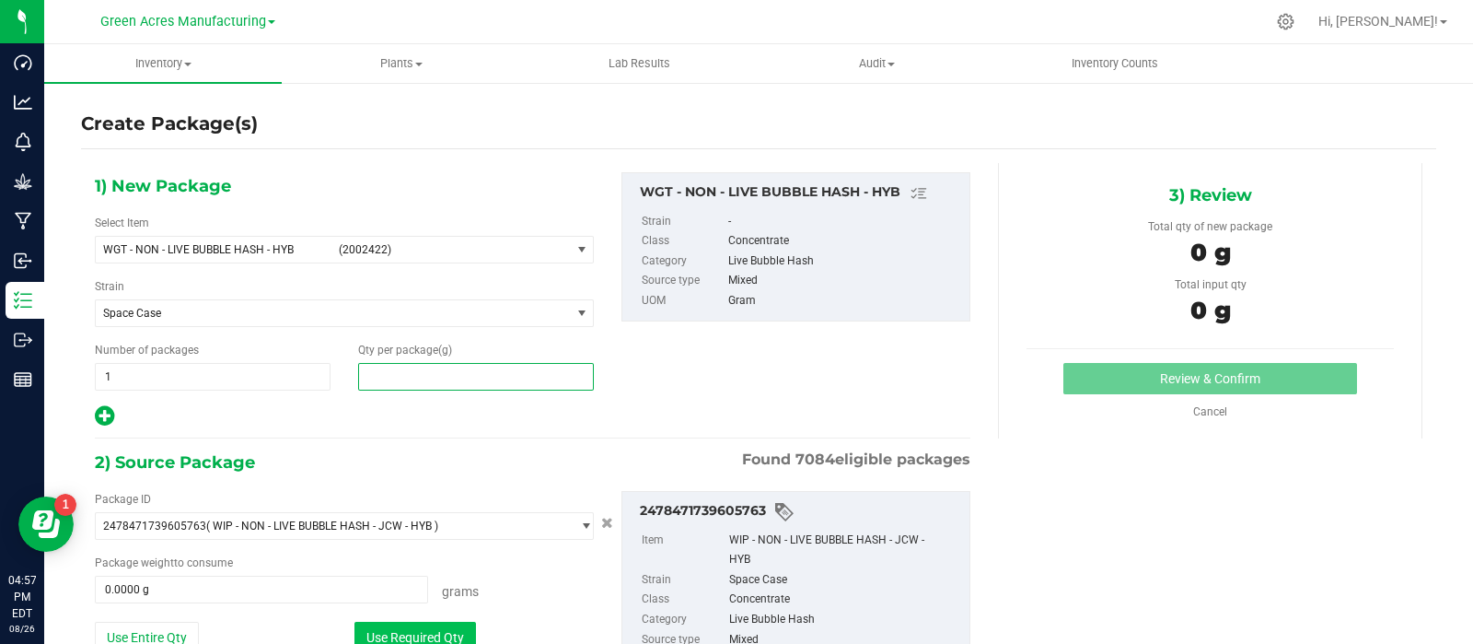
click at [383, 629] on button "Use Required Qty" at bounding box center [415, 636] width 122 height 31
type input "0.0000"
type input "0"
click at [410, 374] on span "0.0000 0" at bounding box center [476, 377] width 236 height 28
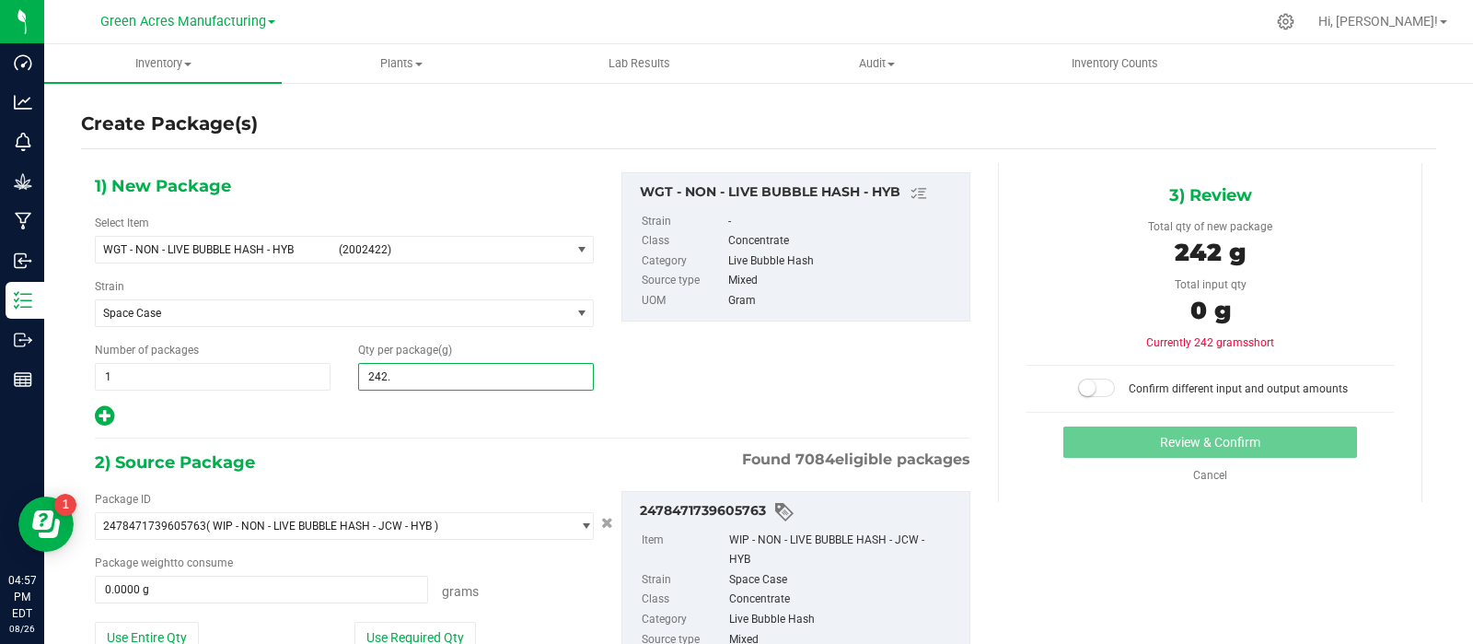
type input "242.7"
click at [402, 623] on button "Use Required Qty" at bounding box center [415, 636] width 122 height 31
type input "242.7000"
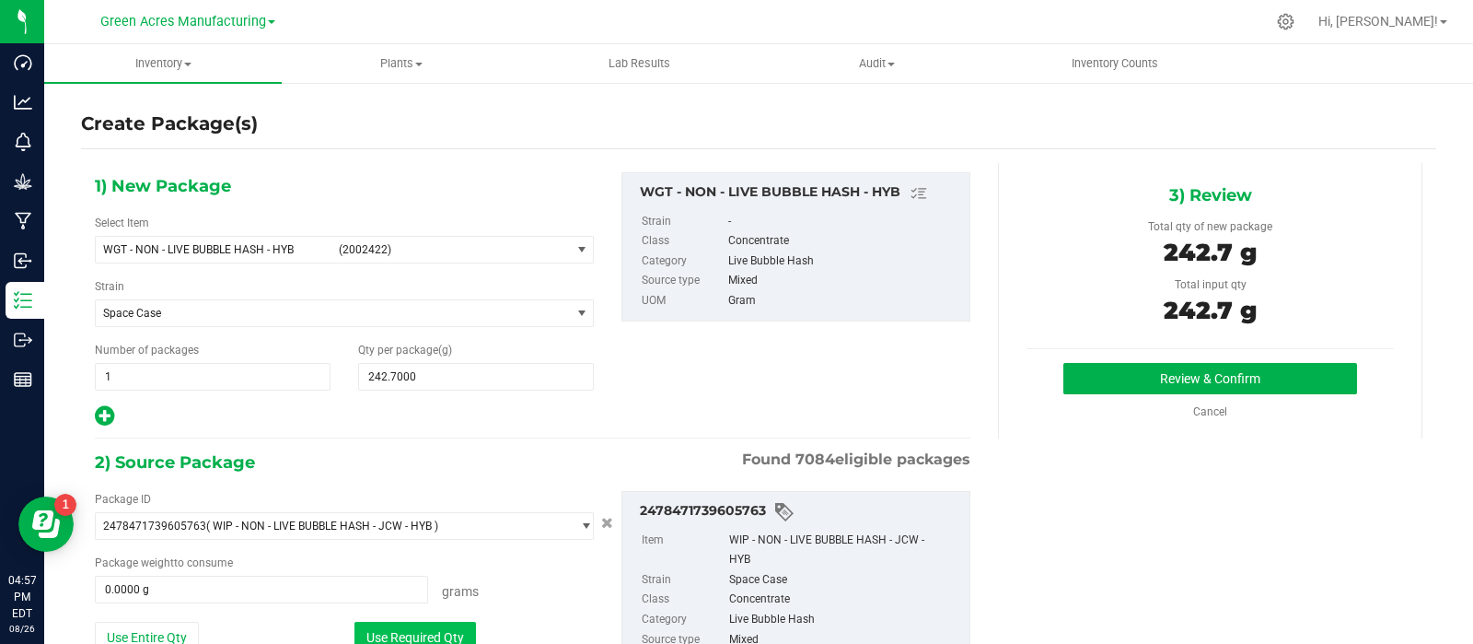
type input "242.7000 g"
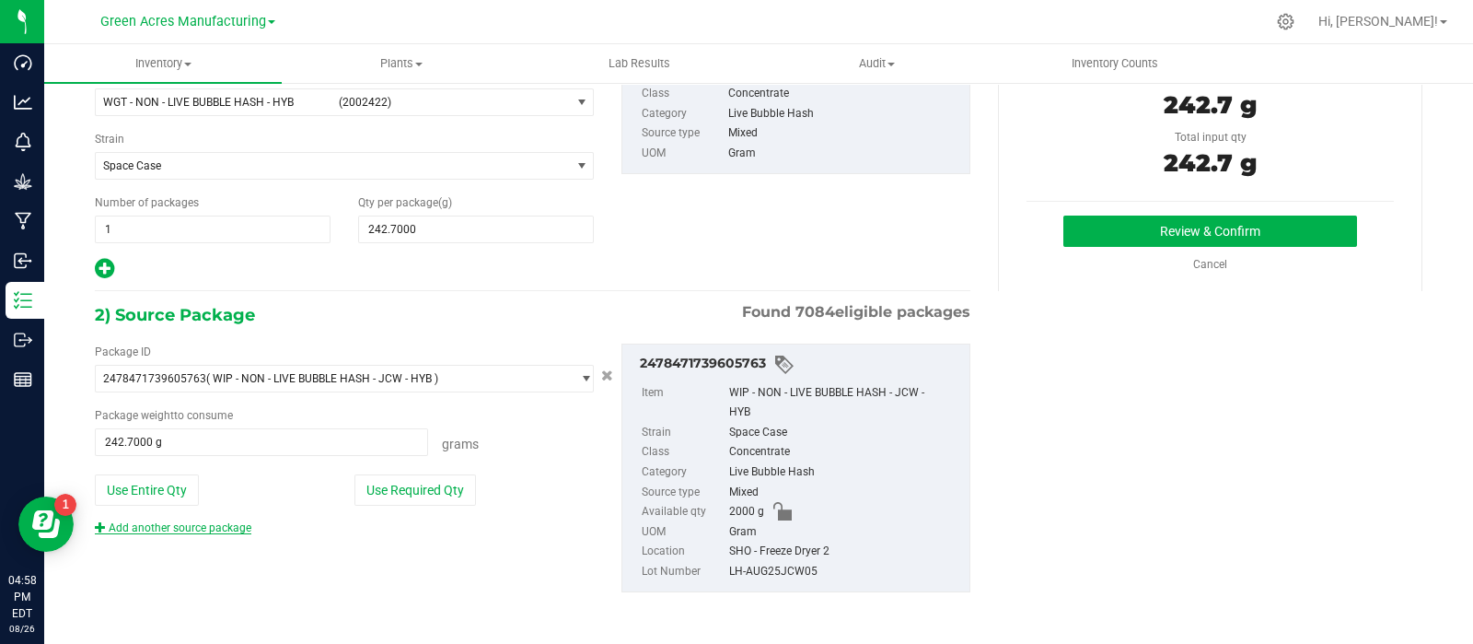
click at [177, 525] on link "Add another source package" at bounding box center [173, 527] width 157 height 13
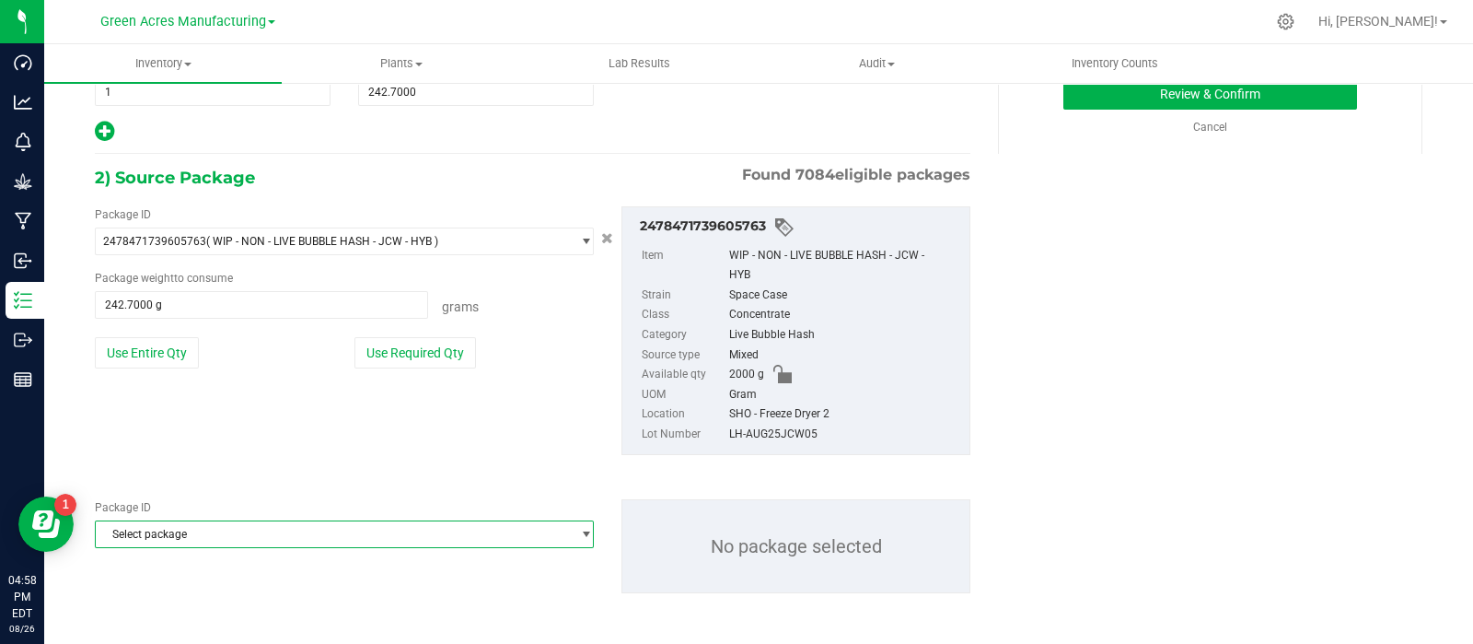
click at [256, 523] on span "Select package" at bounding box center [333, 534] width 474 height 26
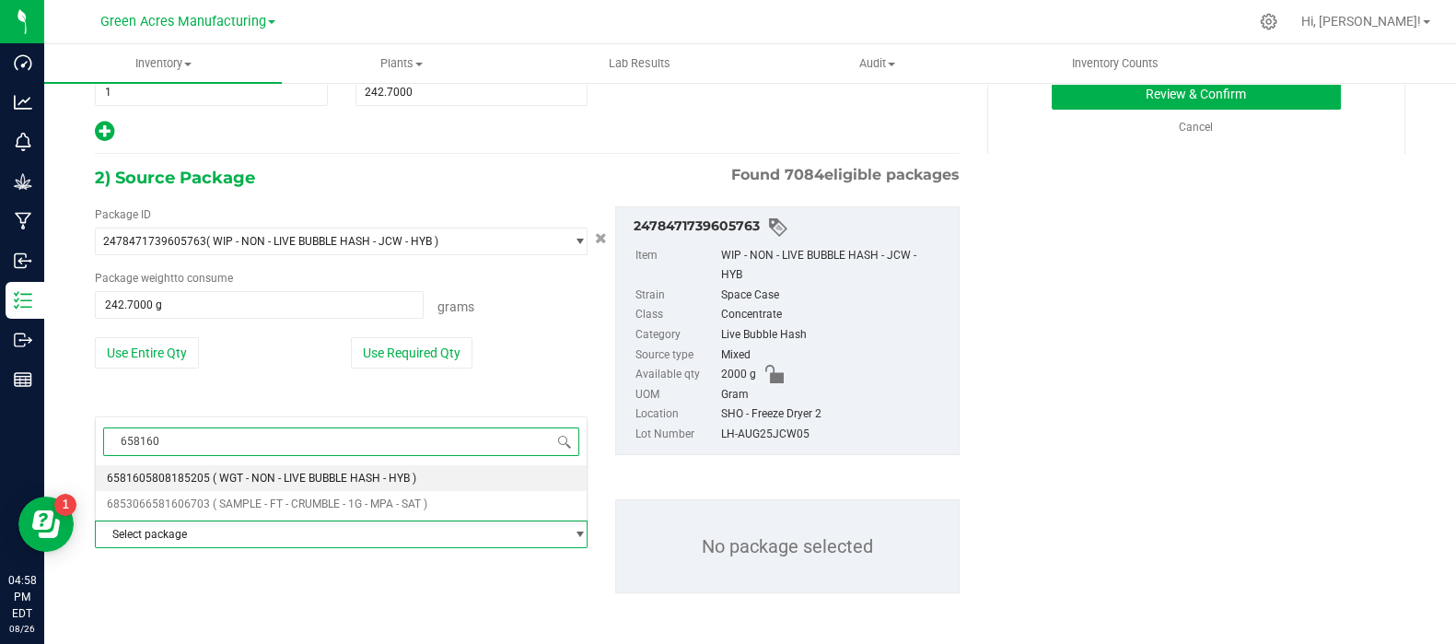
type input "6581605"
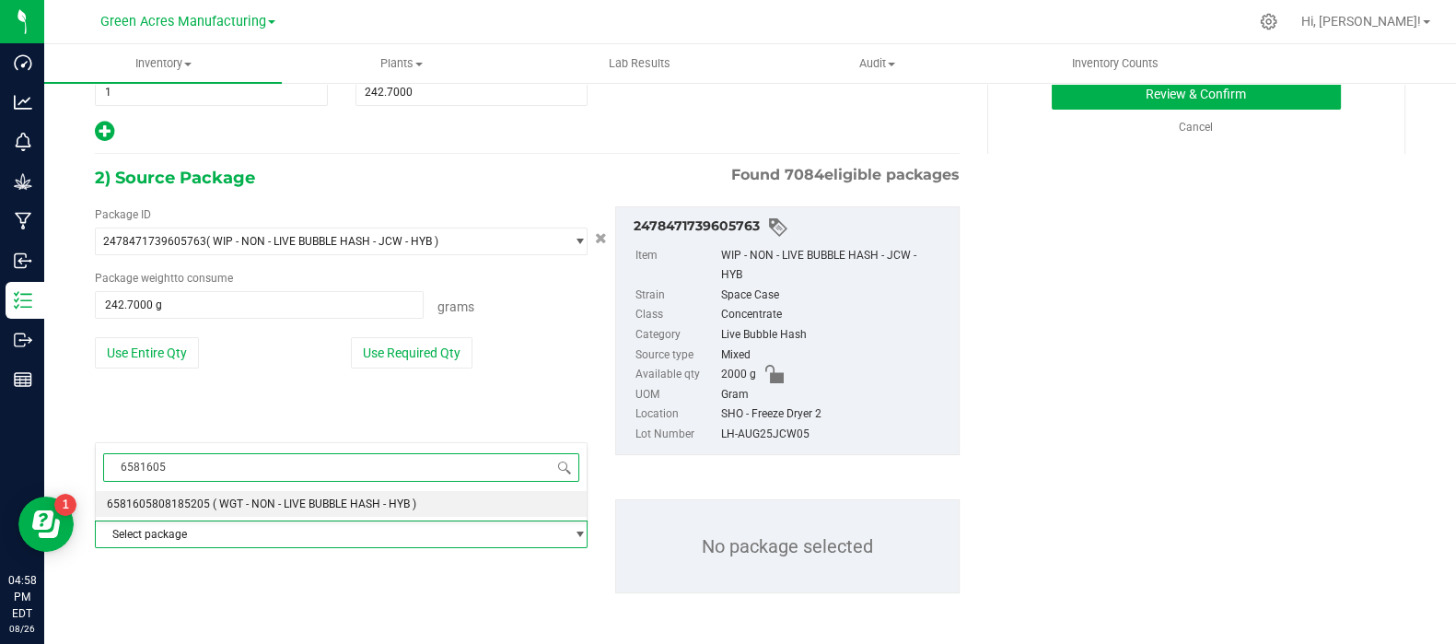
click at [251, 506] on span "( WGT - NON - LIVE BUBBLE HASH - HYB )" at bounding box center [314, 503] width 203 height 13
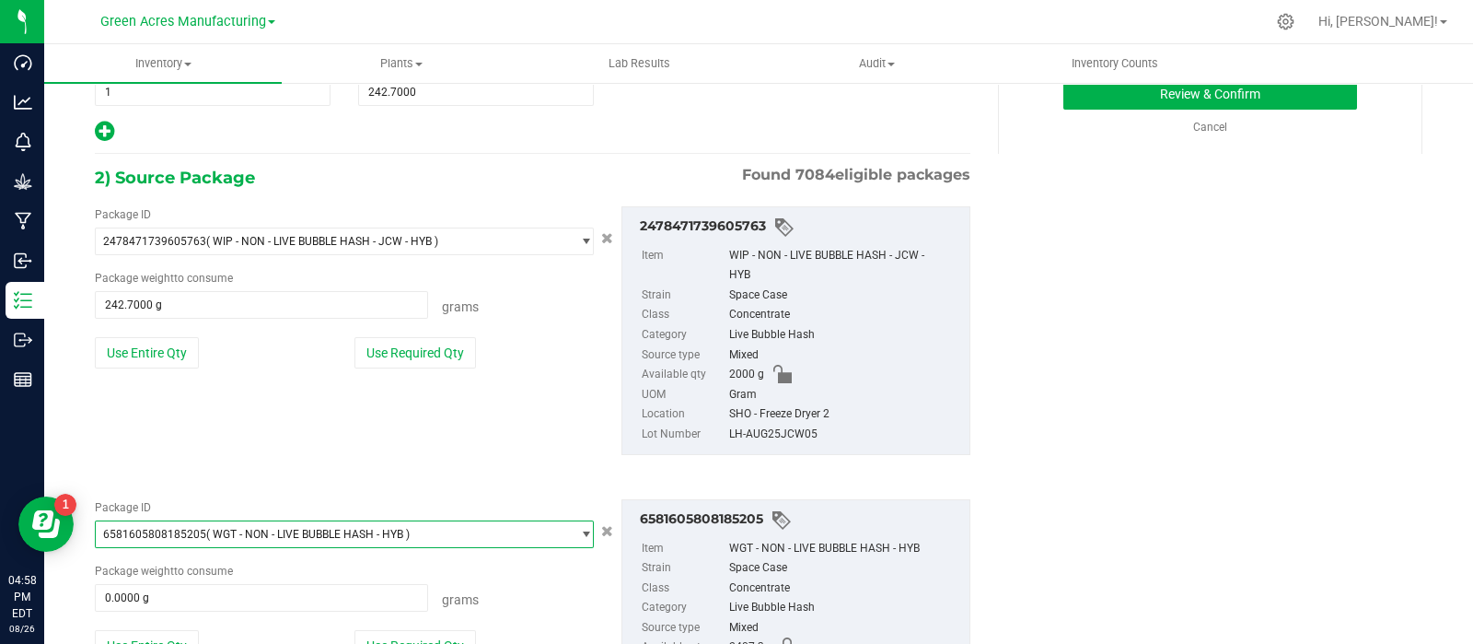
scroll to position [419, 0]
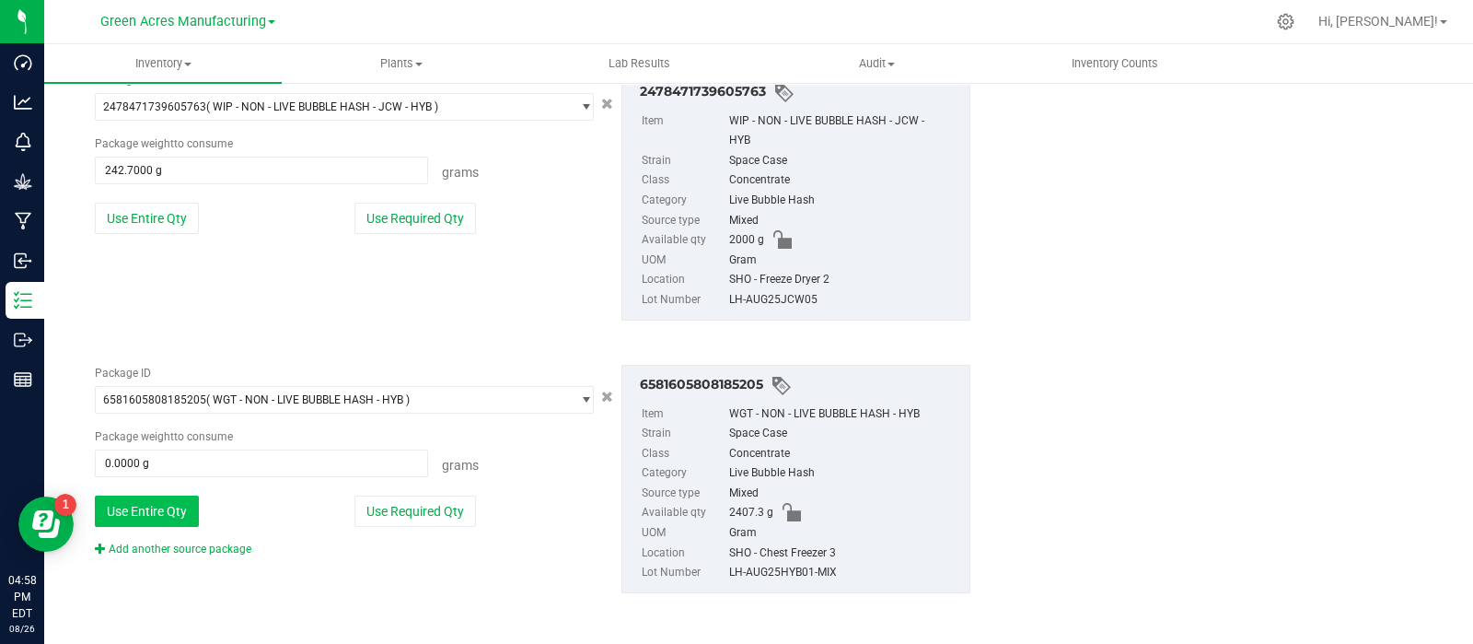
click at [168, 512] on button "Use Entire Qty" at bounding box center [147, 510] width 104 height 31
type input "2407.3000 g"
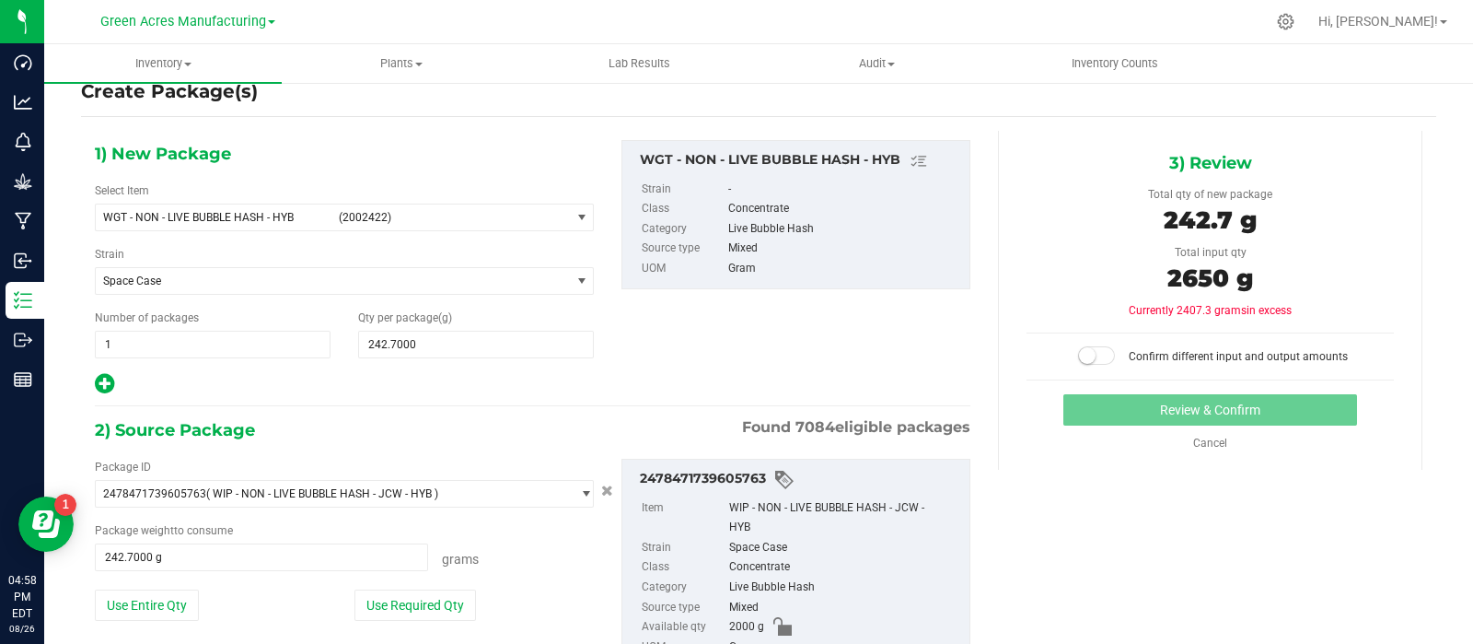
scroll to position [0, 0]
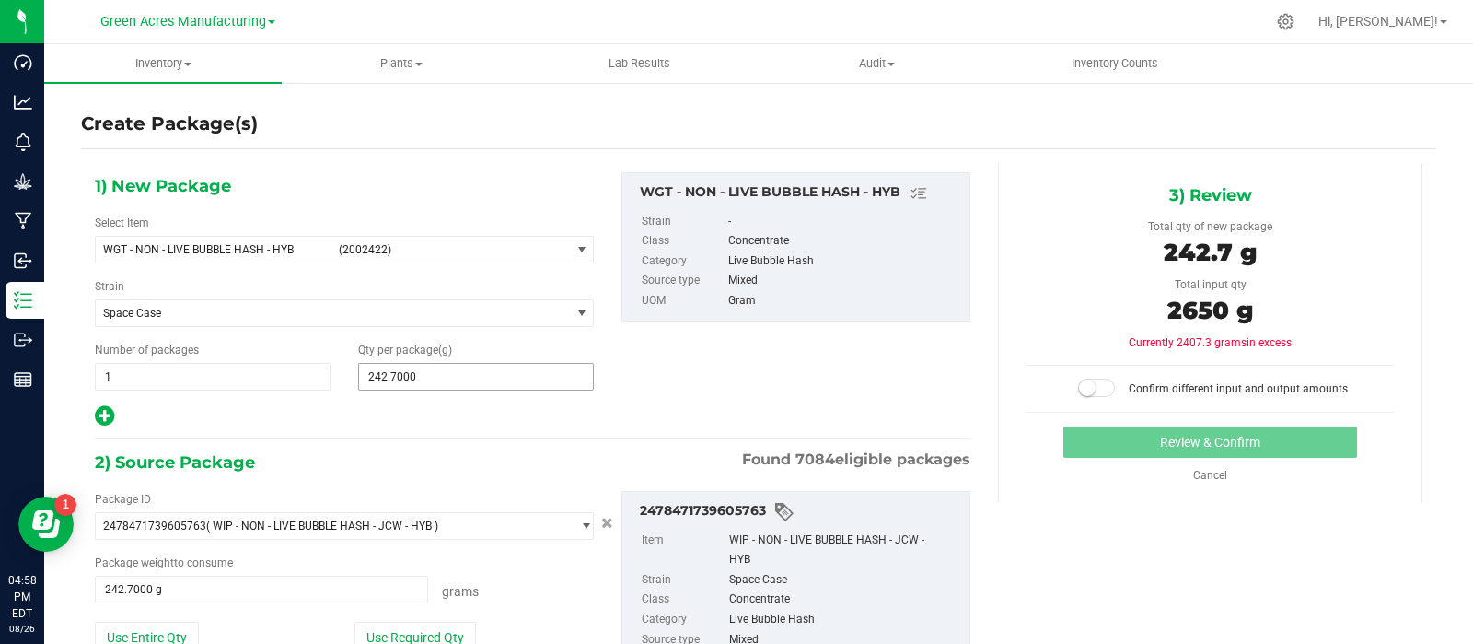
click at [456, 366] on span "242.7000 242.7" at bounding box center [476, 377] width 236 height 28
click at [501, 378] on input "242.72650" at bounding box center [476, 377] width 234 height 26
drag, startPoint x: 498, startPoint y: 377, endPoint x: 309, endPoint y: 383, distance: 188.8
click at [309, 383] on div "Number of packages 1 1 Qty per package (g) 242.7000 242.72650" at bounding box center [344, 366] width 527 height 49
type input "2650"
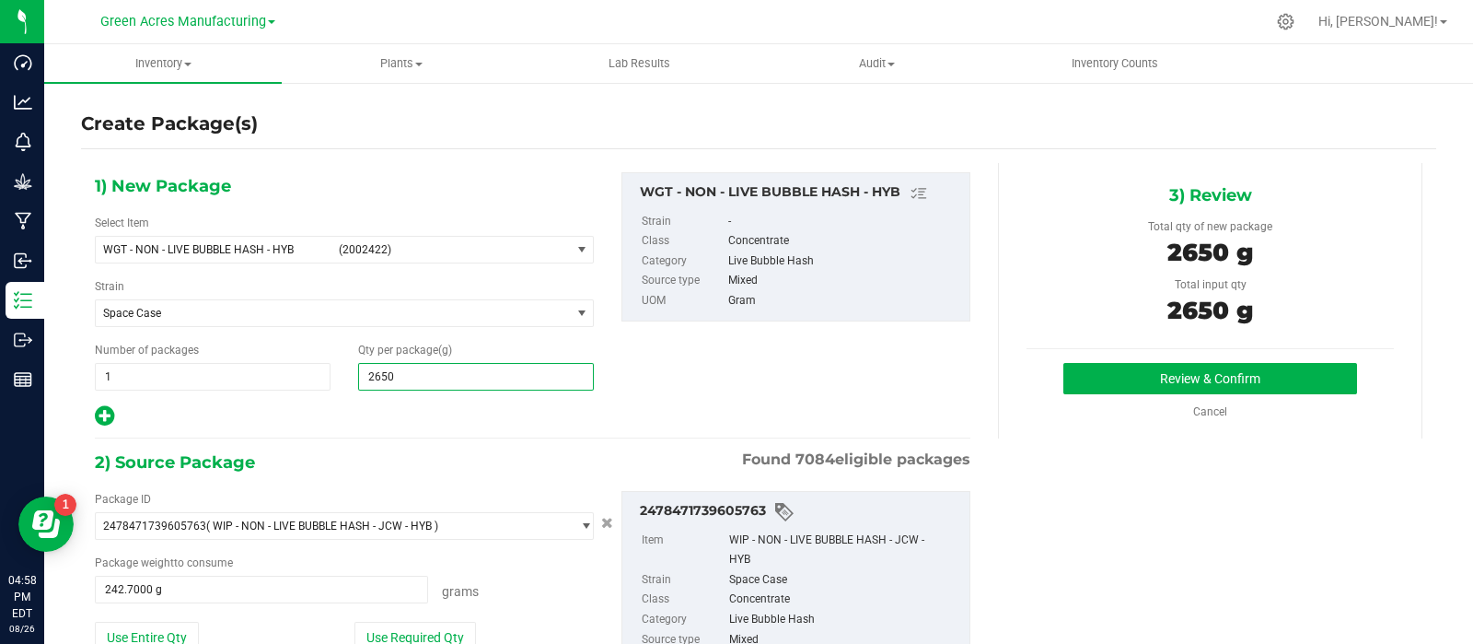
type input "2,650.0000"
click at [363, 440] on div "1) New Package Select Item WGT - NON - LIVE BUBBLE HASH - HYB (2002422) WGT - N…" at bounding box center [532, 607] width 903 height 888
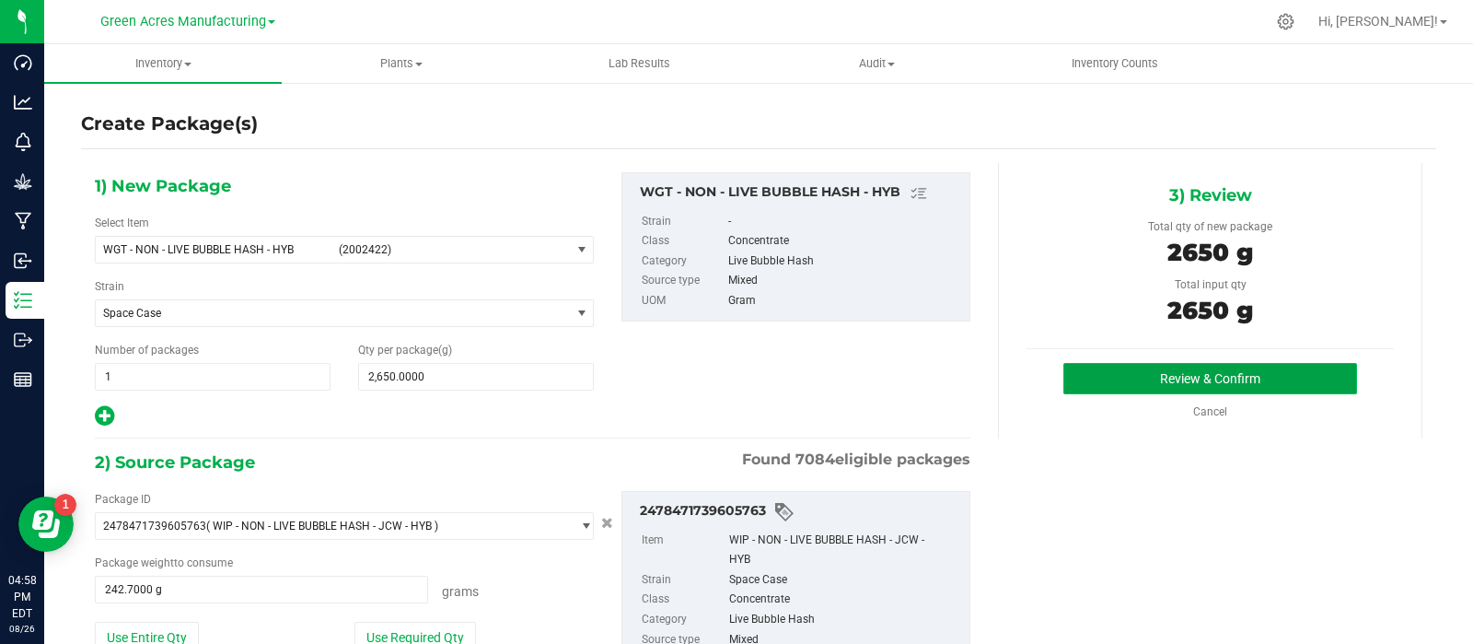
click at [1128, 368] on button "Review & Confirm" at bounding box center [1210, 378] width 294 height 31
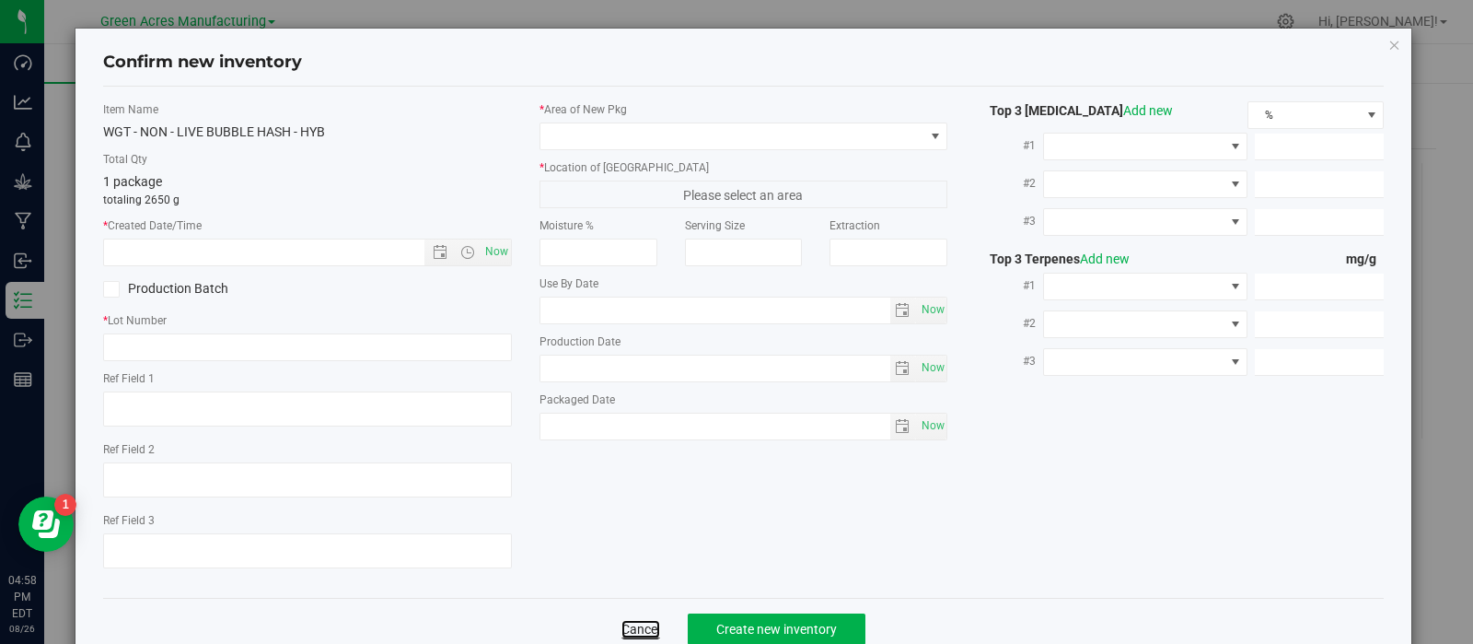
click at [646, 632] on link "Cancel" at bounding box center [640, 629] width 39 height 18
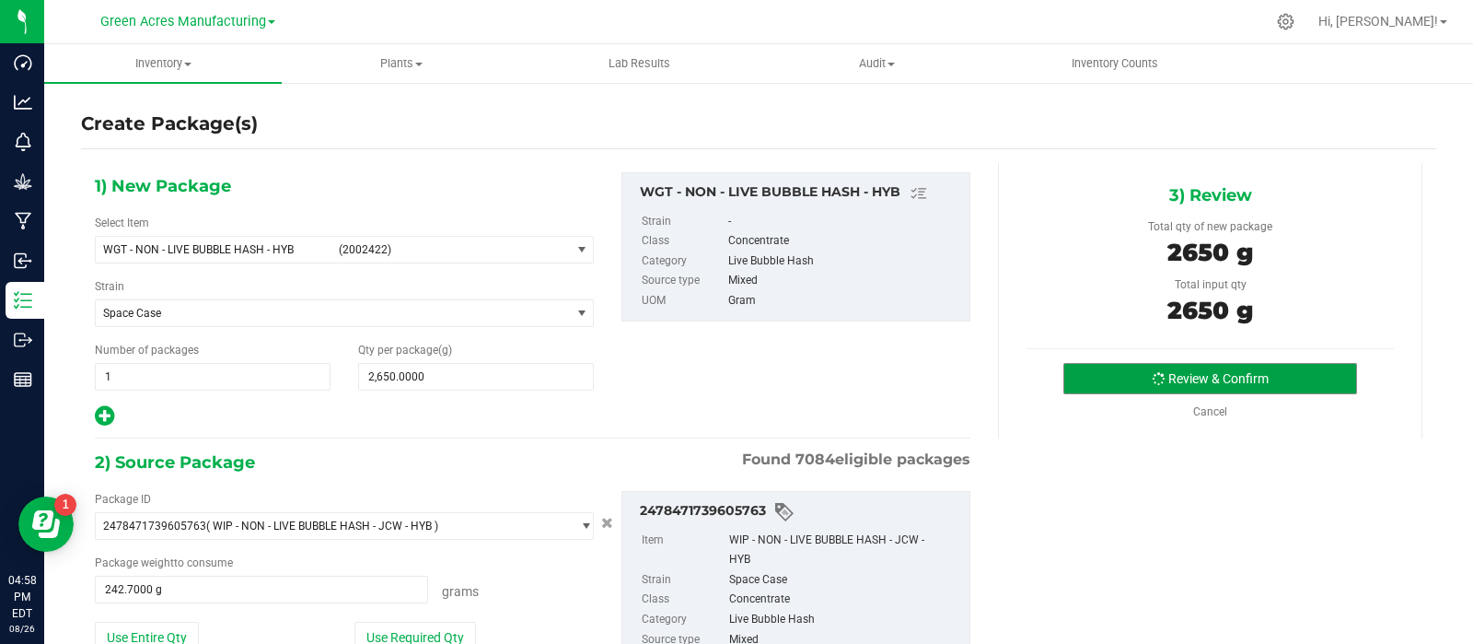
scroll to position [419, 0]
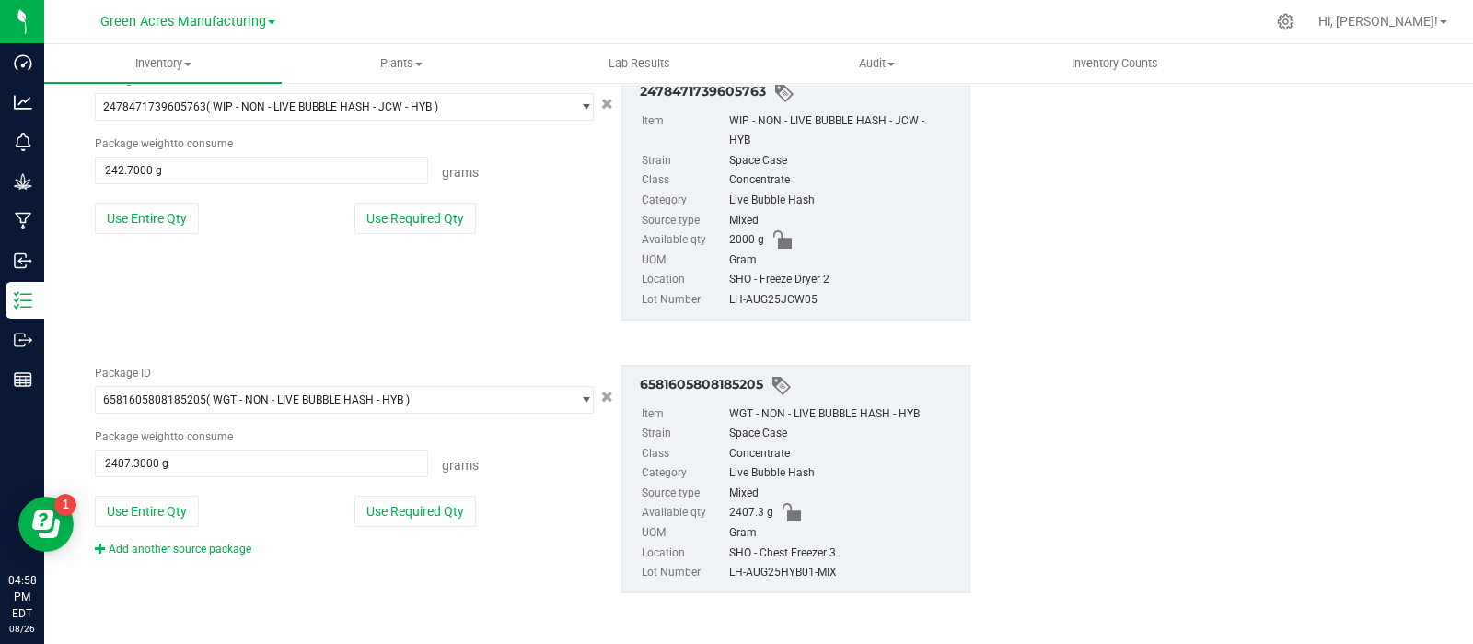
click at [748, 571] on div "LH-AUG25HYB01-MIX" at bounding box center [844, 573] width 231 height 20
copy div "LH-AUG25HYB01-MIX"
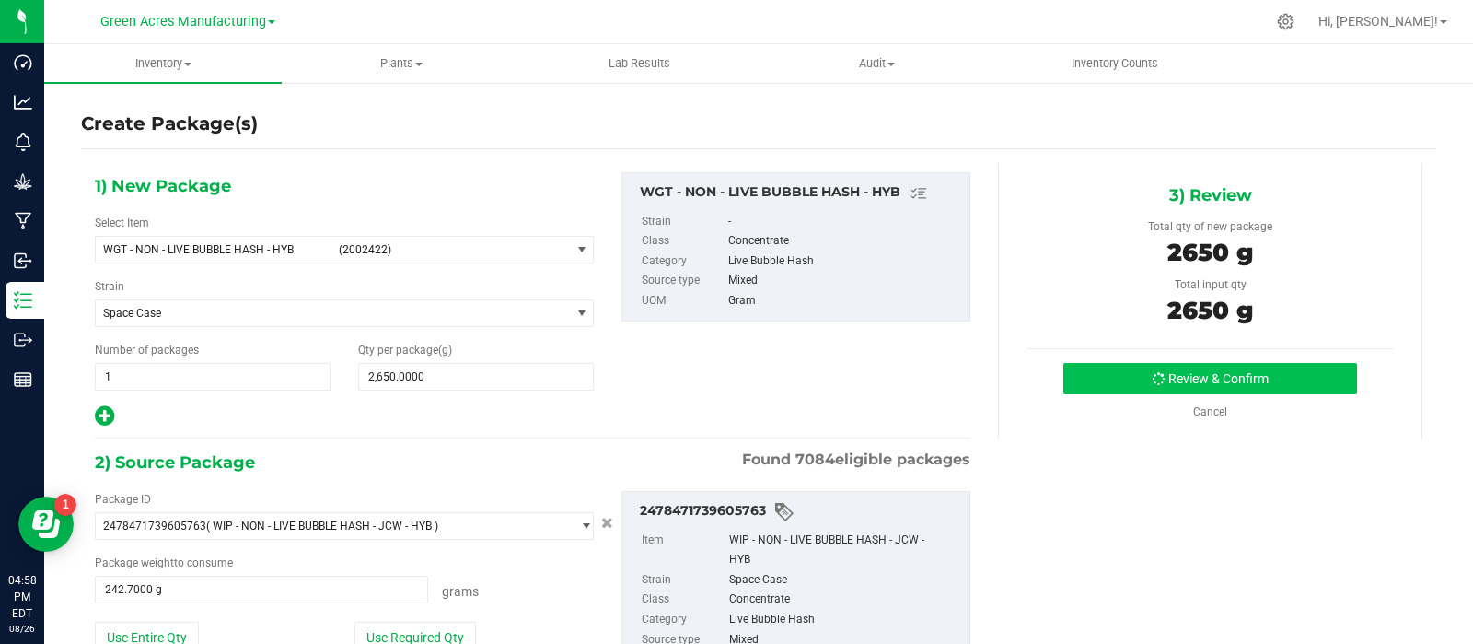
click at [1083, 390] on div "Review & Confirm Cancel" at bounding box center [1210, 391] width 367 height 57
click at [1082, 378] on button "Review & Confirm" at bounding box center [1210, 378] width 294 height 31
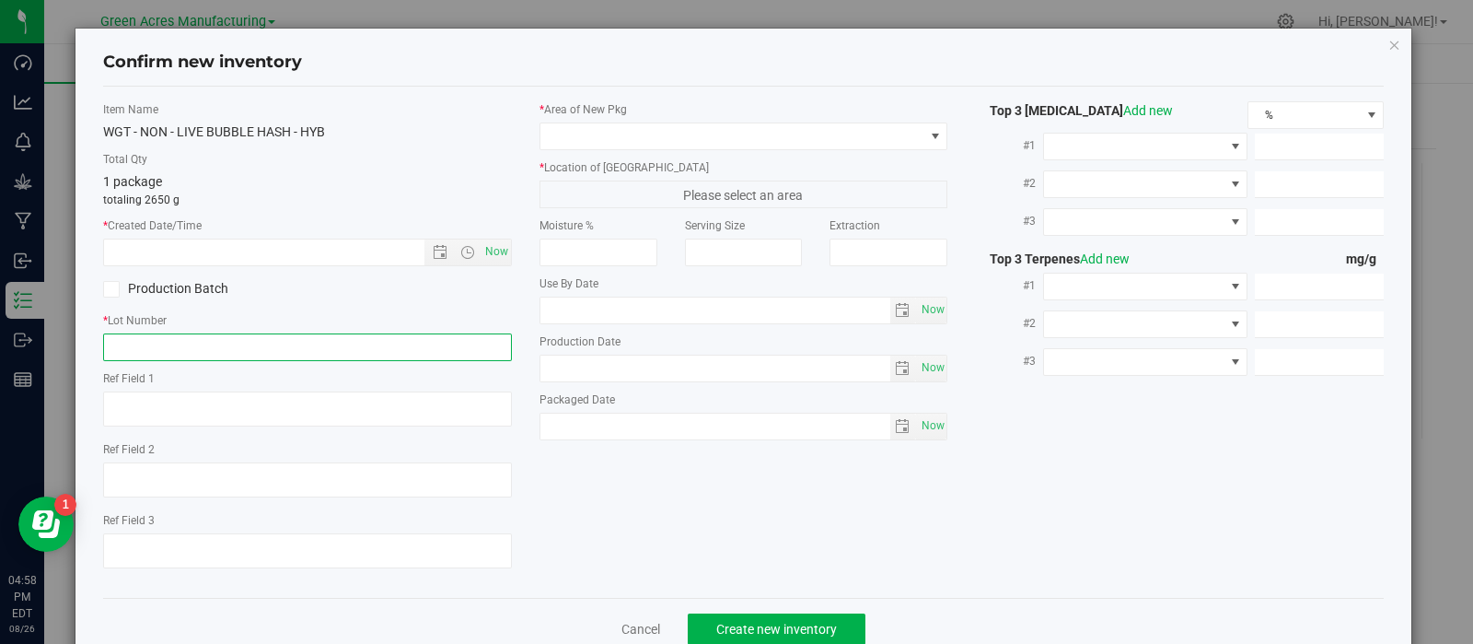
click at [262, 338] on input "text" at bounding box center [307, 347] width 409 height 28
paste input "LH-AUG25HYB01-MIX"
type input "LH-AUG25HYB01-MIX"
click at [482, 251] on span "Now" at bounding box center [496, 251] width 31 height 27
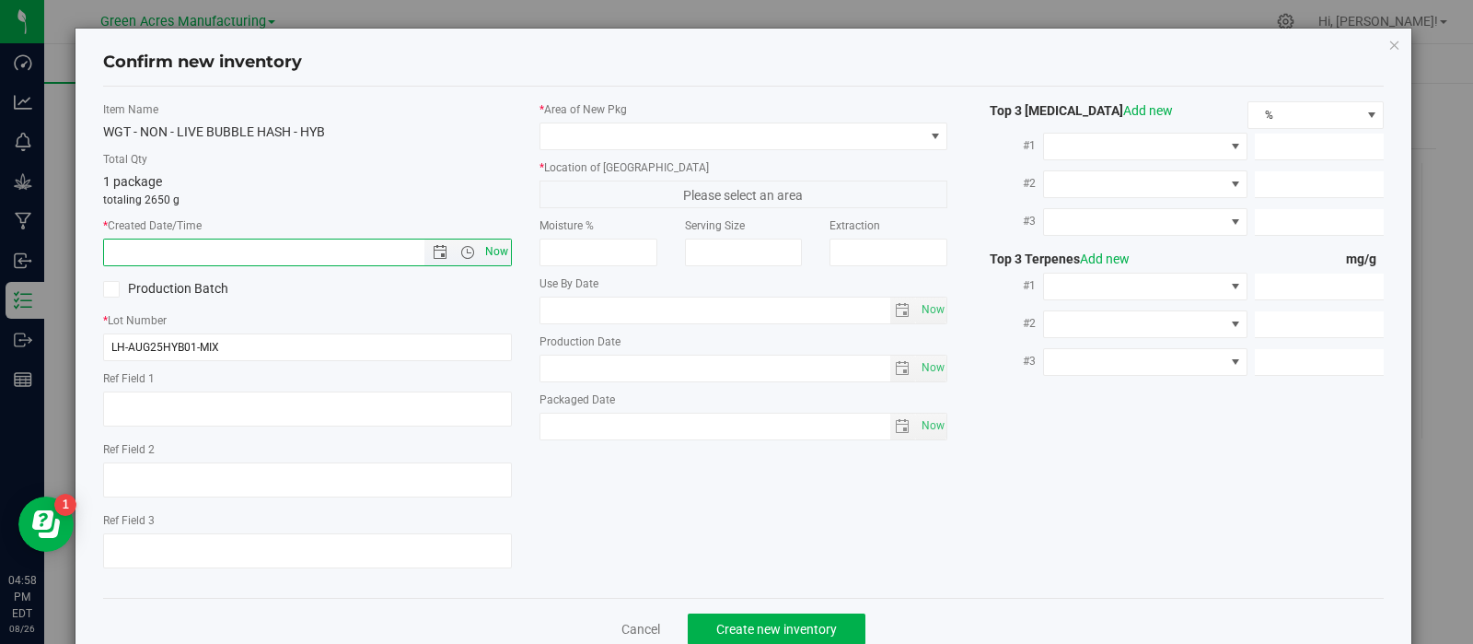
type input "8/26/2025 4:58 PM"
click at [590, 122] on div "* Area of New Pkg" at bounding box center [744, 125] width 409 height 49
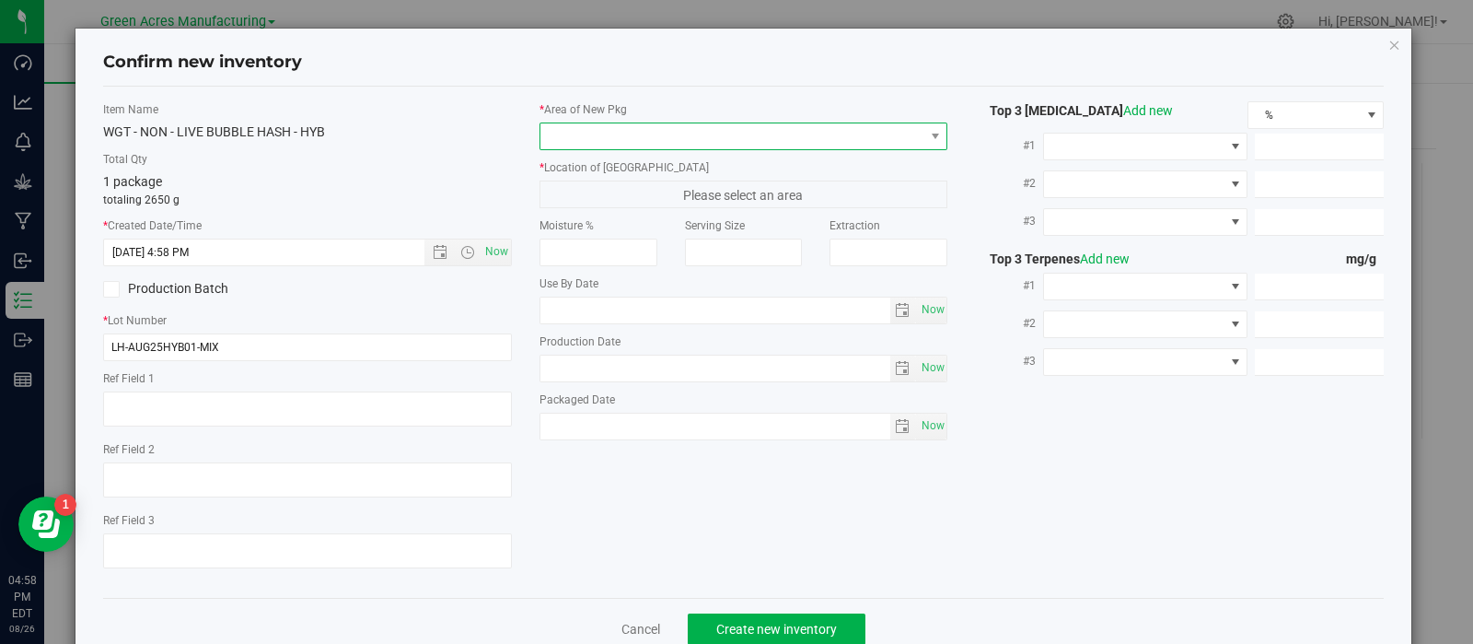
click at [594, 132] on span at bounding box center [732, 136] width 384 height 26
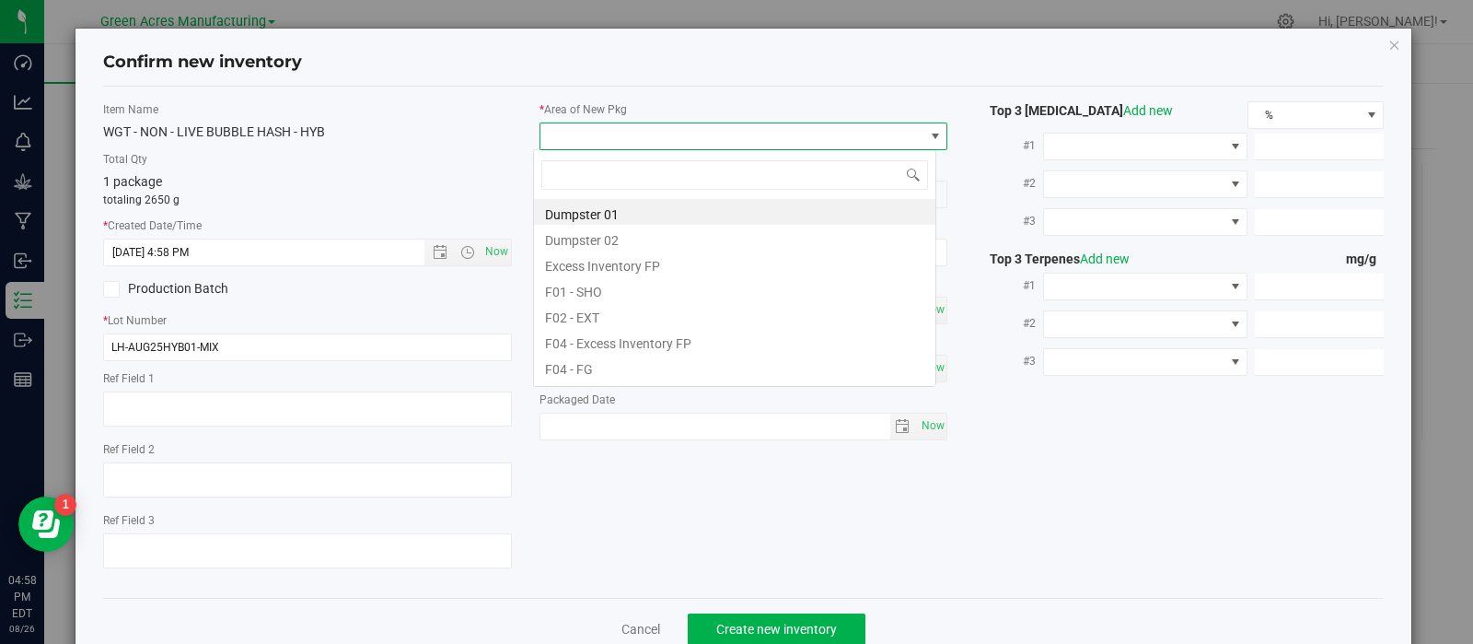
scroll to position [27, 403]
click at [626, 280] on li "F01 - SHO" at bounding box center [734, 289] width 401 height 26
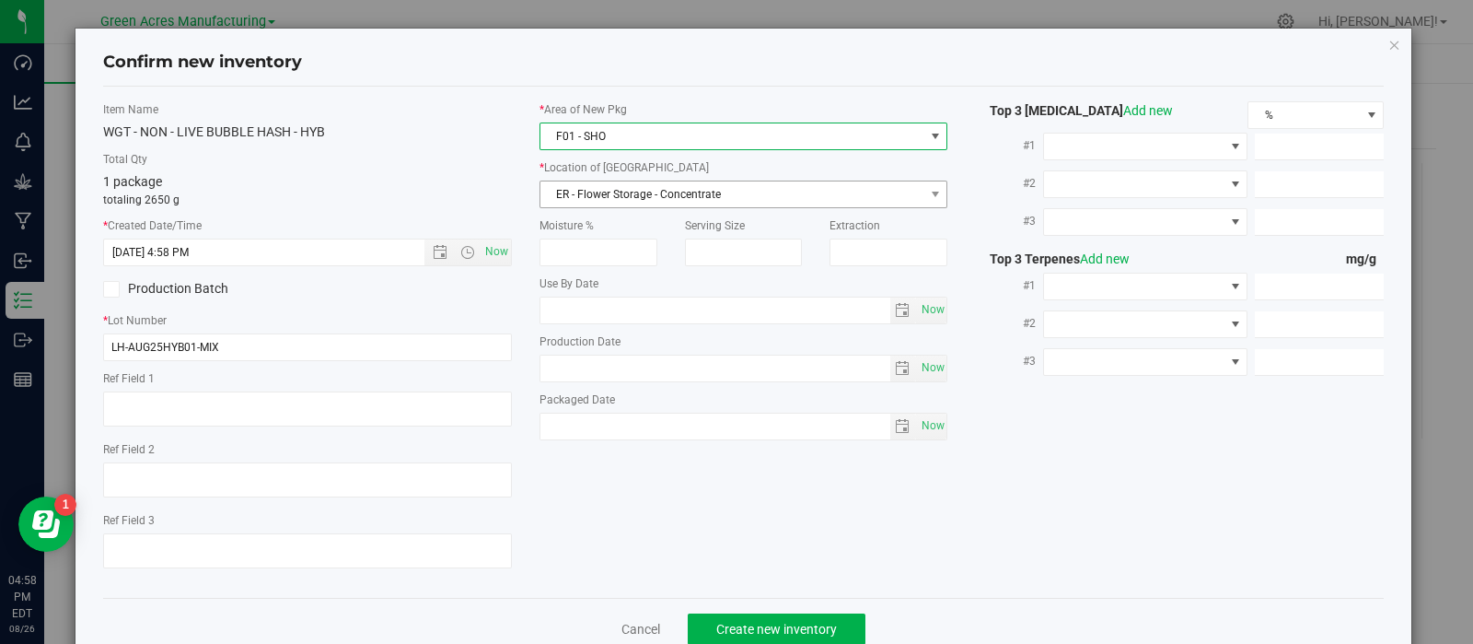
drag, startPoint x: 626, startPoint y: 208, endPoint x: 626, endPoint y: 189, distance: 19.3
click at [626, 203] on div "* Area of New Pkg F01 - SHO * Location of New Pkg ER - Flower Storage - Concent…" at bounding box center [744, 275] width 436 height 348
drag, startPoint x: 626, startPoint y: 189, endPoint x: 623, endPoint y: 176, distance: 13.2
click at [625, 191] on span "ER - Flower Storage - Concentrate" at bounding box center [732, 194] width 384 height 26
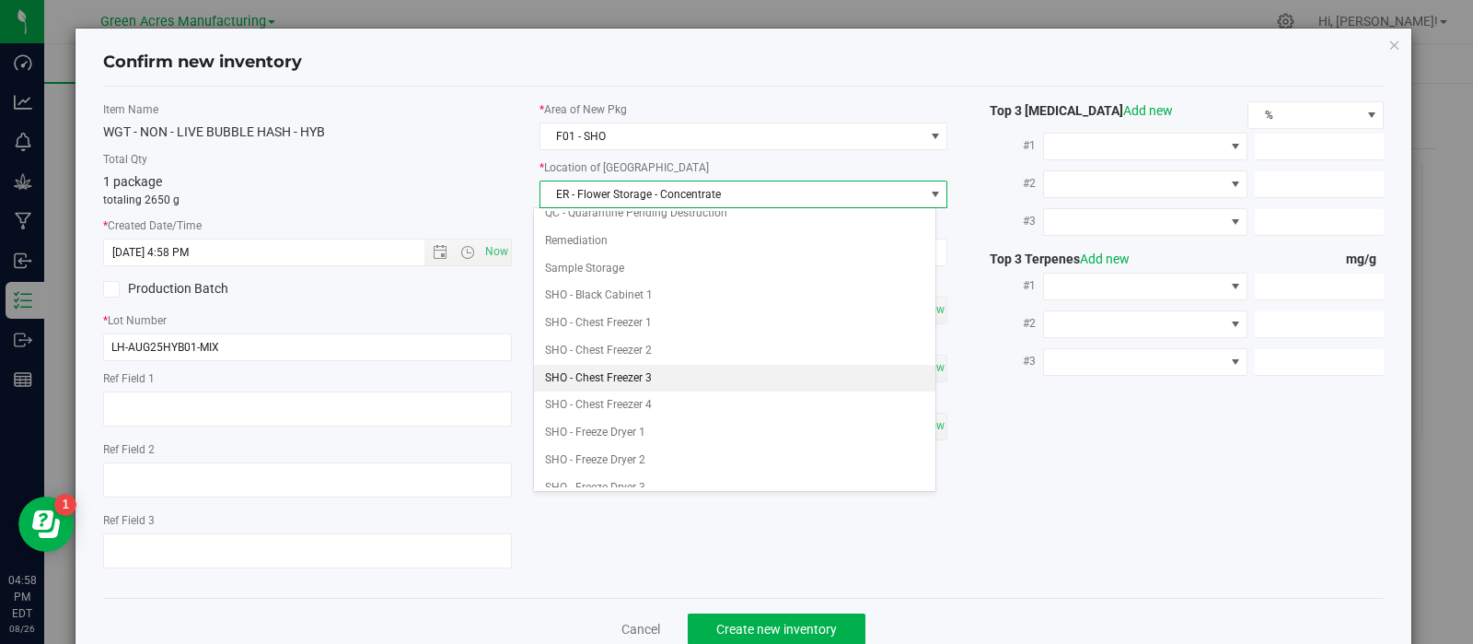
scroll to position [313, 0]
click at [638, 376] on li "SHO - Chest Freezer 3" at bounding box center [734, 378] width 401 height 28
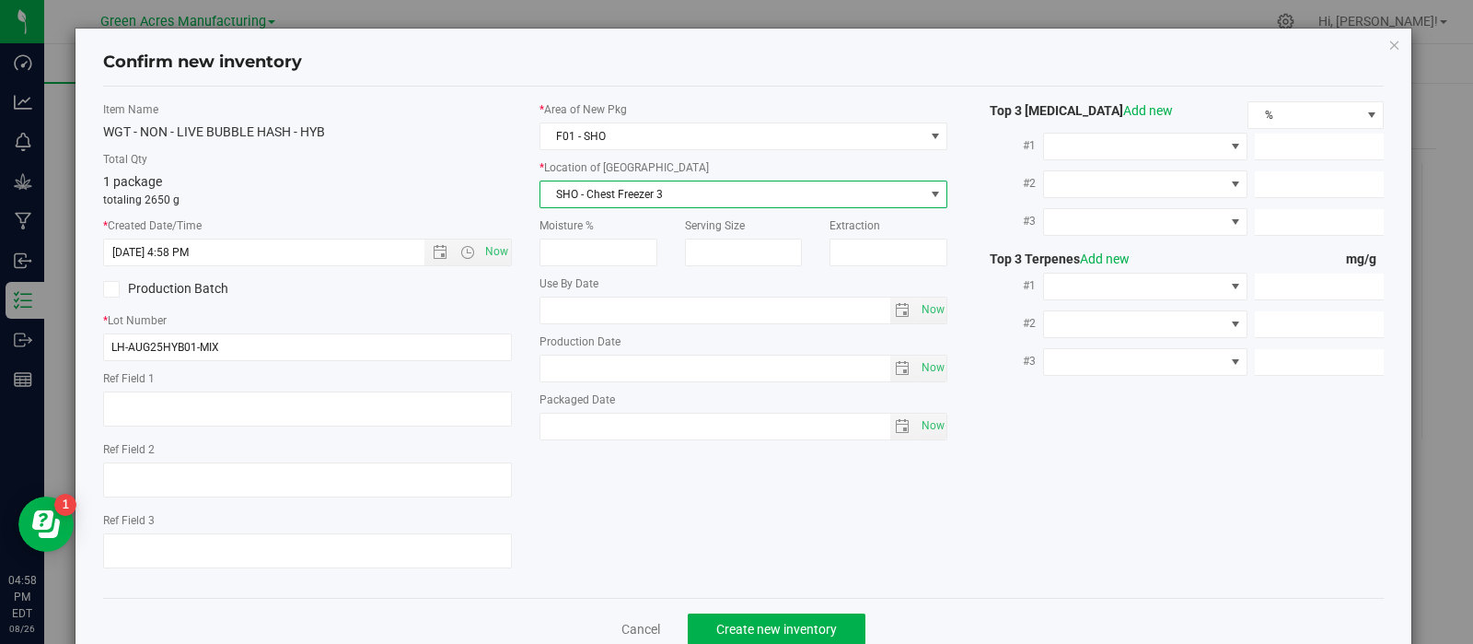
click at [722, 612] on div "Cancel Create new inventory" at bounding box center [744, 629] width 1282 height 62
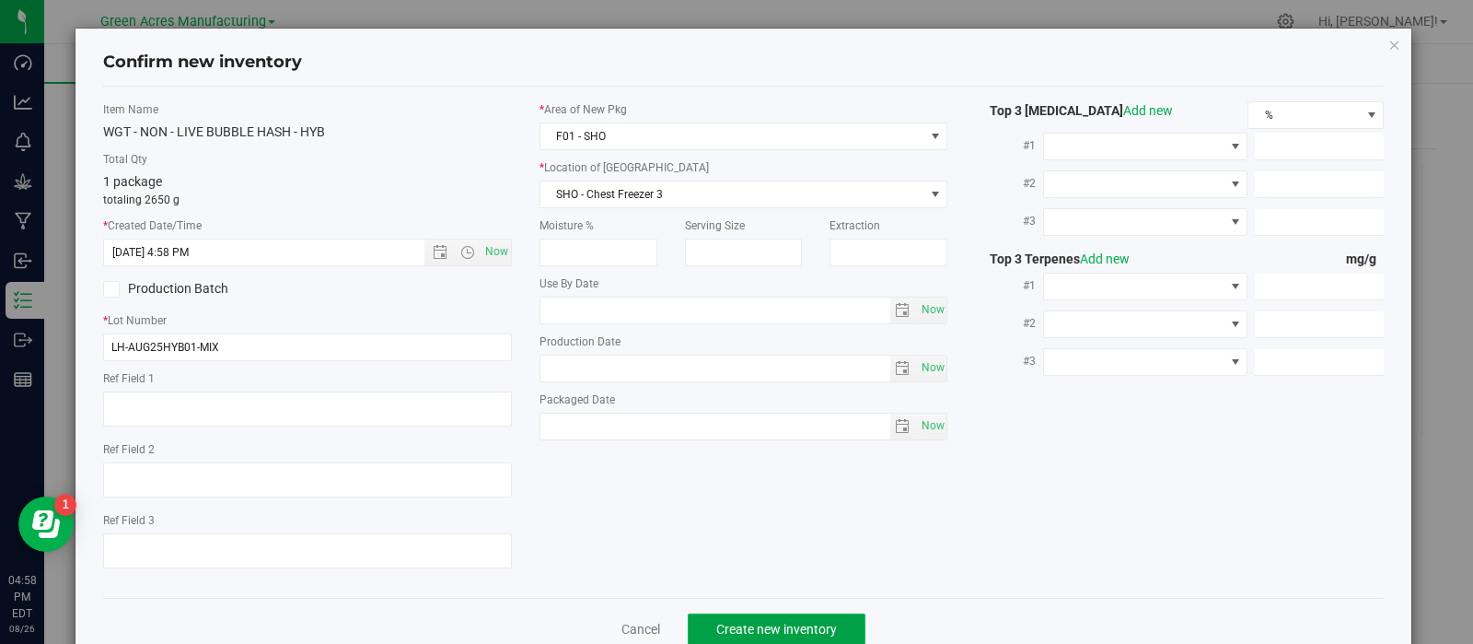
click at [729, 625] on span "Create new inventory" at bounding box center [776, 628] width 121 height 15
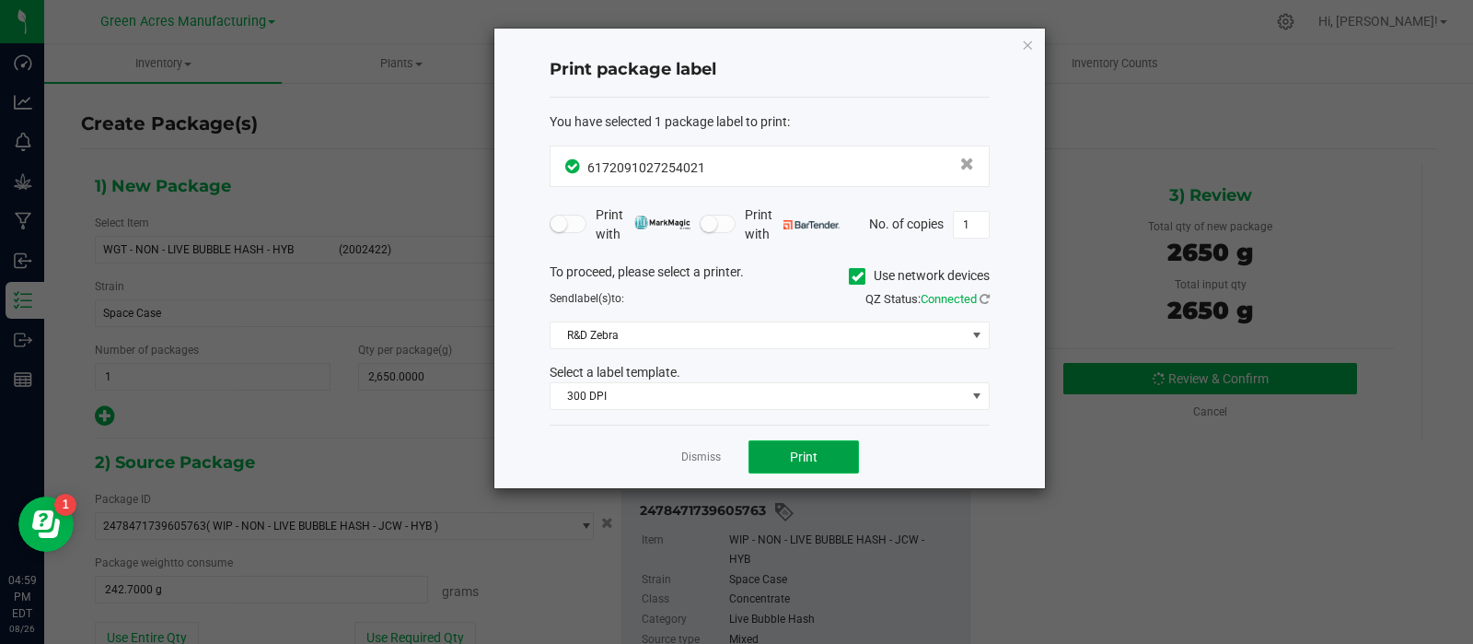
click at [760, 453] on button "Print" at bounding box center [803, 456] width 110 height 33
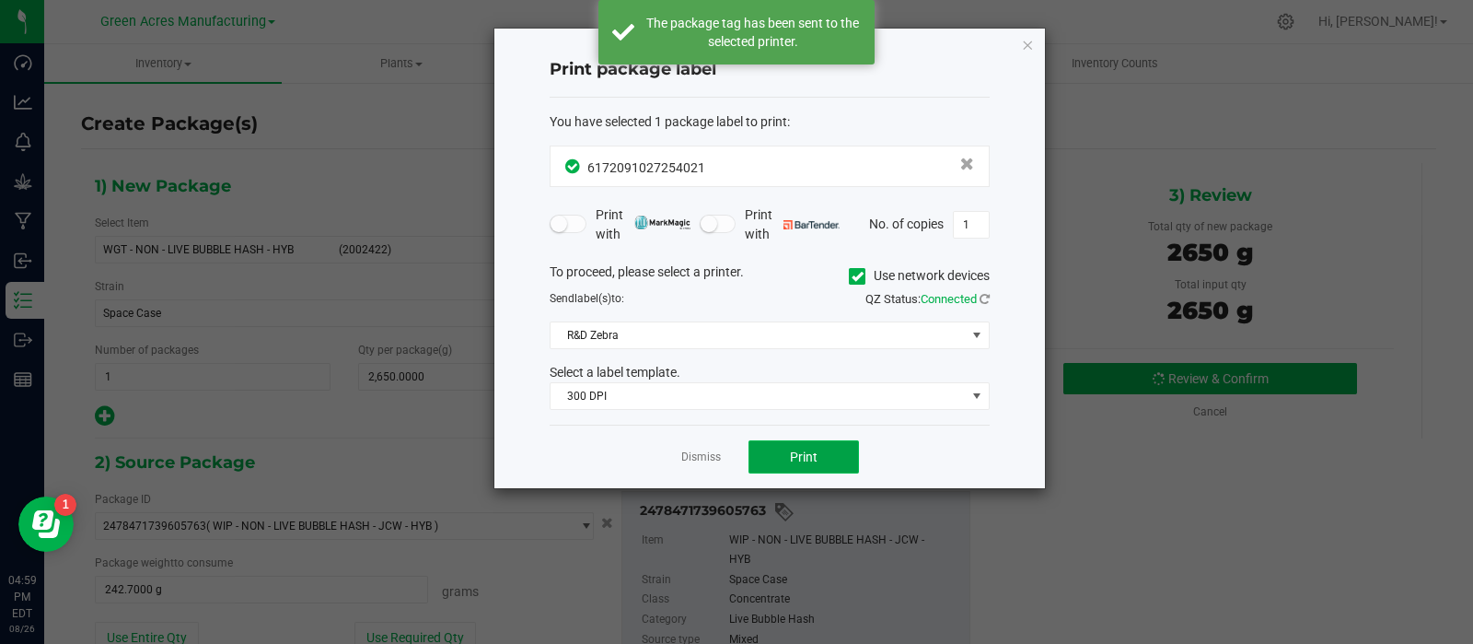
click at [760, 453] on button "Print" at bounding box center [803, 456] width 110 height 33
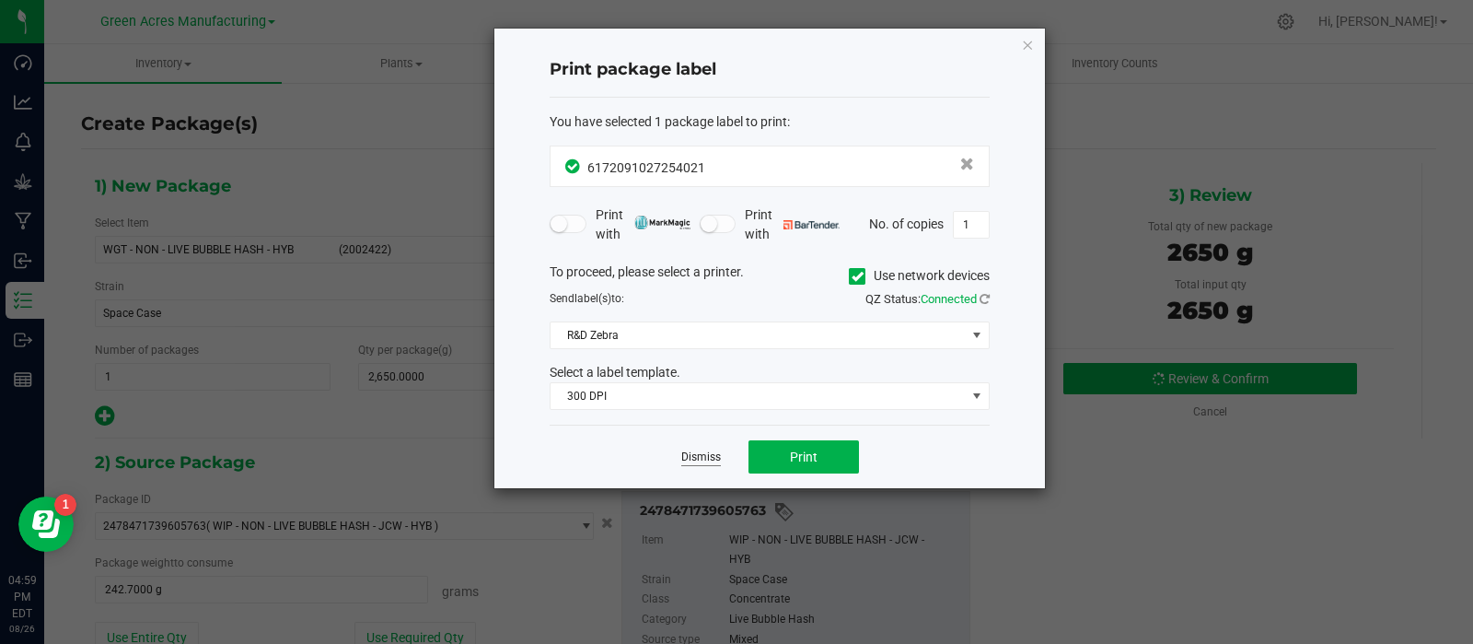
click at [702, 458] on link "Dismiss" at bounding box center [701, 457] width 40 height 16
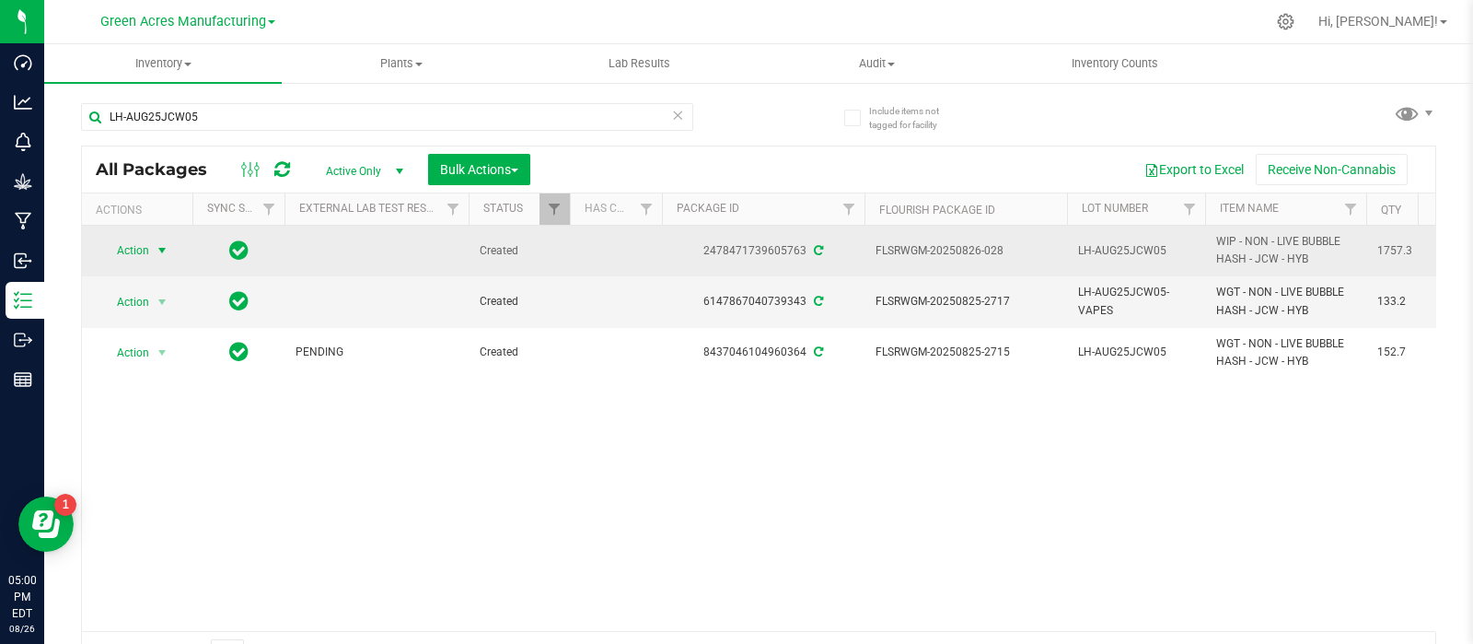
click at [160, 250] on span "select" at bounding box center [162, 250] width 15 height 15
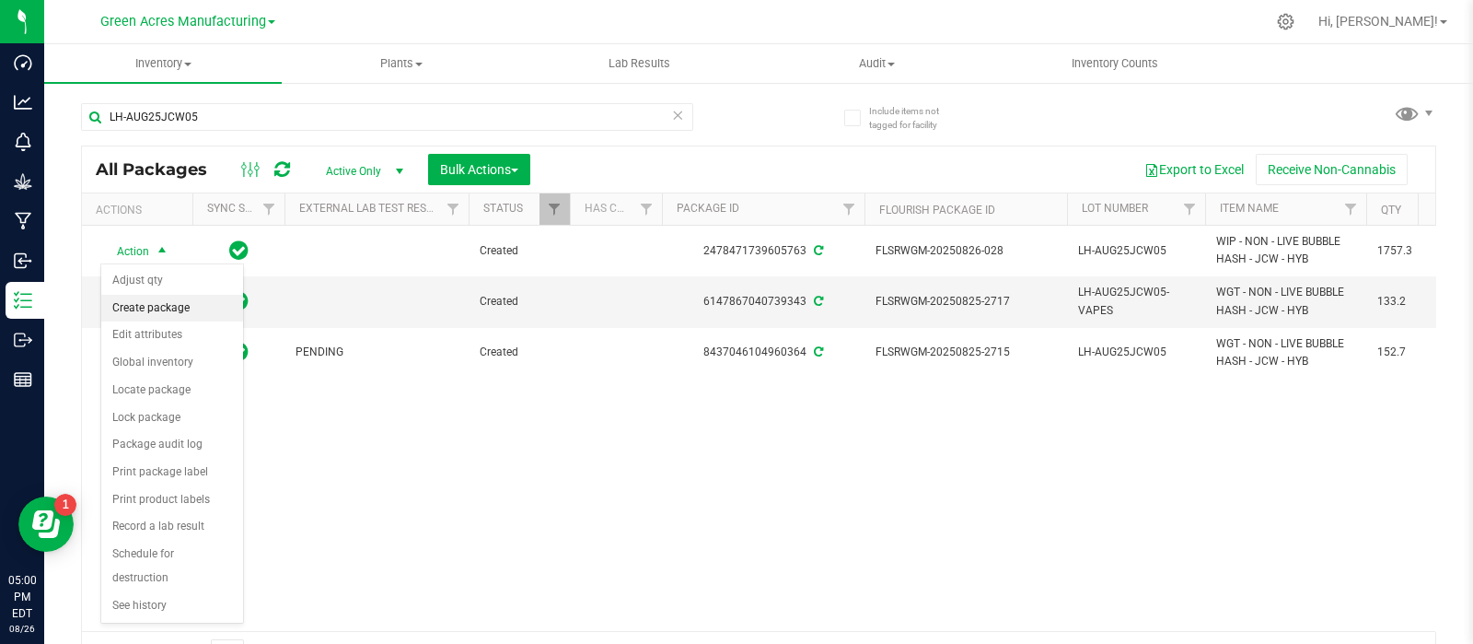
click at [207, 303] on li "Create package" at bounding box center [172, 309] width 142 height 28
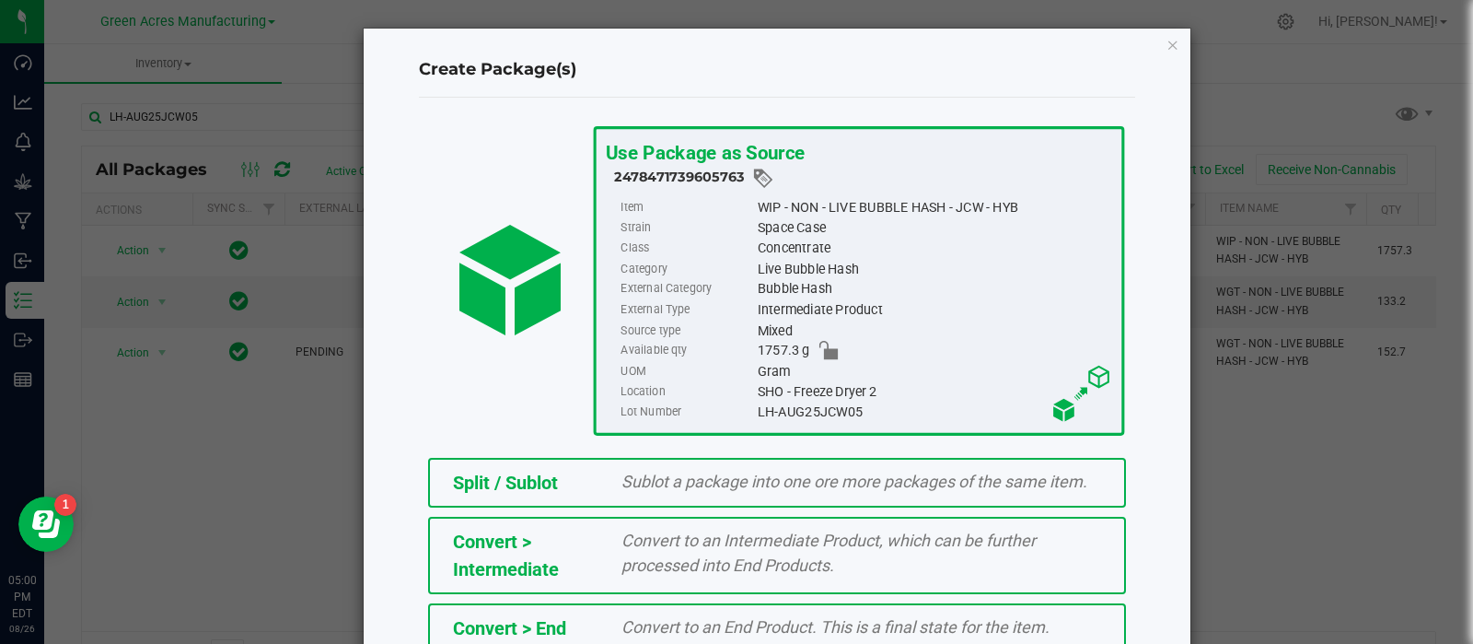
scroll to position [249, 0]
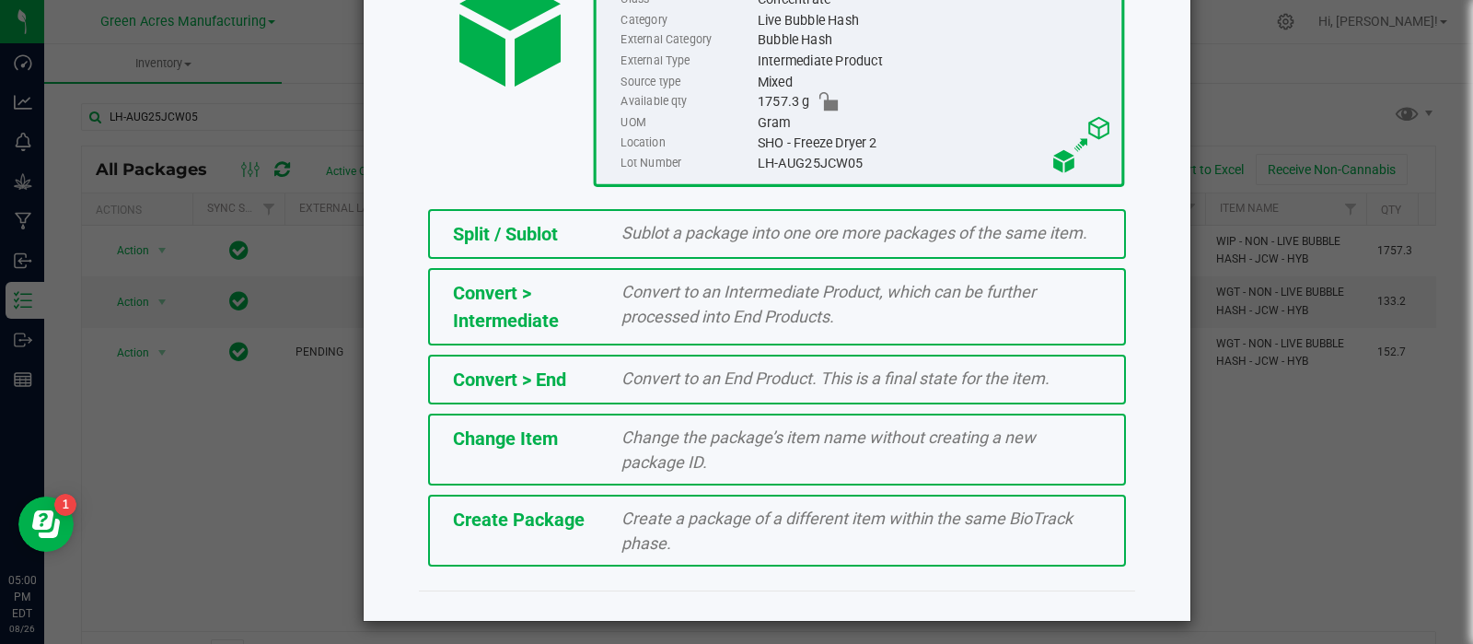
click at [621, 512] on span "Create a package of a different item within the same BioTrack phase." at bounding box center [846, 530] width 451 height 44
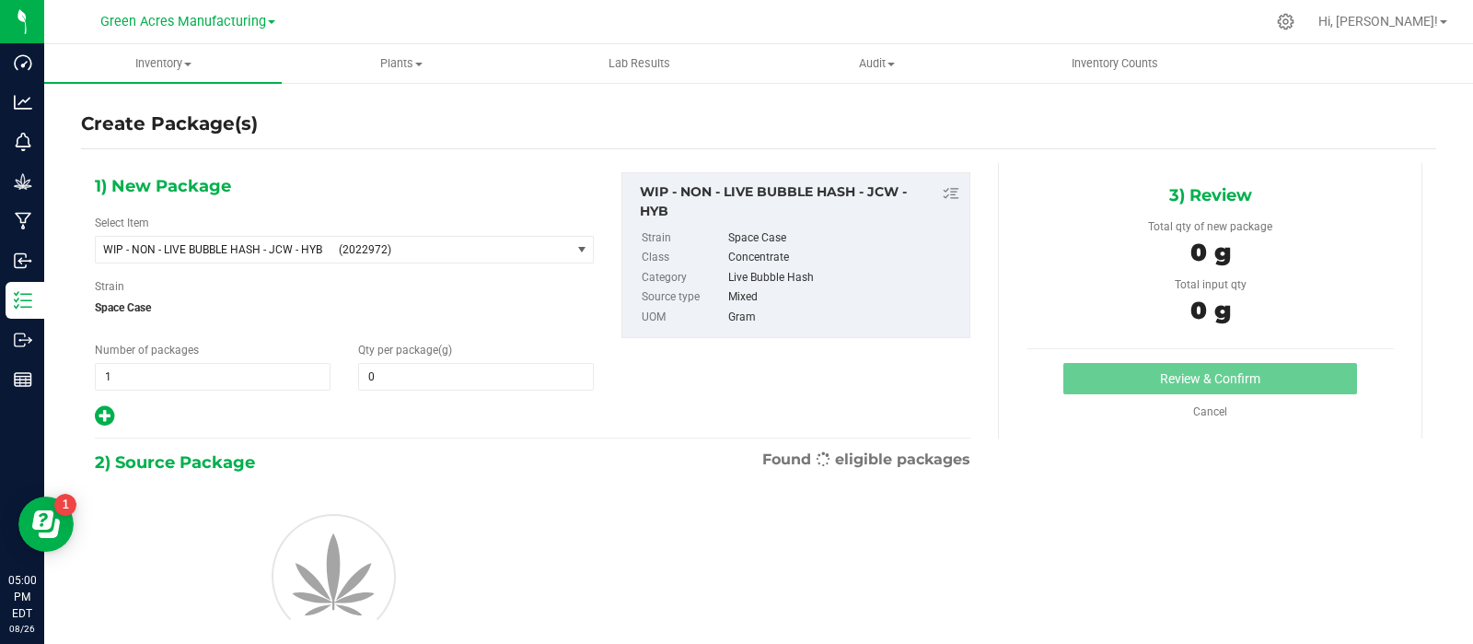
type input "0.0000"
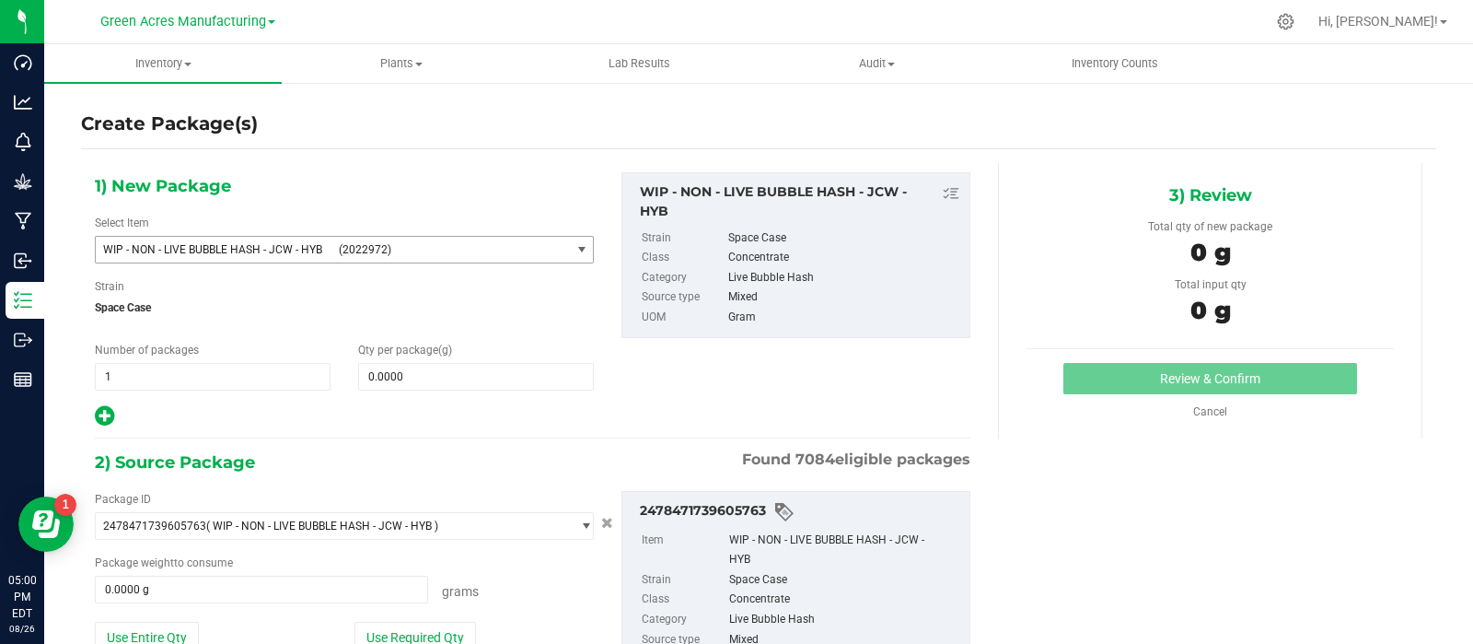
click at [525, 246] on span "(2022972)" at bounding box center [451, 249] width 224 height 13
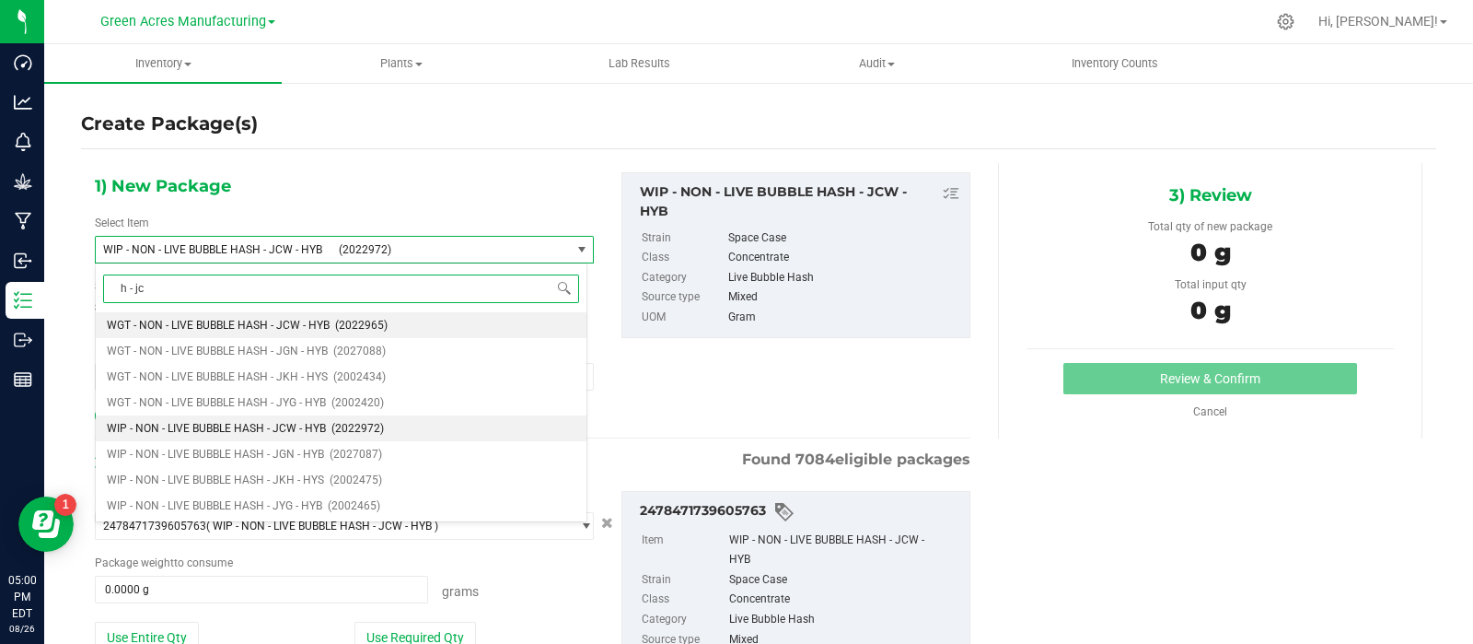
type input "h - jcw"
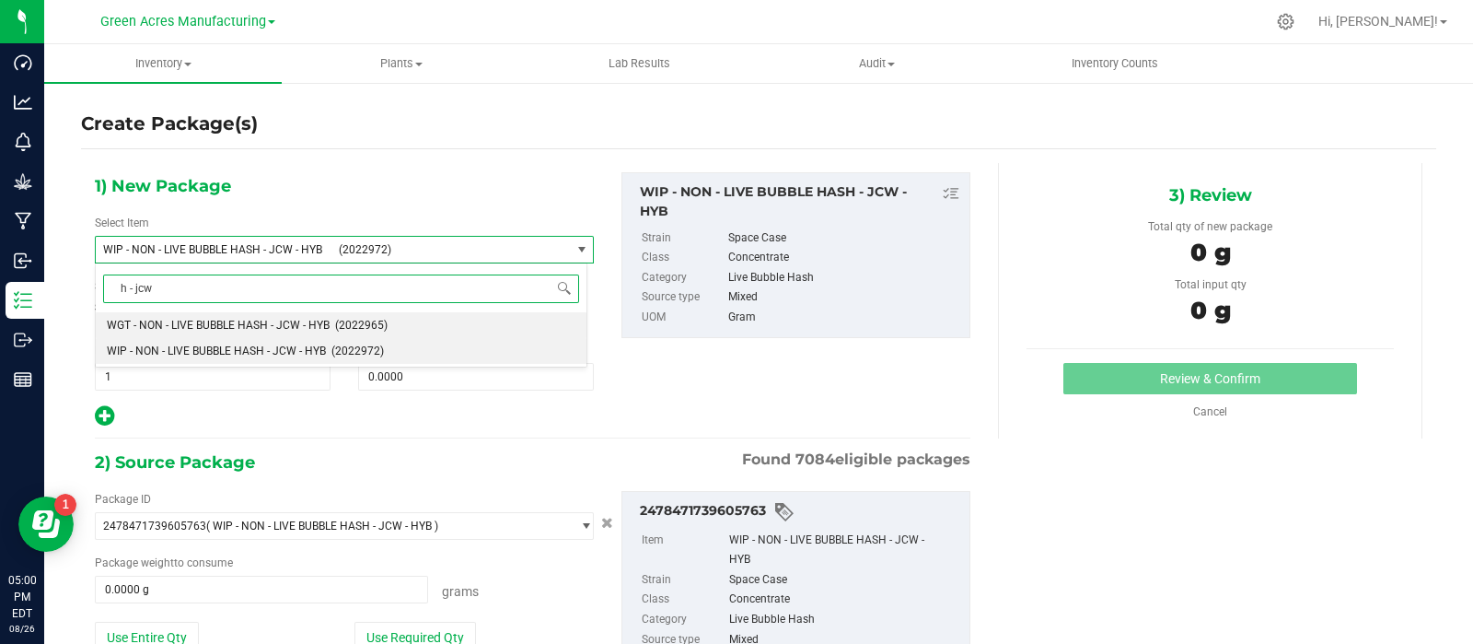
click at [248, 321] on span "WGT - NON - LIVE BUBBLE HASH - JCW - HYB" at bounding box center [218, 325] width 223 height 13
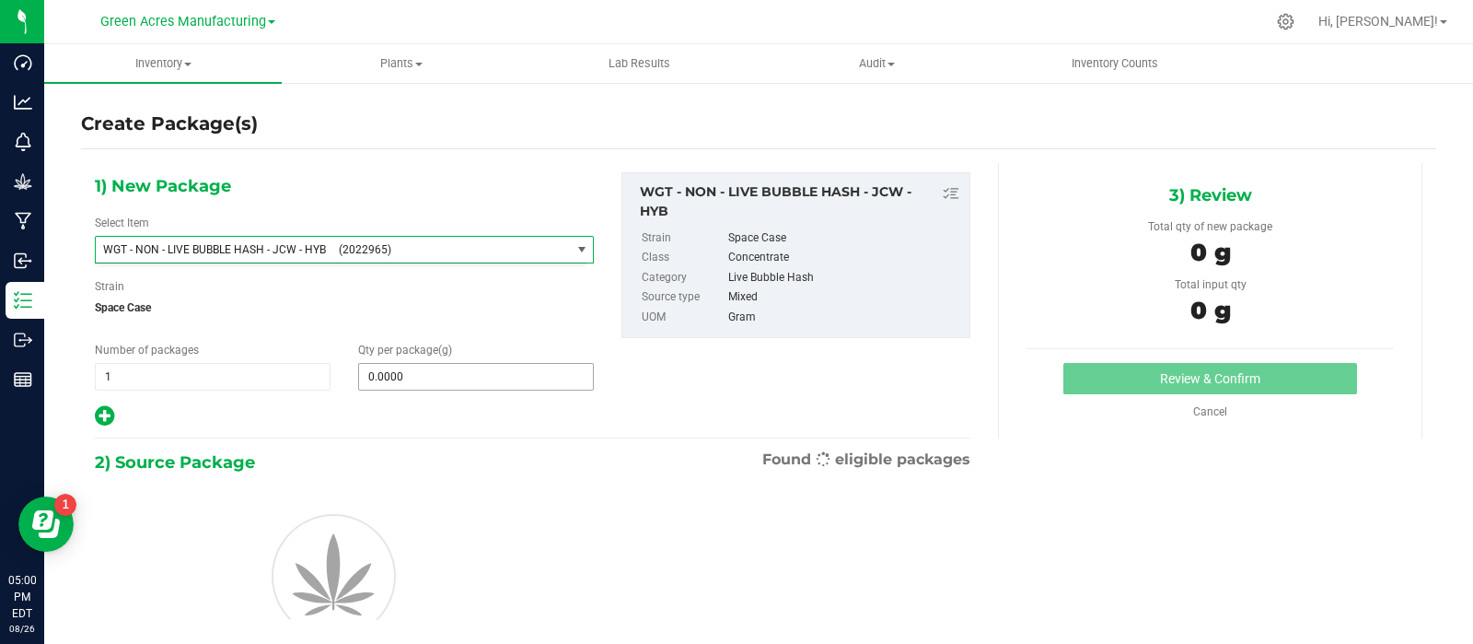
type input "0.0000"
click at [411, 374] on span "0.0000 0" at bounding box center [476, 377] width 236 height 28
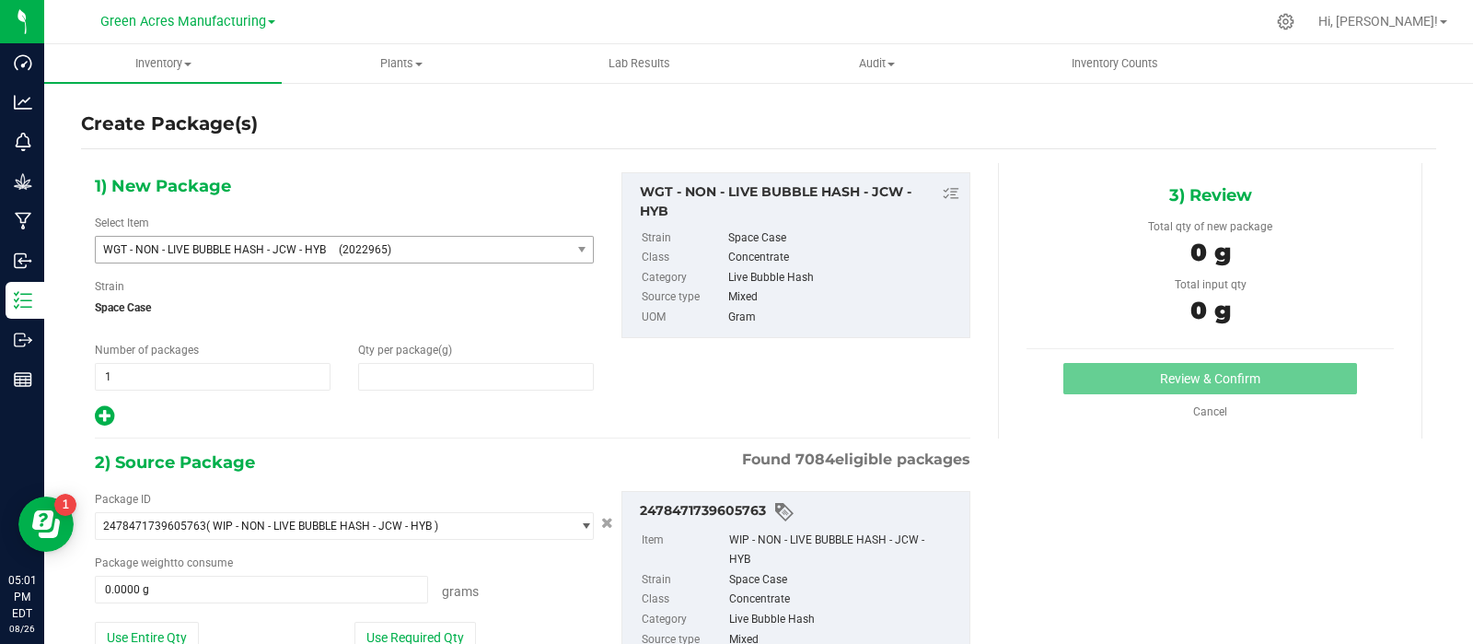
type input "0.0000"
type input "0"
click at [409, 368] on span "0.0000 0" at bounding box center [476, 377] width 236 height 28
paste input "426.3"
type input "426.3"
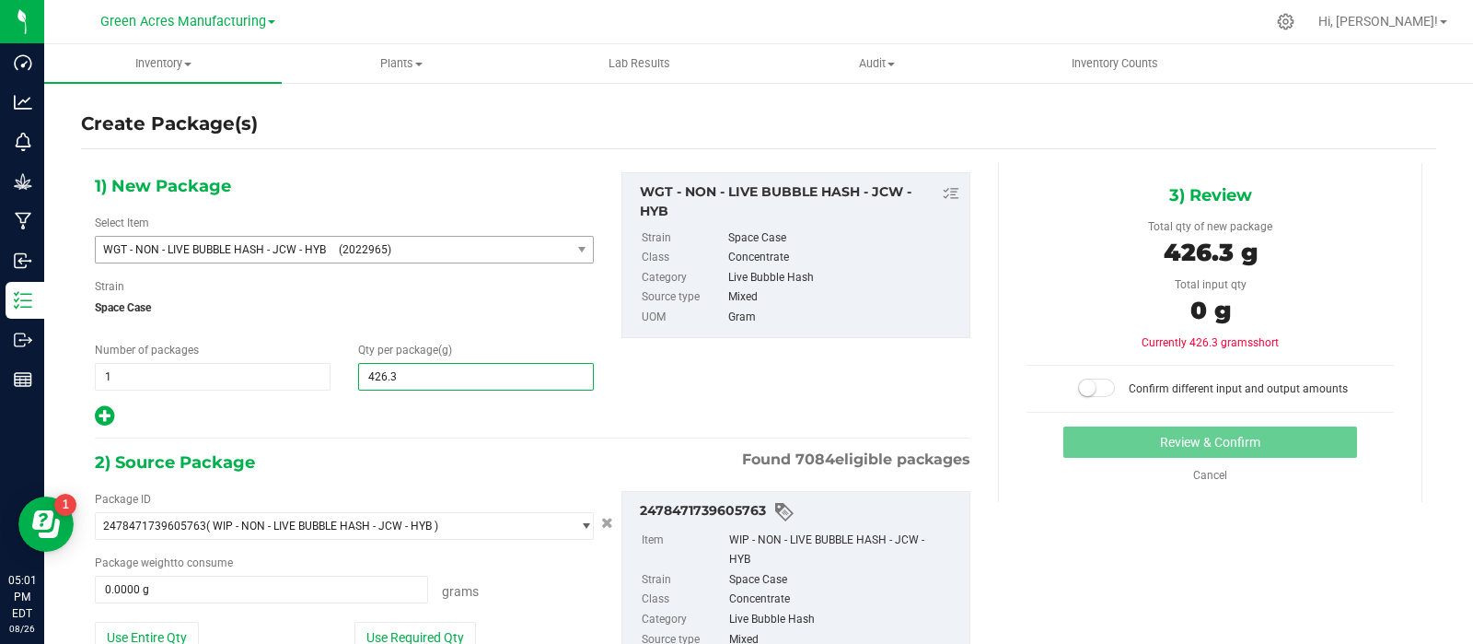
click at [112, 415] on icon at bounding box center [104, 415] width 19 height 23
type input "426.3000"
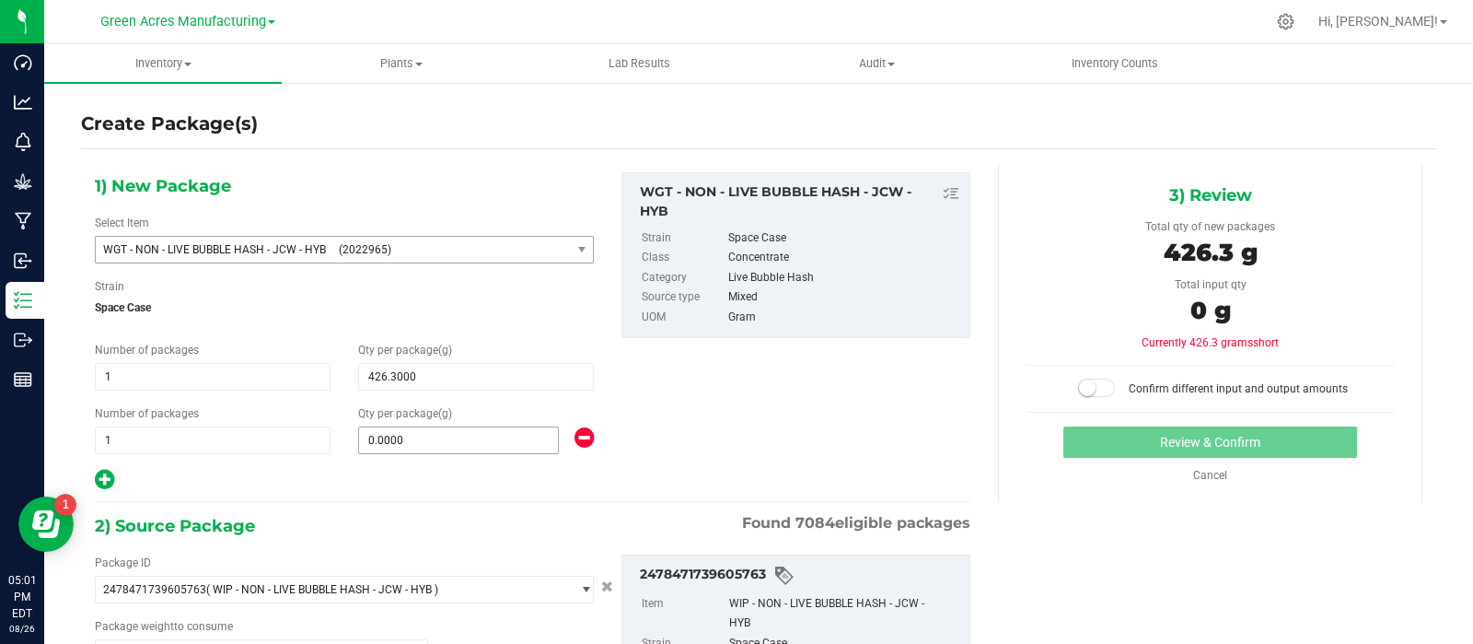
click at [415, 439] on span "0.0000 0" at bounding box center [458, 440] width 201 height 28
type input "0.0000"
click at [412, 435] on span "0.0000 0" at bounding box center [458, 440] width 201 height 28
type input "0.0000"
type input "0"
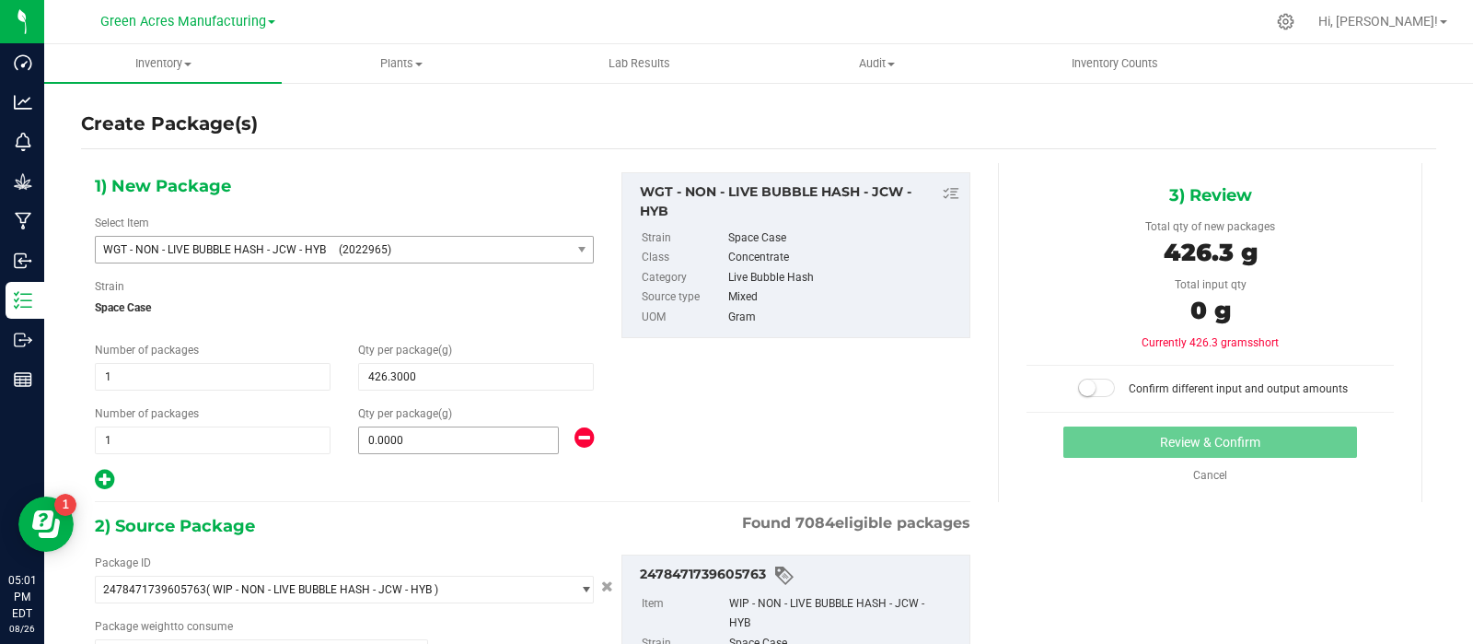
click at [378, 437] on span "0.0000 0" at bounding box center [458, 440] width 201 height 28
type input "0.0000"
click at [387, 443] on span "0.0000 0" at bounding box center [458, 440] width 201 height 28
paste input "187.8"
type input "187.8"
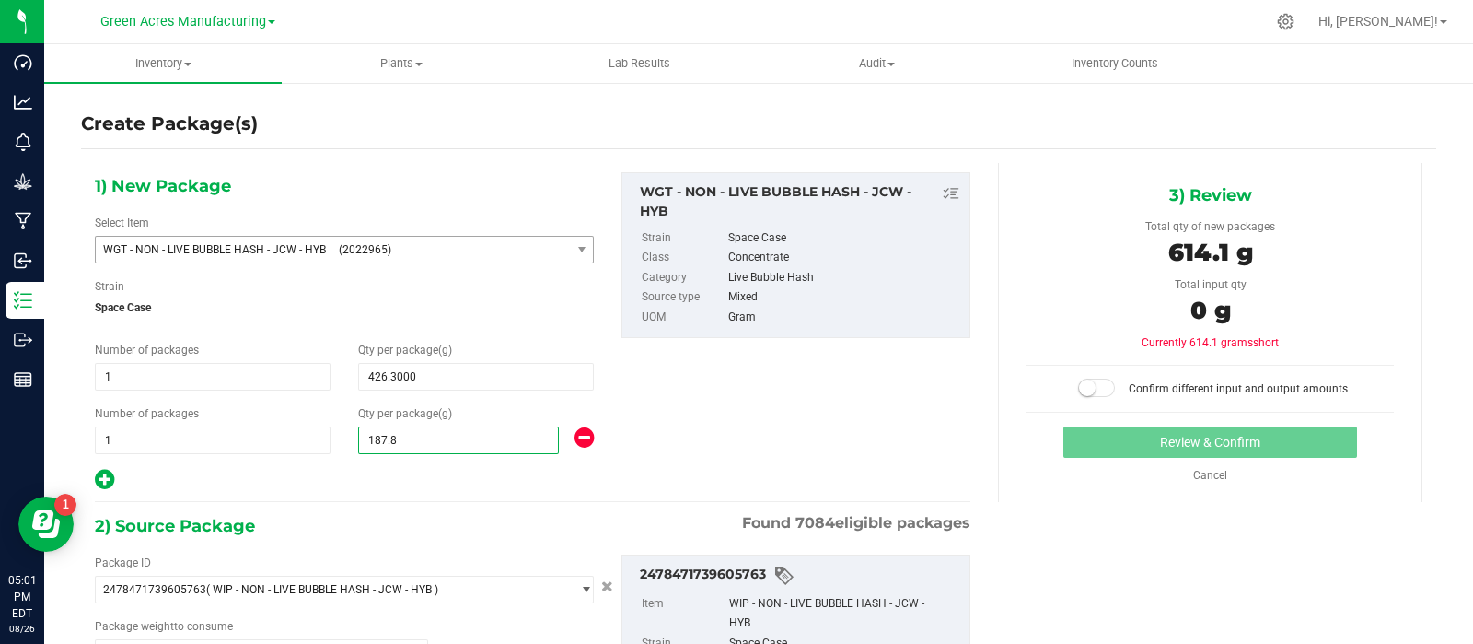
type input "187.8000"
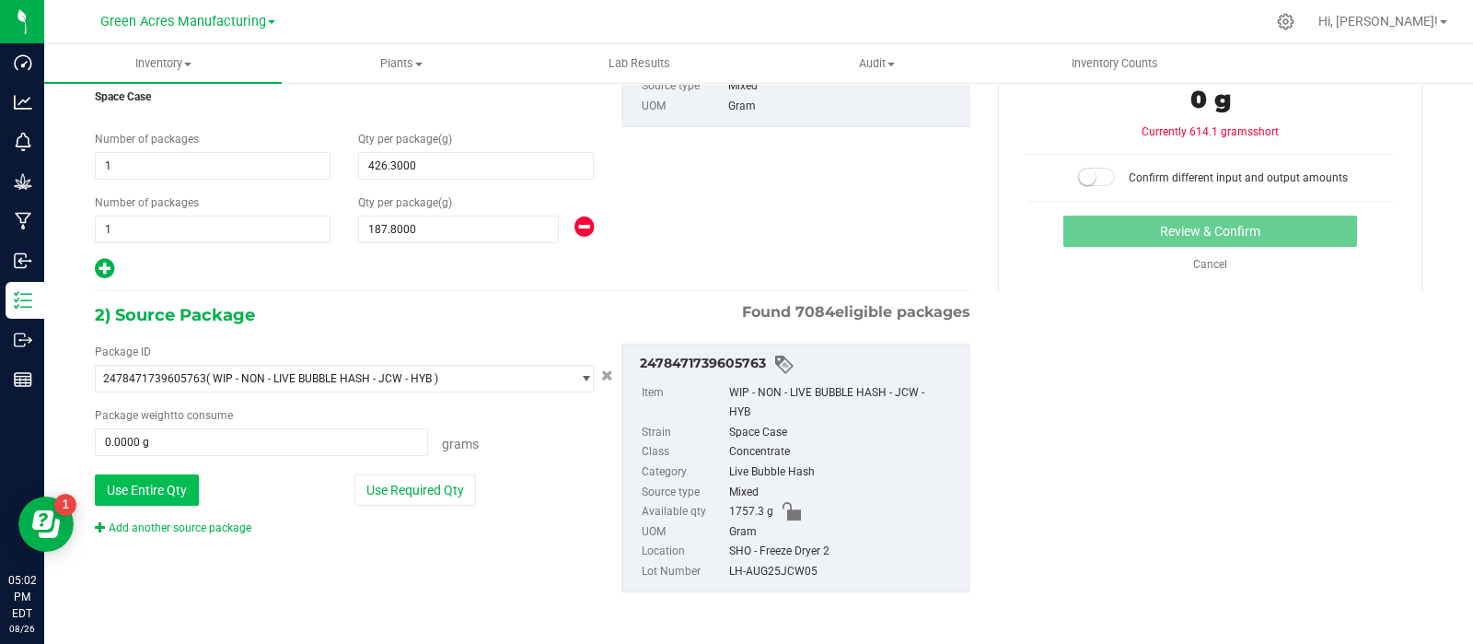
click at [148, 479] on button "Use Entire Qty" at bounding box center [147, 489] width 104 height 31
type input "1757.3000 g"
click at [1079, 176] on small at bounding box center [1087, 176] width 17 height 17
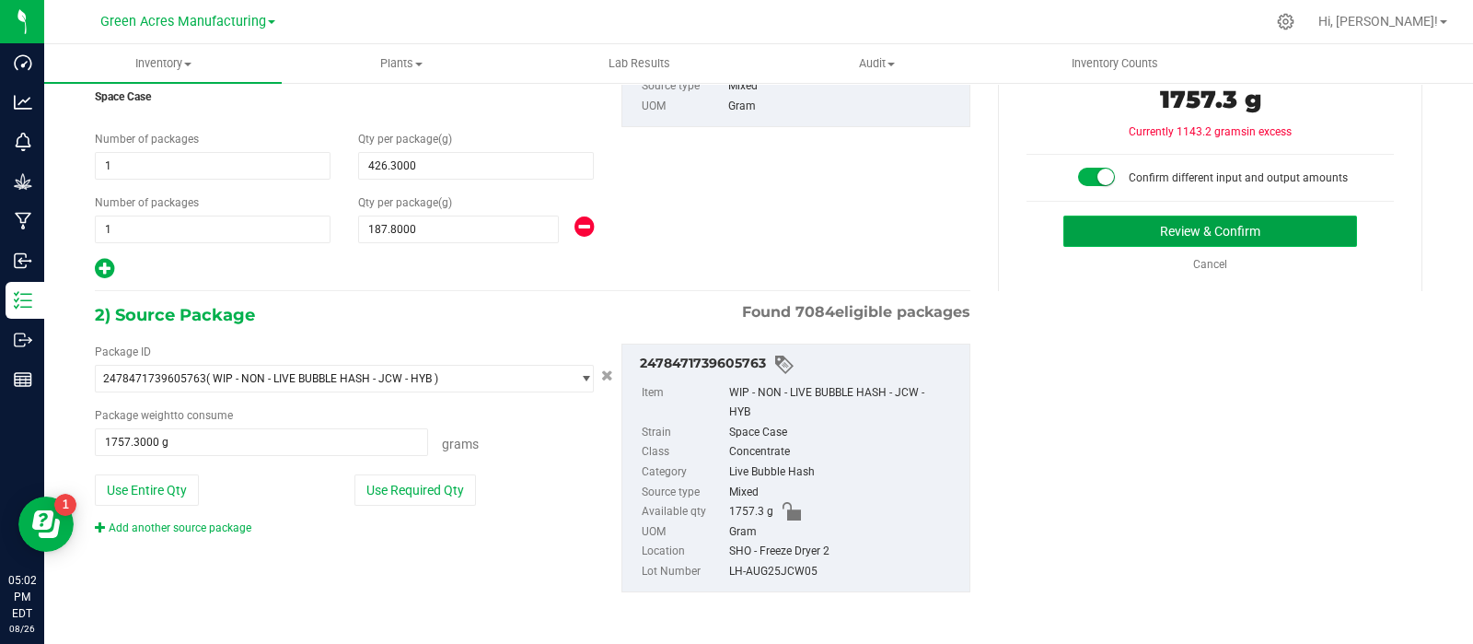
click at [1100, 236] on button "Review & Confirm" at bounding box center [1210, 230] width 294 height 31
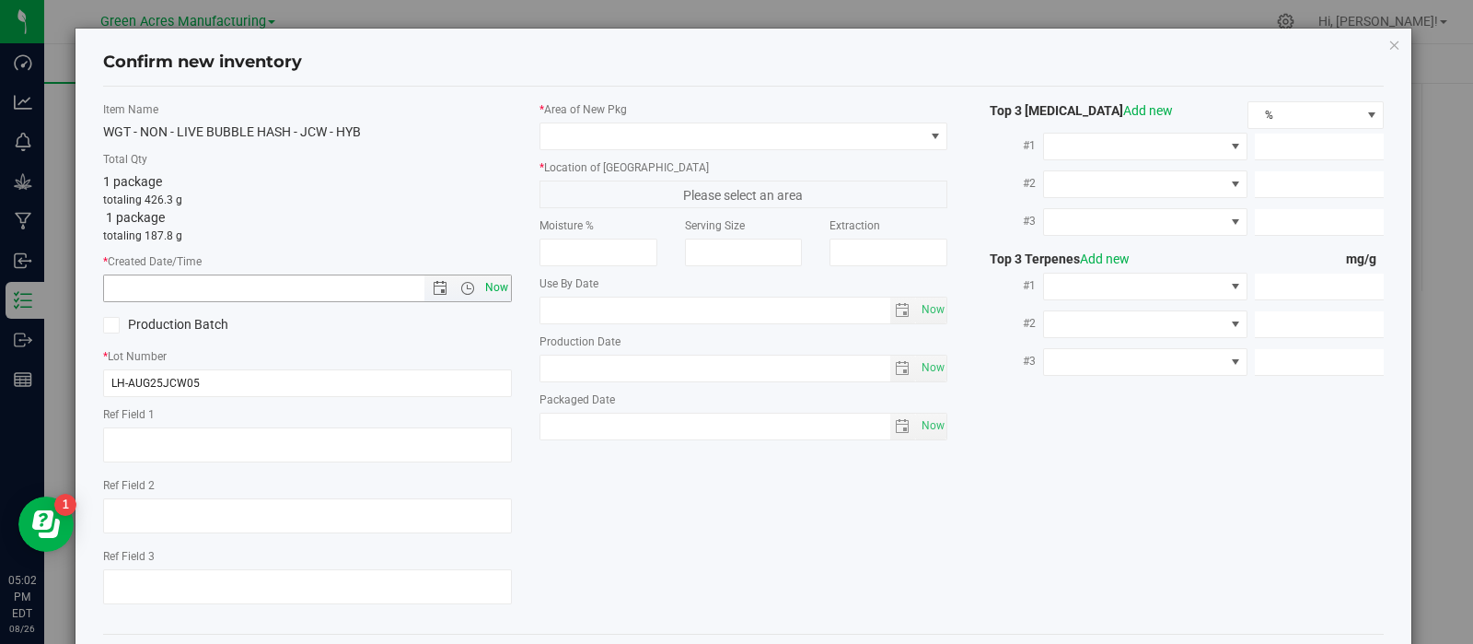
click at [485, 290] on span "Now" at bounding box center [496, 287] width 31 height 27
type input "8/26/2025 5:02 PM"
click at [638, 122] on div "* Area of New Pkg" at bounding box center [744, 125] width 409 height 49
click at [641, 135] on span at bounding box center [732, 136] width 384 height 26
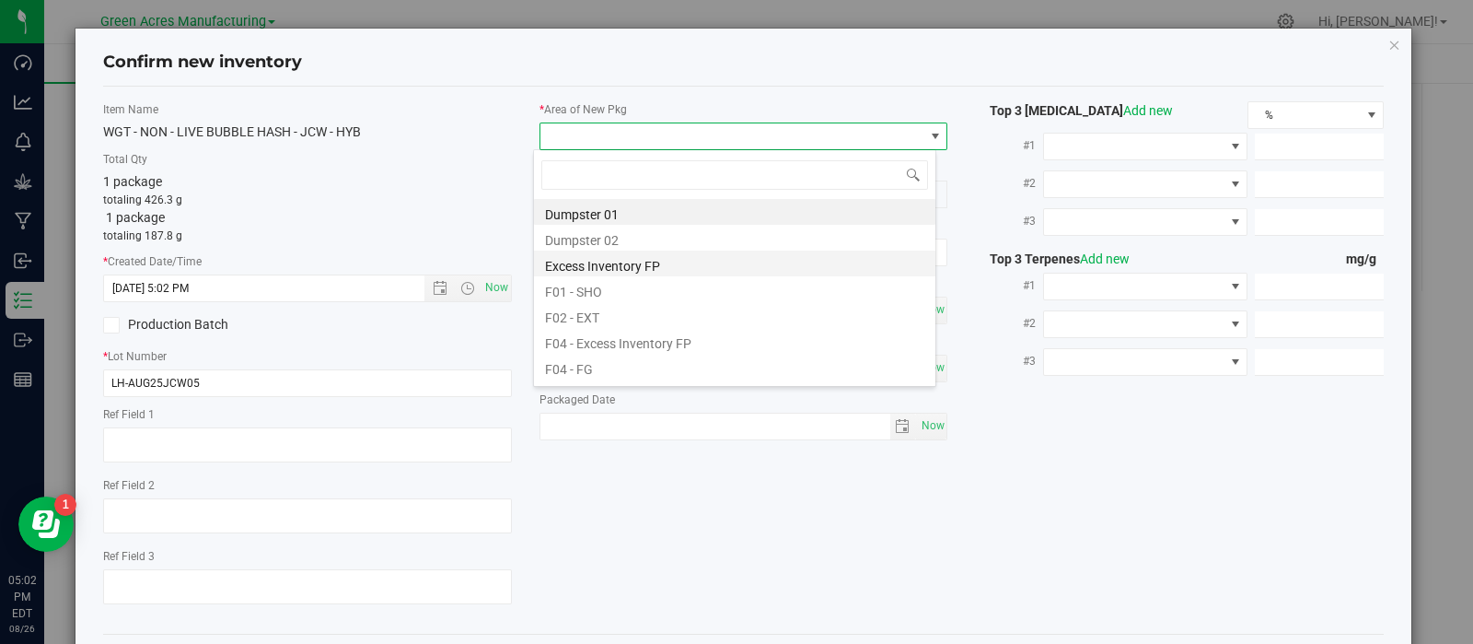
scroll to position [27, 403]
click at [664, 278] on li "F01 - SHO" at bounding box center [734, 289] width 401 height 26
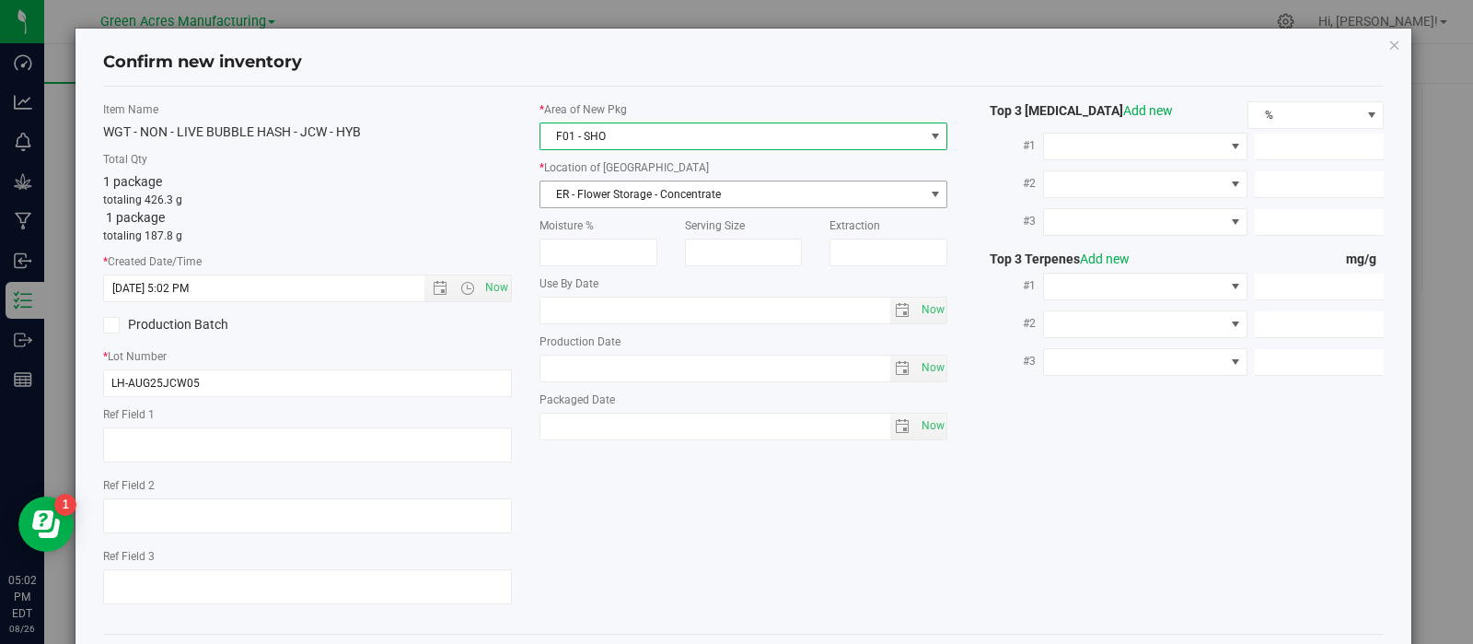
click at [631, 186] on span "ER - Flower Storage - Concentrate" at bounding box center [732, 194] width 384 height 26
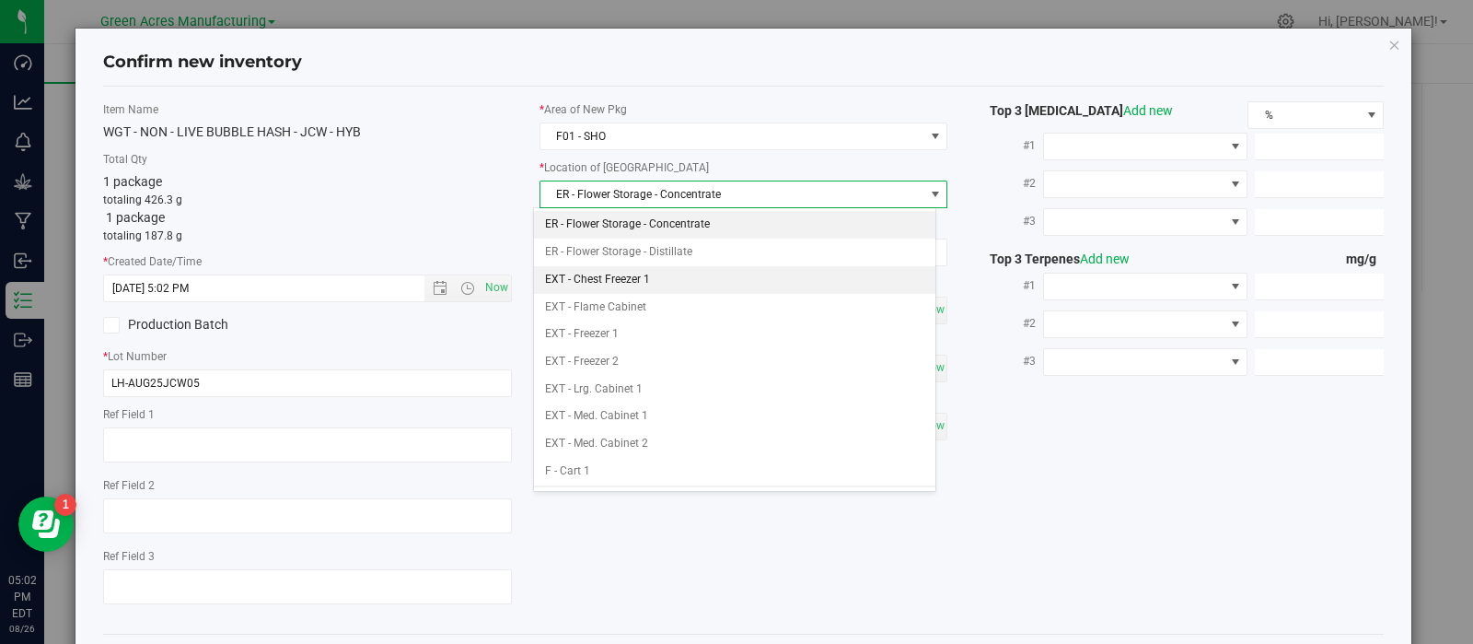
scroll to position [273, 0]
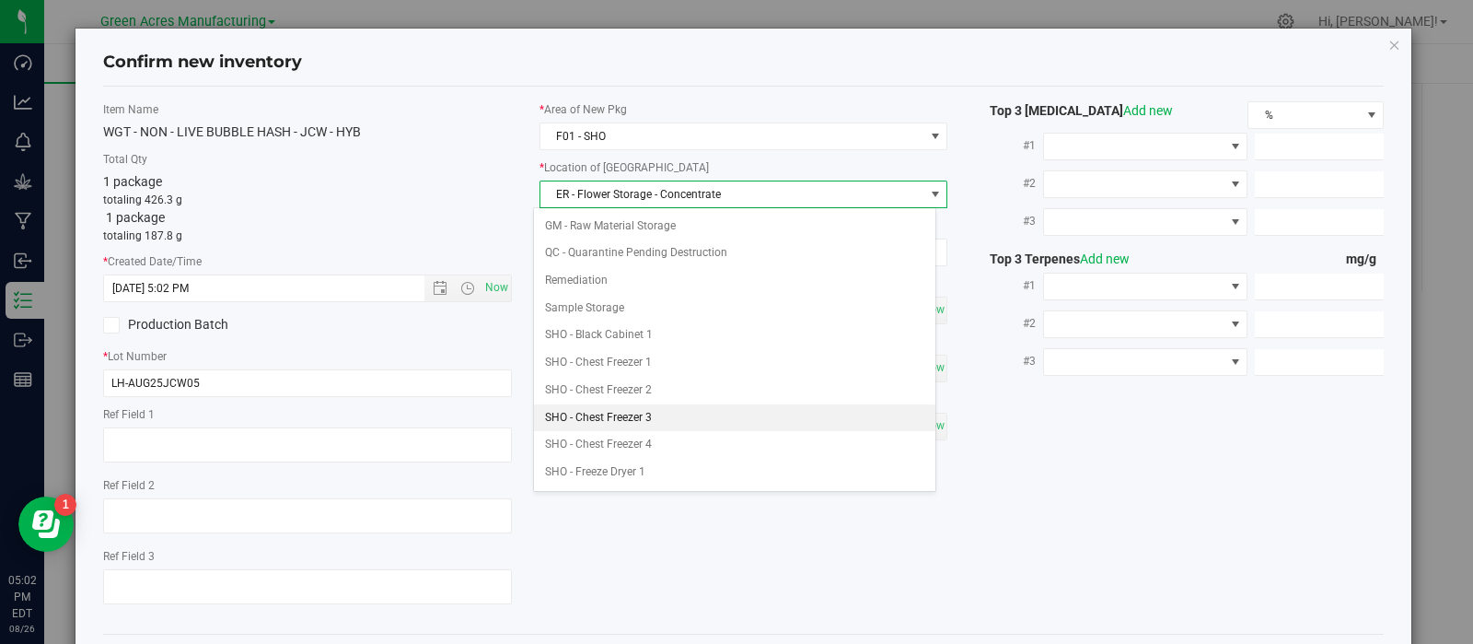
click at [654, 412] on li "SHO - Chest Freezer 3" at bounding box center [734, 418] width 401 height 28
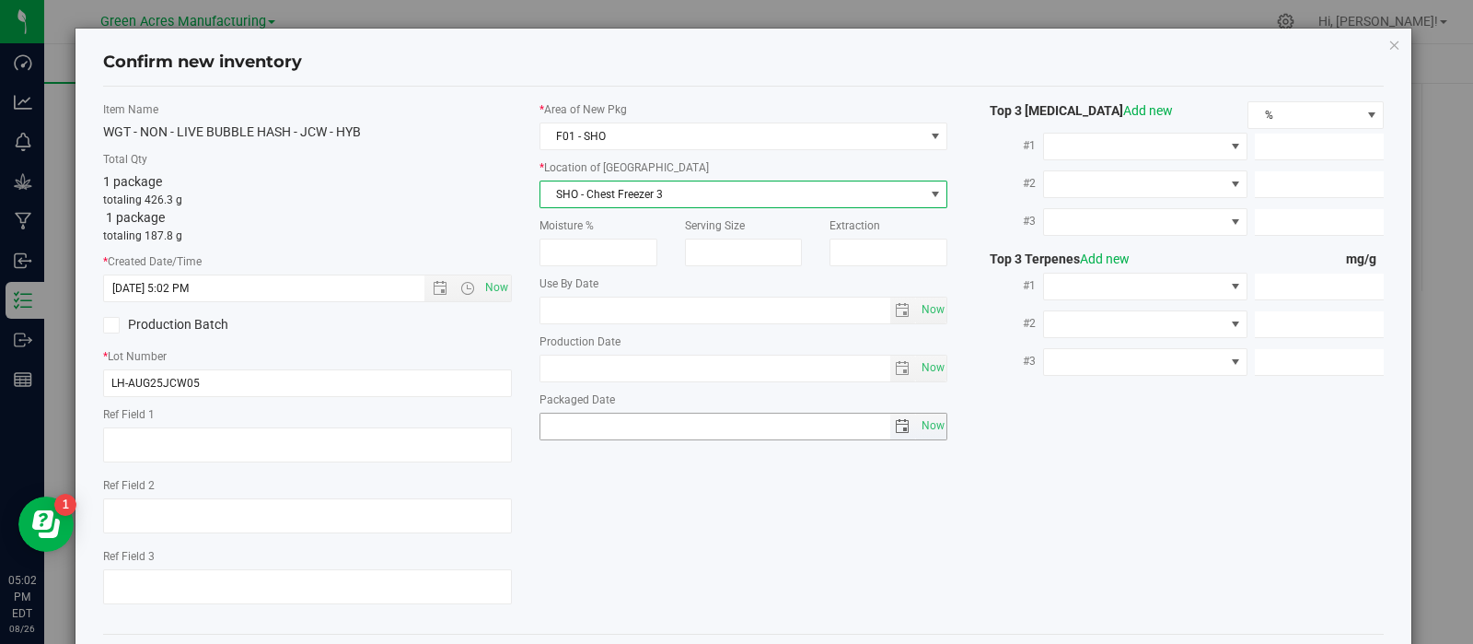
scroll to position [83, 0]
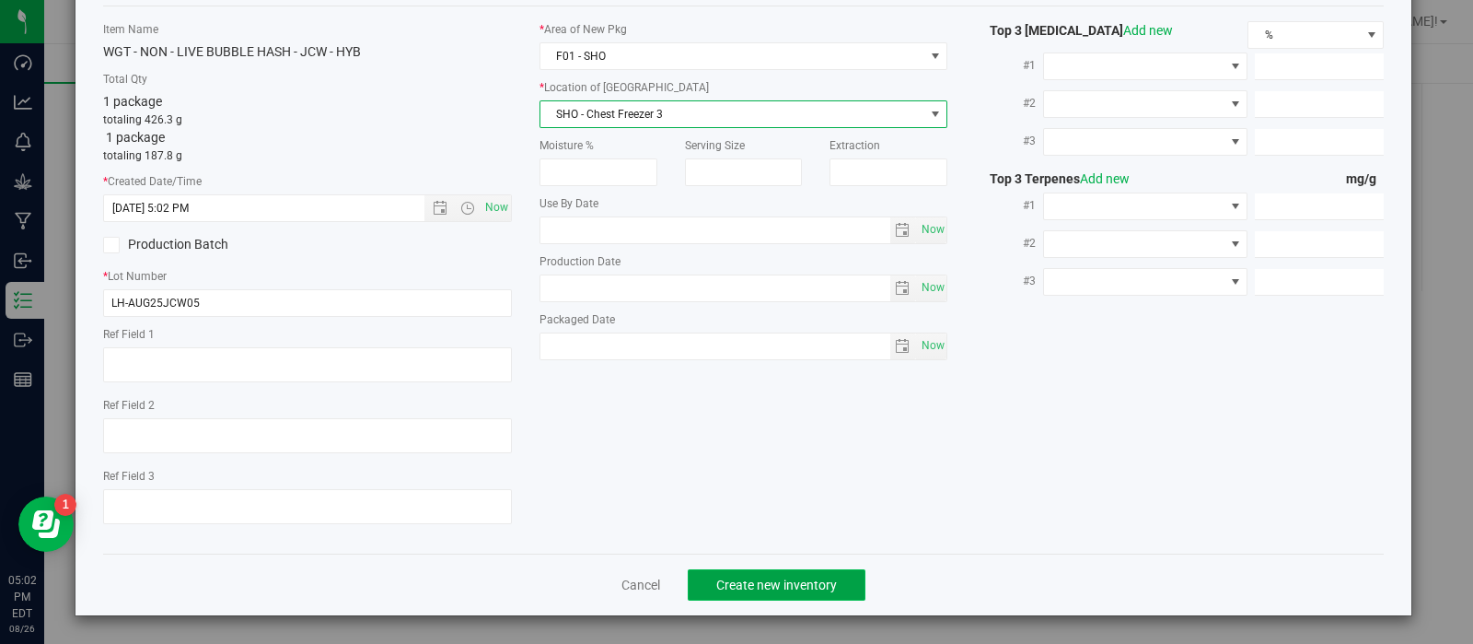
click at [721, 576] on button "Create new inventory" at bounding box center [777, 584] width 178 height 31
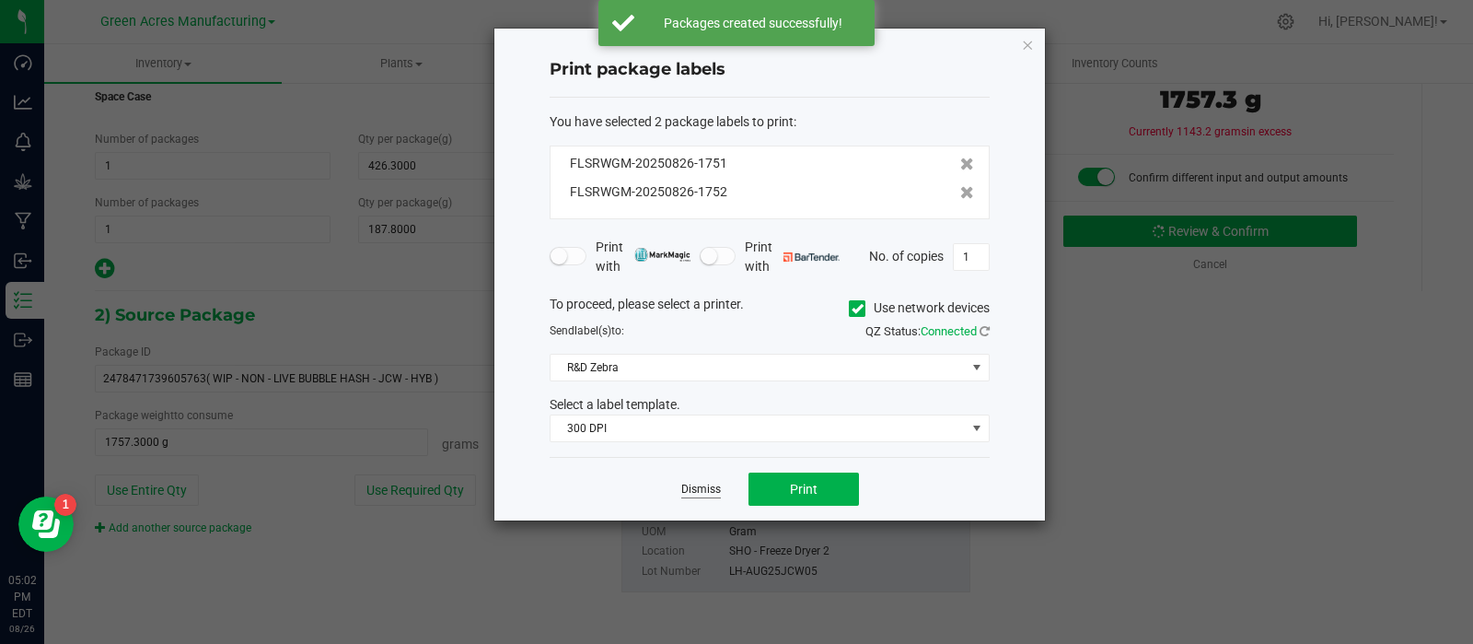
click at [707, 493] on link "Dismiss" at bounding box center [701, 490] width 40 height 16
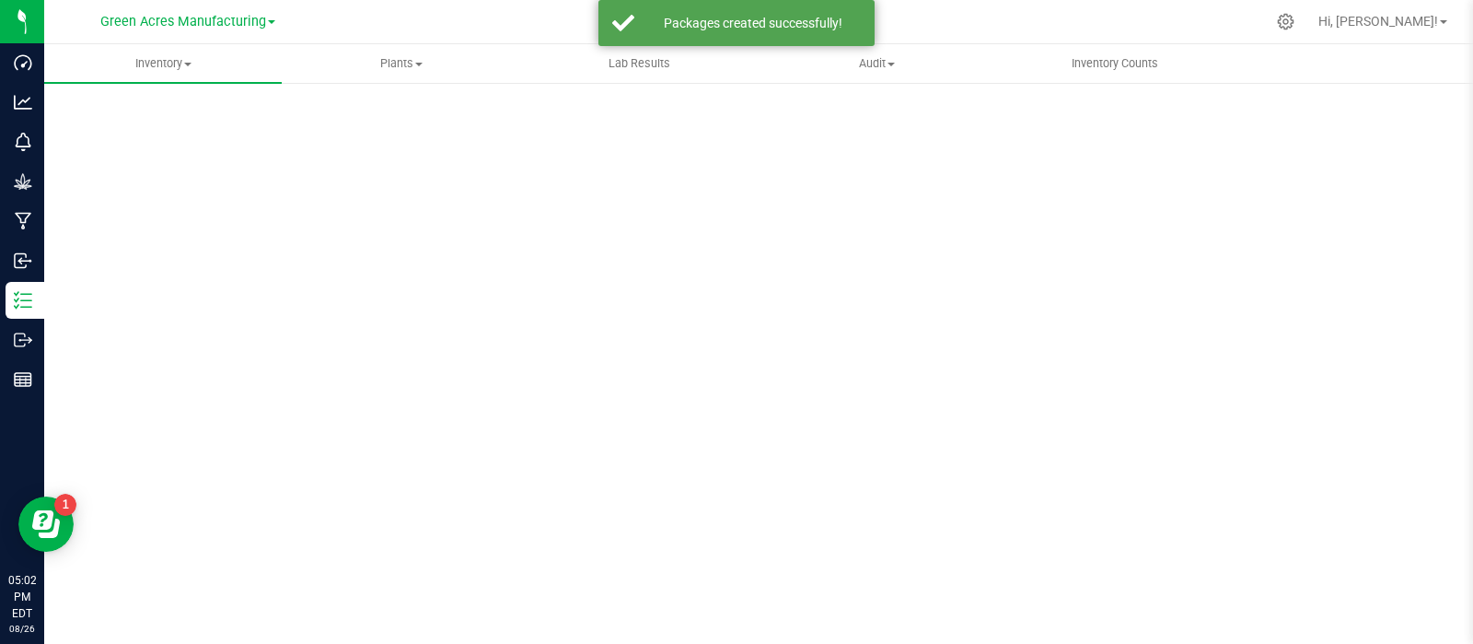
scroll to position [13, 0]
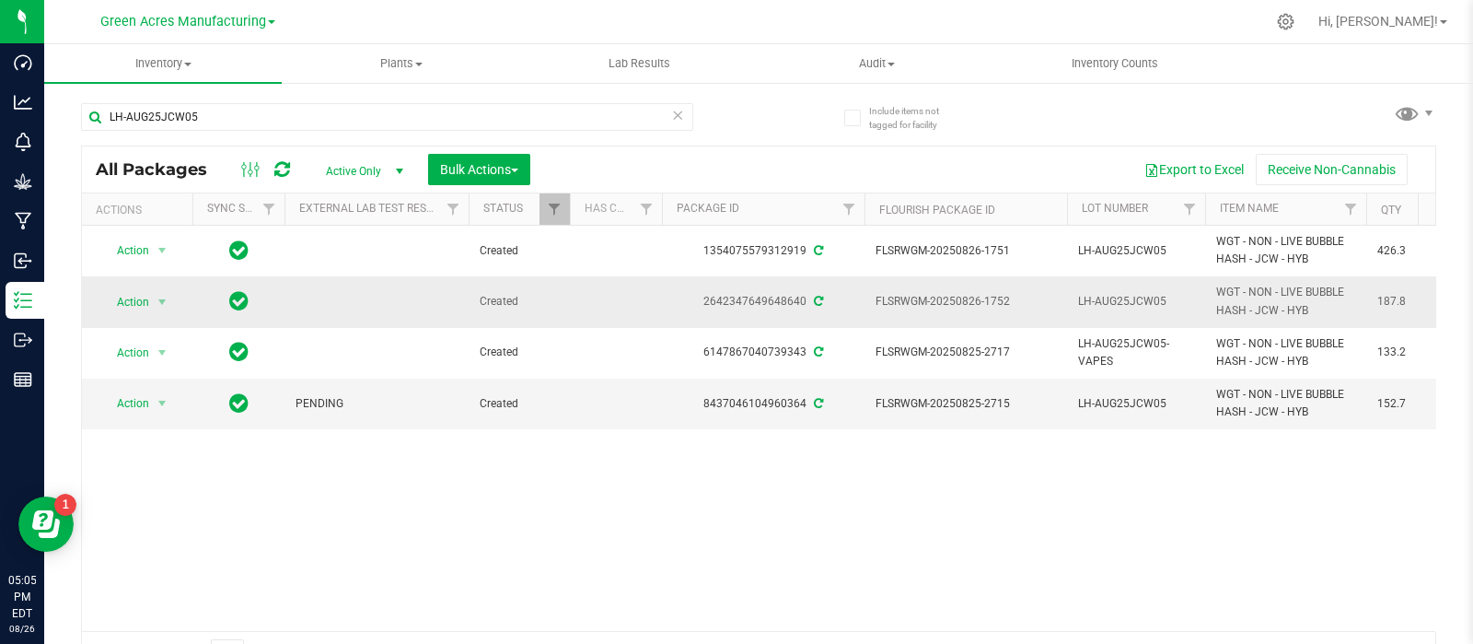
drag, startPoint x: 574, startPoint y: 317, endPoint x: 483, endPoint y: 286, distance: 95.2
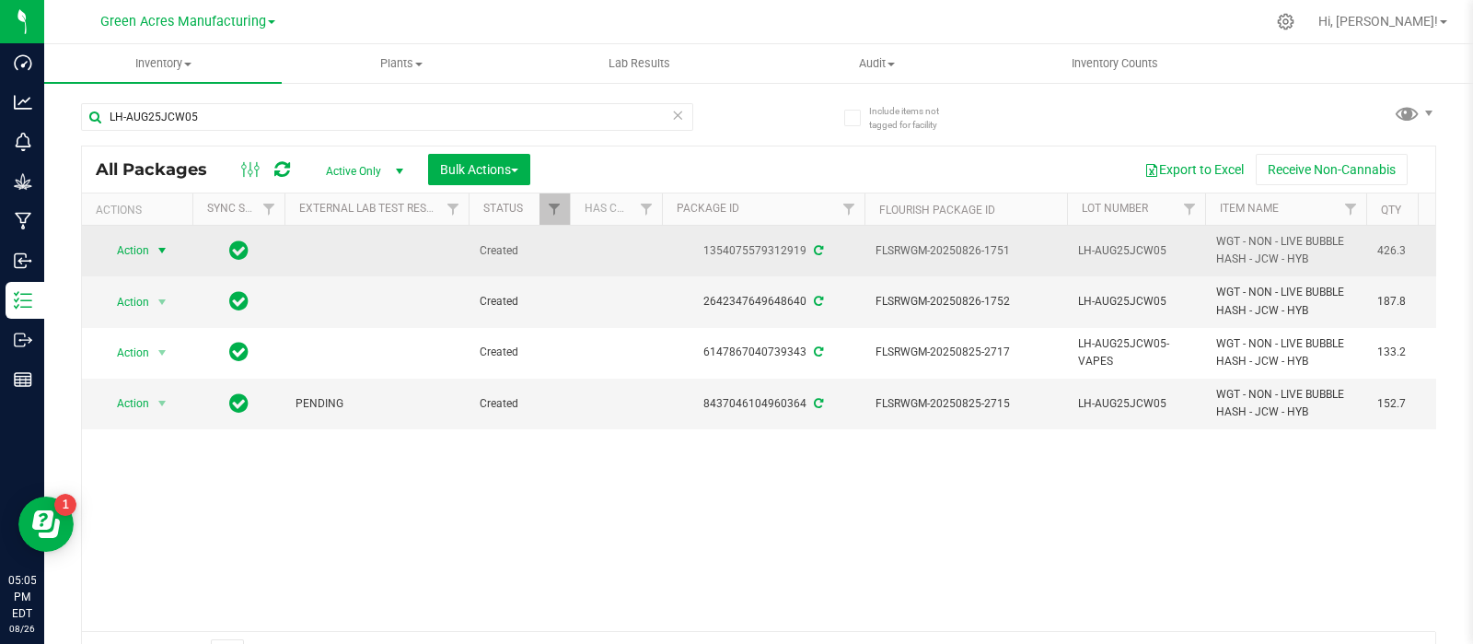
click at [149, 249] on span "Action" at bounding box center [125, 251] width 50 height 26
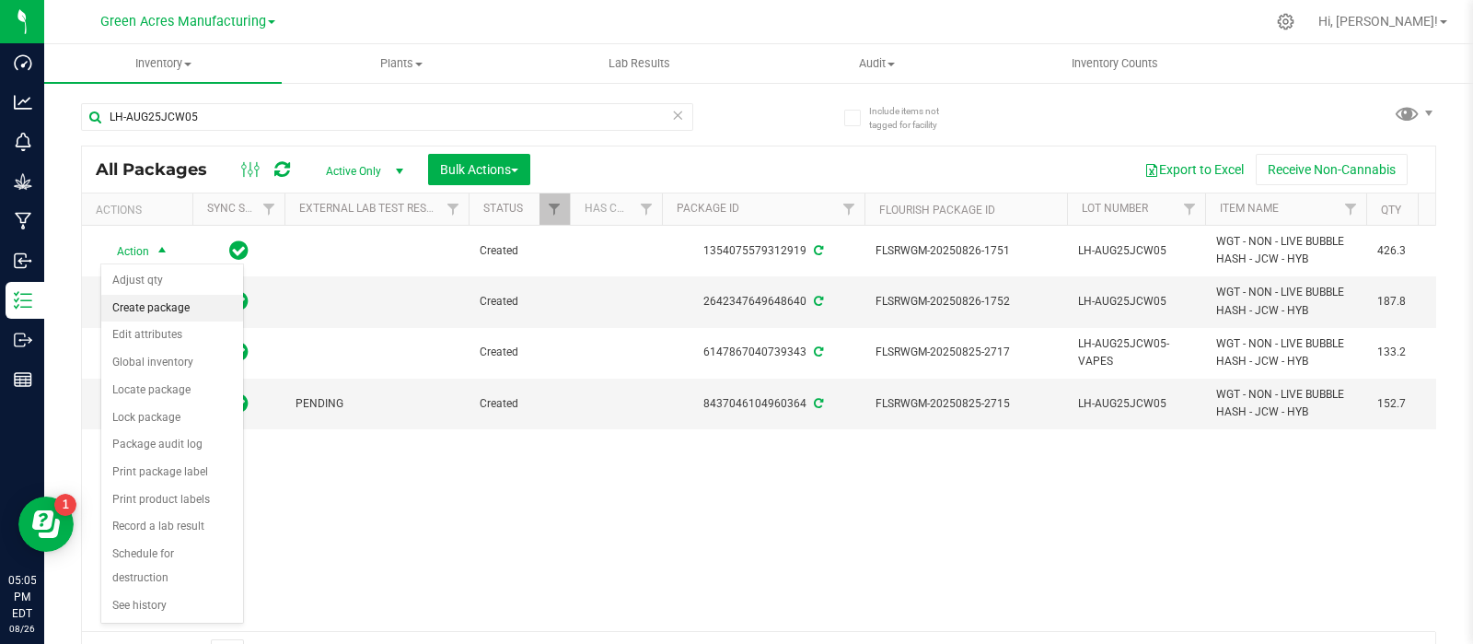
click at [186, 307] on li "Create package" at bounding box center [172, 309] width 142 height 28
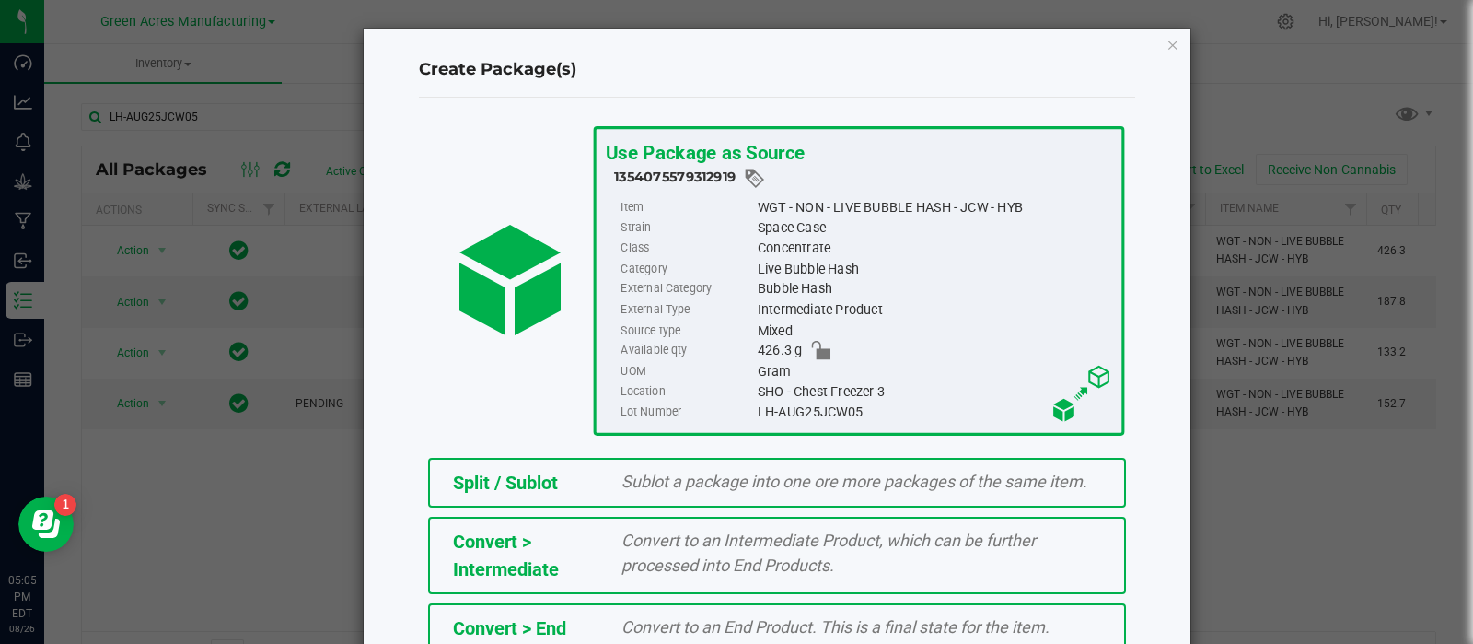
scroll to position [249, 0]
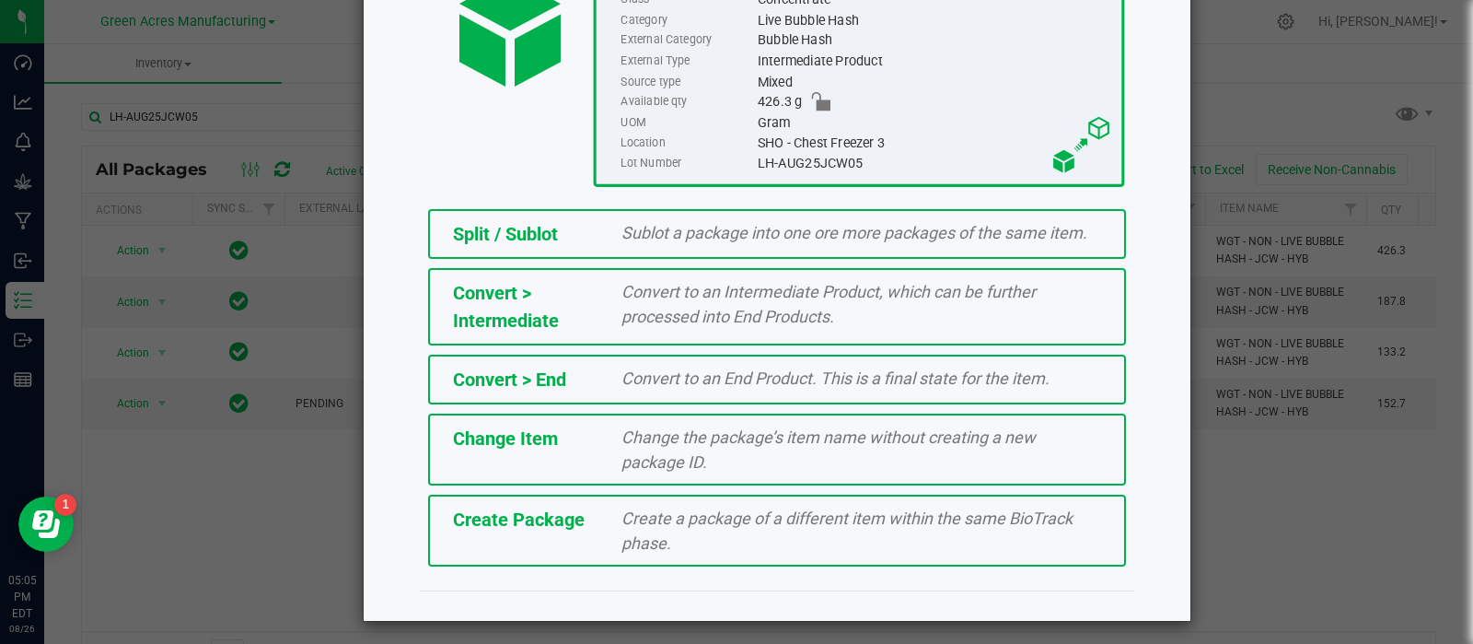
click at [692, 539] on div "Create a package of a different item within the same BioTrack phase." at bounding box center [861, 530] width 507 height 50
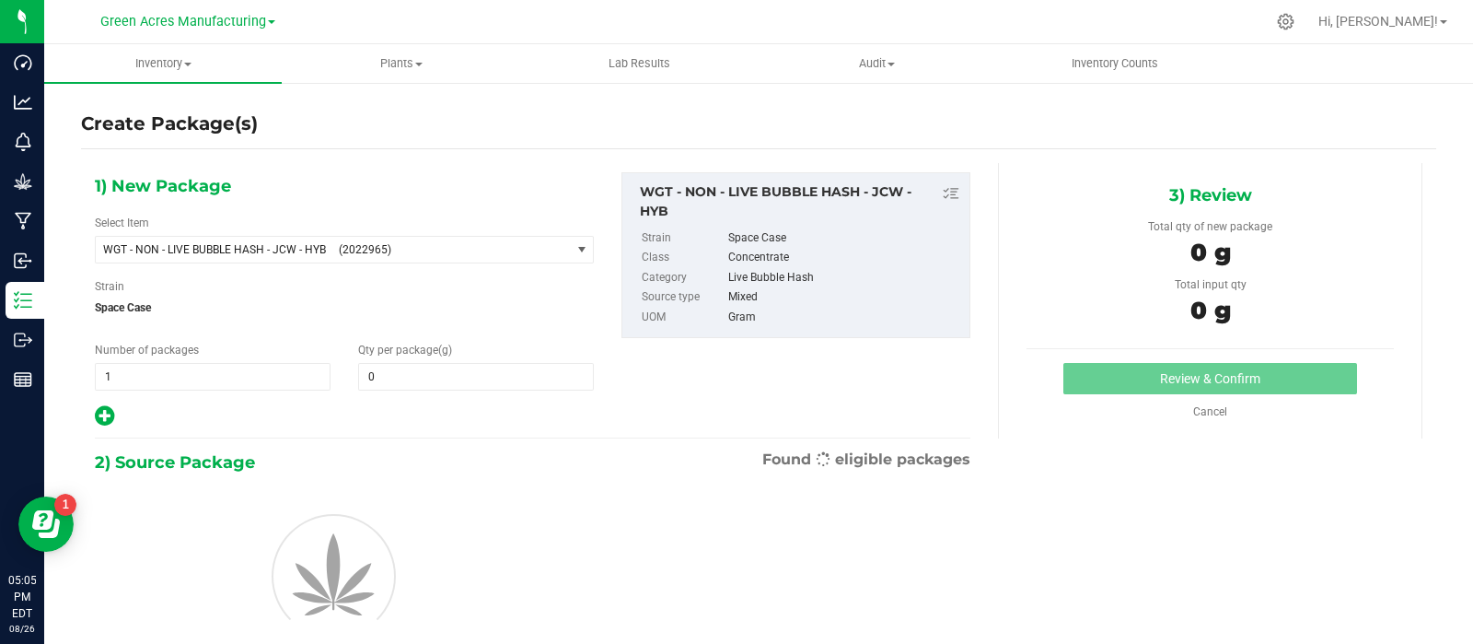
type input "0.0000"
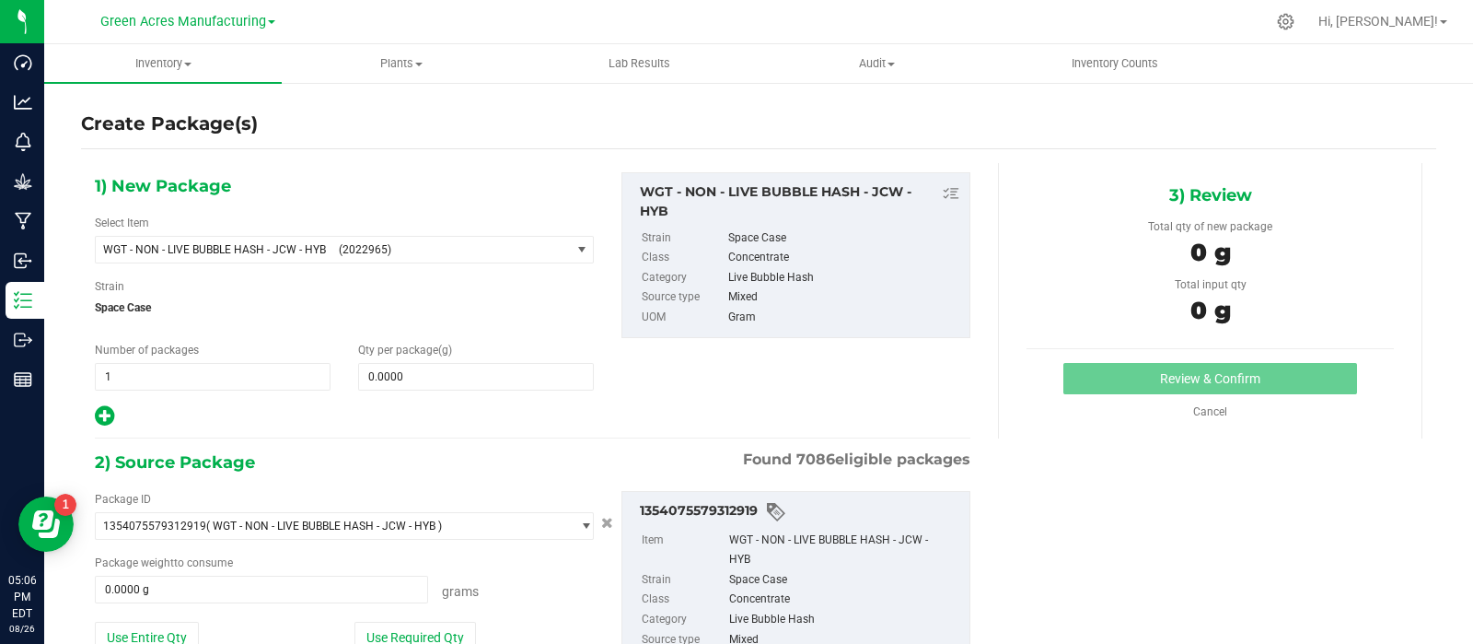
click at [1322, 225] on div "Total qty of new package" at bounding box center [1210, 226] width 367 height 17
click at [265, 248] on span "WGT - NON - LIVE BUBBLE HASH - JCW - HYB" at bounding box center [215, 249] width 224 height 13
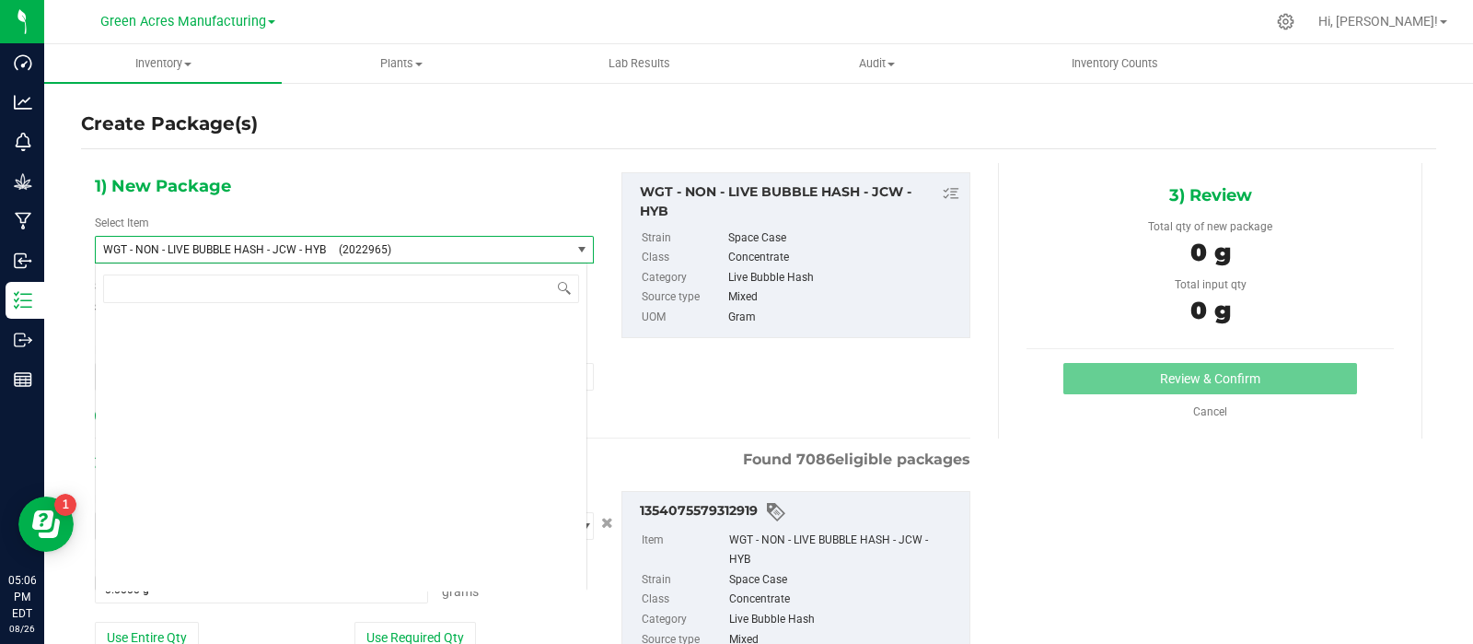
scroll to position [421166, 0]
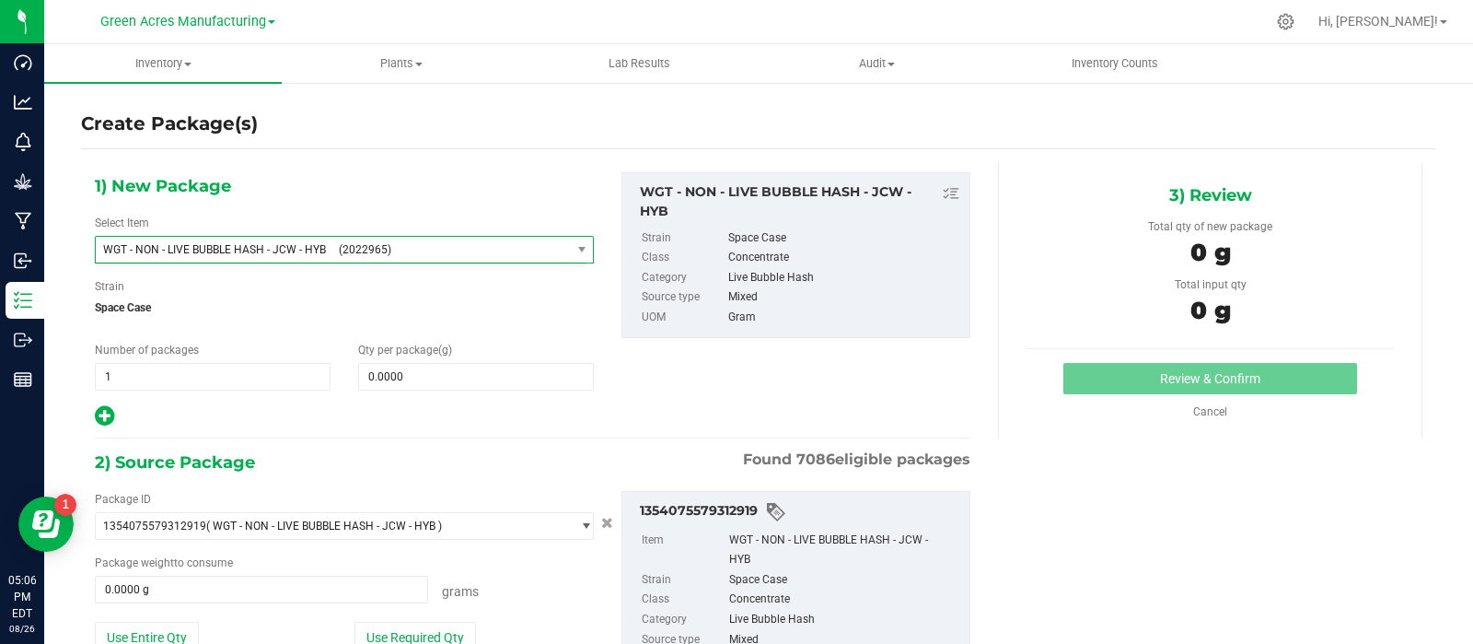
click at [275, 181] on div "1) New Package Select Item WGT - NON - LIVE BUBBLE HASH - JCW - HYB (2022965) W…" at bounding box center [344, 300] width 527 height 256
click at [181, 621] on button "Use Entire Qty" at bounding box center [147, 636] width 104 height 31
type input "426.3000 g"
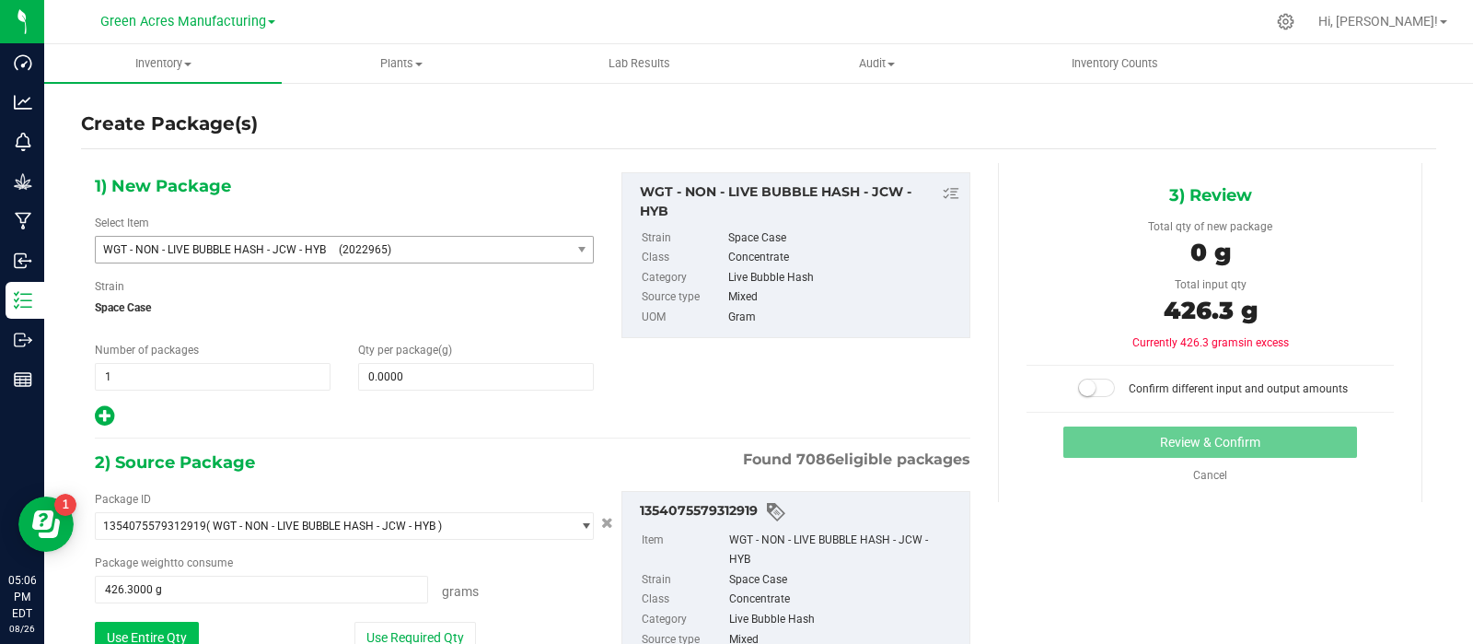
scroll to position [147, 0]
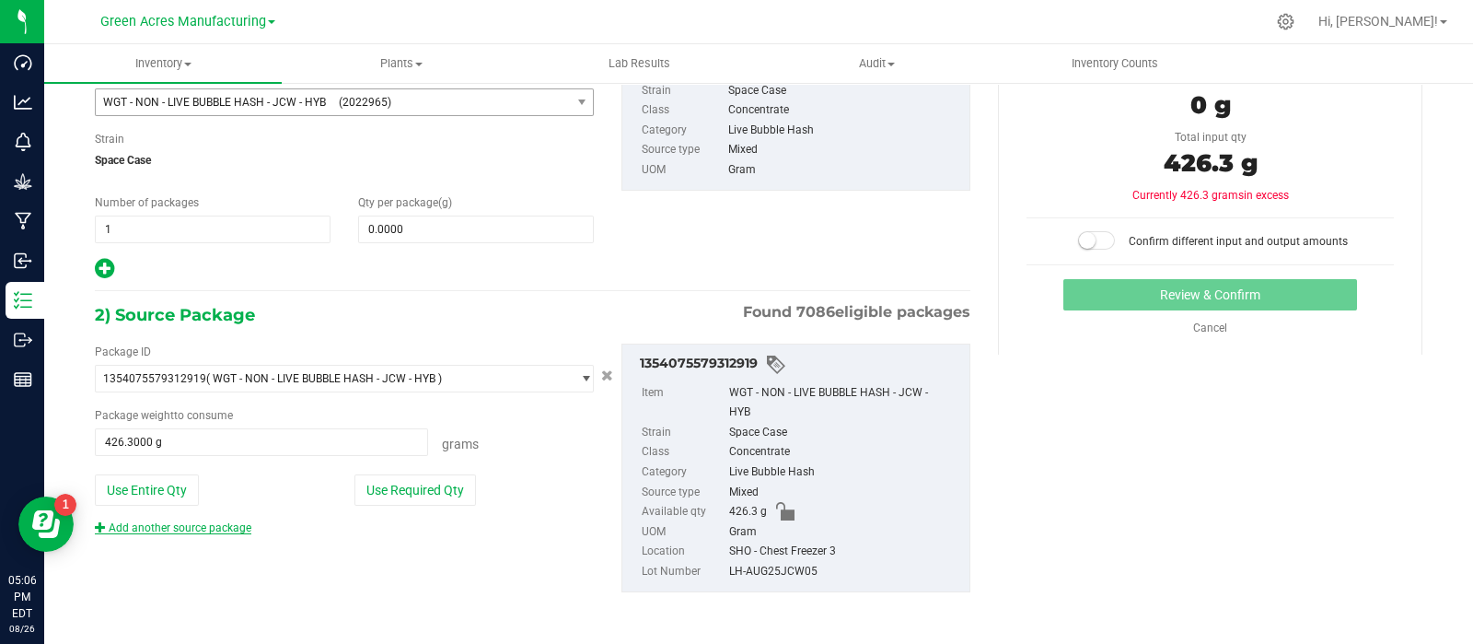
click at [189, 528] on link "Add another source package" at bounding box center [173, 527] width 157 height 13
click at [192, 563] on div "Package ID 1354075579312919 ( WGT - NON - LIVE BUBBLE HASH - JCW - HYB ) 000051…" at bounding box center [532, 468] width 903 height 278
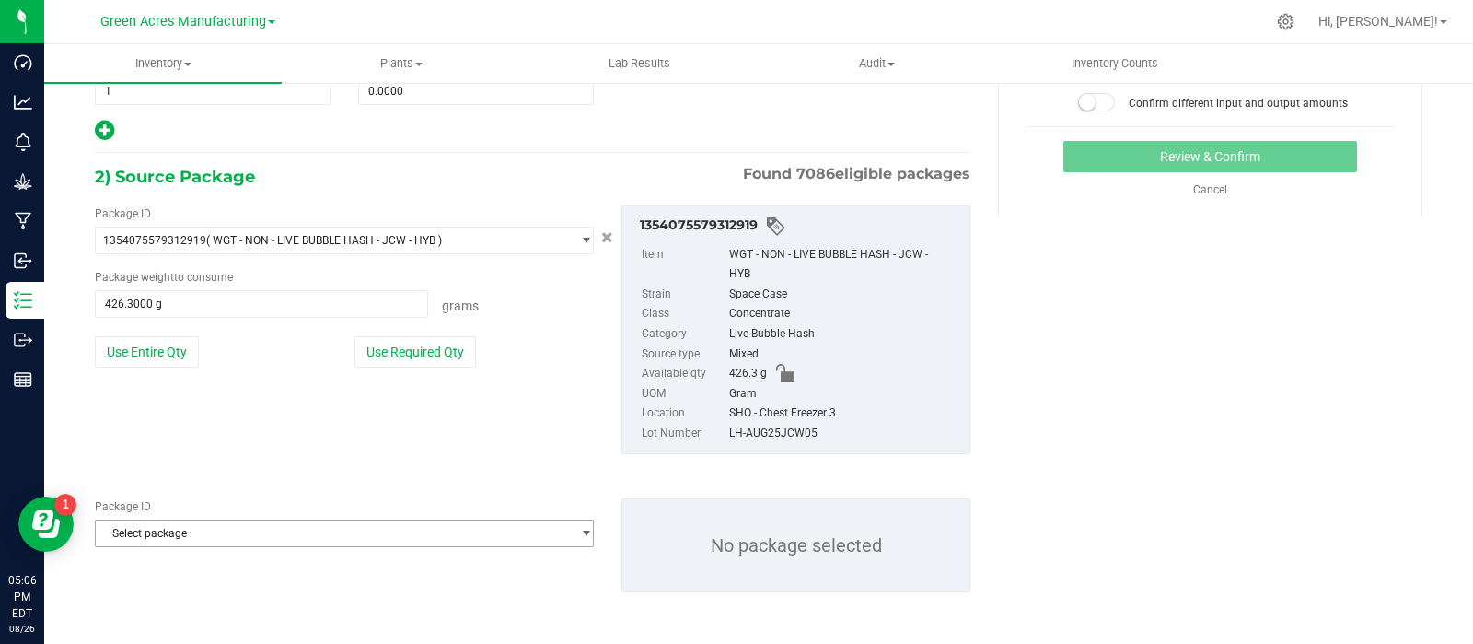
click at [277, 526] on span "Select package" at bounding box center [333, 533] width 474 height 26
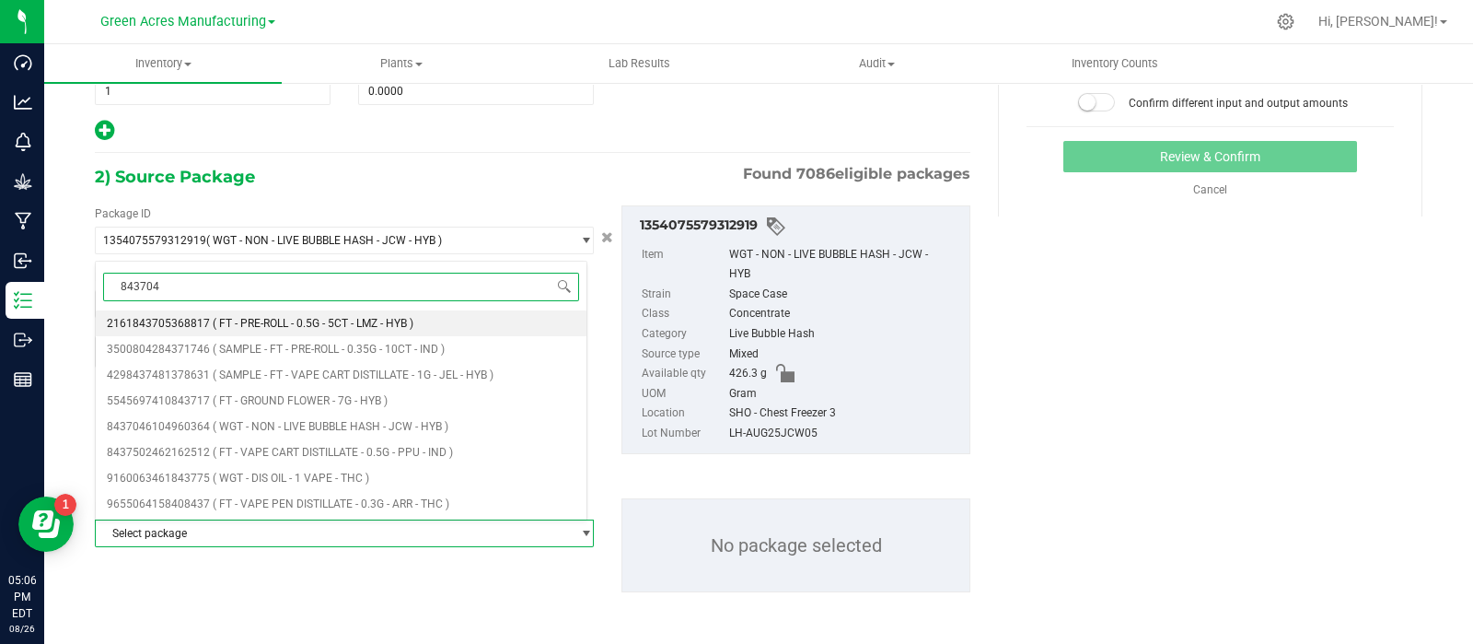
type input "8437046"
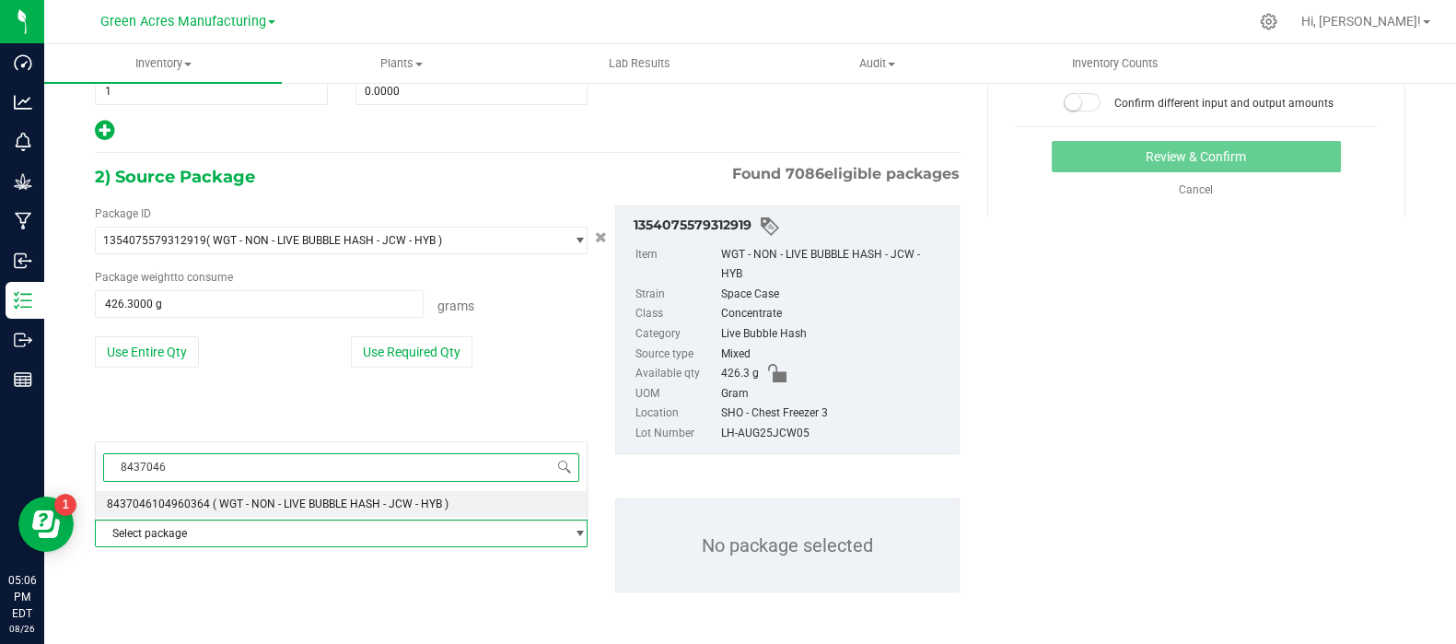
click at [274, 507] on span "( WGT - NON - LIVE BUBBLE HASH - JCW - HYB )" at bounding box center [331, 503] width 236 height 13
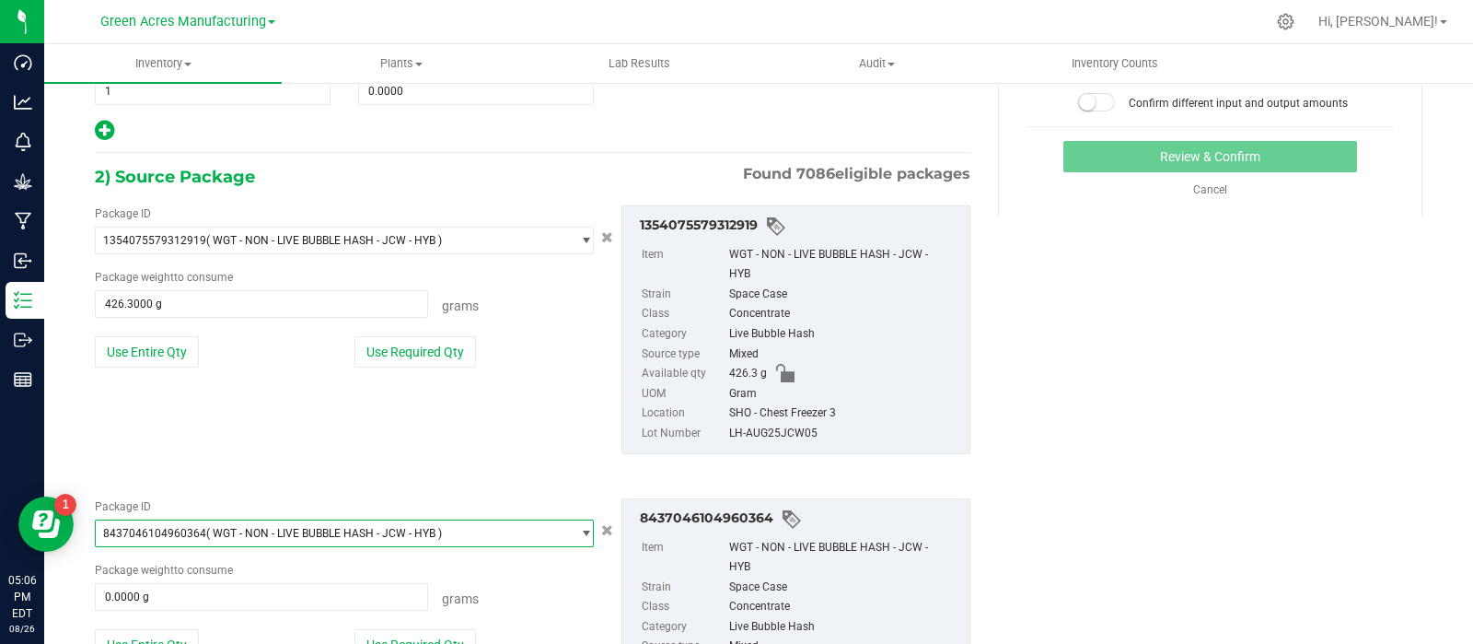
scroll to position [439, 0]
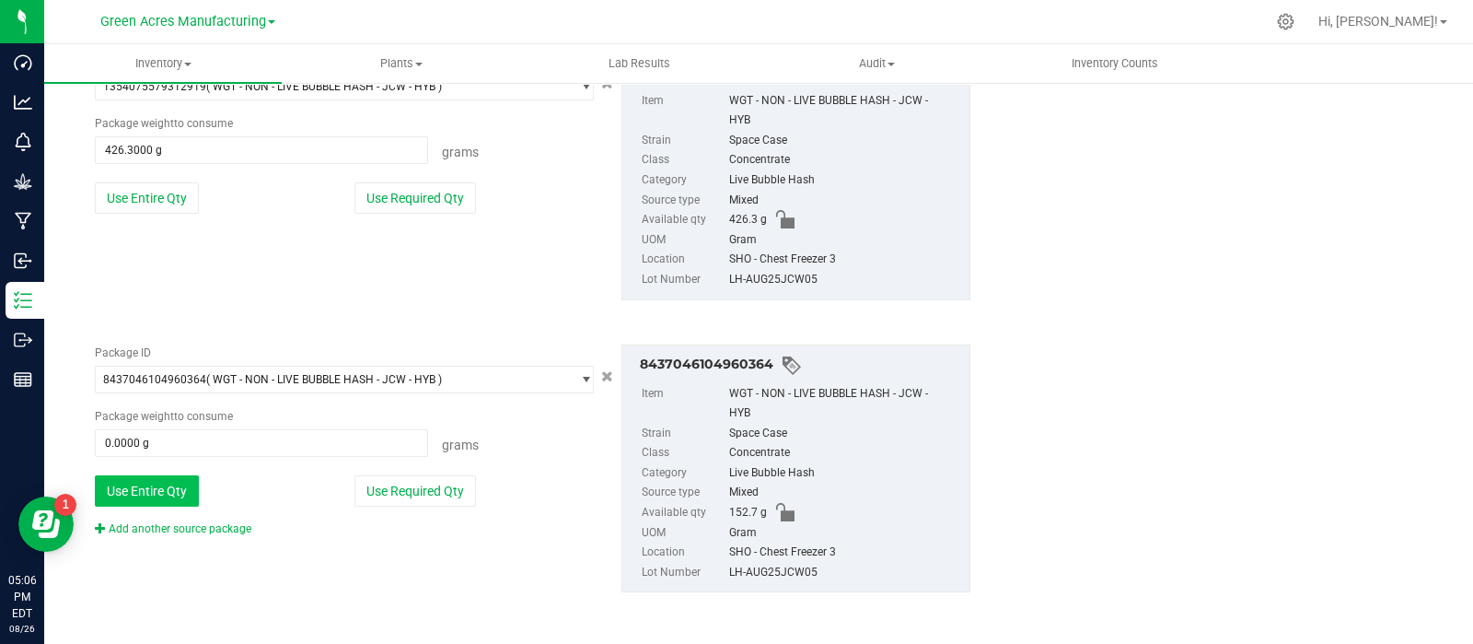
click at [125, 494] on button "Use Entire Qty" at bounding box center [147, 490] width 104 height 31
type input "152.7000 g"
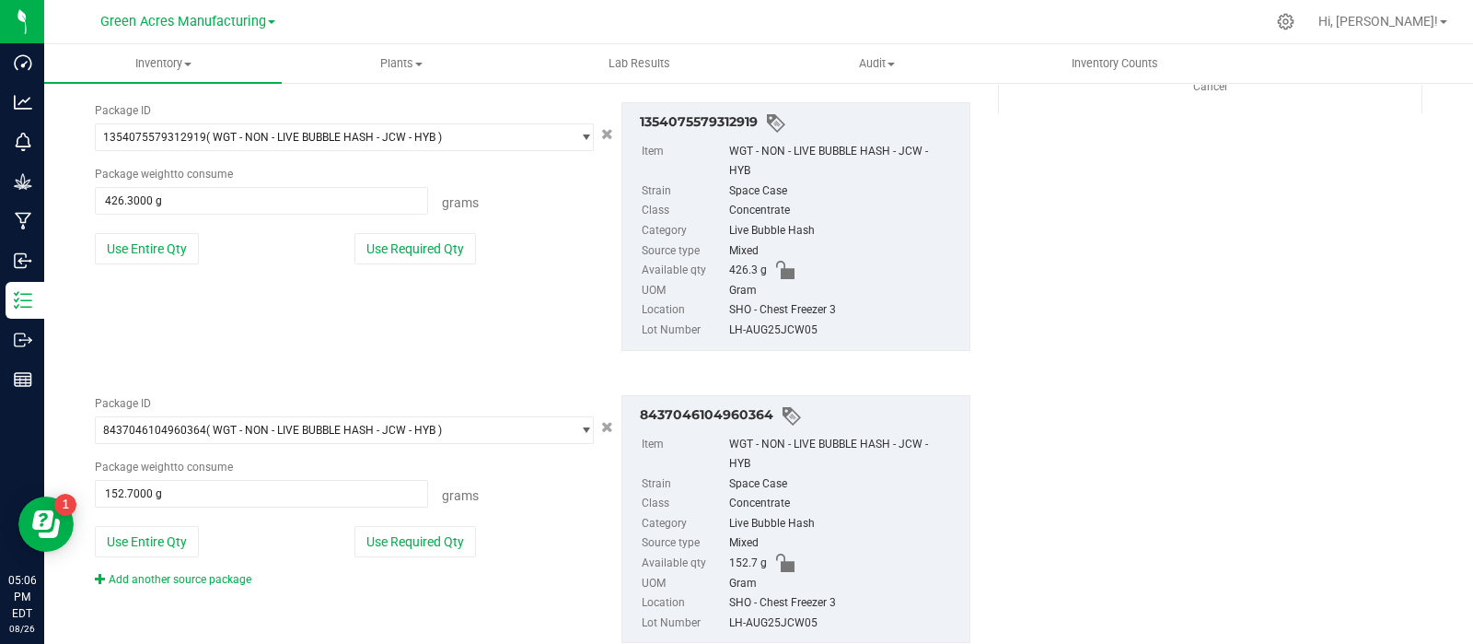
scroll to position [0, 0]
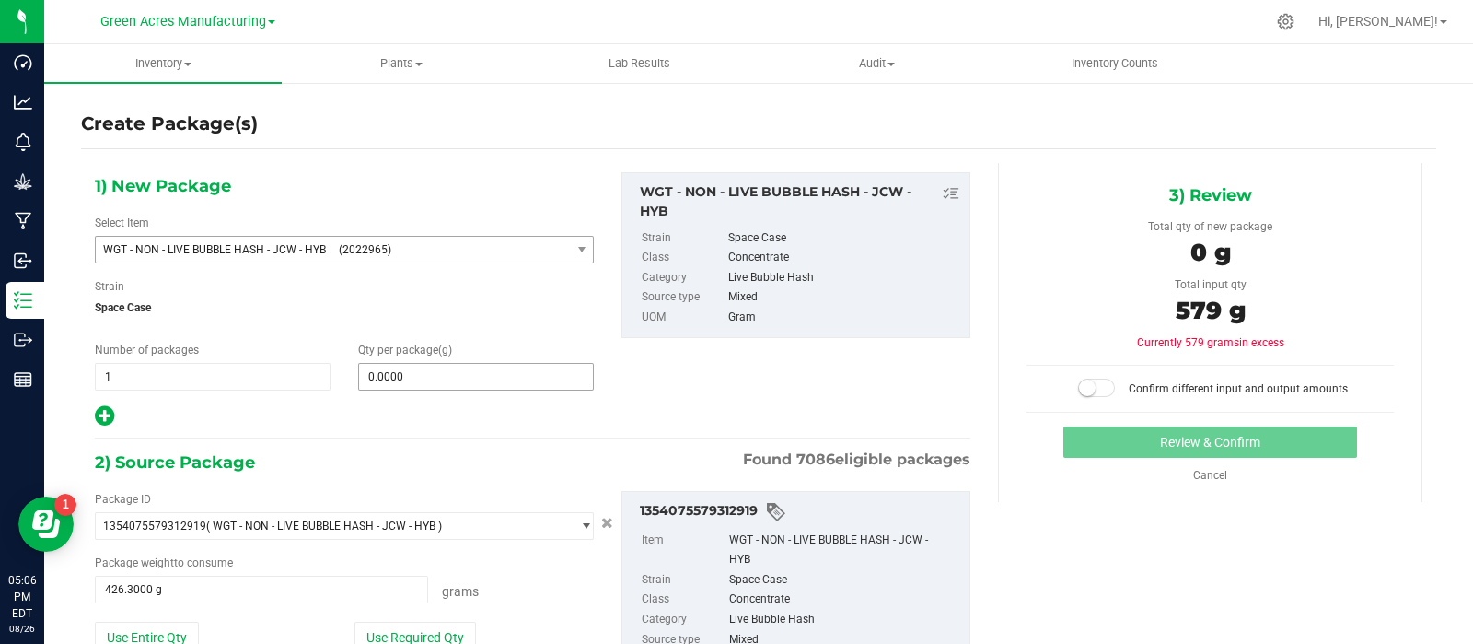
click at [491, 367] on span "0.0000 0" at bounding box center [476, 377] width 236 height 28
type input "579"
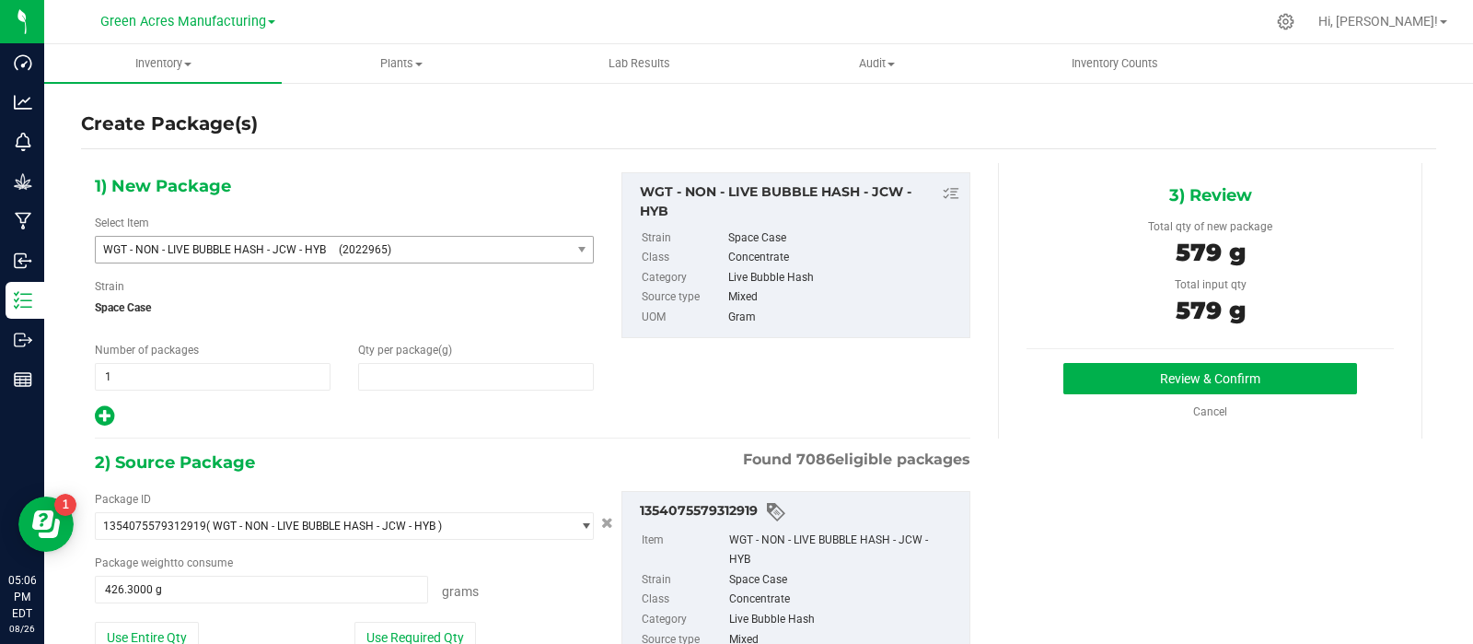
type input "579.0000"
drag, startPoint x: 446, startPoint y: 373, endPoint x: 331, endPoint y: 393, distance: 115.9
click at [331, 394] on div "1) New Package Select Item WGT - NON - LIVE BUBBLE HASH - JCW - HYB (2022965) W…" at bounding box center [344, 300] width 527 height 256
drag, startPoint x: 423, startPoint y: 371, endPoint x: 350, endPoint y: 370, distance: 72.7
click at [351, 370] on div "Qty per package (g) 579.0000 579" at bounding box center [475, 366] width 263 height 49
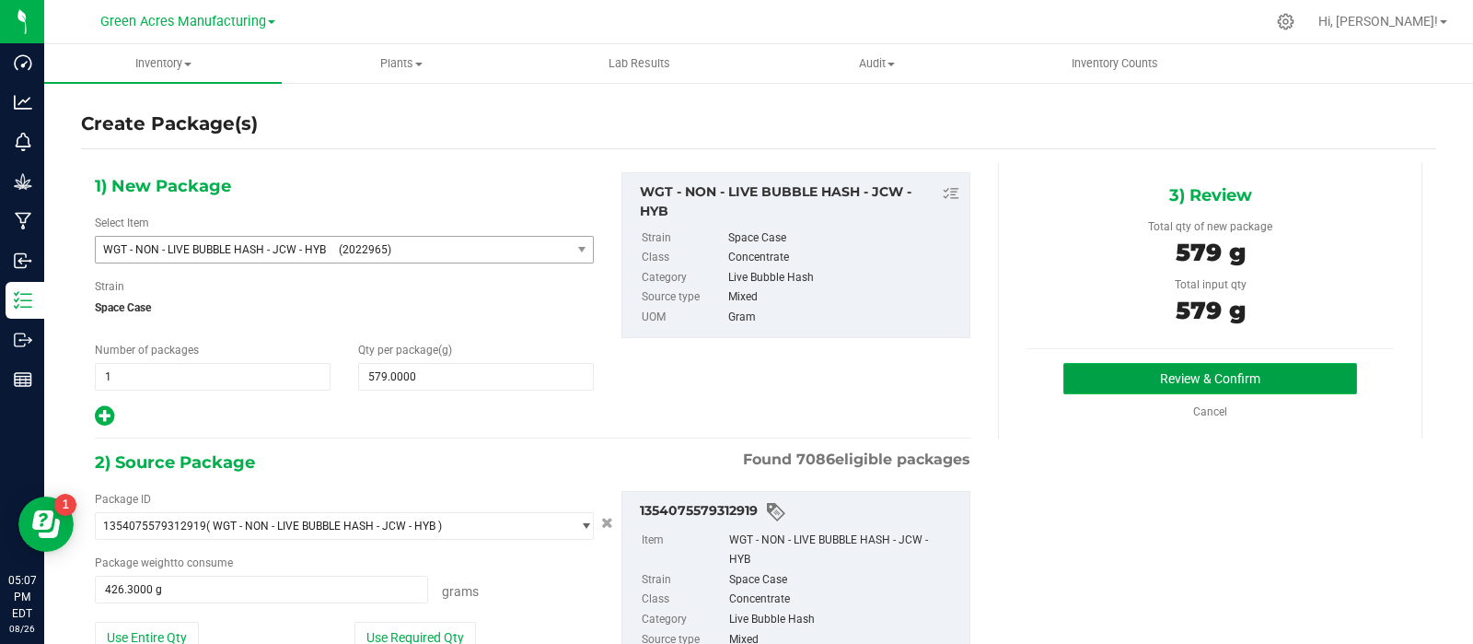
click at [1085, 375] on button "Review & Confirm" at bounding box center [1210, 378] width 294 height 31
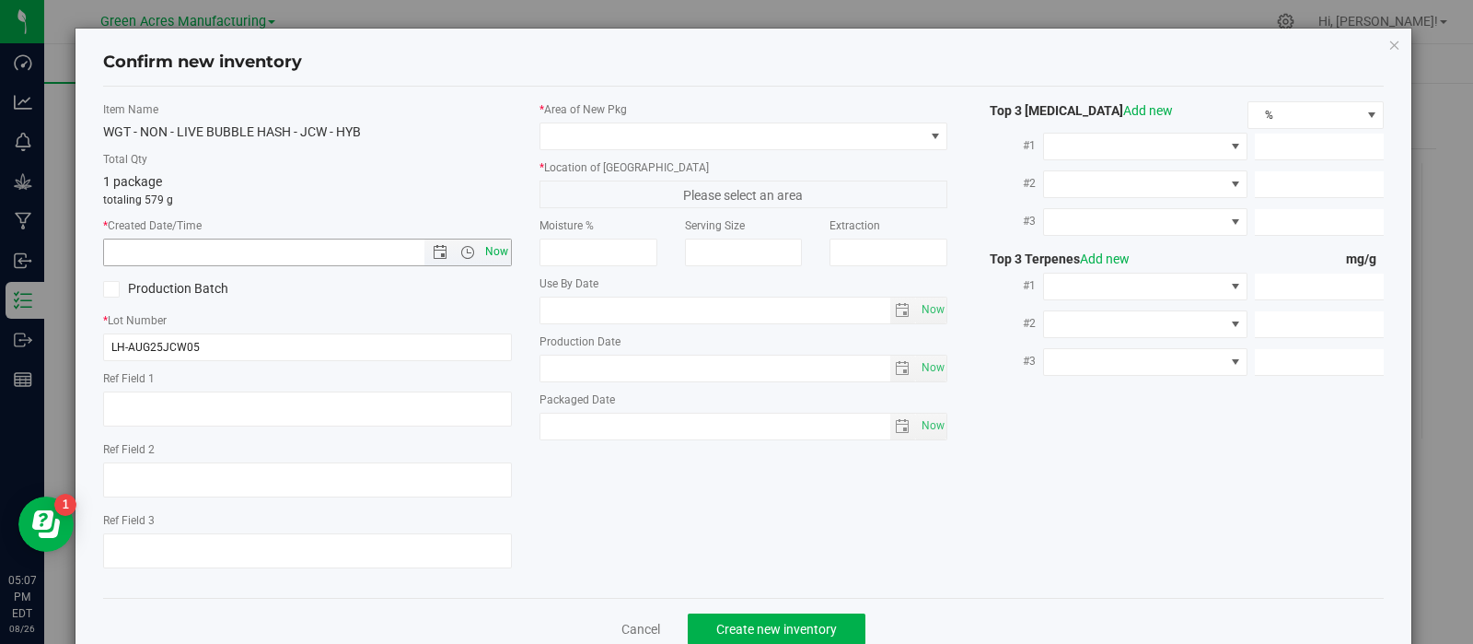
click at [494, 249] on span "Now" at bounding box center [496, 251] width 31 height 27
type input "8/26/2025 5:07 PM"
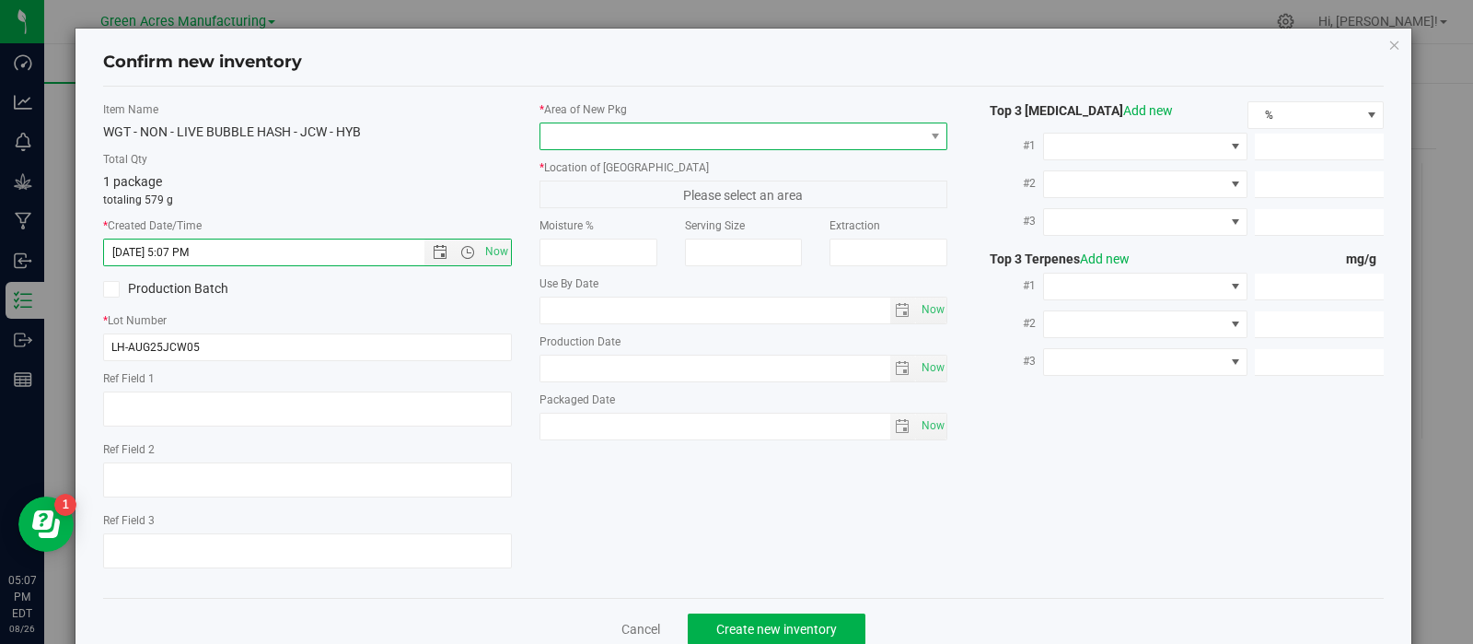
click at [615, 126] on span at bounding box center [732, 136] width 384 height 26
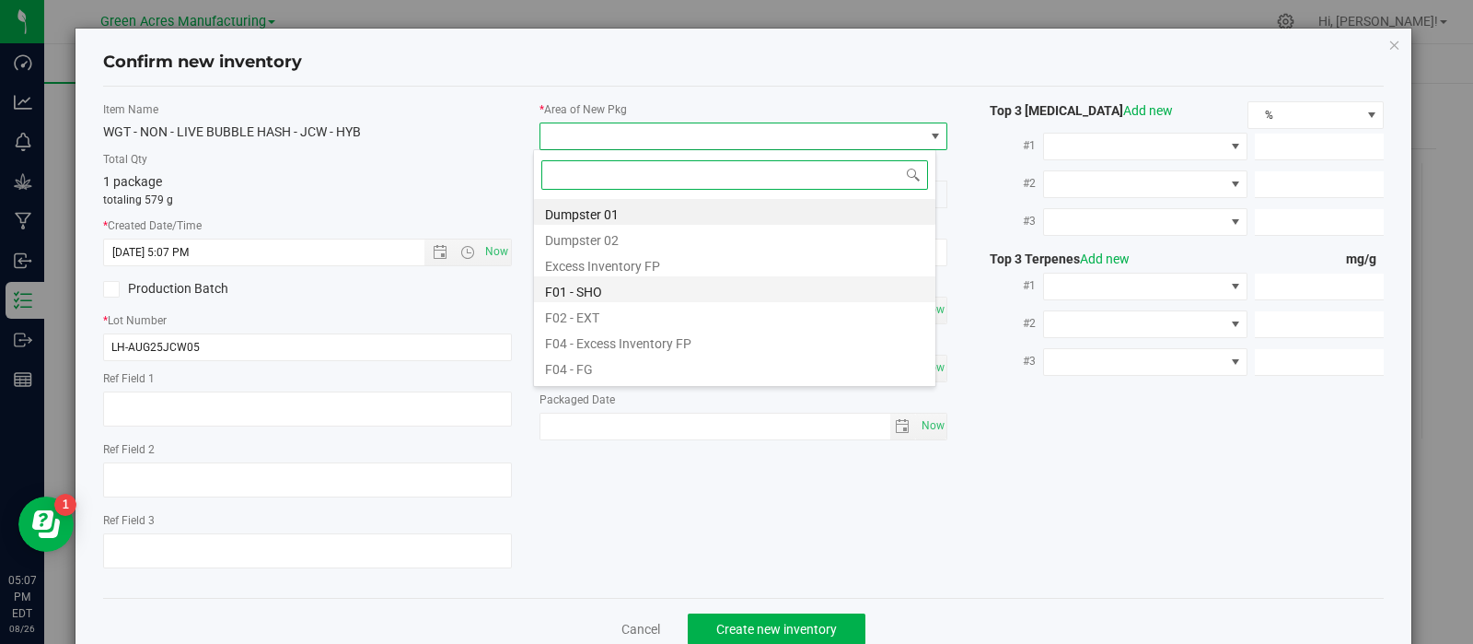
scroll to position [27, 403]
click at [667, 281] on li "F01 - SHO" at bounding box center [734, 289] width 401 height 26
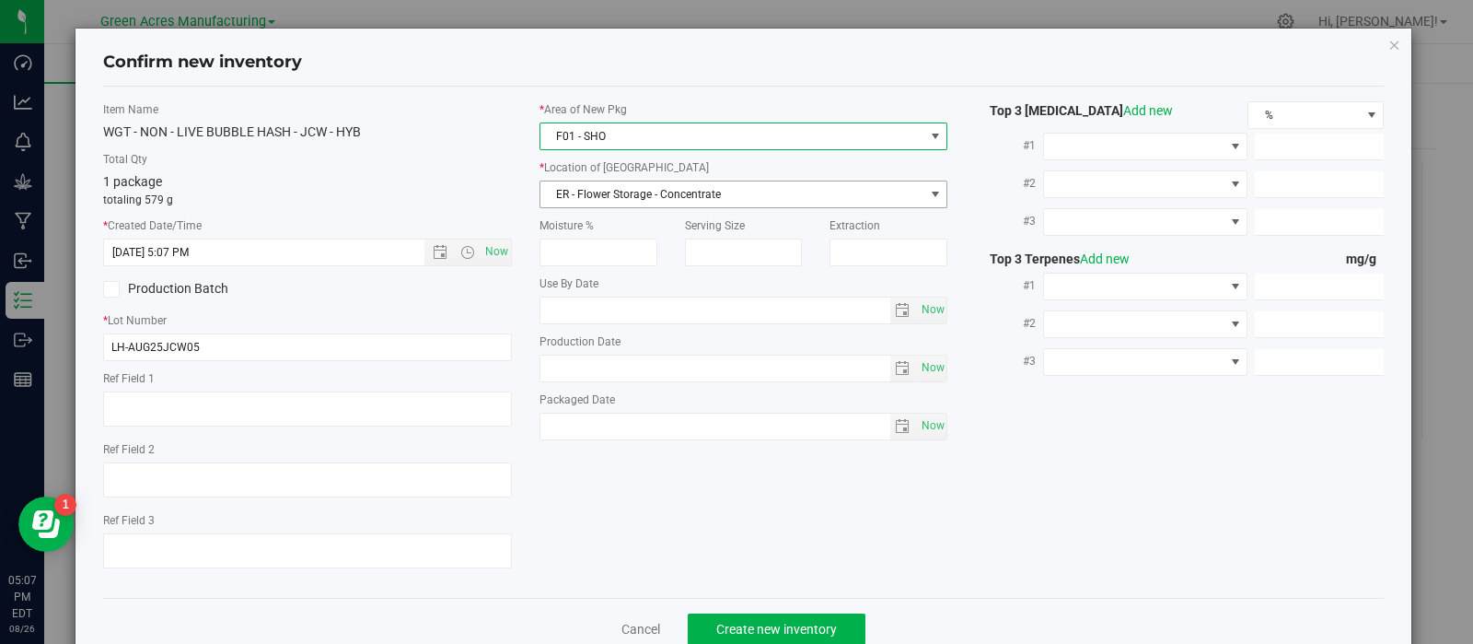
click at [644, 191] on span "ER - Flower Storage - Concentrate" at bounding box center [732, 194] width 384 height 26
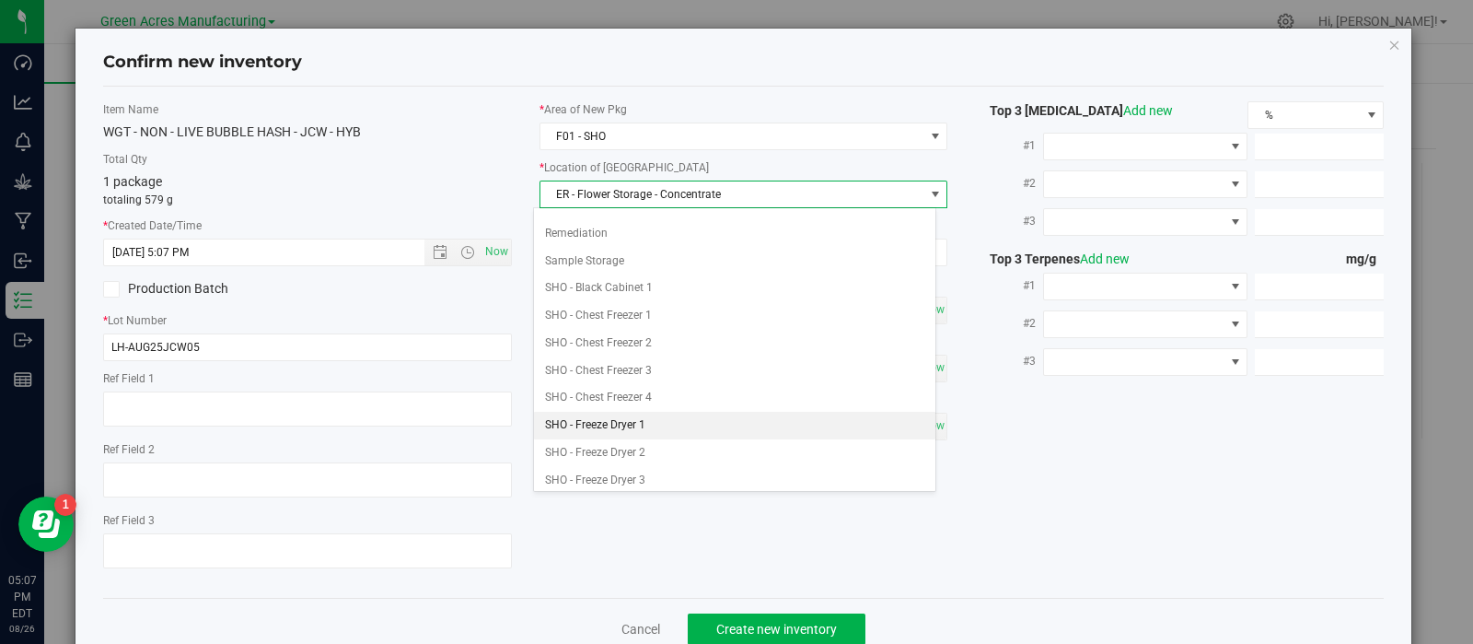
scroll to position [349, 0]
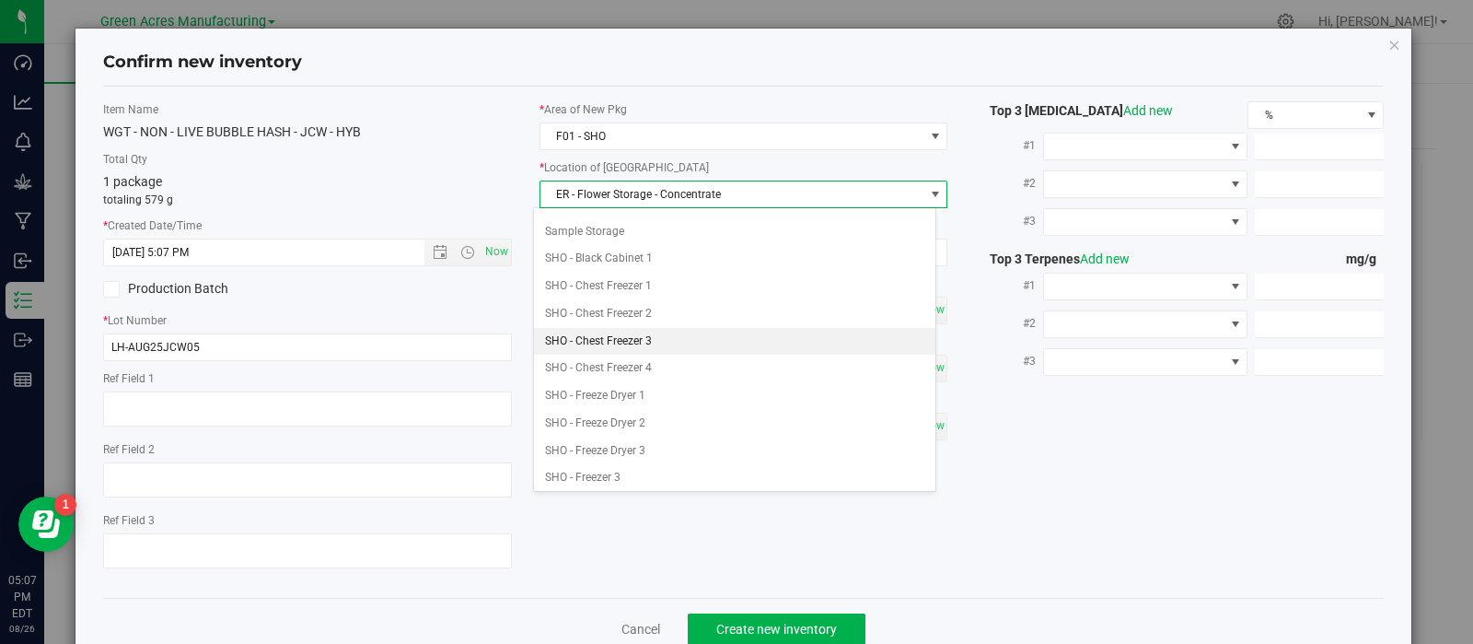
click at [650, 329] on li "SHO - Chest Freezer 3" at bounding box center [734, 342] width 401 height 28
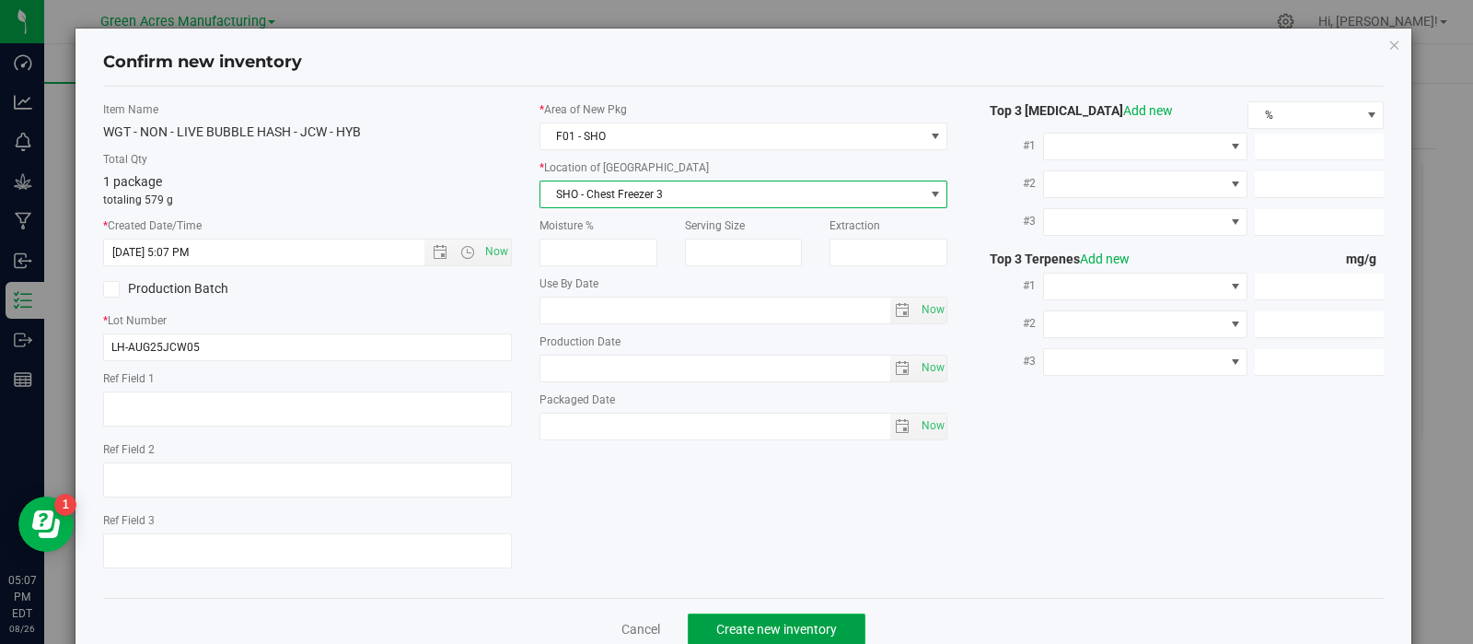
click at [692, 626] on button "Create new inventory" at bounding box center [777, 628] width 178 height 31
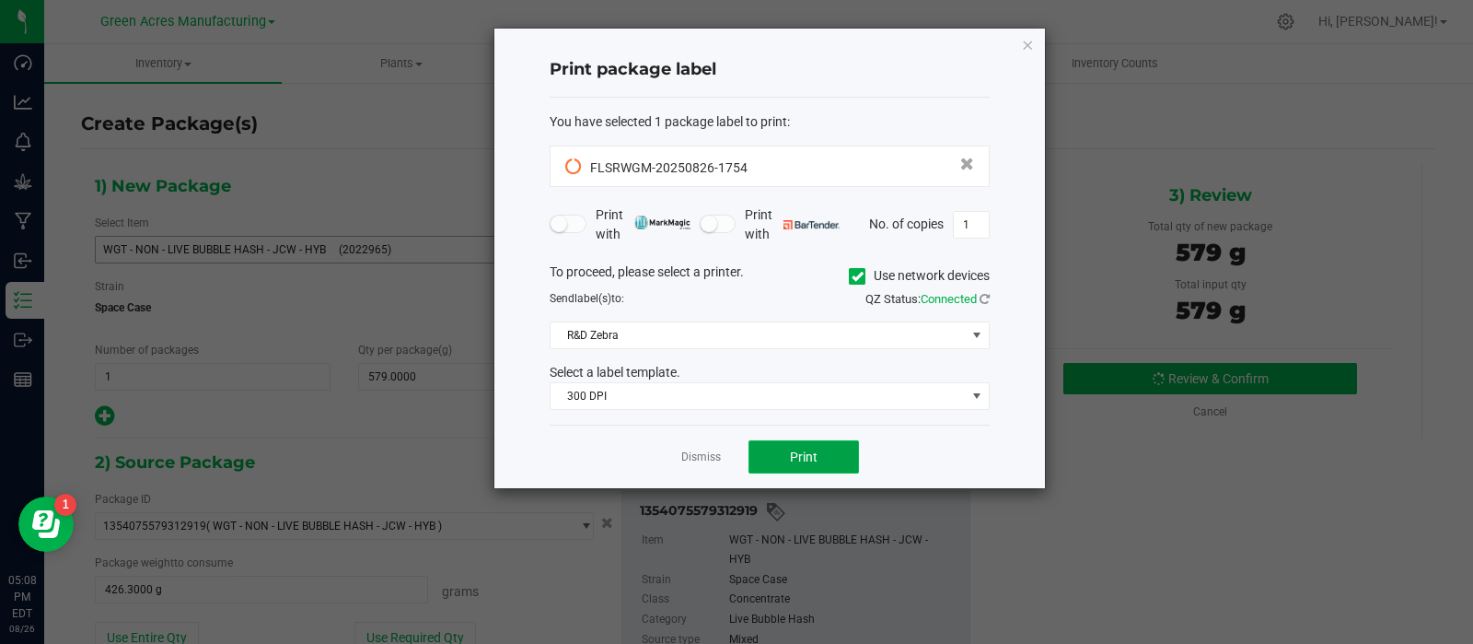
click at [786, 455] on button "Print" at bounding box center [803, 456] width 110 height 33
click at [760, 447] on button "Print" at bounding box center [803, 456] width 110 height 33
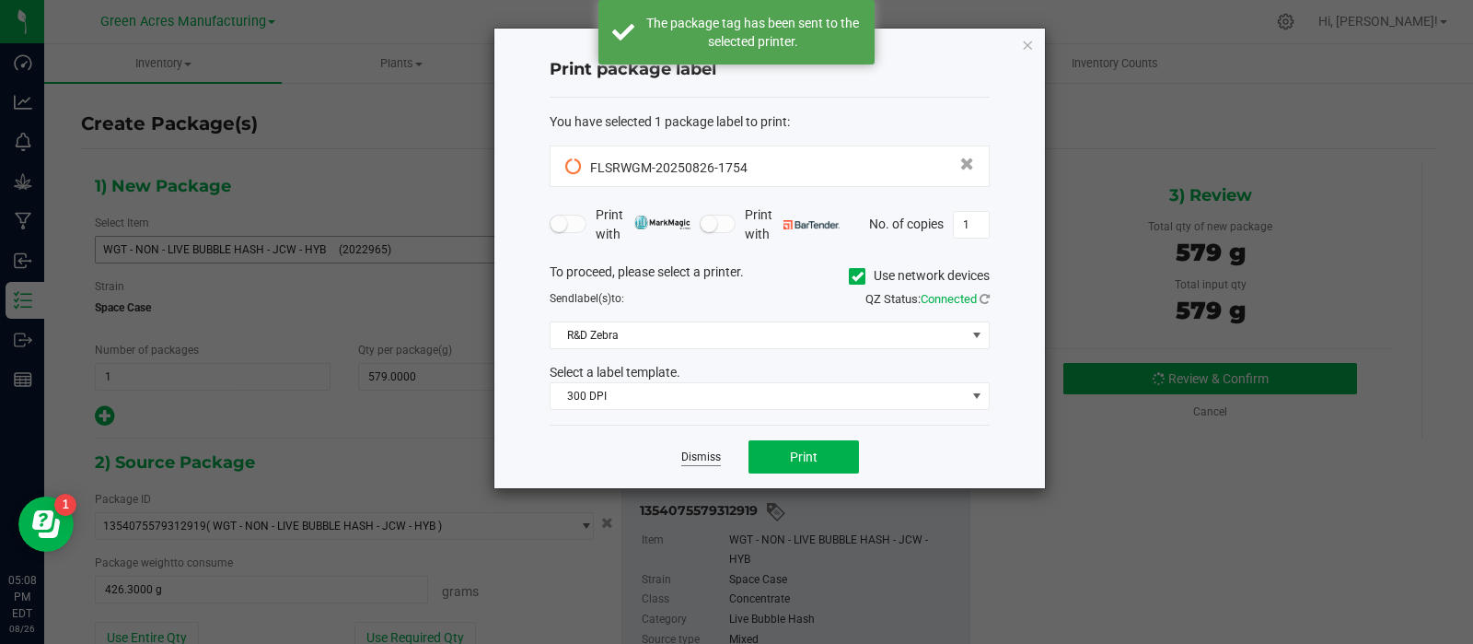
click at [714, 453] on link "Dismiss" at bounding box center [701, 457] width 40 height 16
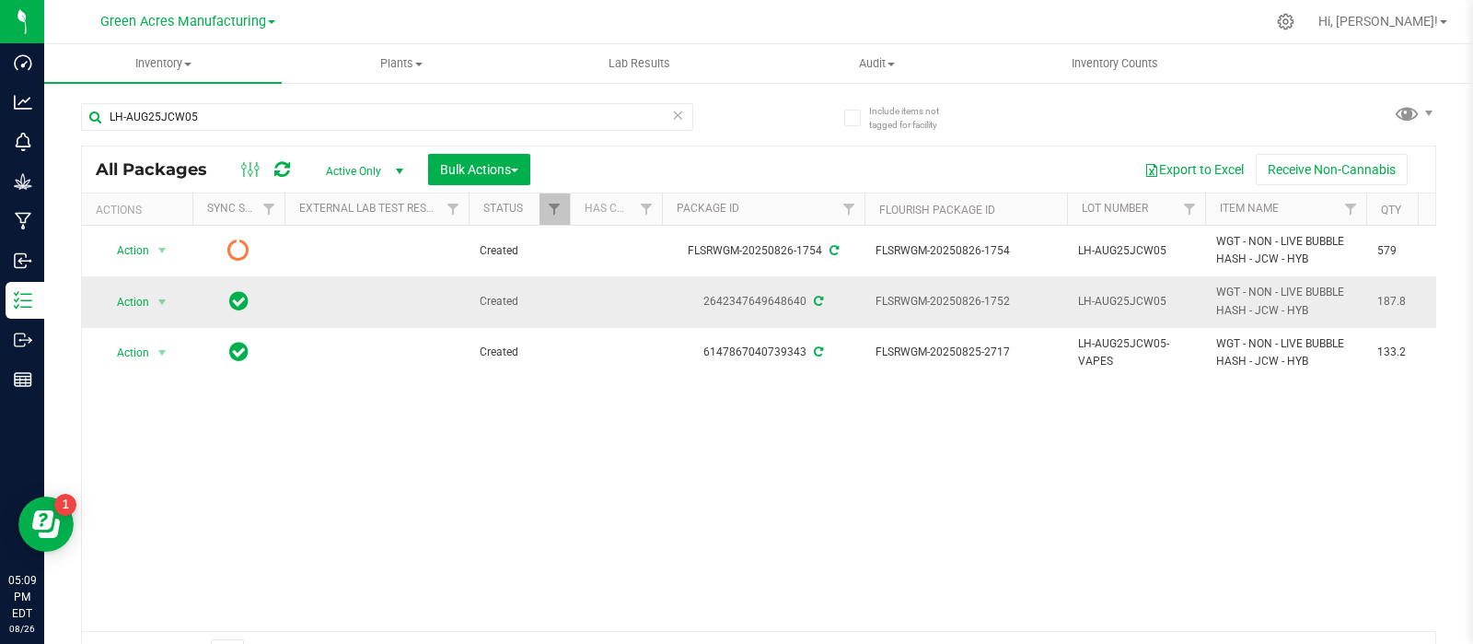
click at [1132, 297] on span "LH-AUG25JCW05" at bounding box center [1136, 301] width 116 height 17
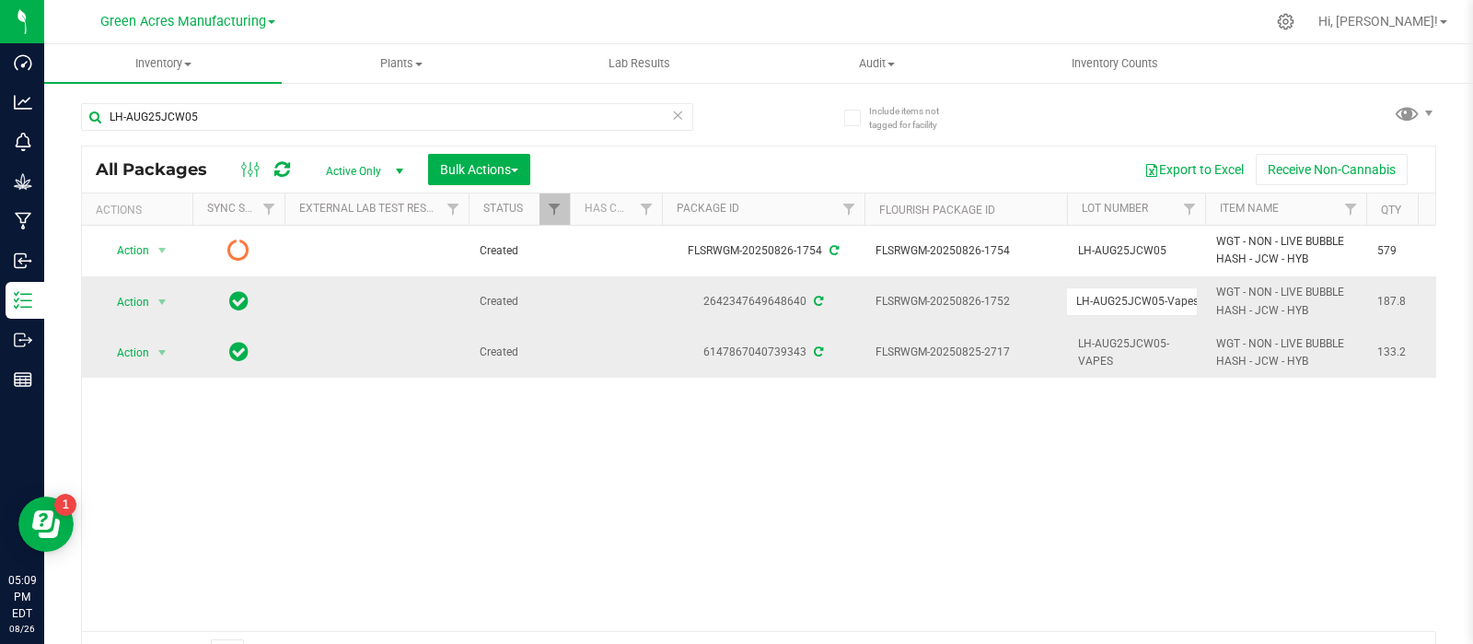
type input "LH-AUG25JCW05-Vapes"
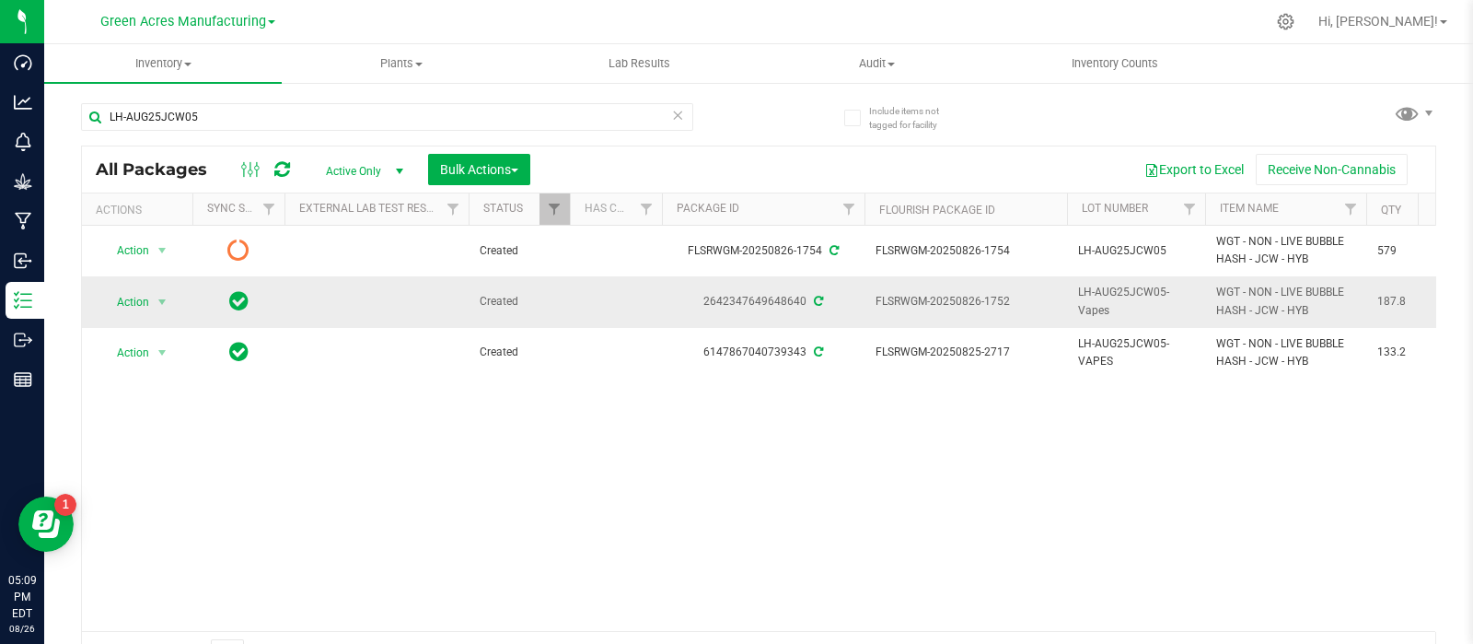
click at [1122, 303] on span "LH-AUG25JCW05-Vapes" at bounding box center [1136, 301] width 116 height 35
click at [1122, 302] on input "LH-AUG25JCW05-Vapes" at bounding box center [1132, 301] width 132 height 29
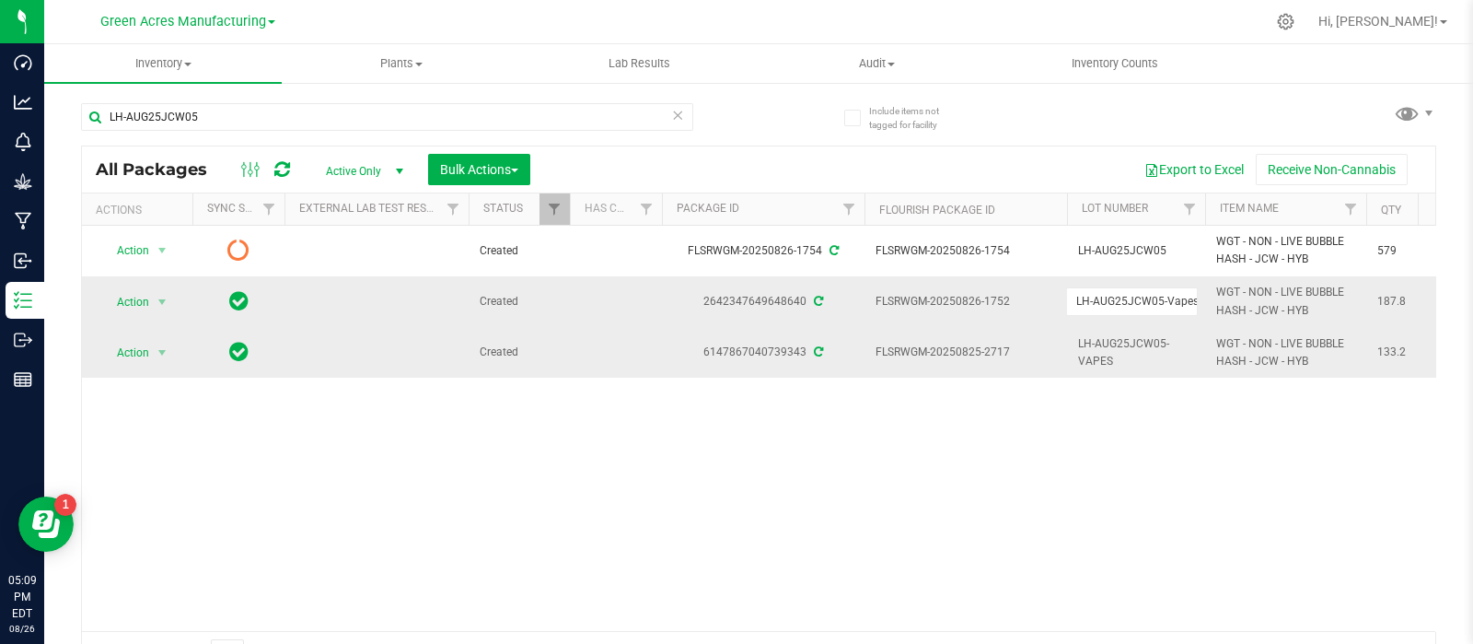
click at [1135, 342] on span "LH-AUG25JCW05-VAPES" at bounding box center [1136, 352] width 116 height 35
click at [1135, 342] on input "LH-AUG25JCW05-VAPES" at bounding box center [1132, 352] width 132 height 29
type input "LH-AUG25JCW05-Vapes"
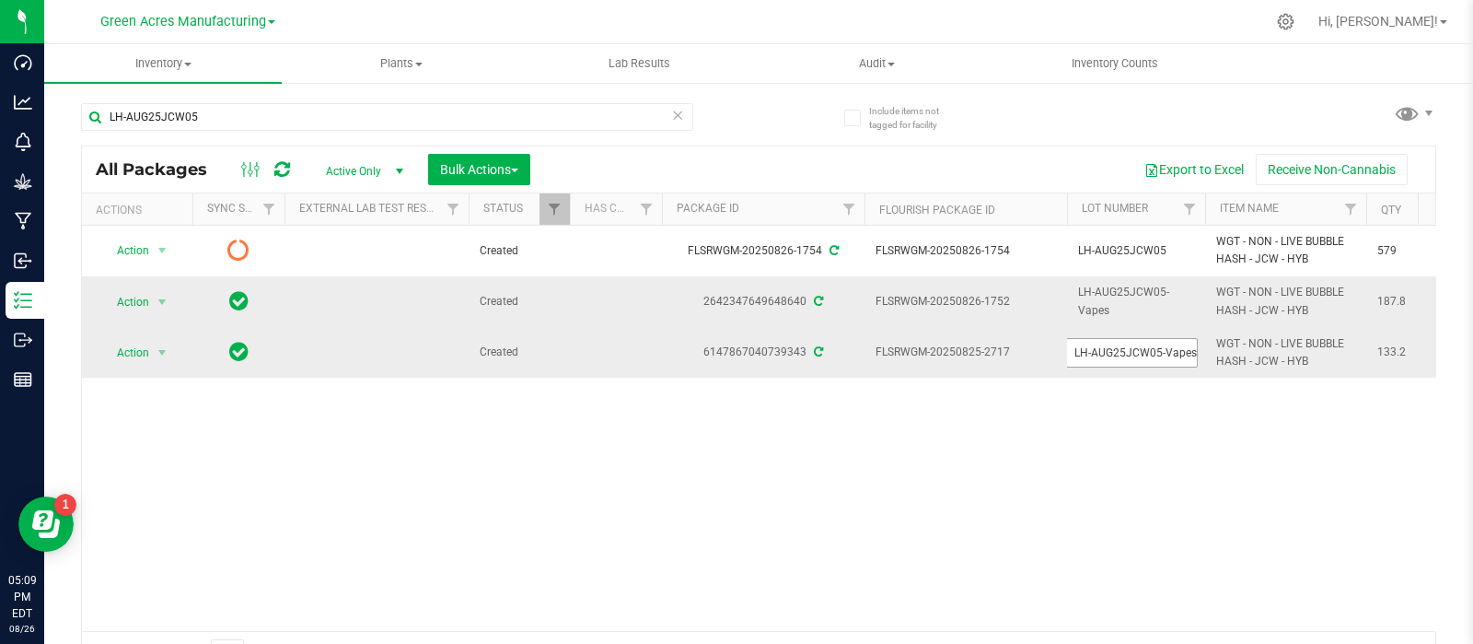
scroll to position [0, 0]
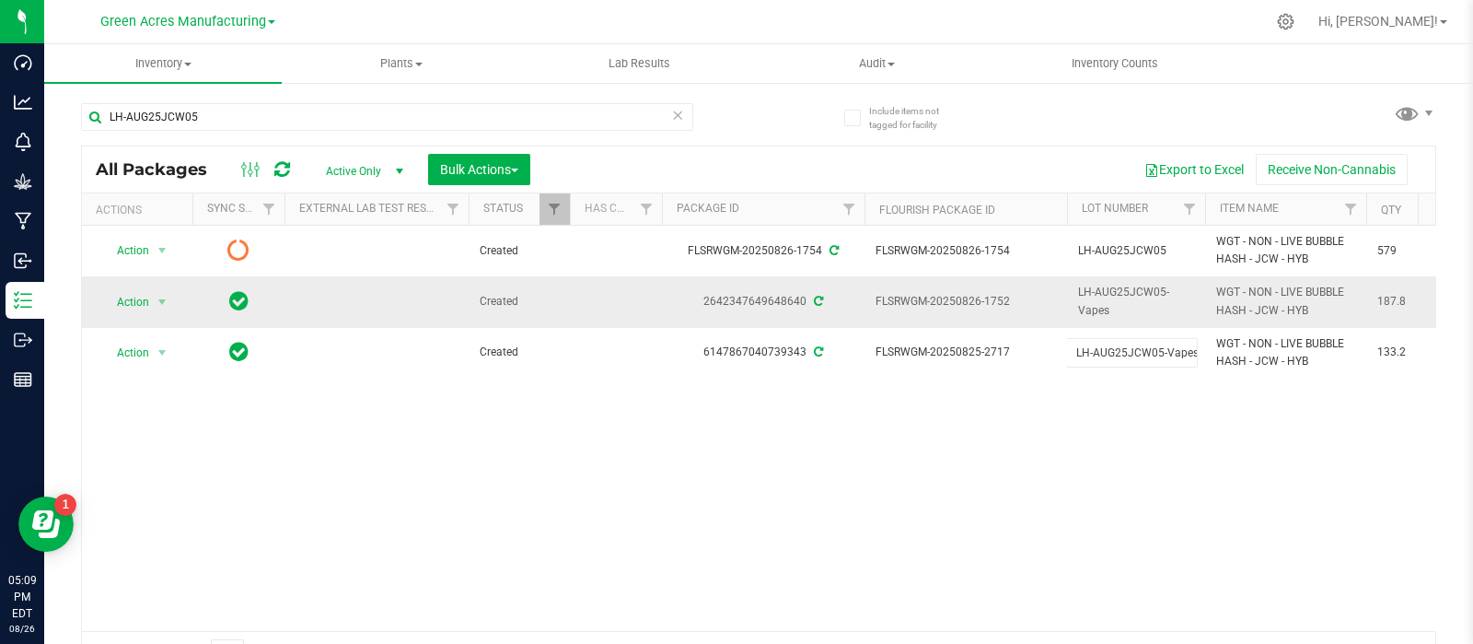
click at [1077, 446] on div "All Packages Active Only Active Only Lab Samples Locked All External Internal B…" at bounding box center [758, 410] width 1355 height 530
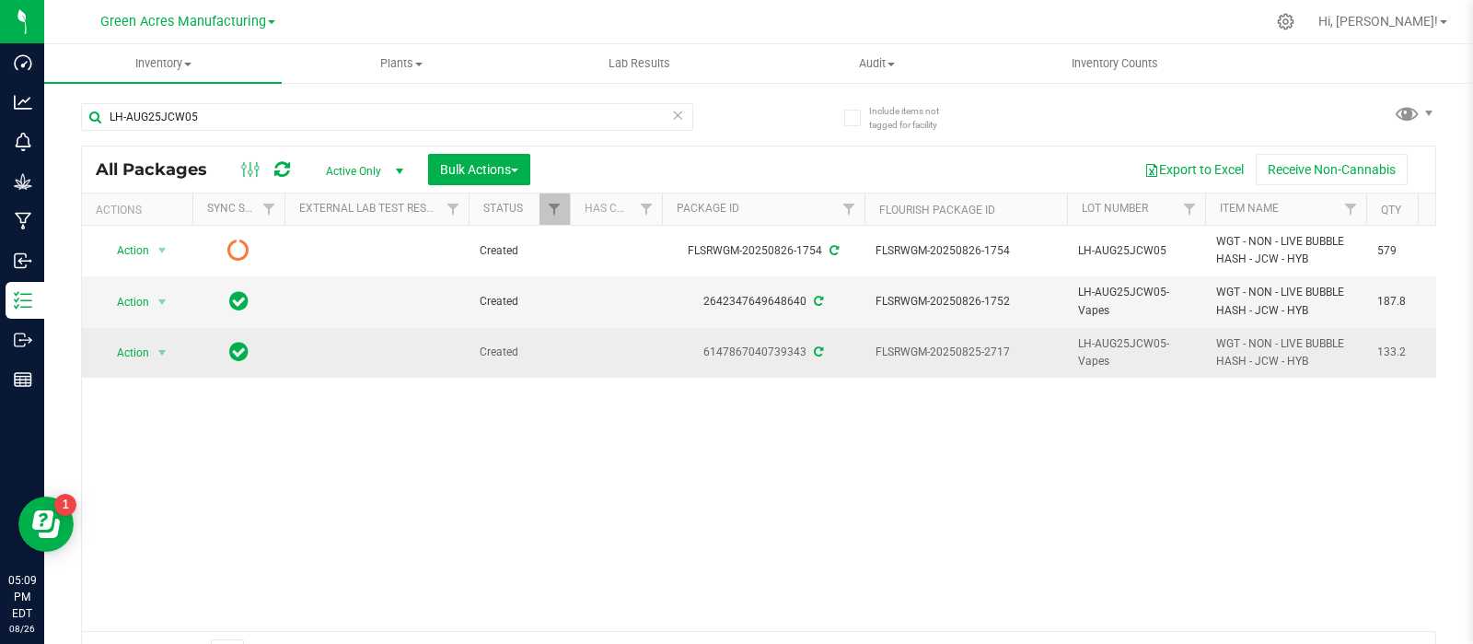
click at [529, 363] on td "Created" at bounding box center [519, 353] width 101 height 50
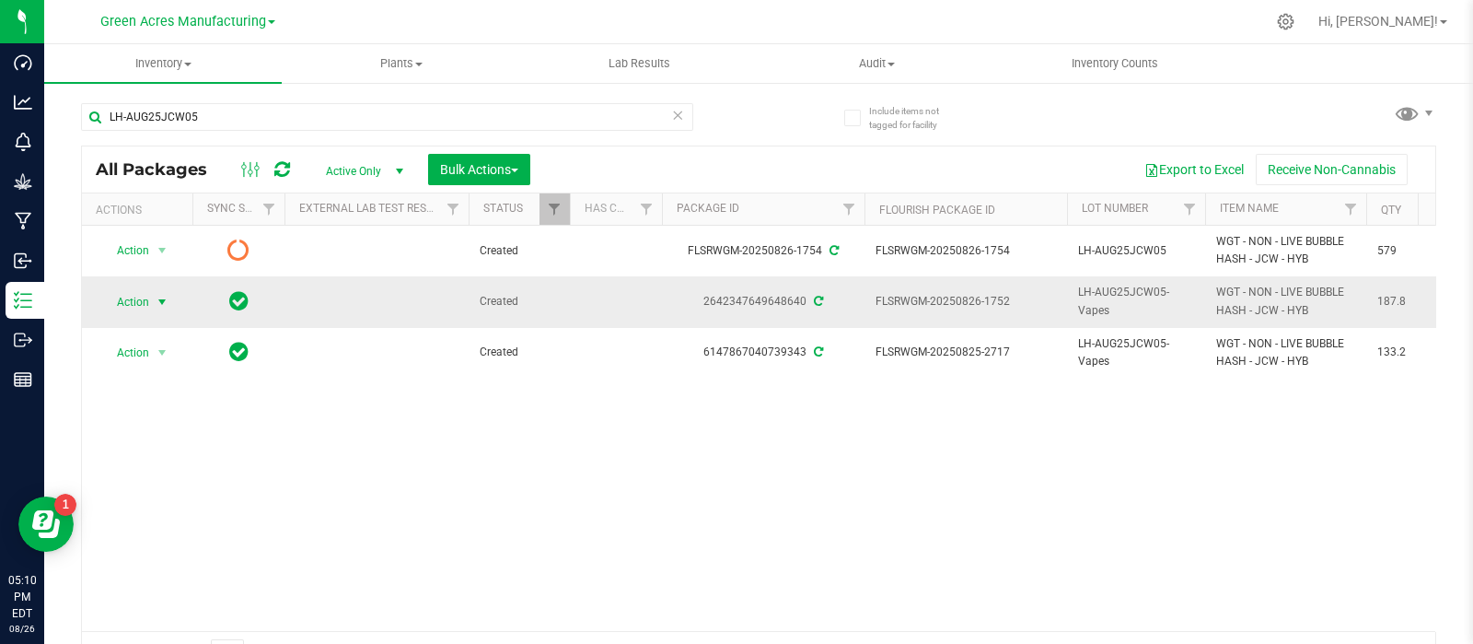
click at [161, 298] on span "select" at bounding box center [162, 302] width 15 height 15
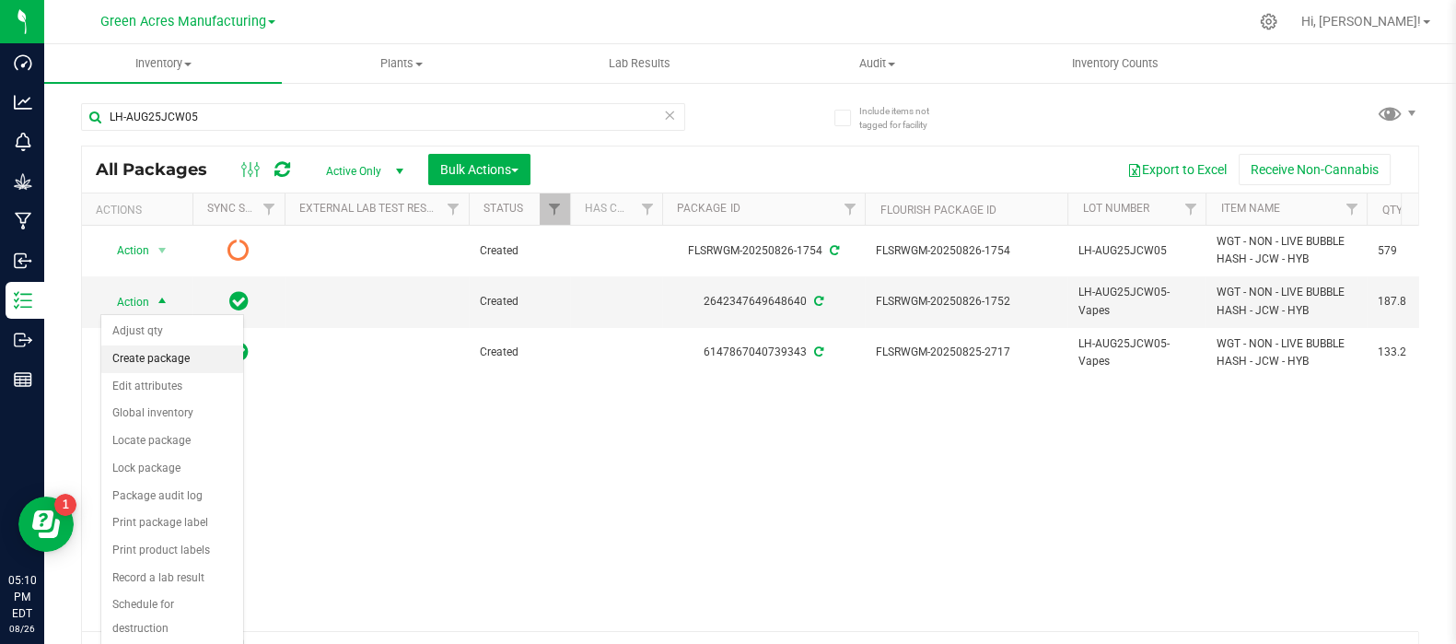
click at [197, 354] on li "Create package" at bounding box center [172, 359] width 142 height 28
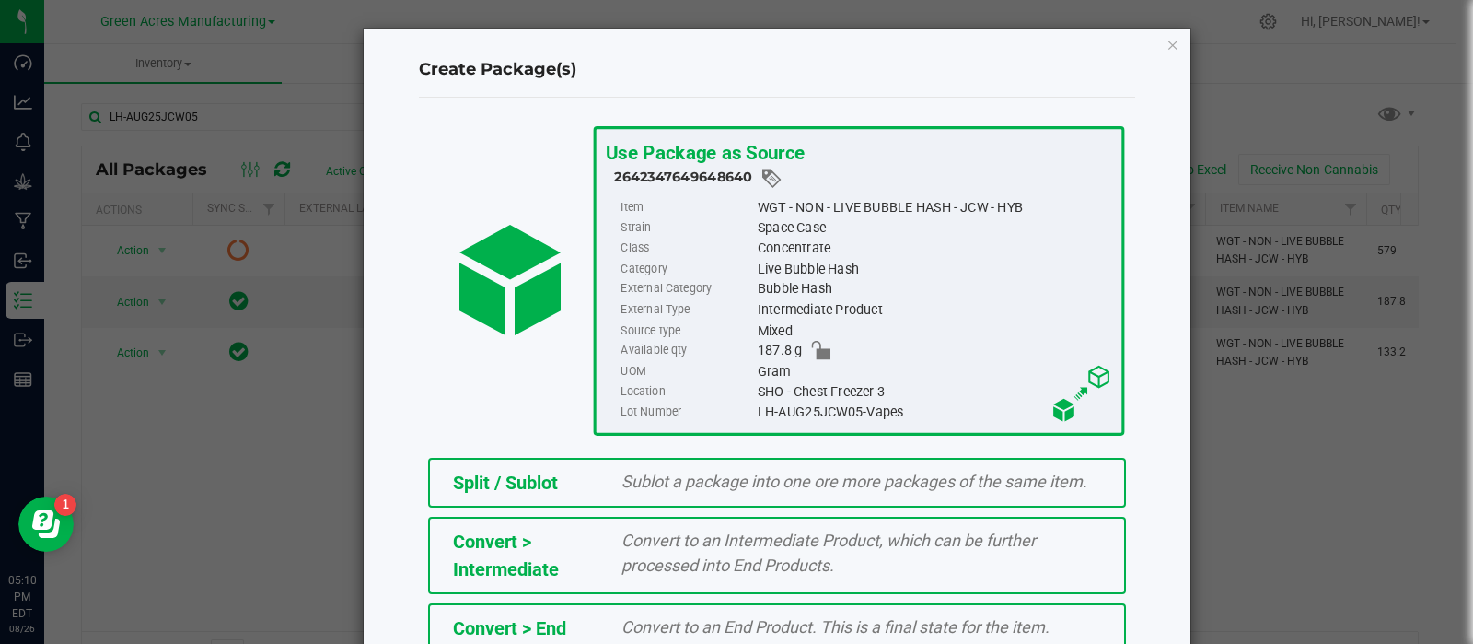
scroll to position [249, 0]
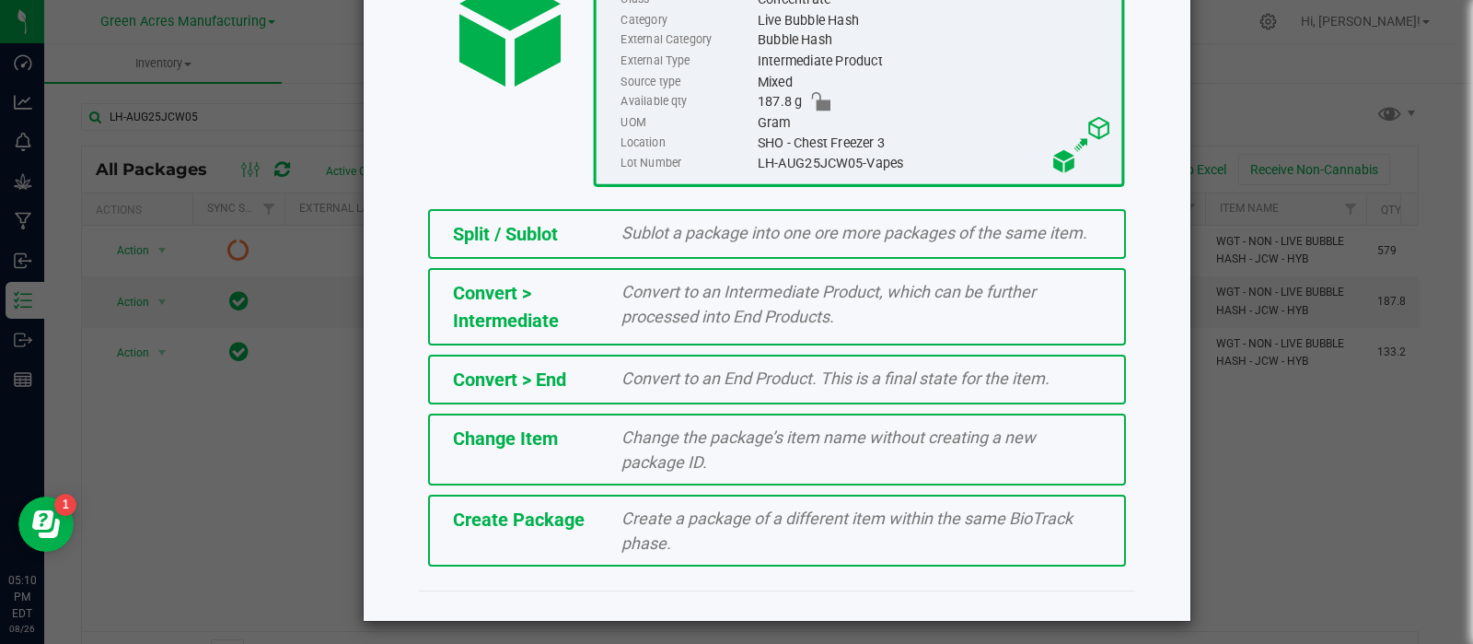
click at [579, 508] on div "Create Package" at bounding box center [523, 519] width 169 height 28
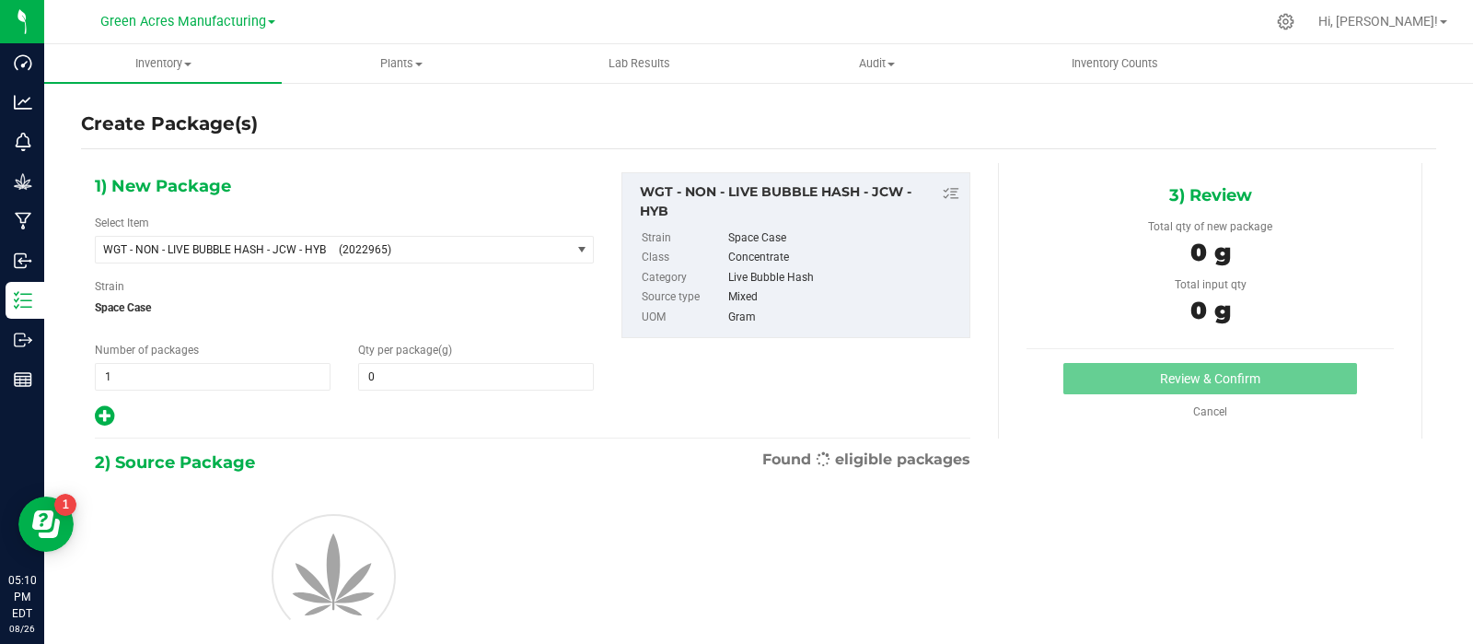
type input "0.0000"
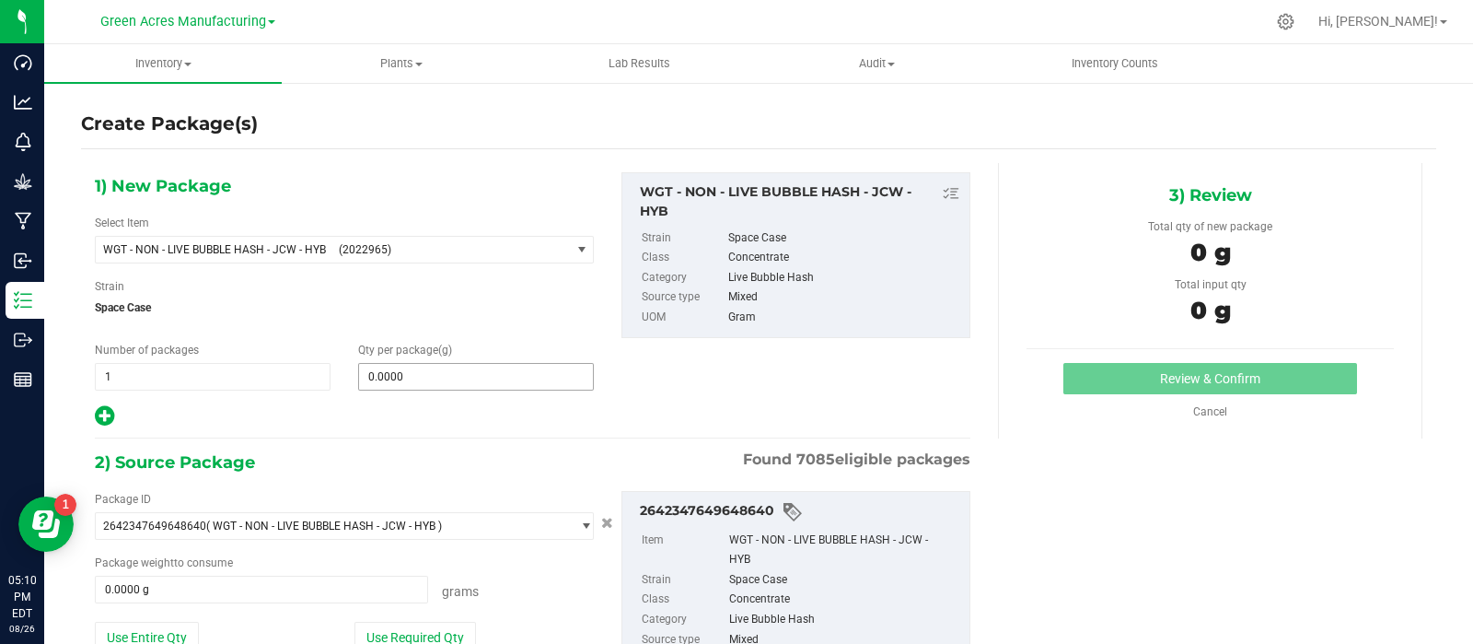
scroll to position [147, 0]
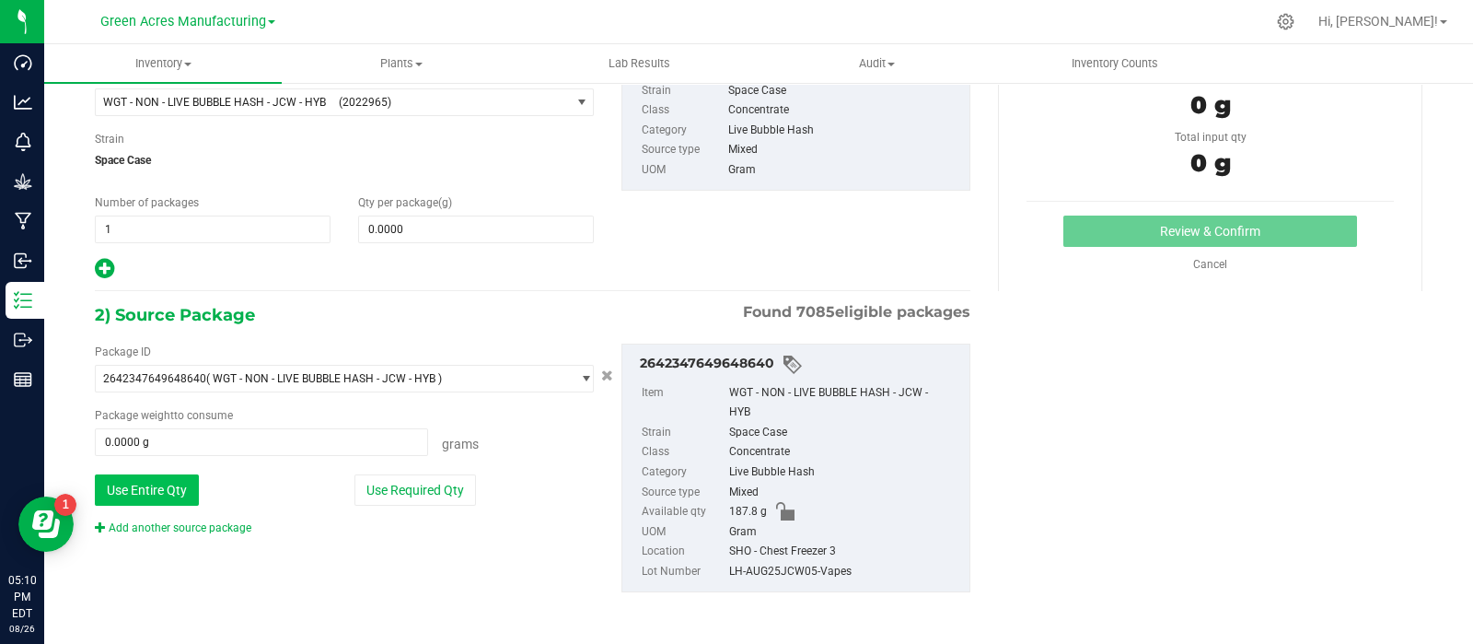
click at [156, 496] on button "Use Entire Qty" at bounding box center [147, 489] width 104 height 31
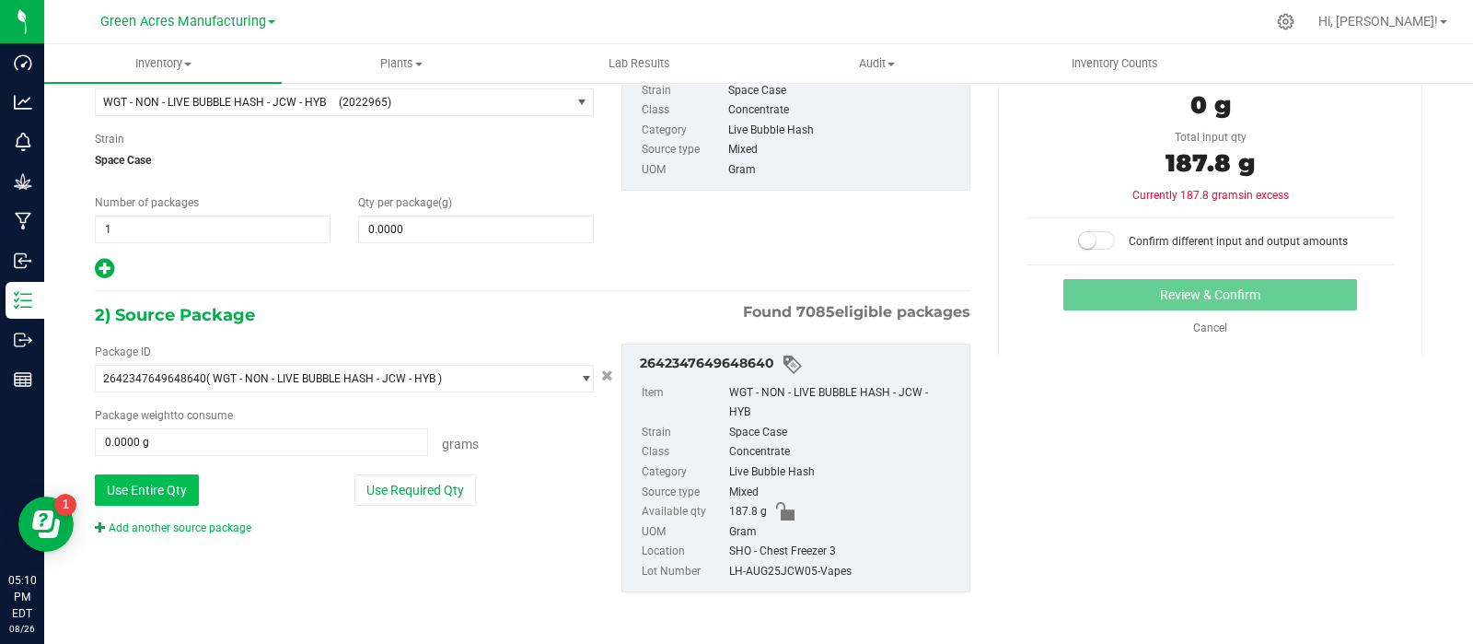
type input "187.8000 g"
click at [192, 532] on div "Add another source package" at bounding box center [187, 527] width 184 height 17
click at [192, 529] on link "Add another source package" at bounding box center [173, 527] width 157 height 13
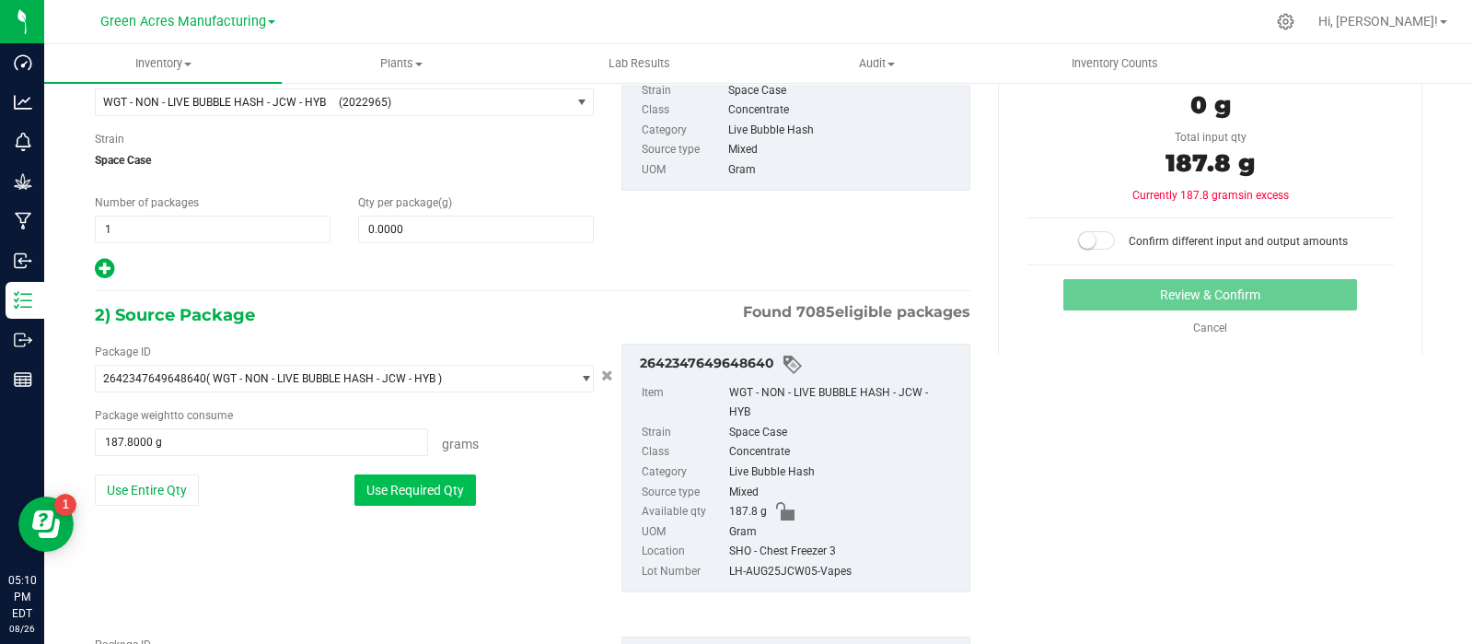
scroll to position [285, 0]
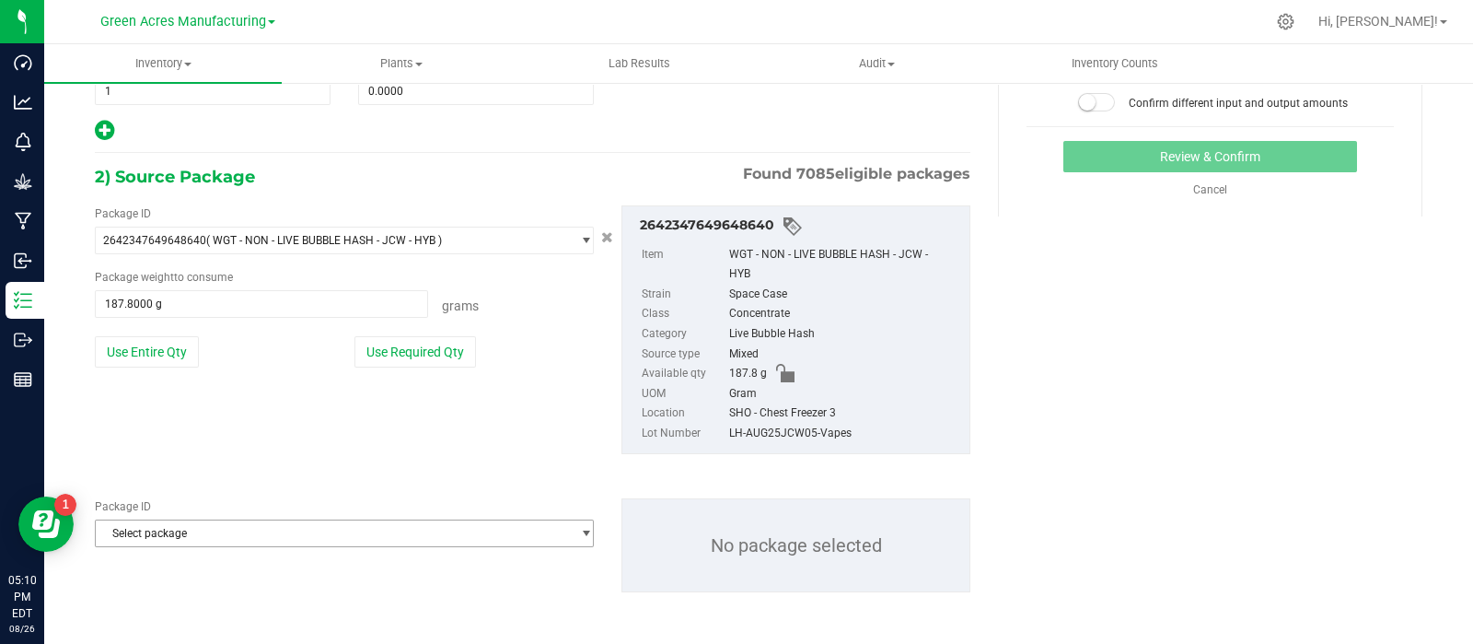
click at [343, 543] on span "Select package" at bounding box center [333, 533] width 474 height 26
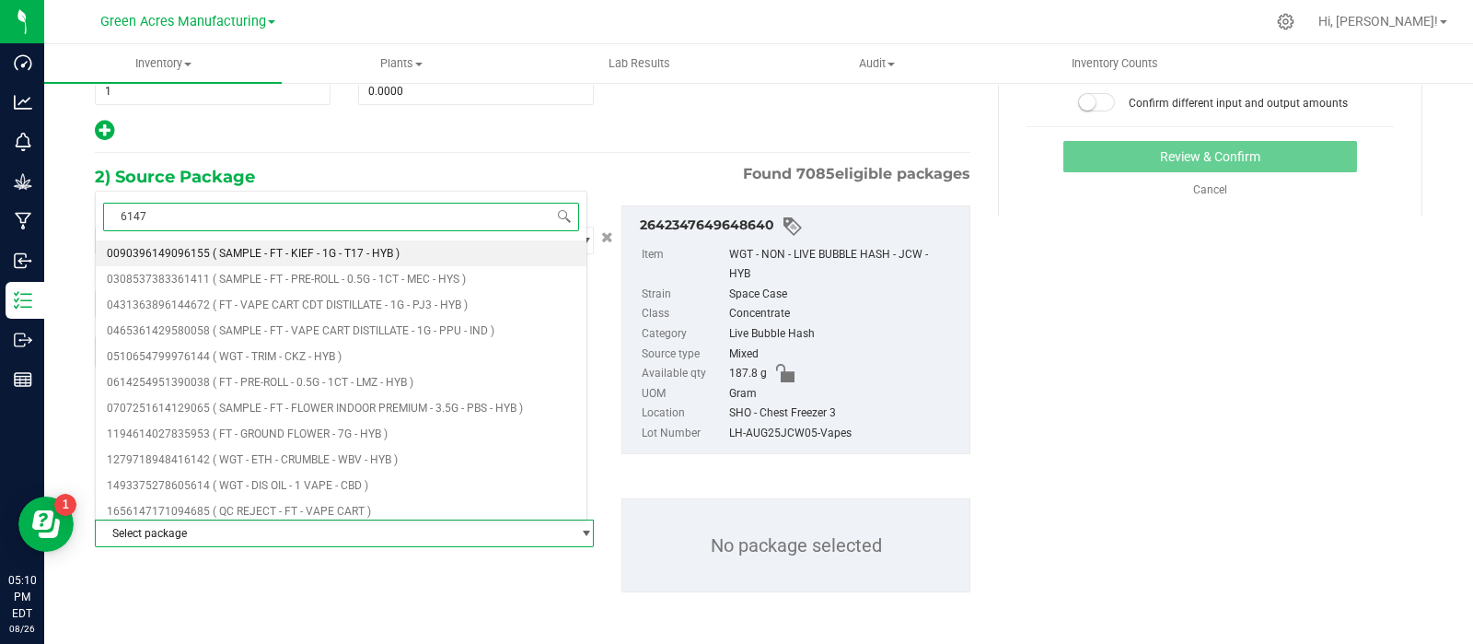
type input "61478"
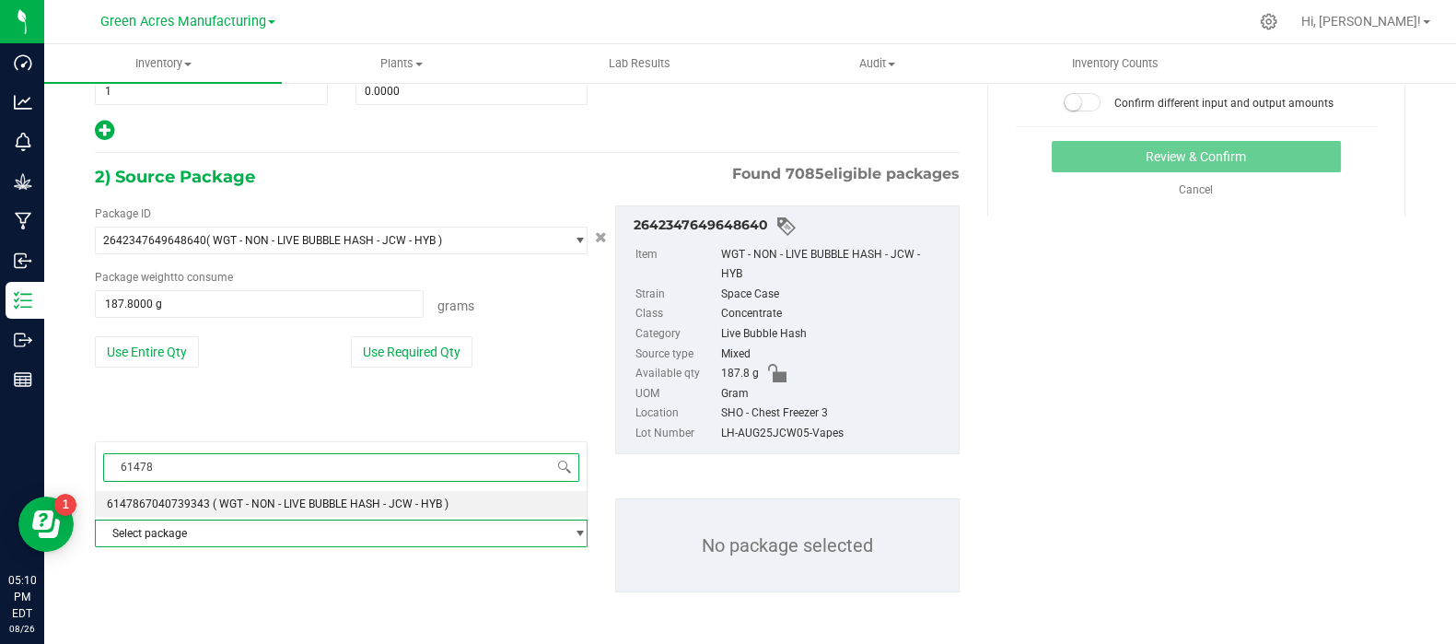
click at [326, 508] on li "6147867040739343 ( WGT - NON - LIVE BUBBLE HASH - JCW - HYB )" at bounding box center [341, 504] width 491 height 26
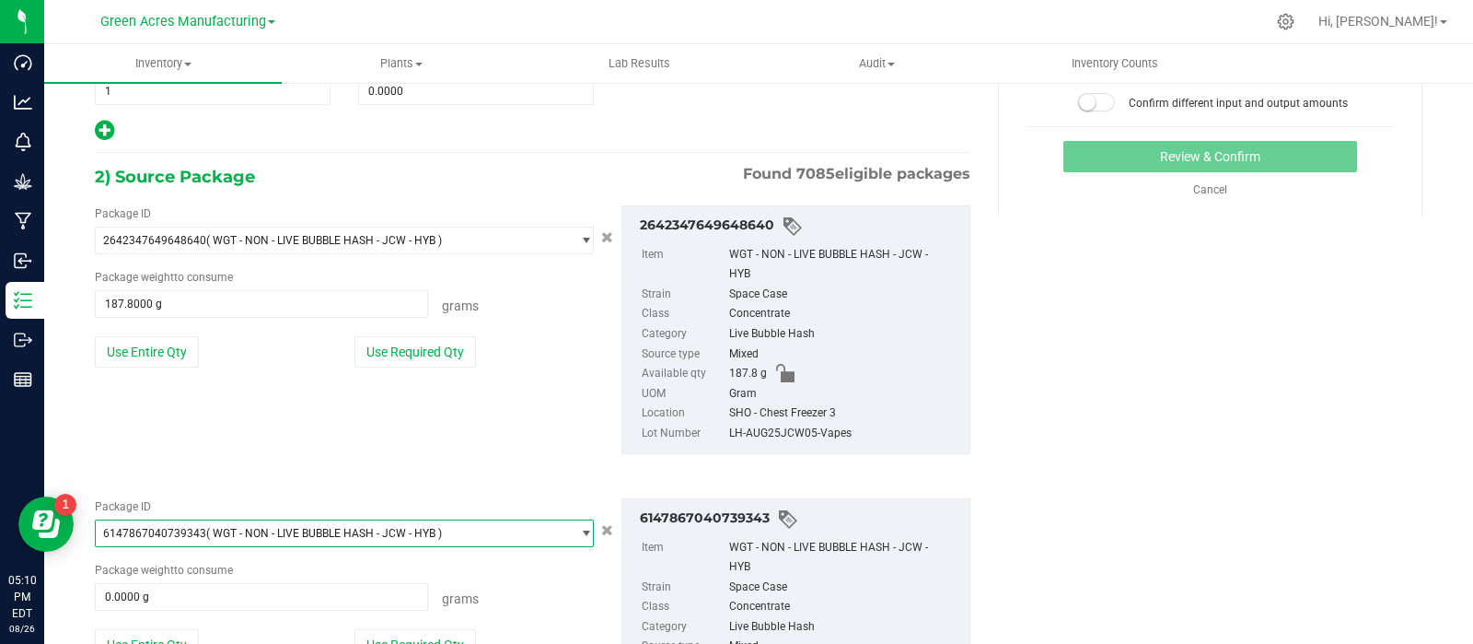
scroll to position [439, 0]
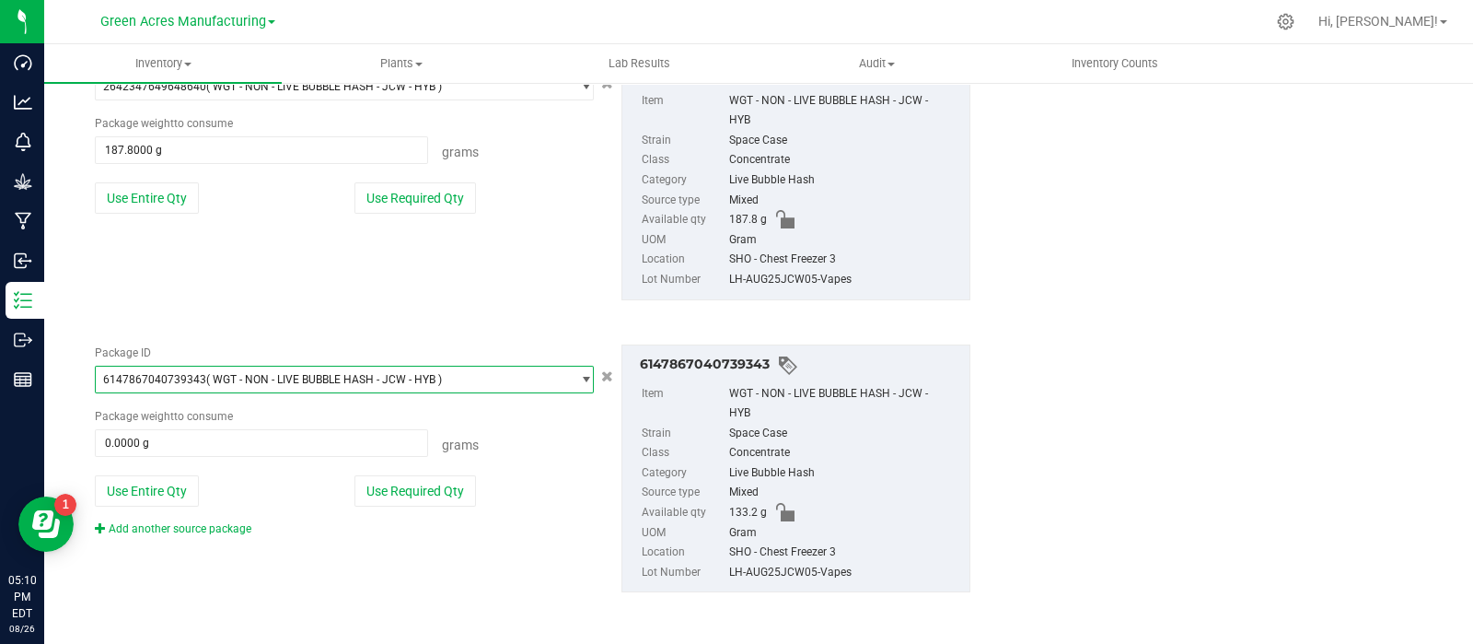
click at [133, 467] on div "Package ID 6147867040739343 ( WGT - NON - LIVE BUBBLE HASH - JCW - HYB ) 613372…" at bounding box center [344, 440] width 527 height 192
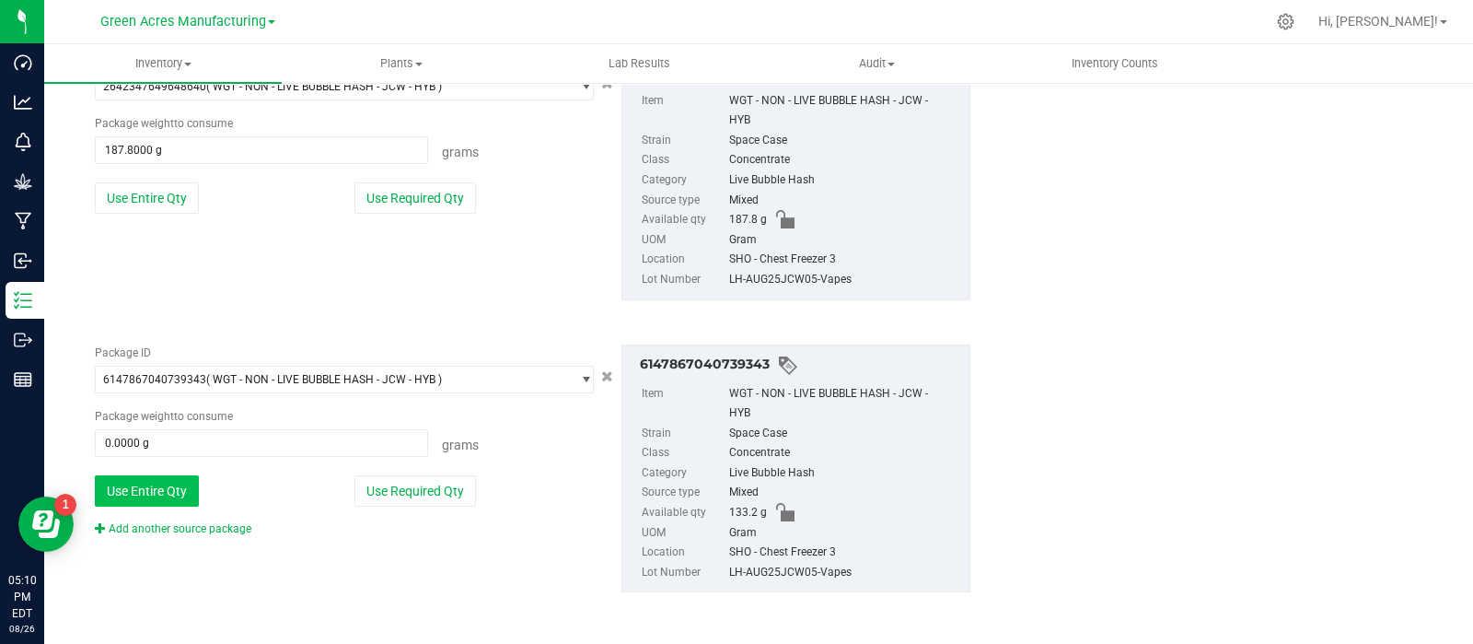
click at [145, 479] on button "Use Entire Qty" at bounding box center [147, 490] width 104 height 31
type input "133.2000 g"
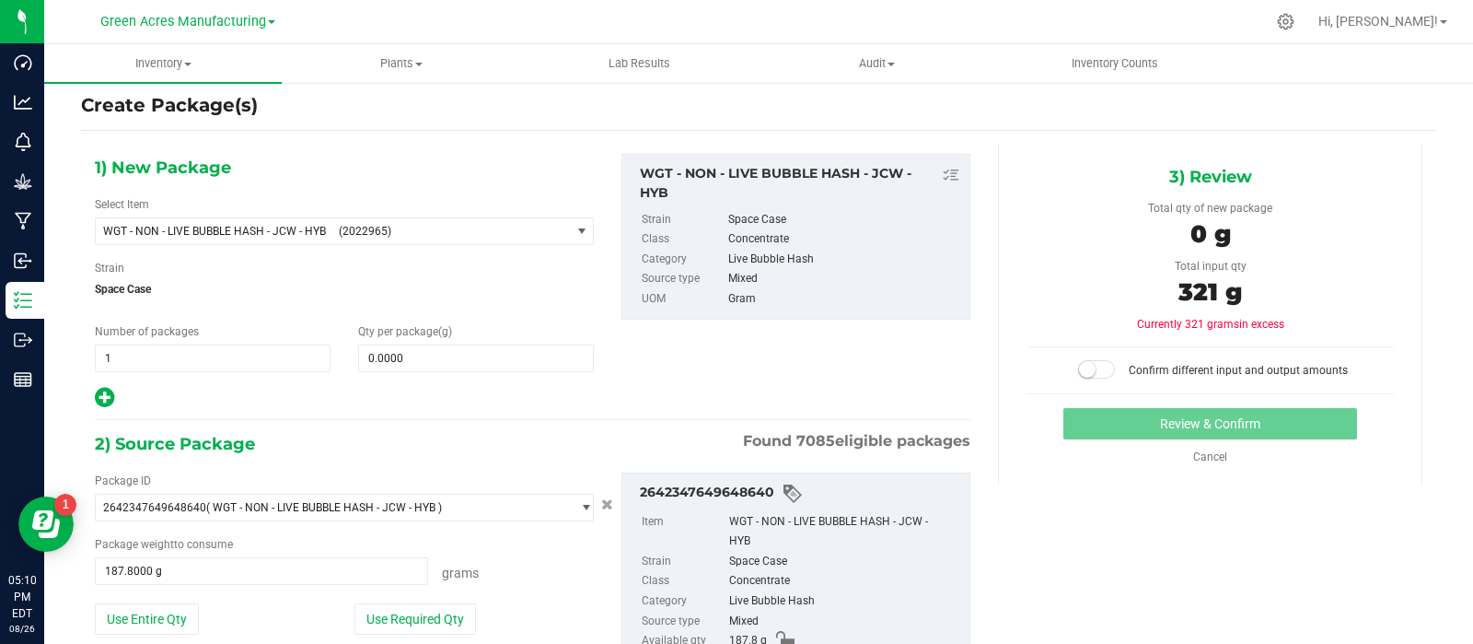
scroll to position [16, 0]
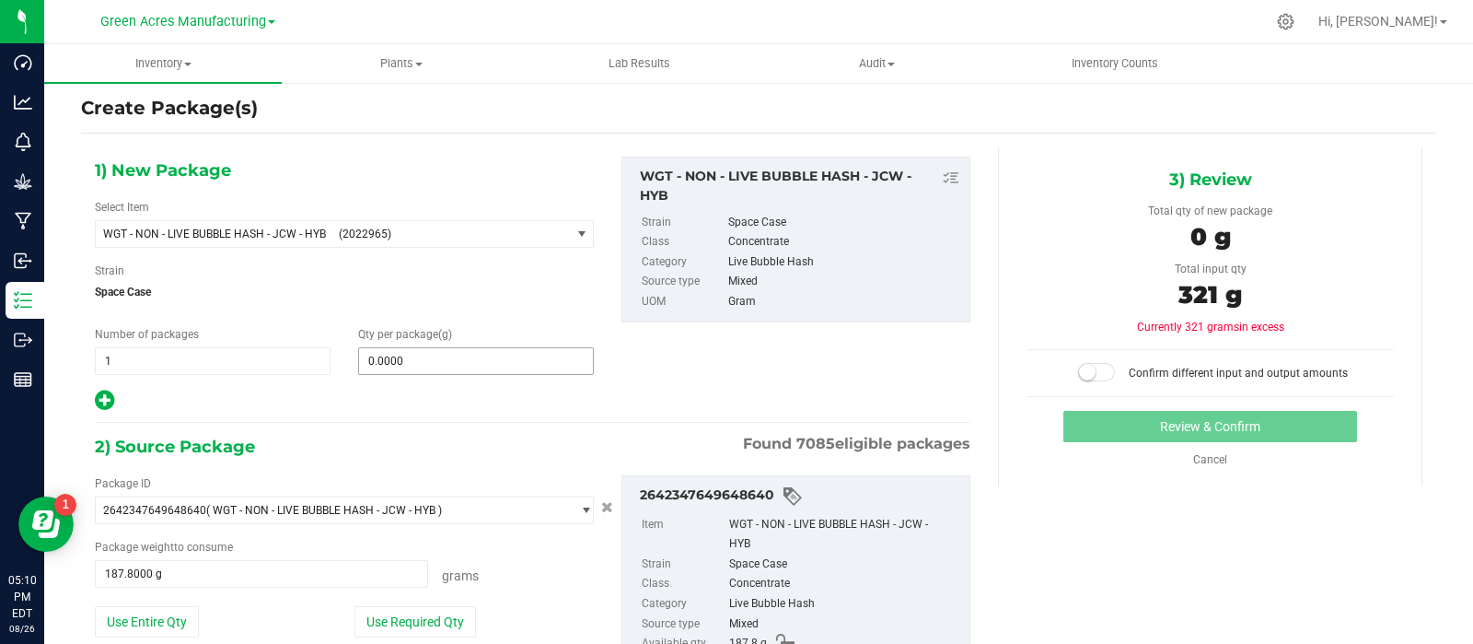
click at [406, 367] on input "0.0000" at bounding box center [476, 361] width 234 height 26
type input "321"
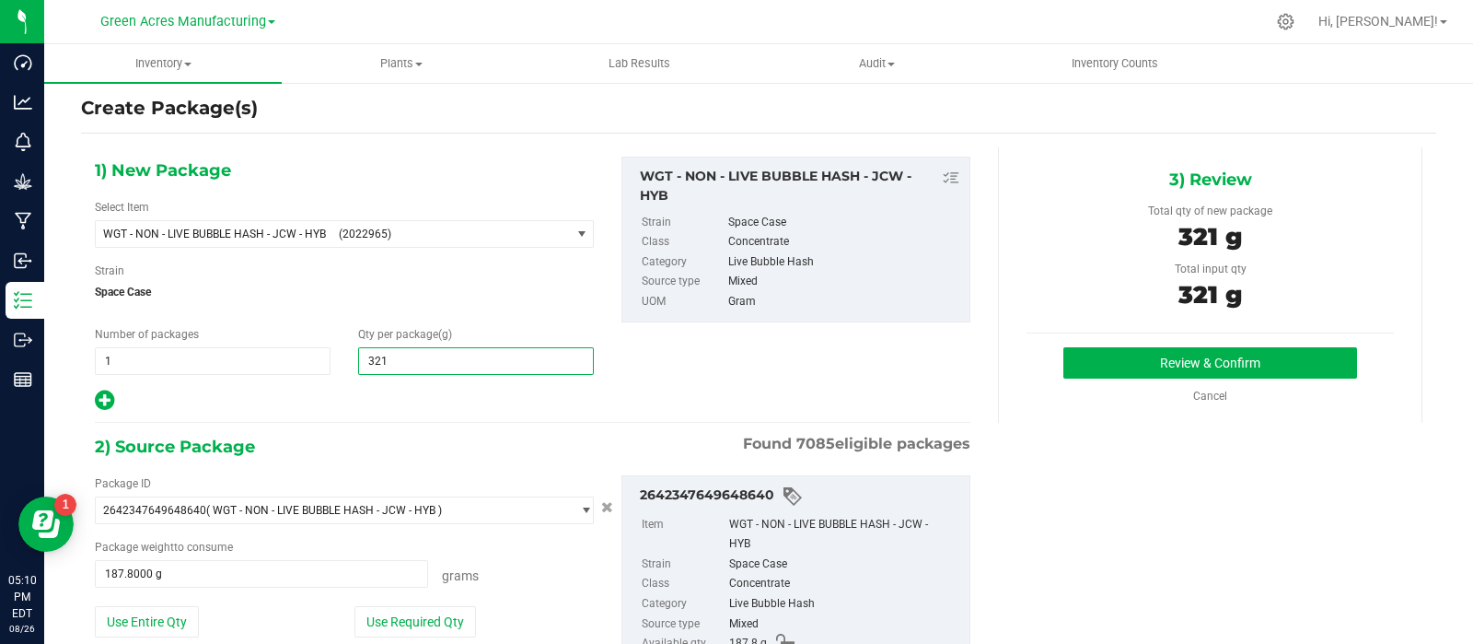
click at [716, 390] on div "1) New Package Select Item WGT - NON - LIVE BUBBLE HASH - JCW - HYB (2022965) 0…" at bounding box center [532, 285] width 903 height 256
type input "321.0000"
click at [1099, 370] on button "Review & Confirm" at bounding box center [1210, 362] width 294 height 31
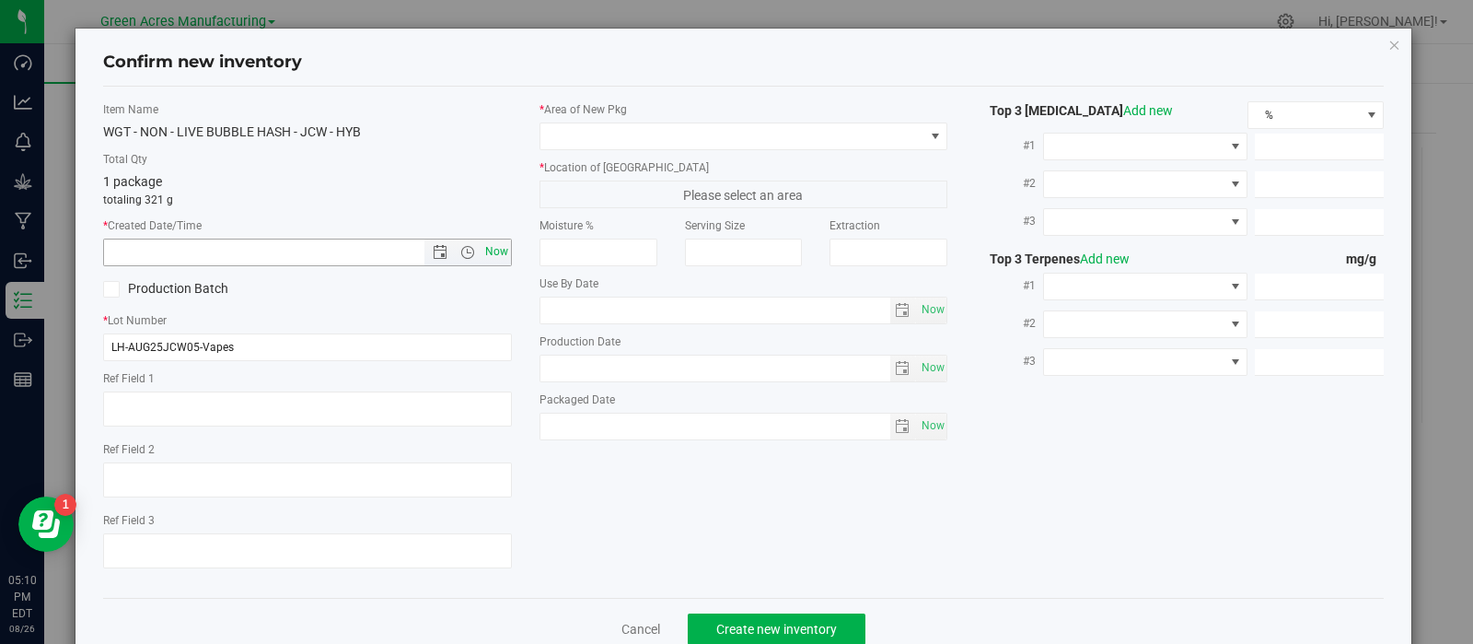
click at [483, 244] on span "Now" at bounding box center [496, 251] width 31 height 27
type input "8/26/2025 5:10 PM"
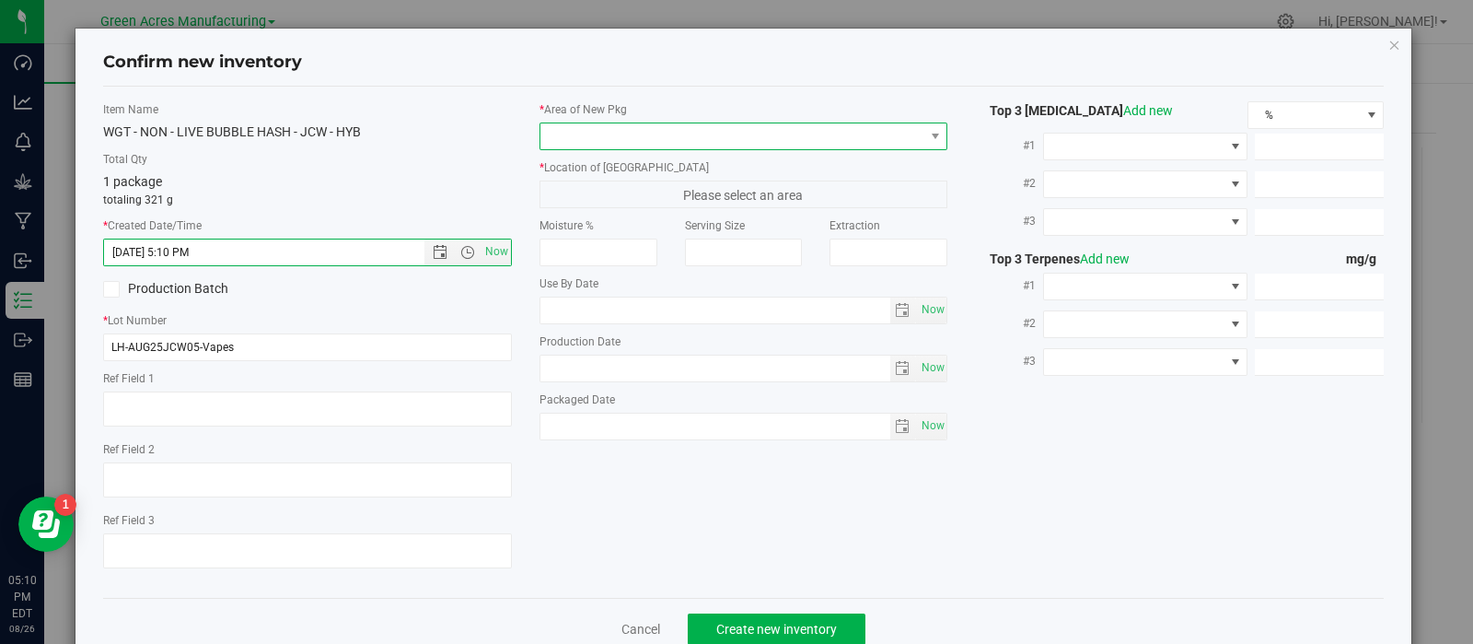
click at [600, 140] on span at bounding box center [732, 136] width 384 height 26
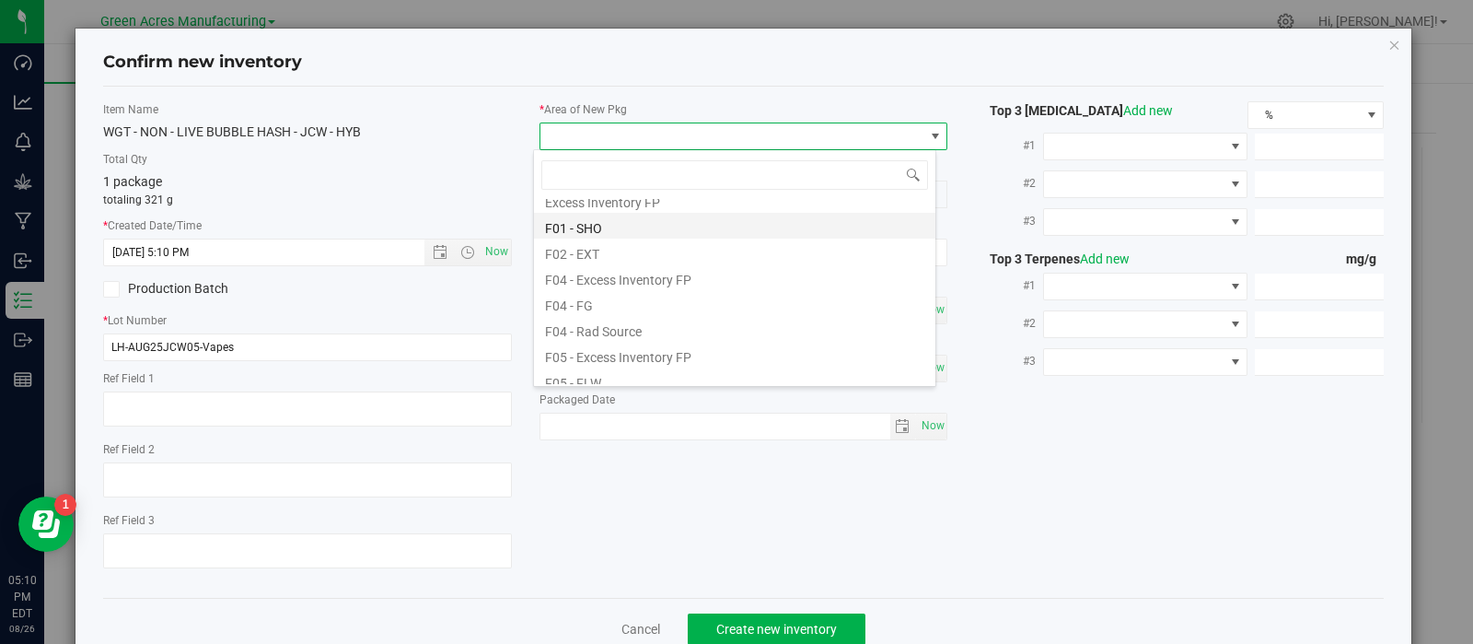
scroll to position [47, 0]
click at [638, 250] on li "F01 - SHO" at bounding box center [734, 242] width 401 height 26
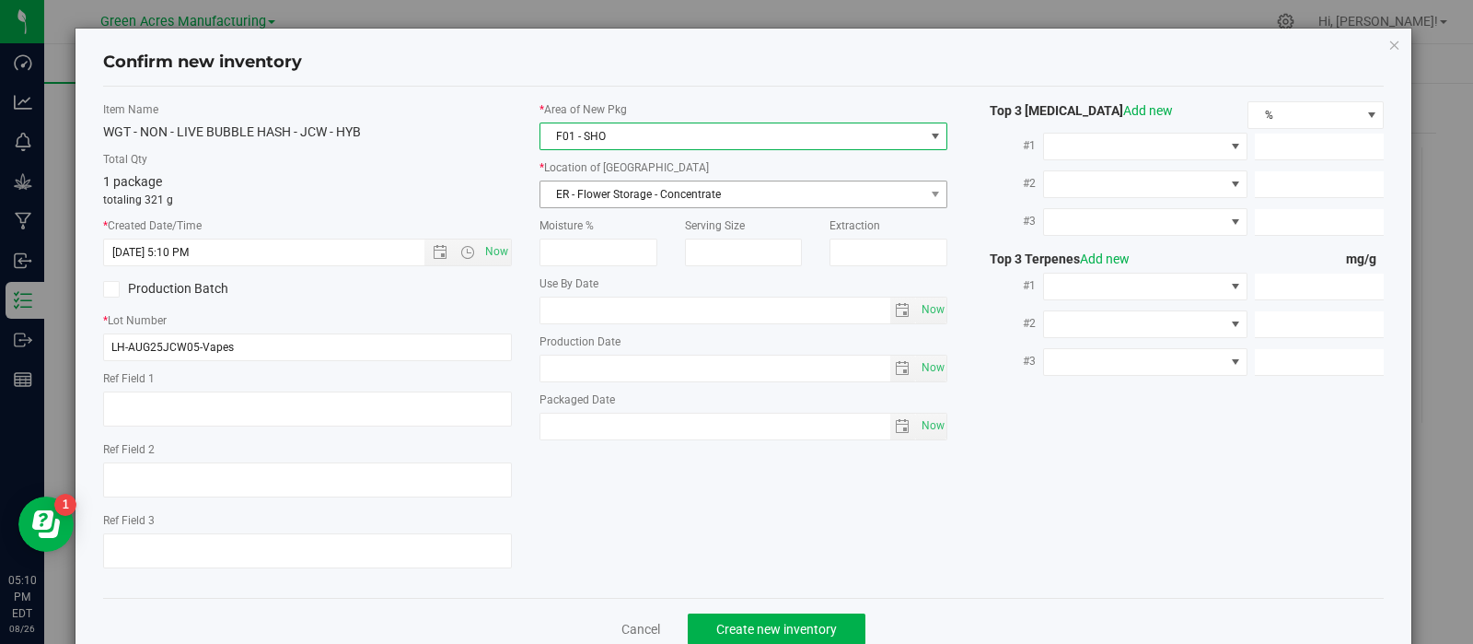
click at [656, 206] on div "* Area of New Pkg F01 - SHO * Location of New Pkg ER - Flower Storage - Concent…" at bounding box center [744, 275] width 436 height 348
click at [656, 200] on span "ER - Flower Storage - Concentrate" at bounding box center [732, 194] width 384 height 26
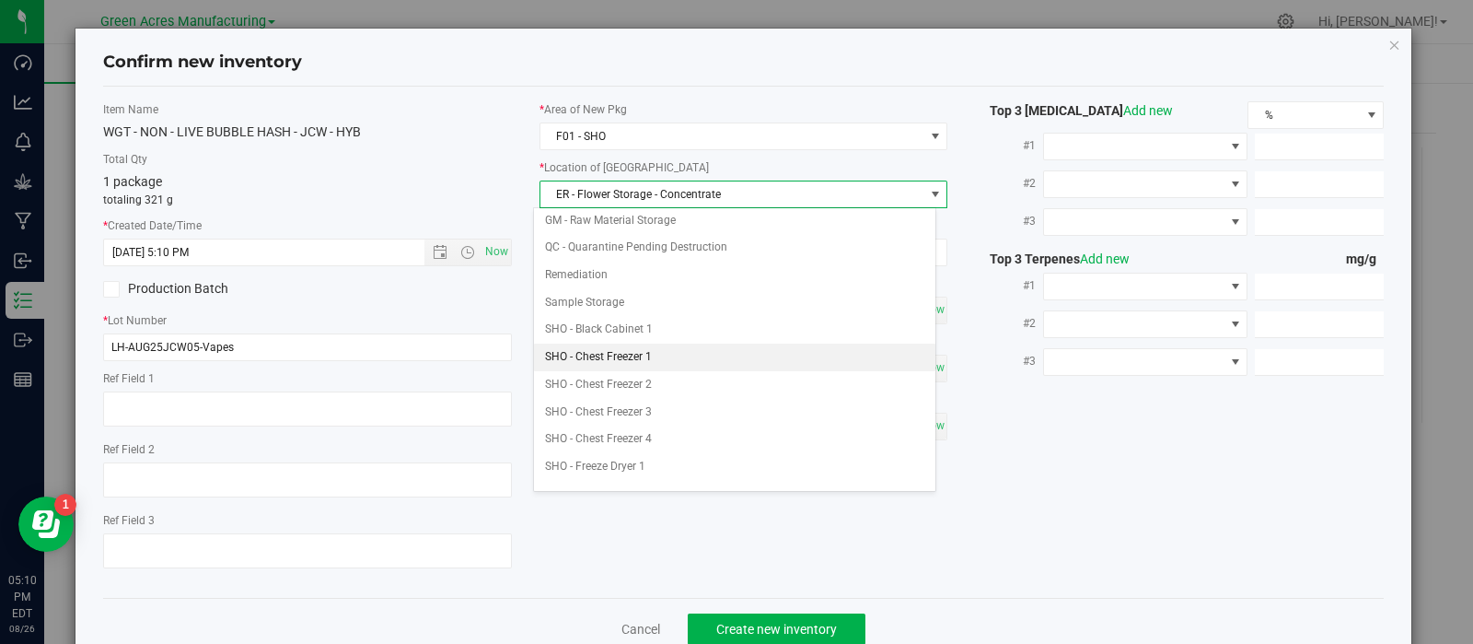
scroll to position [280, 0]
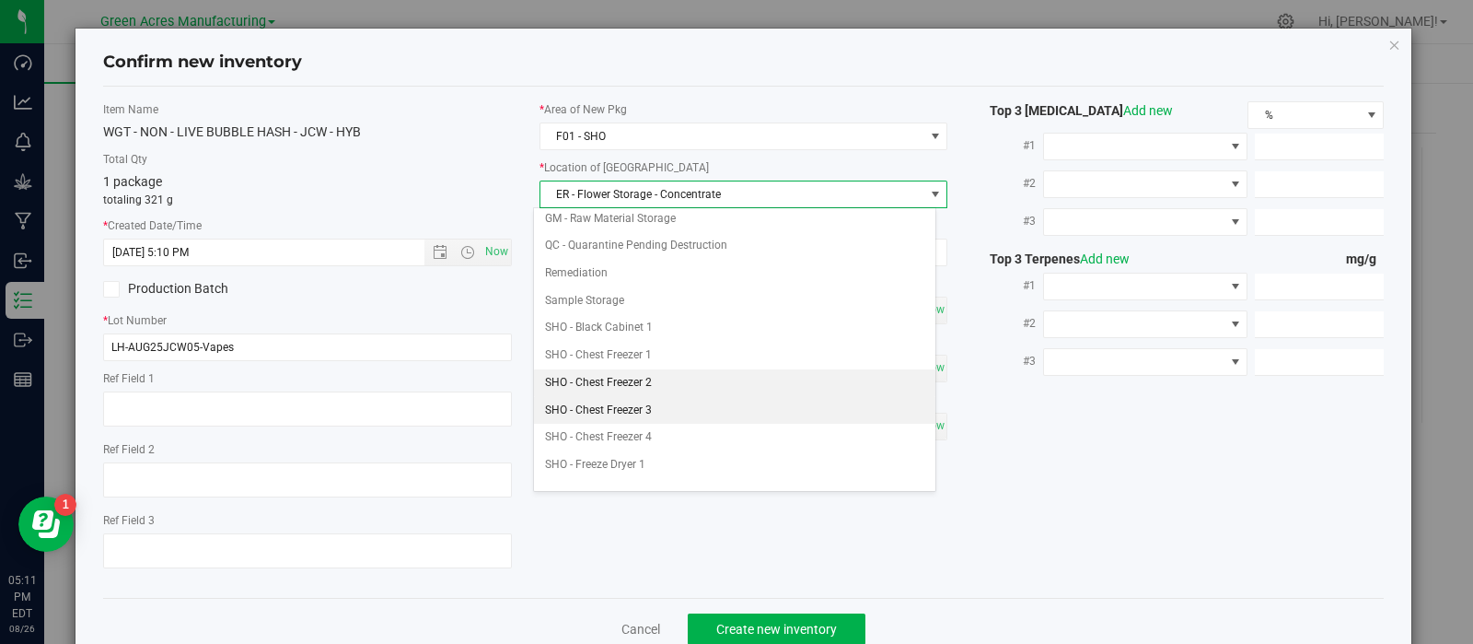
click at [638, 405] on li "SHO - Chest Freezer 3" at bounding box center [734, 411] width 401 height 28
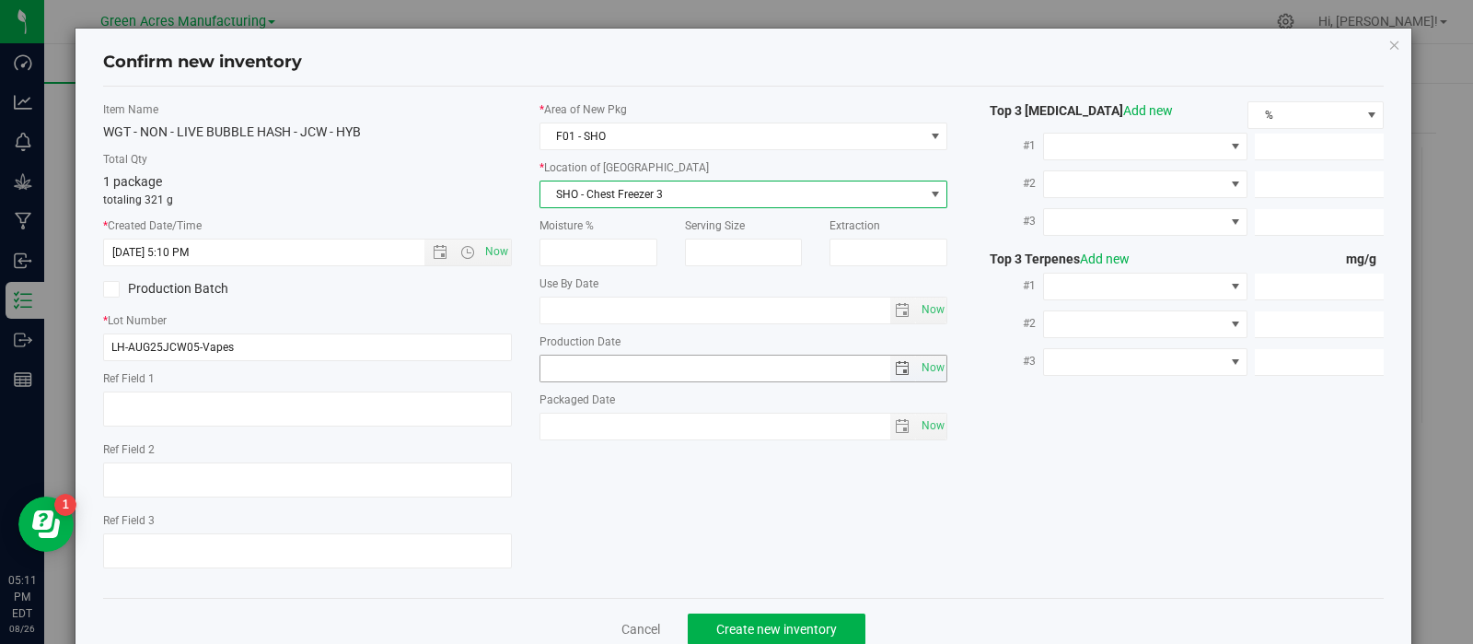
scroll to position [46, 0]
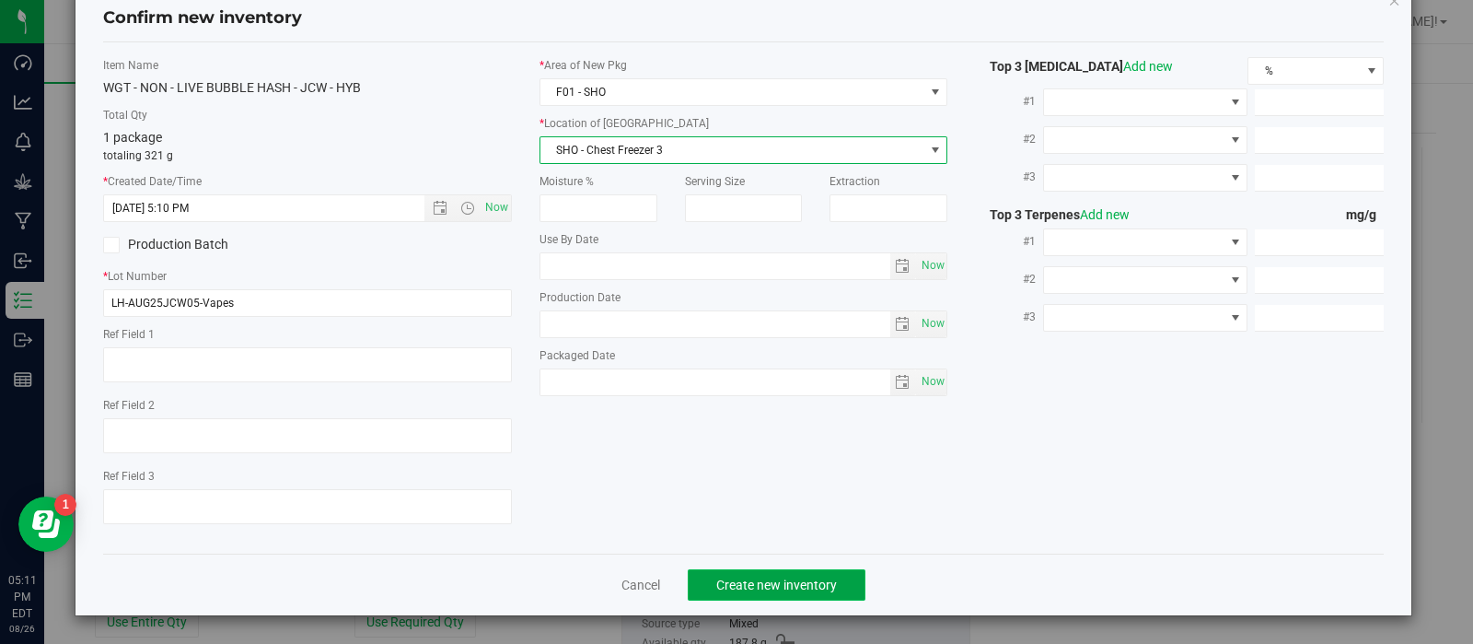
click at [730, 585] on span "Create new inventory" at bounding box center [776, 584] width 121 height 15
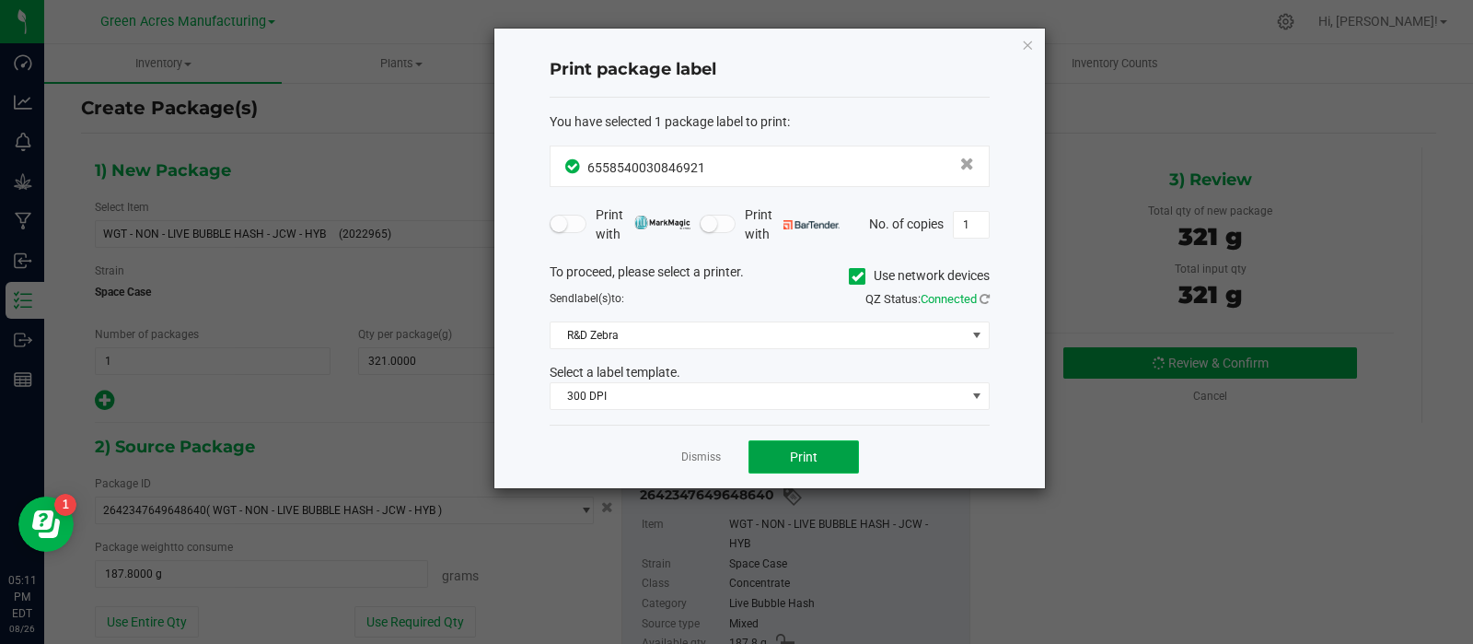
click at [772, 442] on button "Print" at bounding box center [803, 456] width 110 height 33
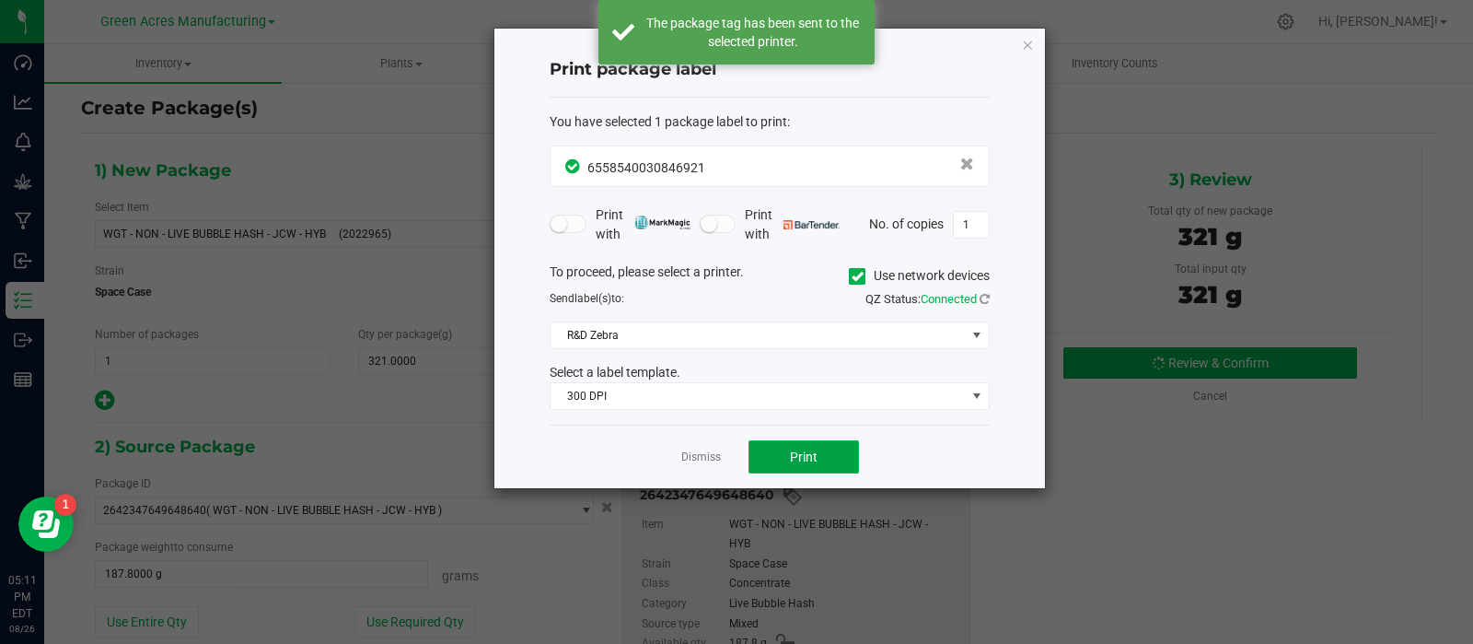
click at [772, 442] on button "Print" at bounding box center [803, 456] width 110 height 33
click at [711, 460] on link "Dismiss" at bounding box center [701, 457] width 40 height 16
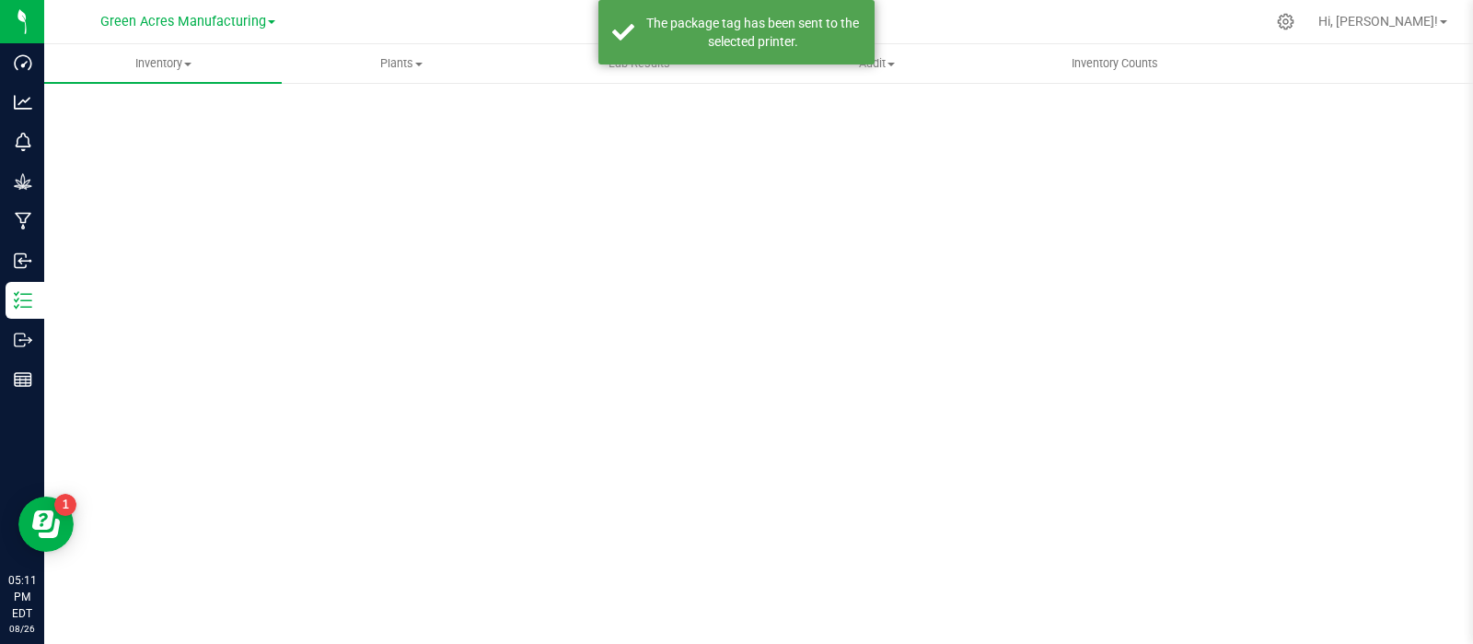
scroll to position [13, 0]
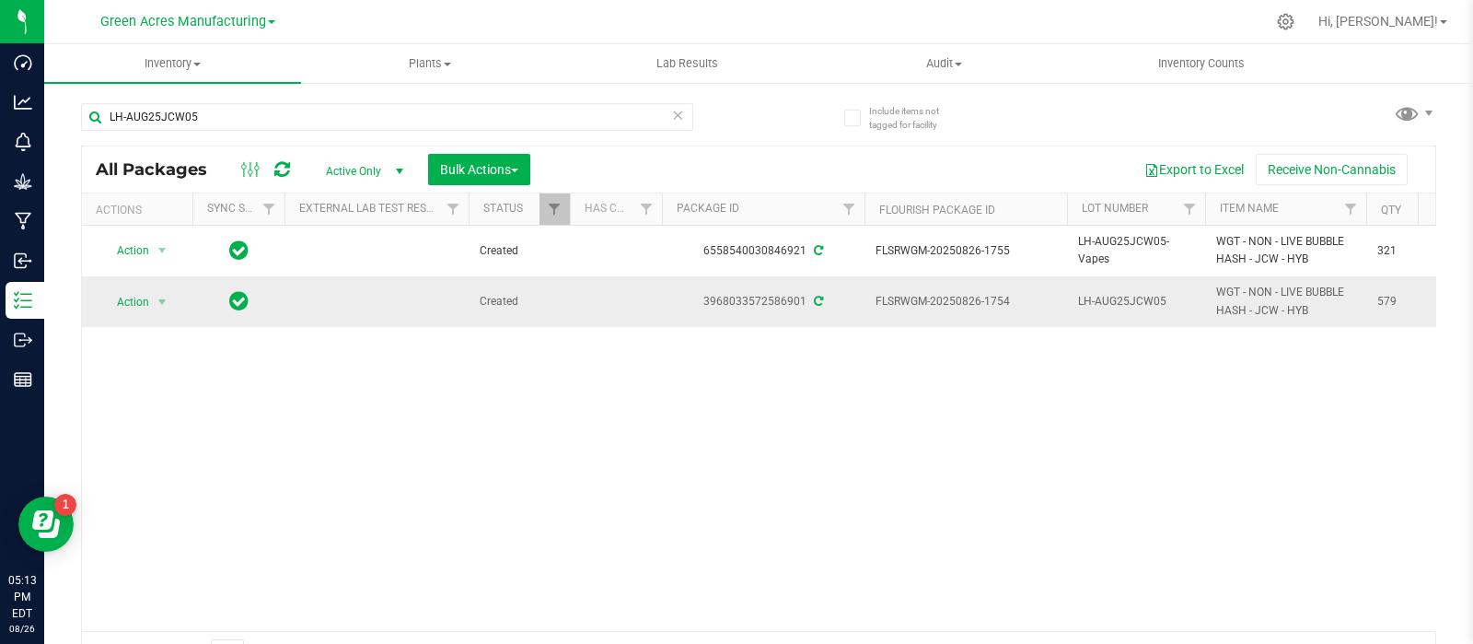
click at [138, 299] on span "Action" at bounding box center [125, 302] width 50 height 26
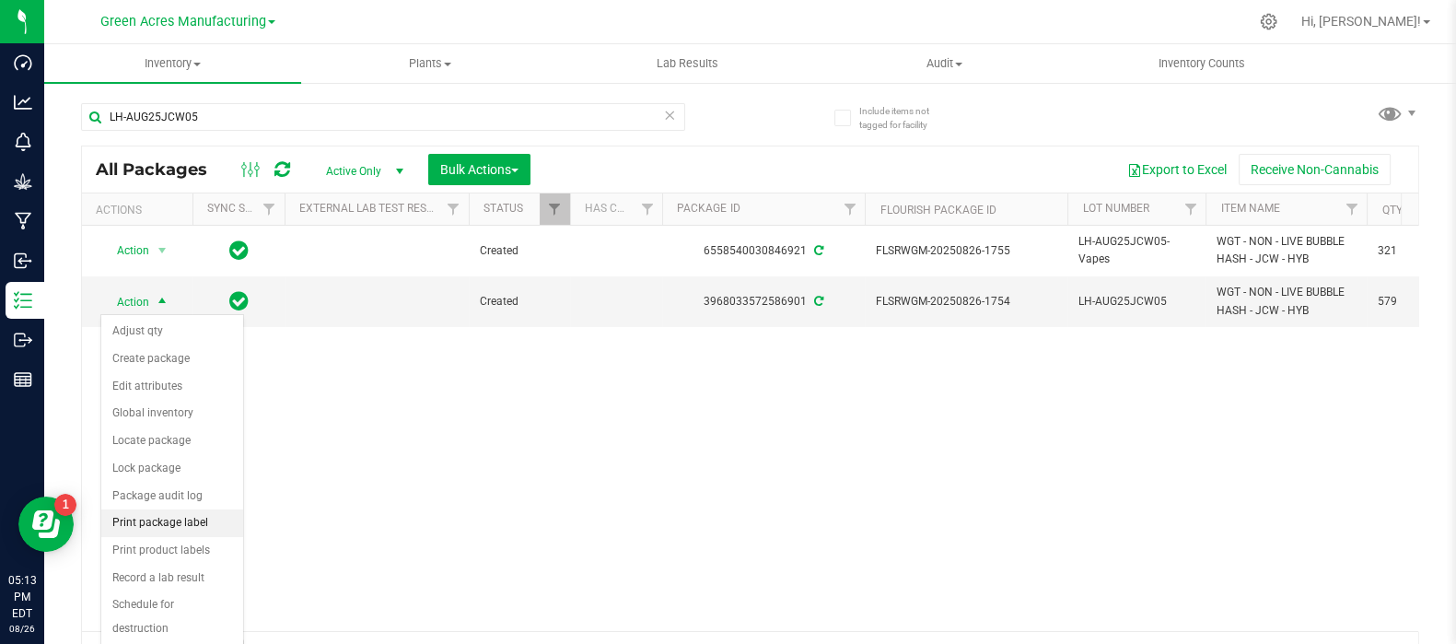
click at [144, 516] on li "Print package label" at bounding box center [172, 523] width 142 height 28
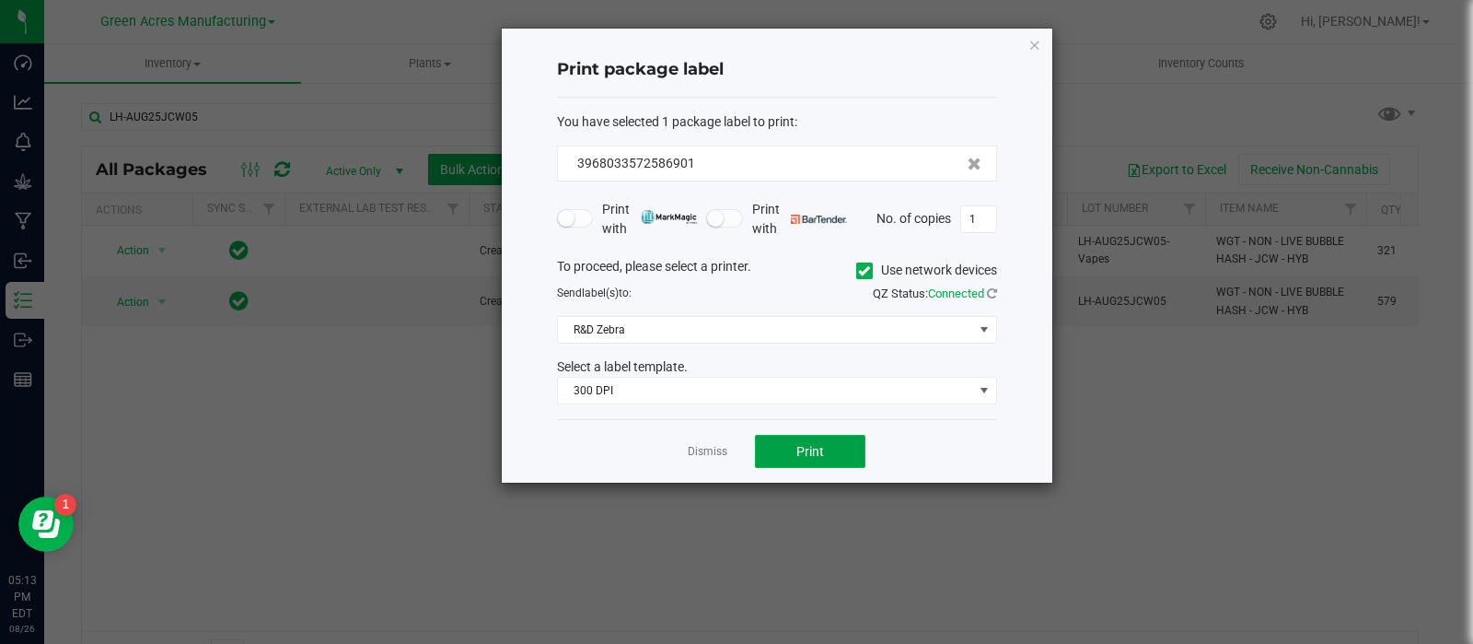
click at [815, 454] on span "Print" at bounding box center [810, 451] width 28 height 15
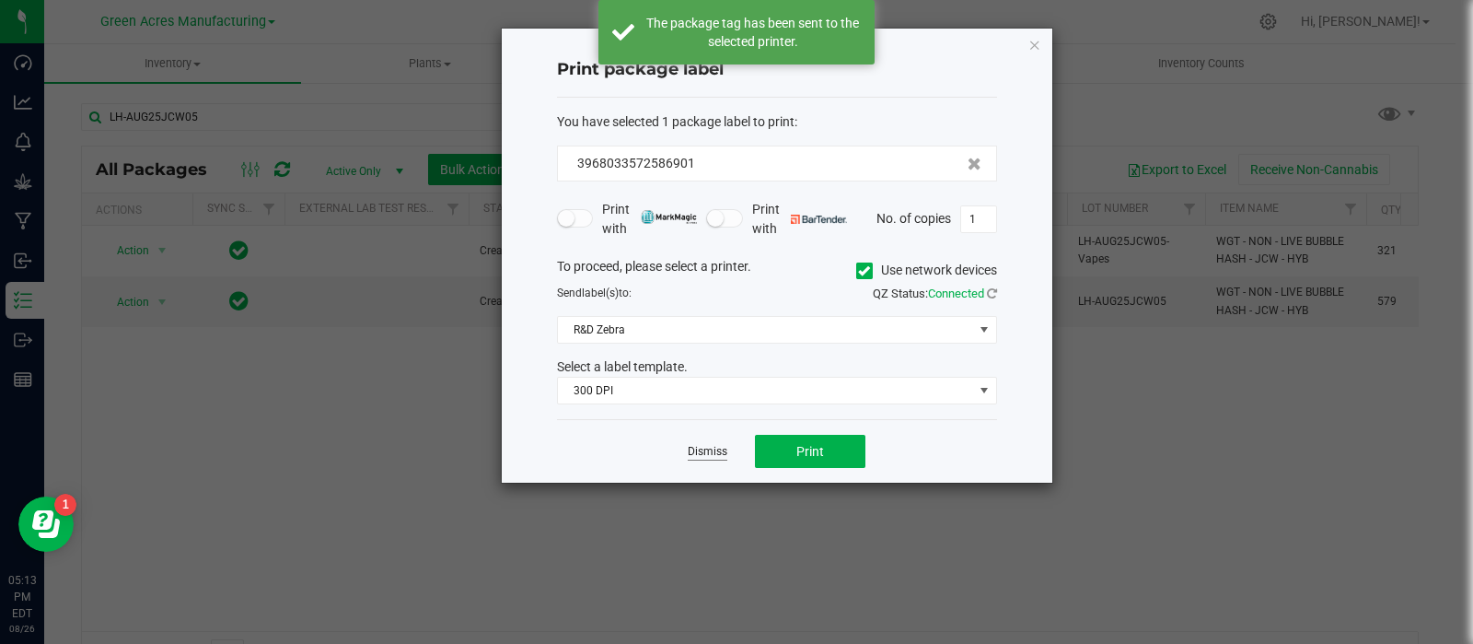
click at [695, 456] on link "Dismiss" at bounding box center [708, 452] width 40 height 16
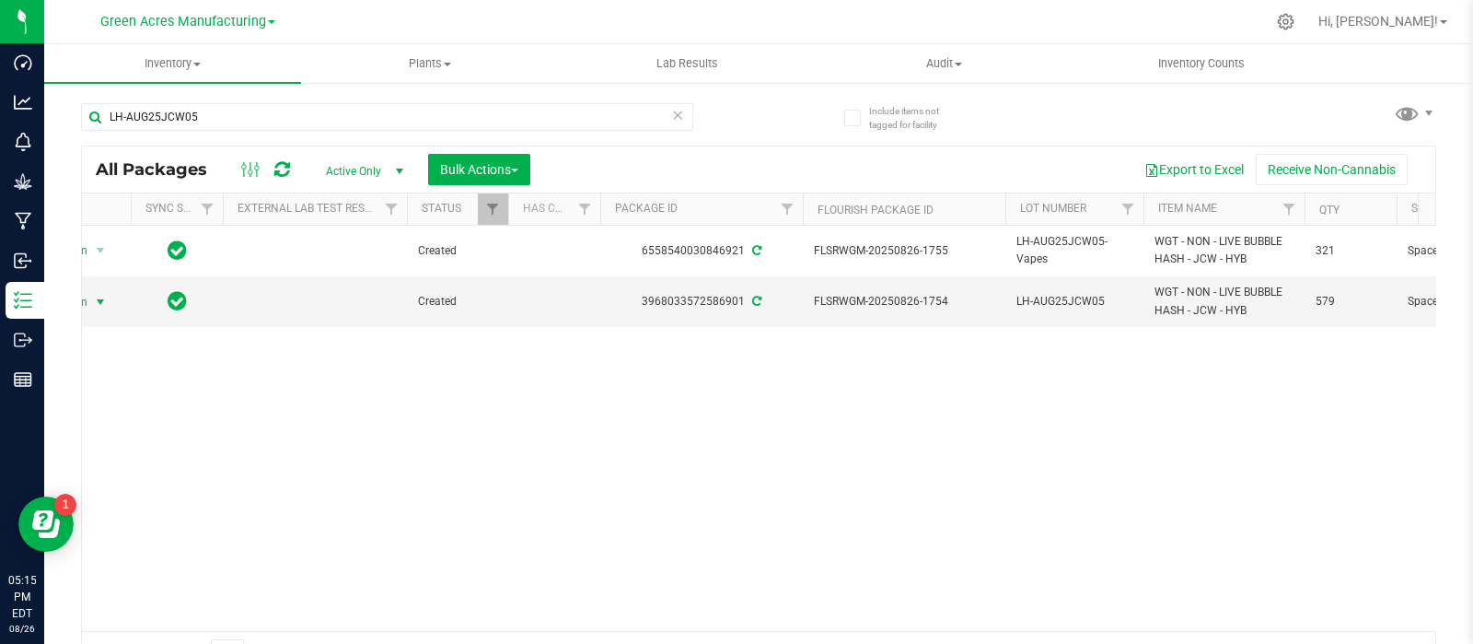
scroll to position [0, 64]
click at [381, 173] on span "Active Only" at bounding box center [360, 171] width 101 height 26
click at [358, 284] on li "All" at bounding box center [359, 283] width 99 height 28
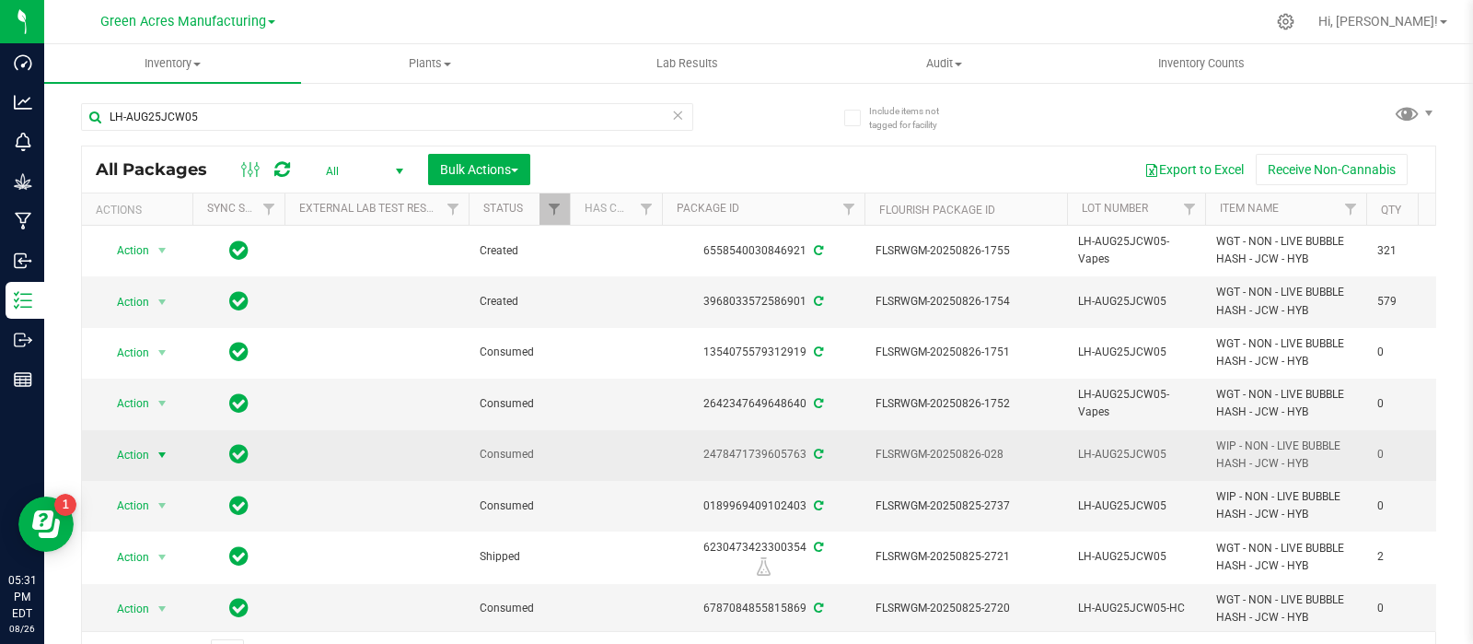
click at [159, 451] on span "select" at bounding box center [162, 454] width 15 height 15
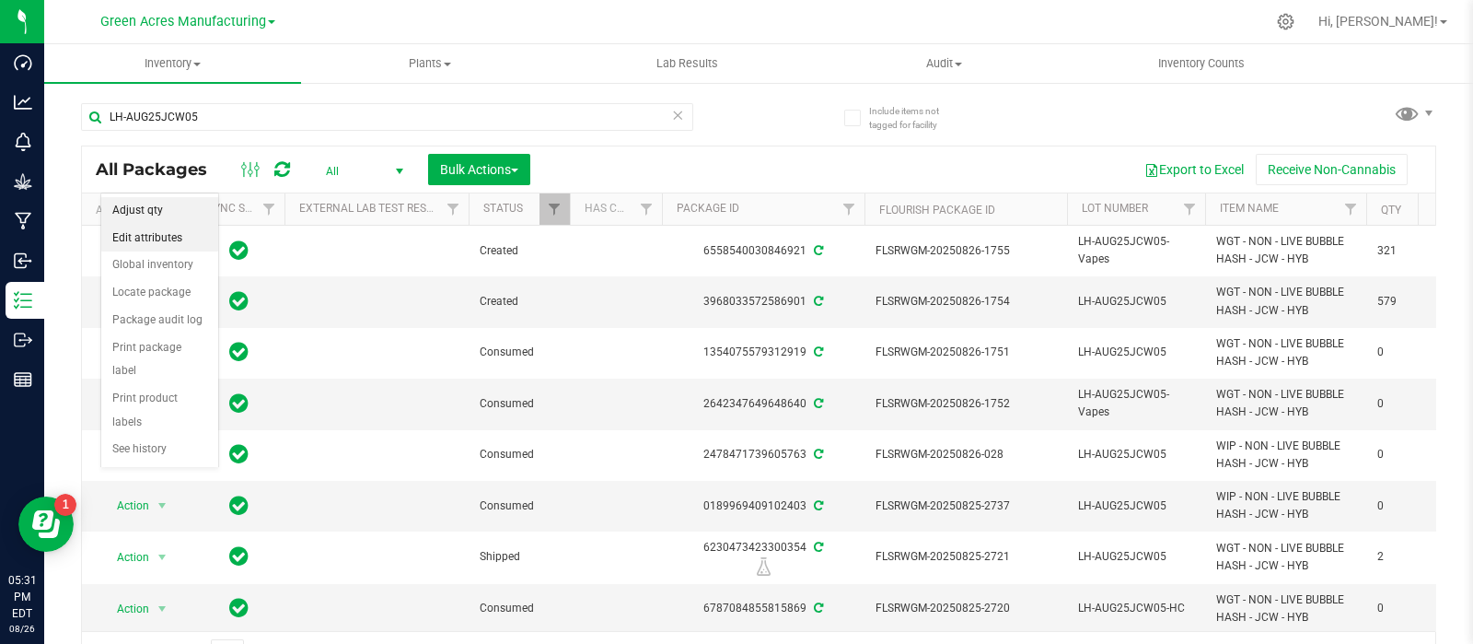
click at [143, 209] on li "Adjust qty" at bounding box center [159, 211] width 117 height 28
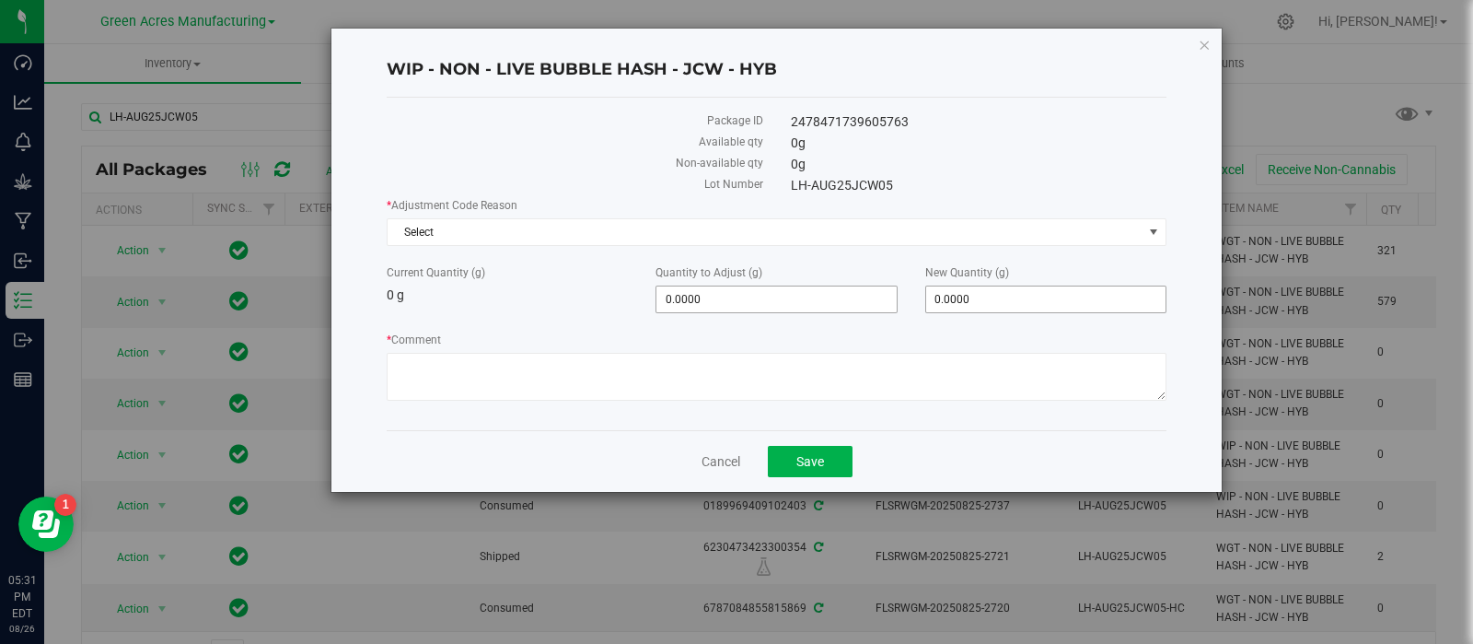
drag, startPoint x: 986, startPoint y: 287, endPoint x: 826, endPoint y: 295, distance: 160.4
click at [921, 295] on div "New Quantity (g) 0.0000 0" at bounding box center [1045, 288] width 269 height 49
type input "500"
click at [750, 227] on span "Select" at bounding box center [765, 232] width 755 height 26
type input "500.0000"
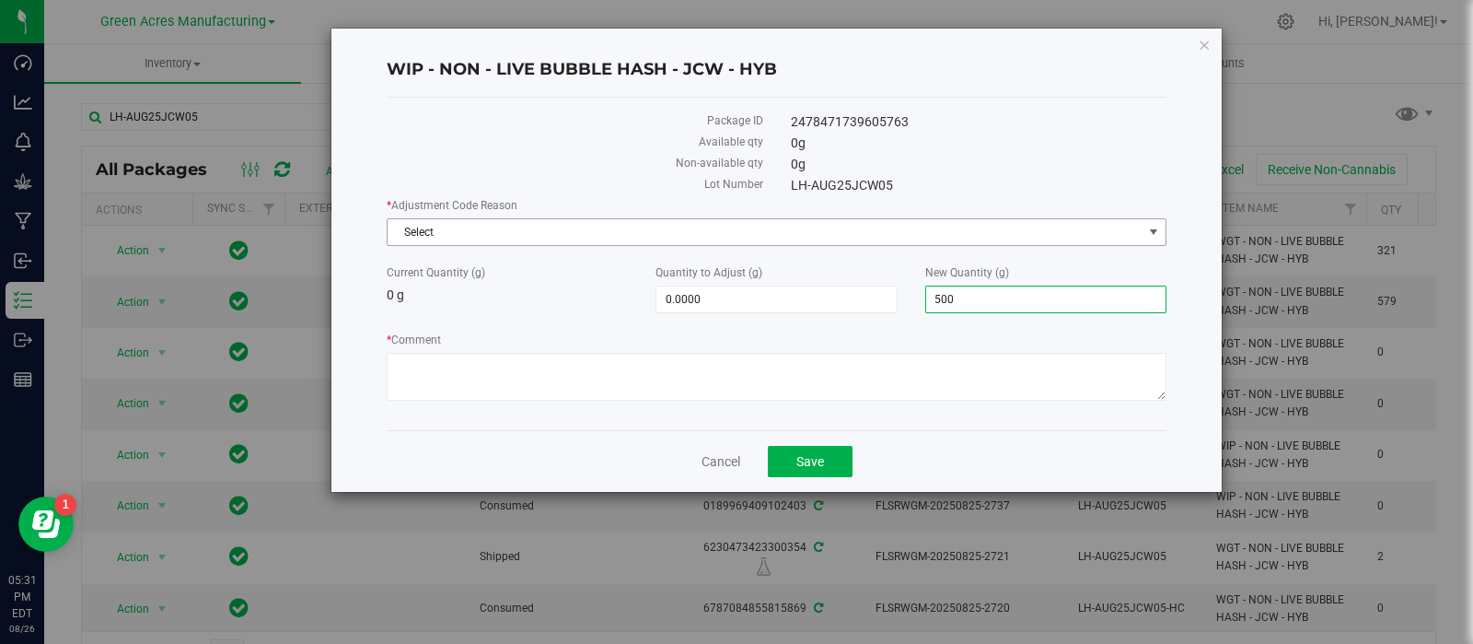
type input "500.0000"
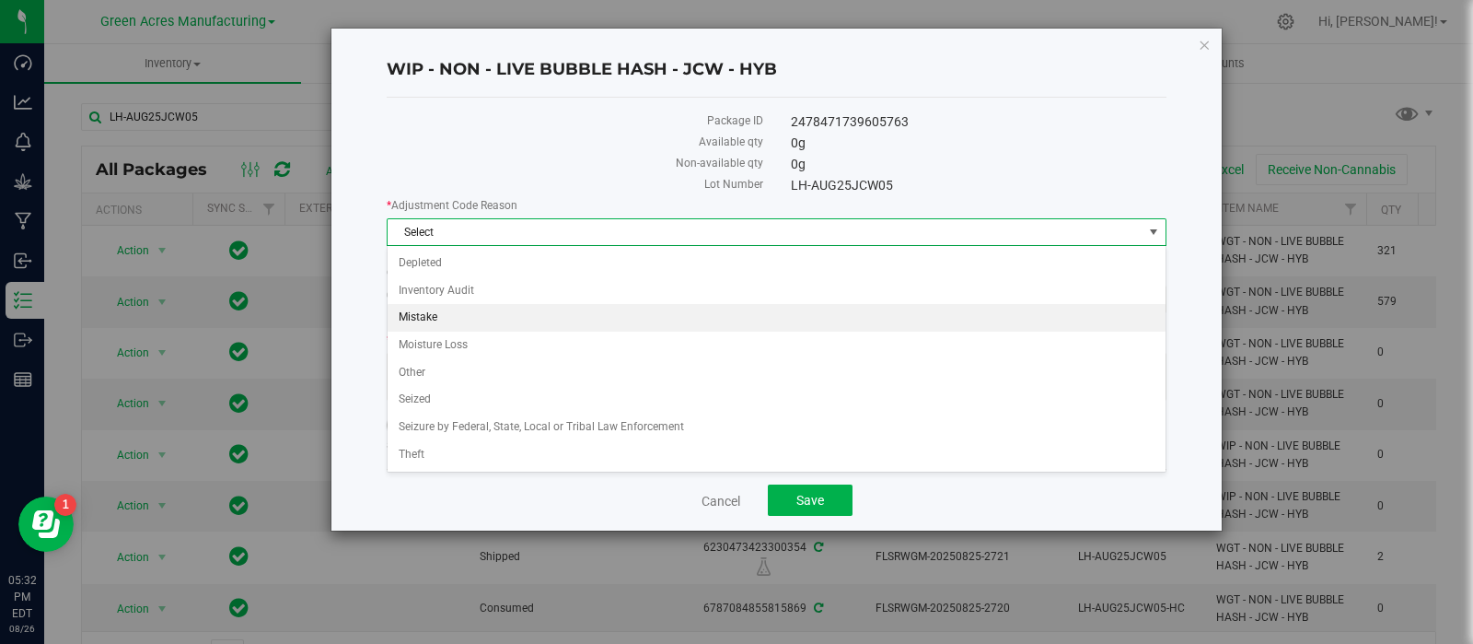
click at [630, 317] on li "Mistake" at bounding box center [777, 318] width 778 height 28
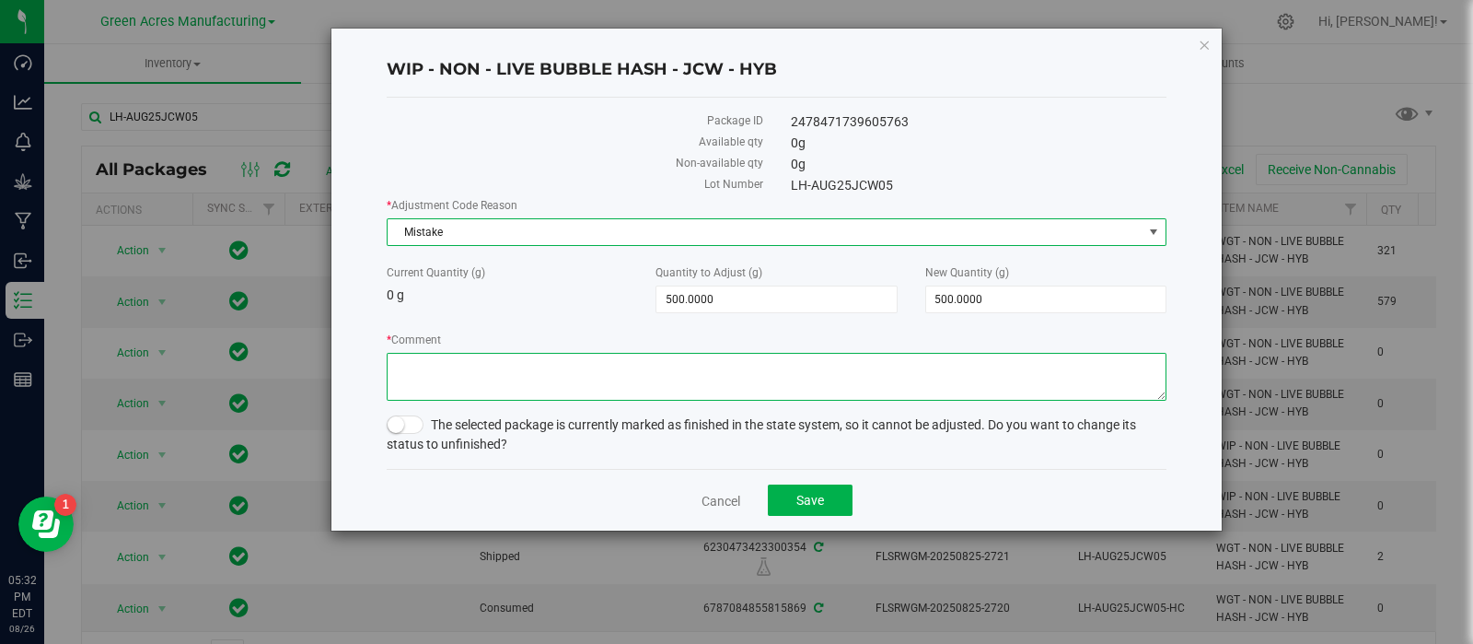
click at [658, 376] on textarea "* Comment" at bounding box center [777, 377] width 780 height 48
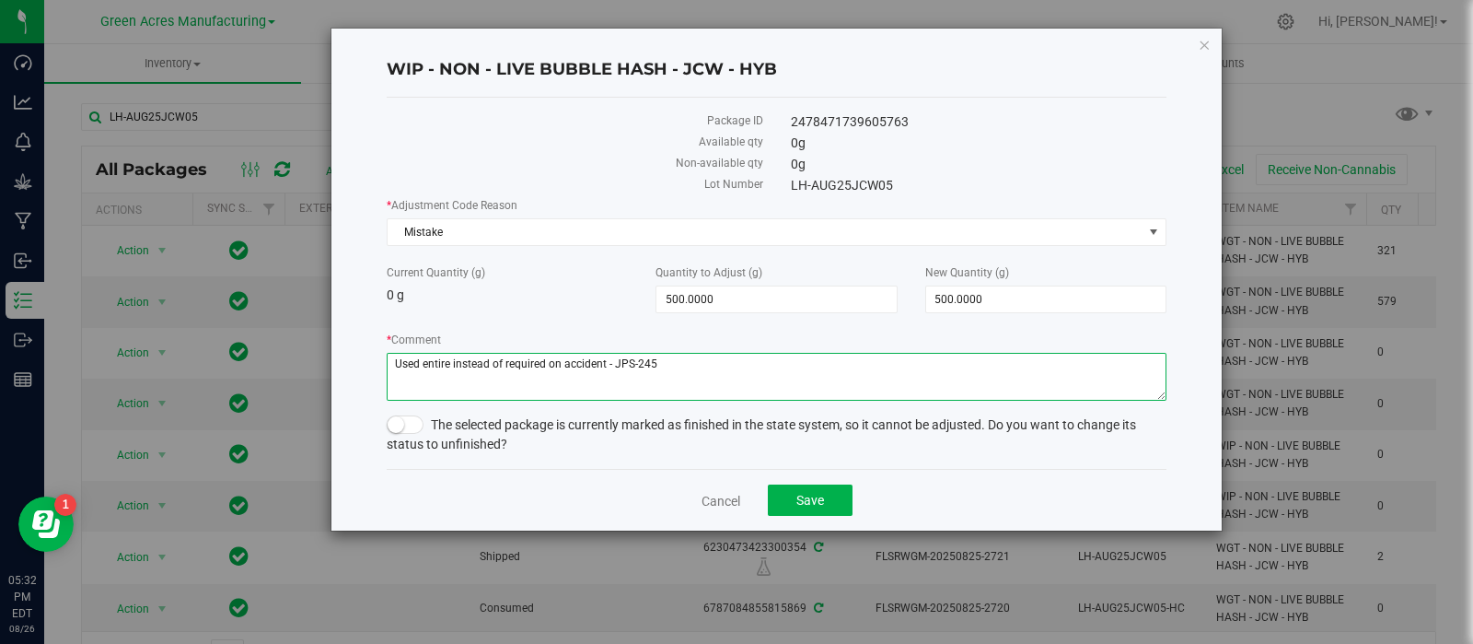
type textarea "Used entire instead of required on accident - JPS-245"
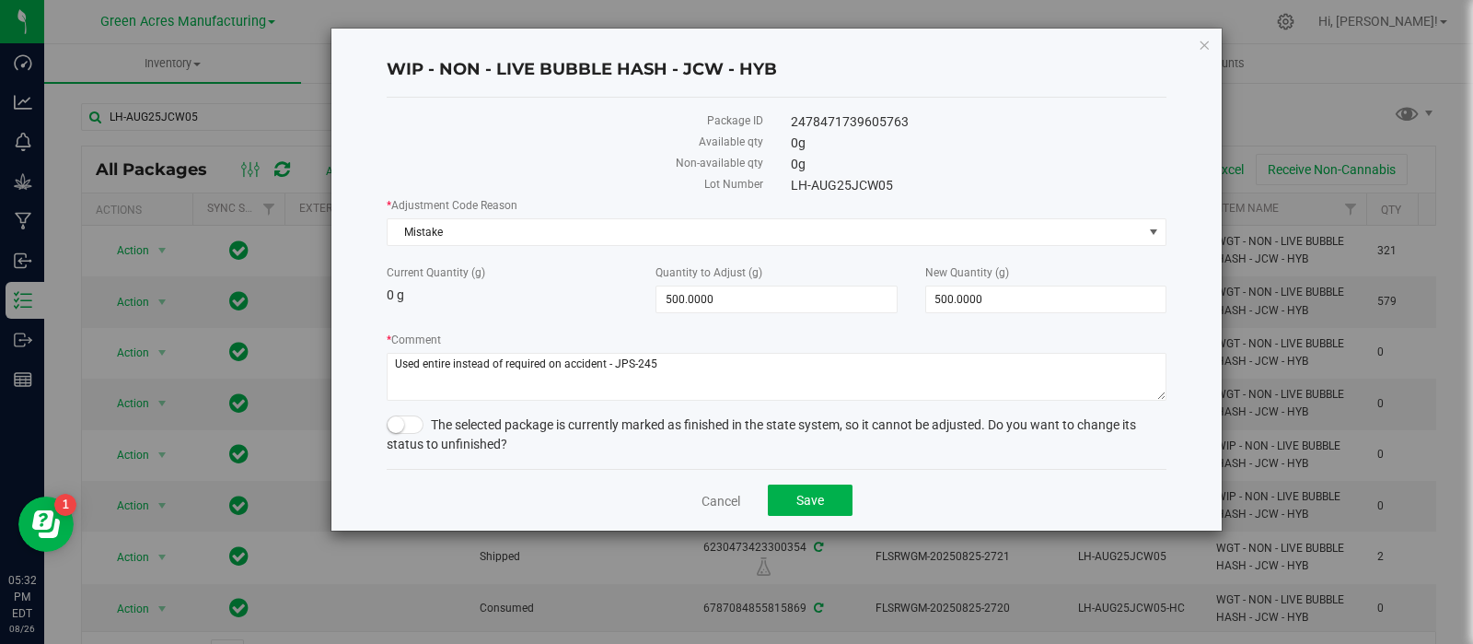
click at [411, 424] on span at bounding box center [405, 424] width 37 height 18
click at [816, 505] on span "Save" at bounding box center [810, 500] width 28 height 15
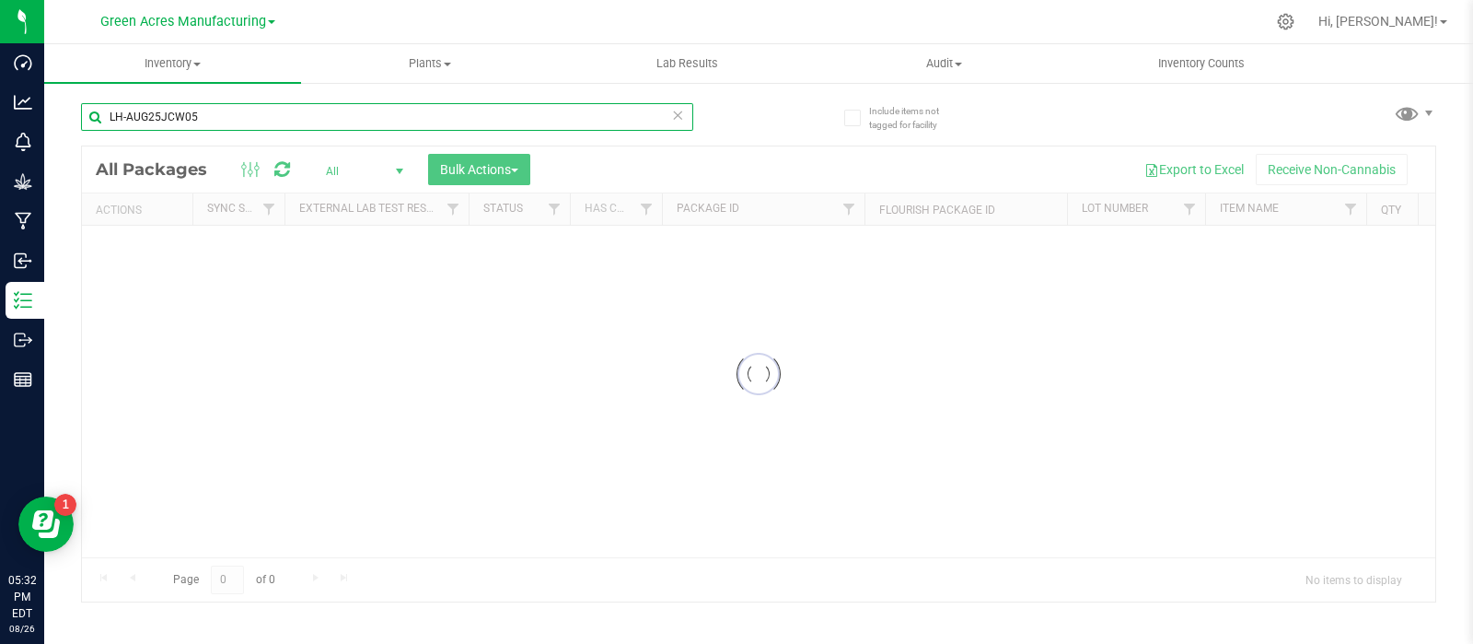
drag, startPoint x: 433, startPoint y: 122, endPoint x: 53, endPoint y: 137, distance: 379.6
click at [53, 137] on div "Include items not tagged for facility LH-AUG25JCW05 Loading... All Packages All…" at bounding box center [758, 362] width 1429 height 562
click at [270, 120] on input "text" at bounding box center [387, 117] width 612 height 28
paste input "LH-AUG25JCW05"
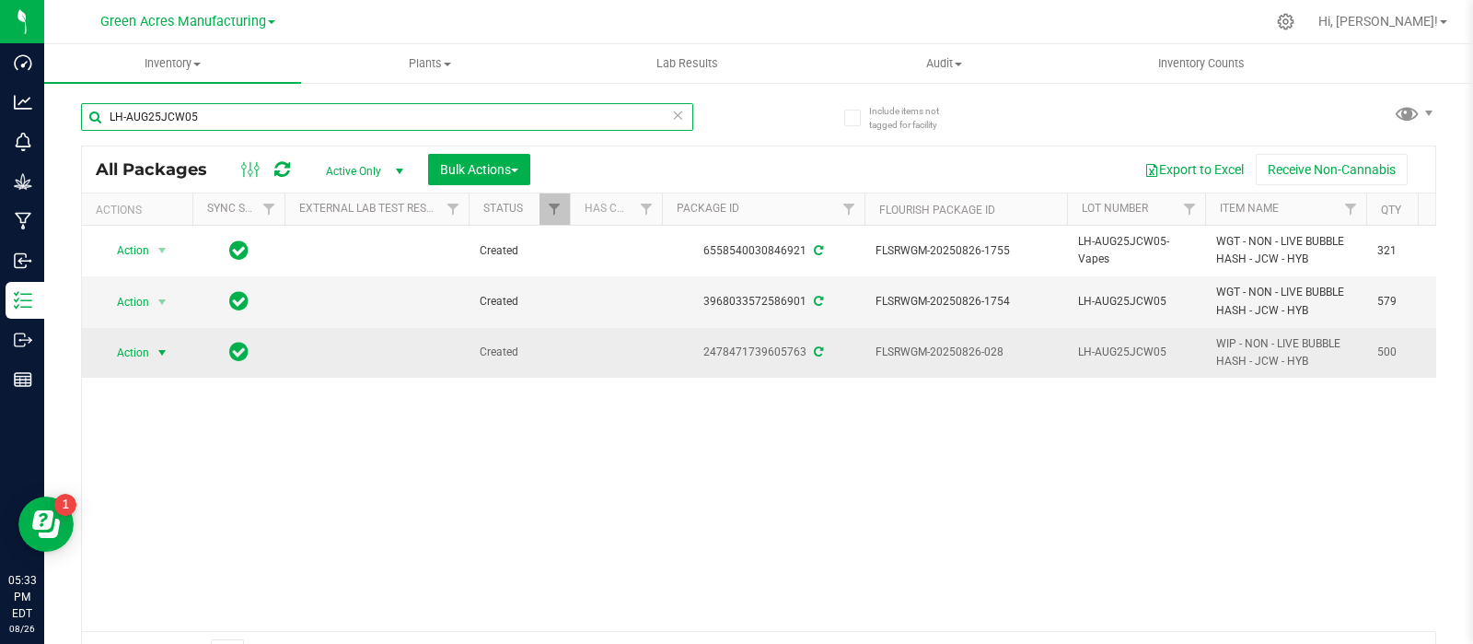
type input "LH-AUG25JCW05"
click at [141, 347] on span "Action" at bounding box center [125, 353] width 50 height 26
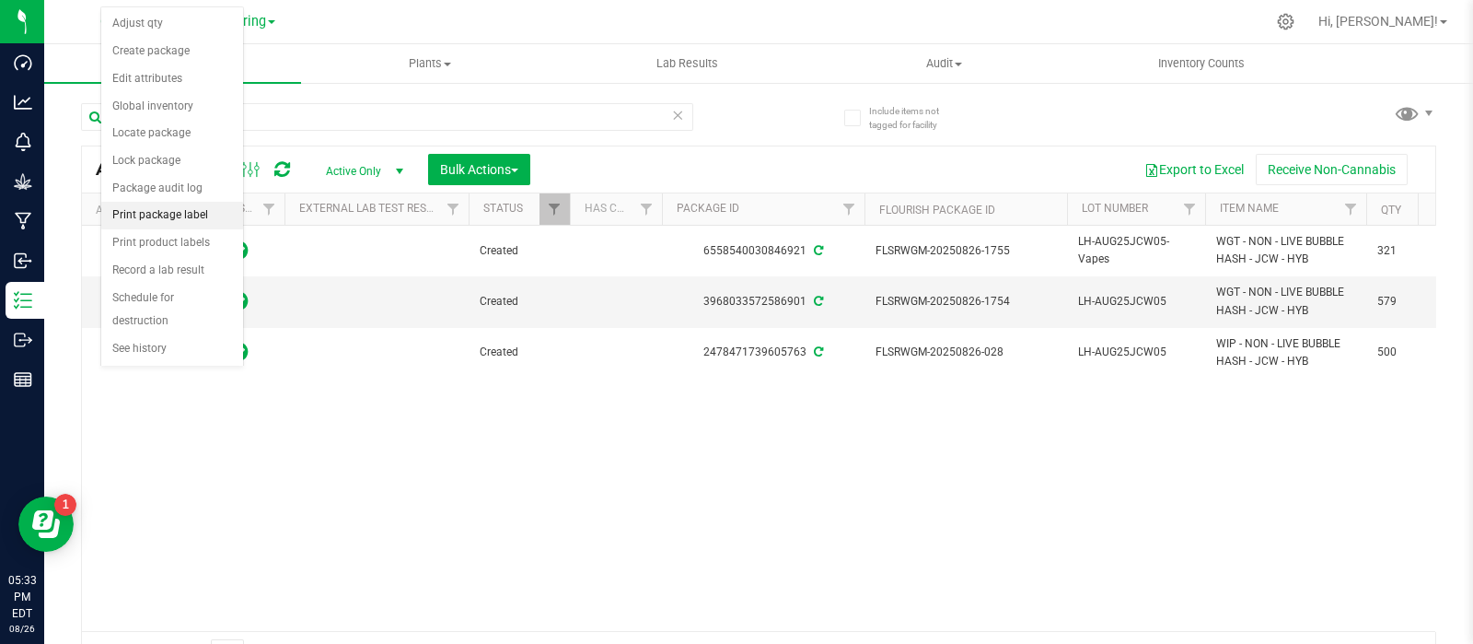
click at [146, 215] on li "Print package label" at bounding box center [172, 216] width 142 height 28
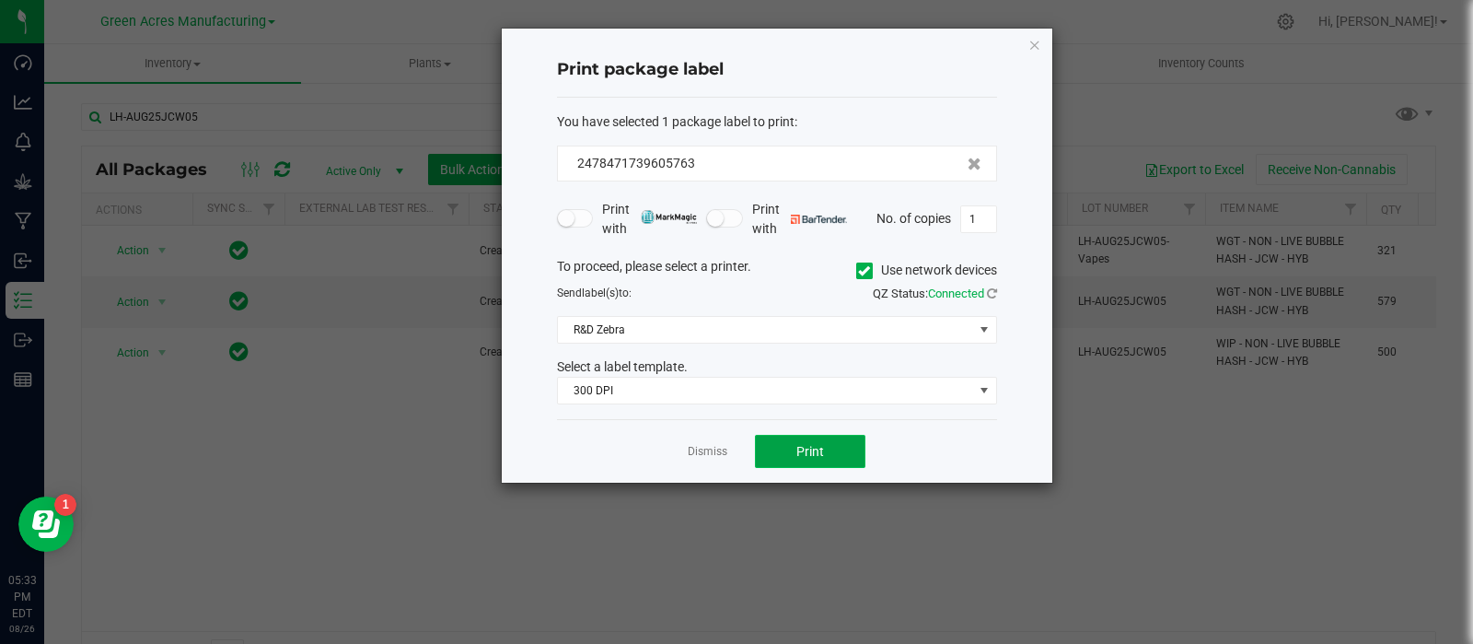
click at [765, 451] on button "Print" at bounding box center [810, 451] width 110 height 33
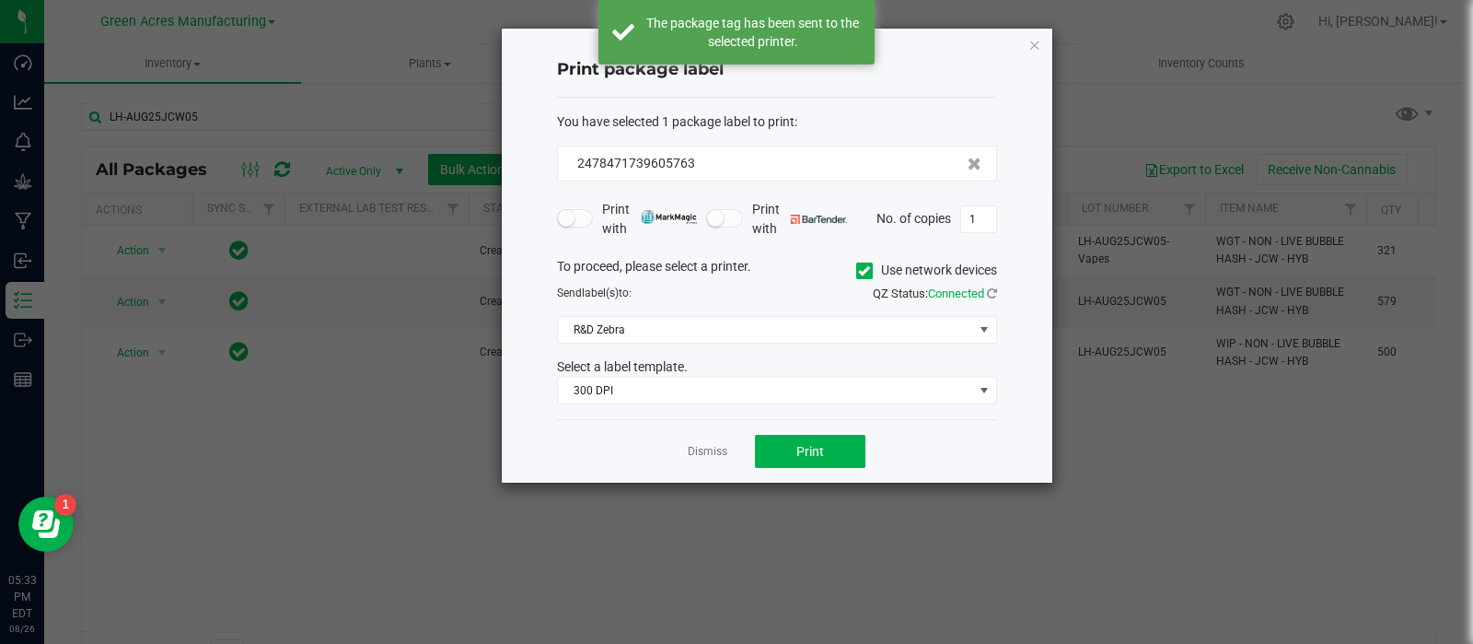
click at [709, 448] on link "Dismiss" at bounding box center [708, 452] width 40 height 16
